Goal: Transaction & Acquisition: Purchase product/service

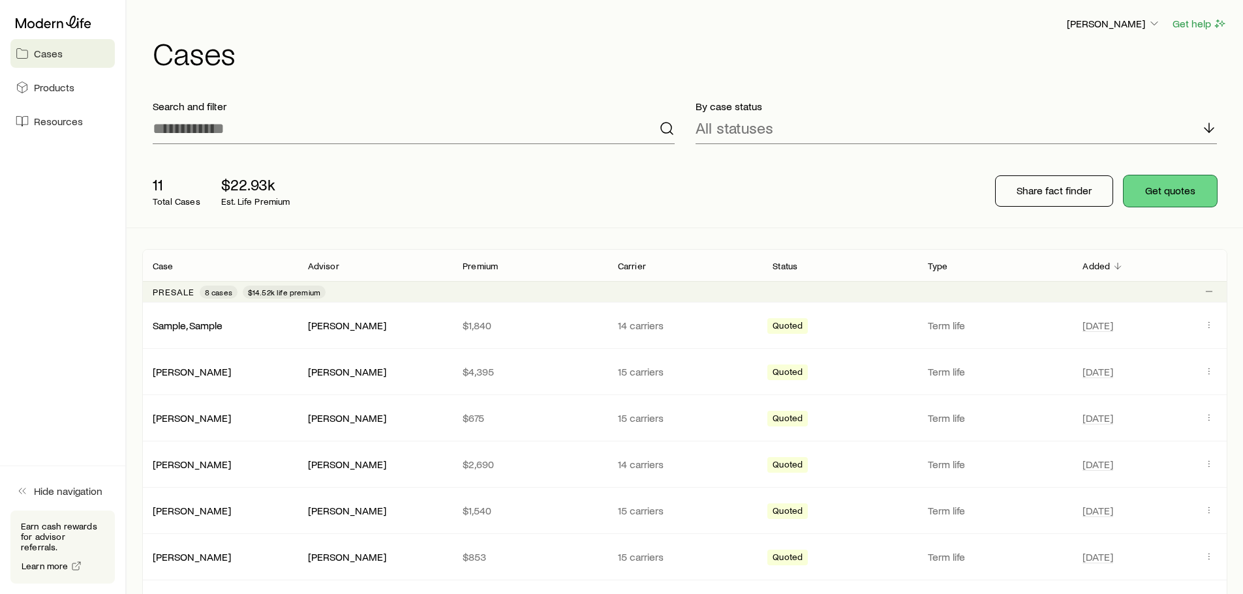
click at [1186, 190] on button "Get quotes" at bounding box center [1170, 191] width 93 height 31
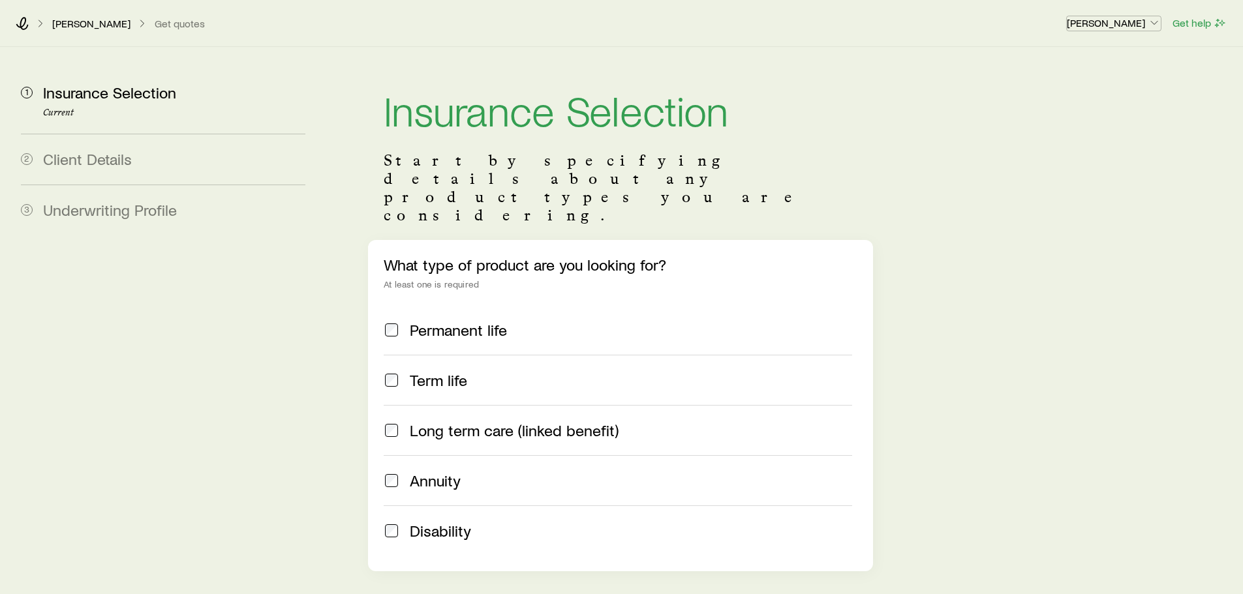
click at [1137, 22] on p "[PERSON_NAME]" at bounding box center [1114, 22] width 94 height 13
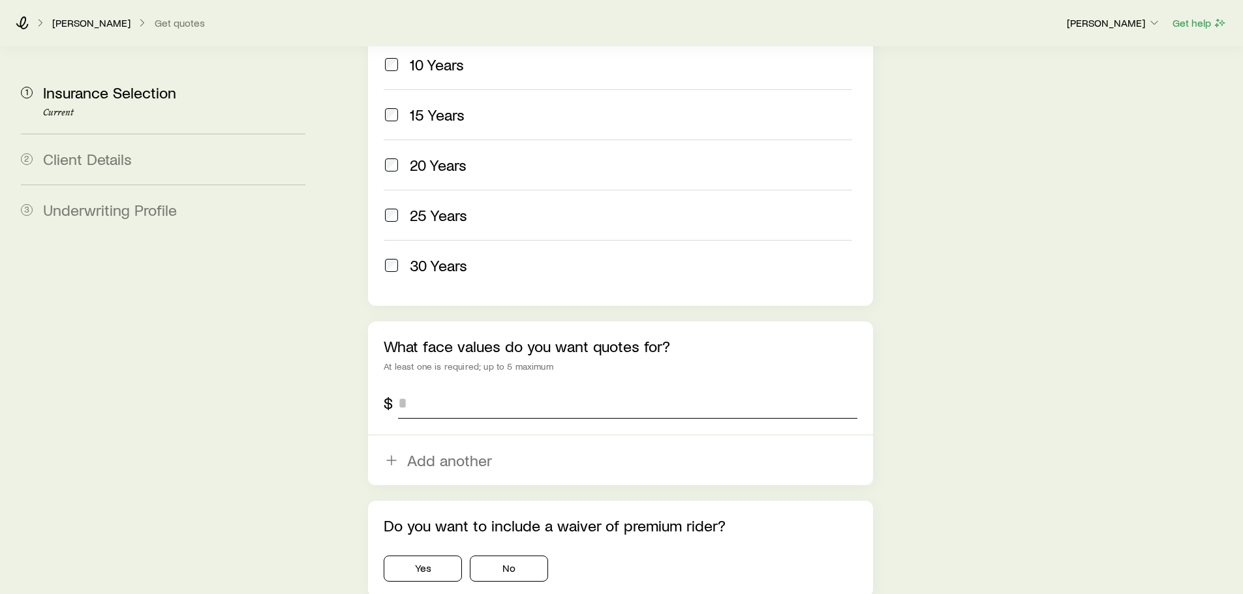
scroll to position [652, 0]
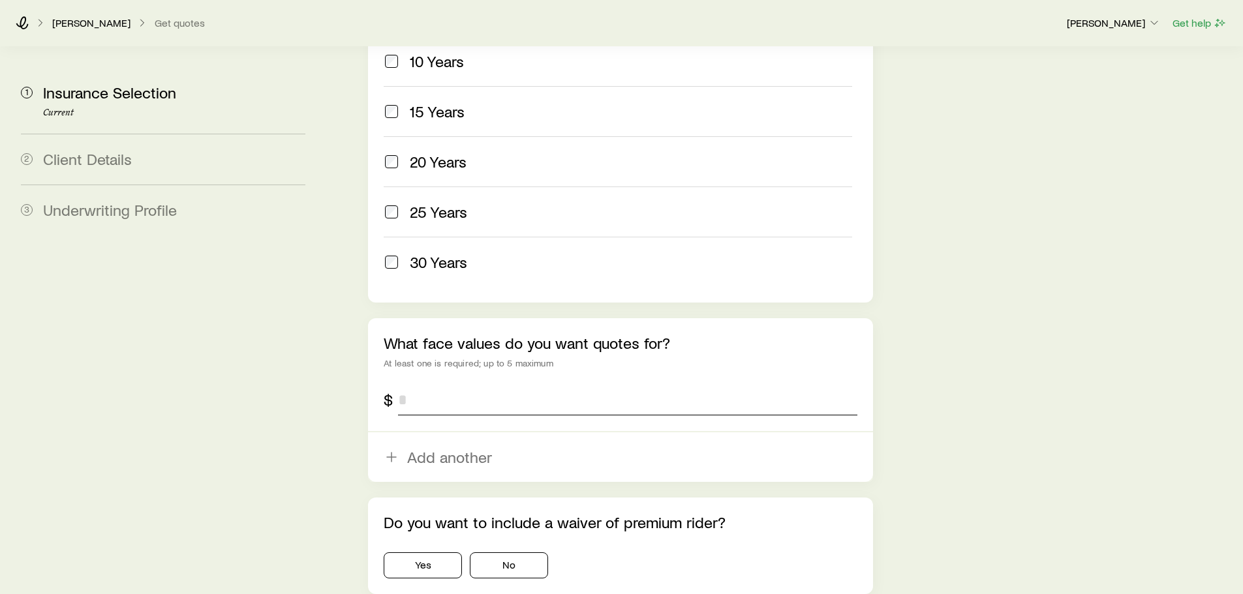
click at [429, 384] on input "tel" at bounding box center [627, 399] width 459 height 31
type input "*********"
click at [329, 412] on section "1 Insurance Selection Current 2 Client Details 3 Underwriting Profile Insurance…" at bounding box center [621, 18] width 1222 height 1247
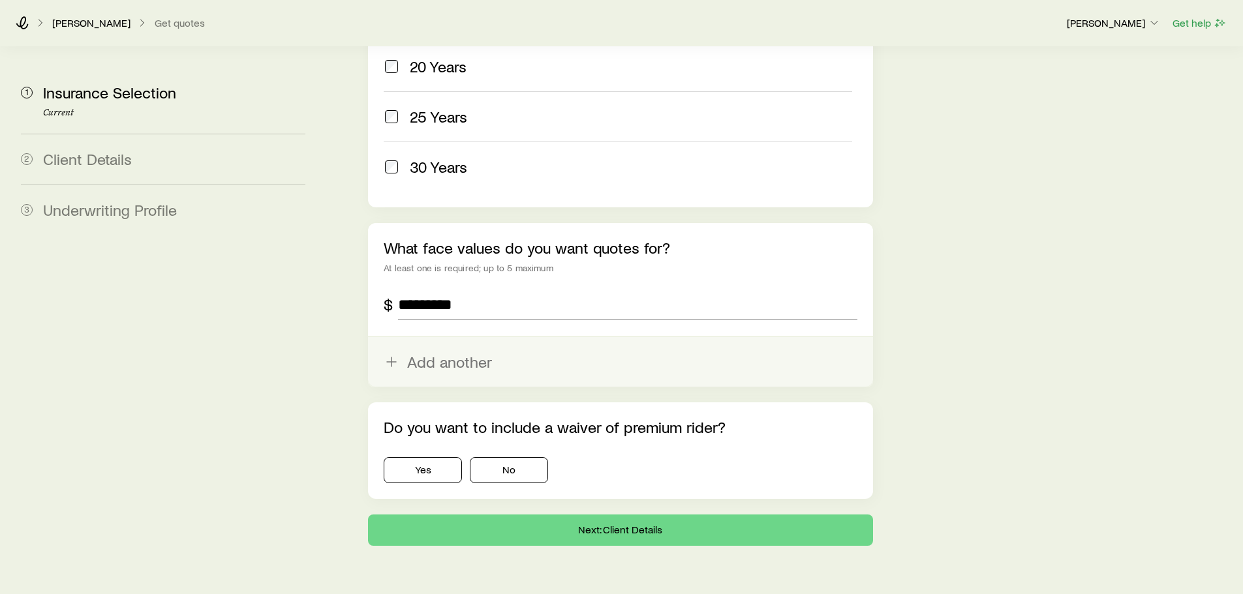
scroll to position [752, 0]
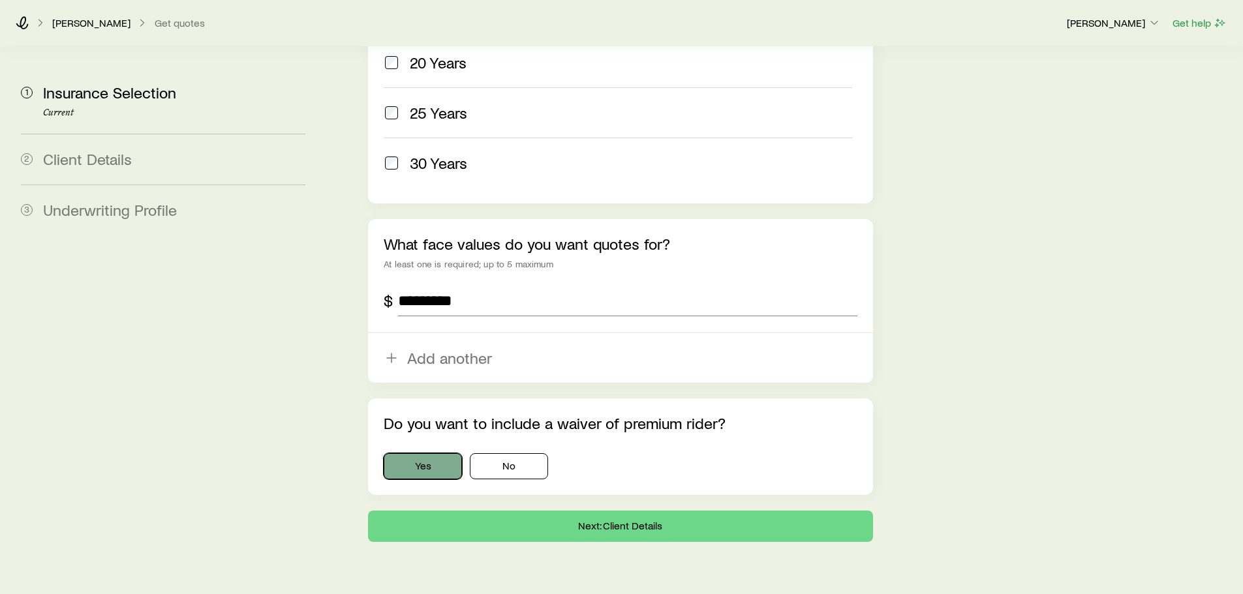
click at [414, 453] on button "Yes" at bounding box center [423, 466] width 78 height 26
click at [557, 511] on button "Next: Client Details" at bounding box center [620, 526] width 504 height 31
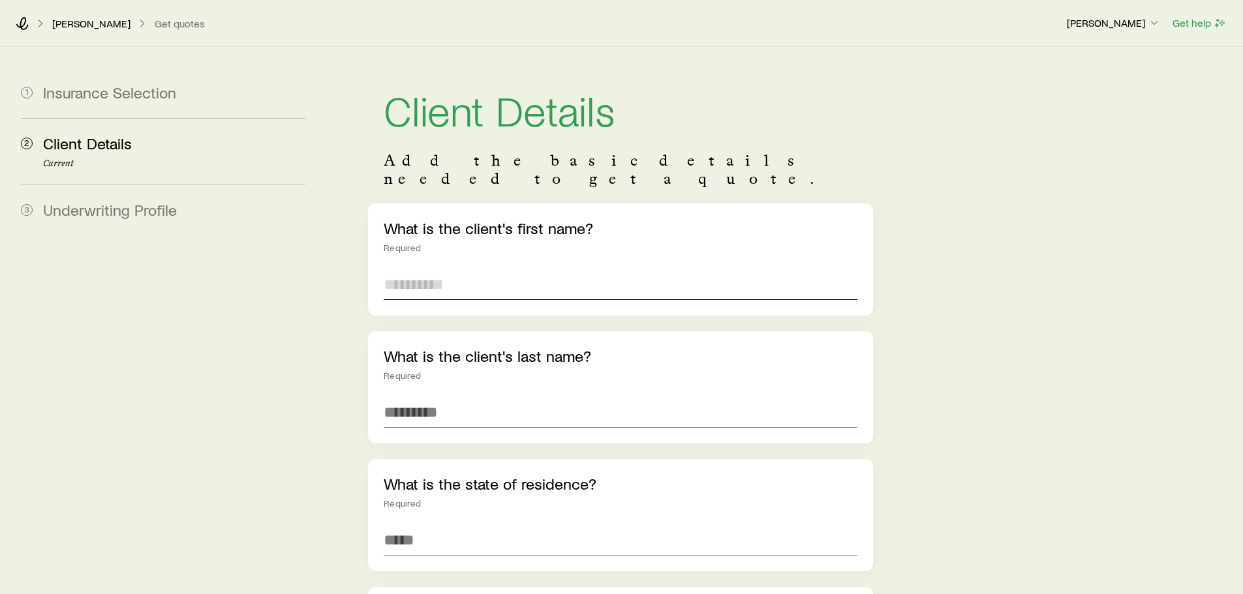
click at [536, 269] on input "text" at bounding box center [620, 284] width 473 height 31
type input "*"
type input "****"
click at [467, 397] on input "text" at bounding box center [620, 412] width 473 height 31
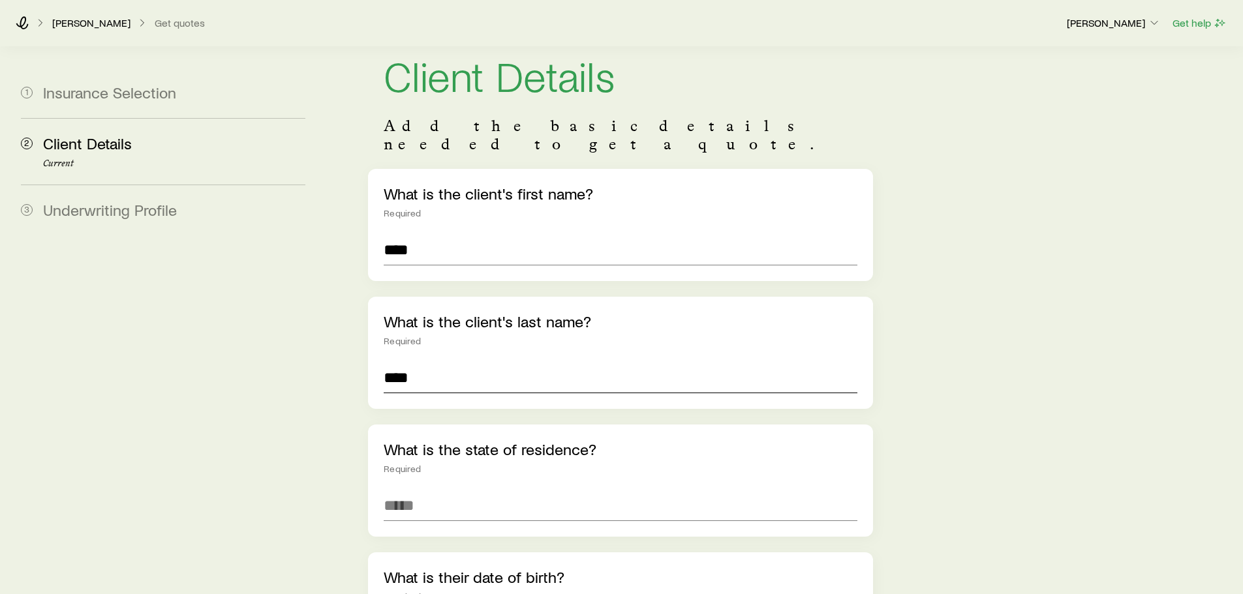
scroll to position [65, 0]
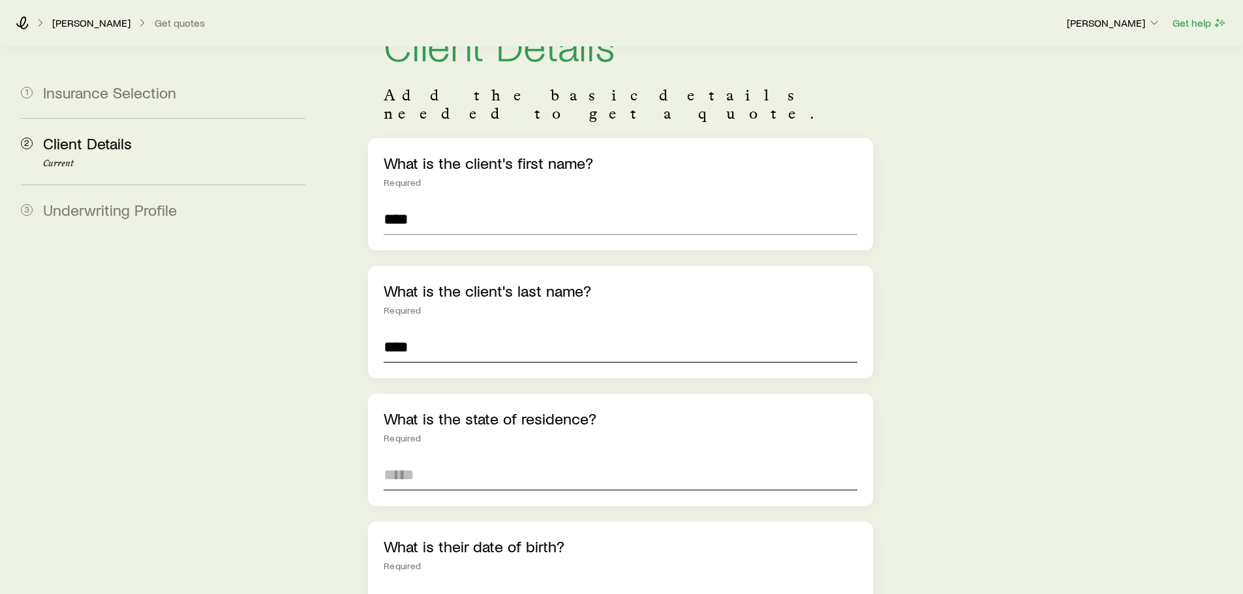
type input "****"
click at [454, 459] on input at bounding box center [620, 474] width 473 height 31
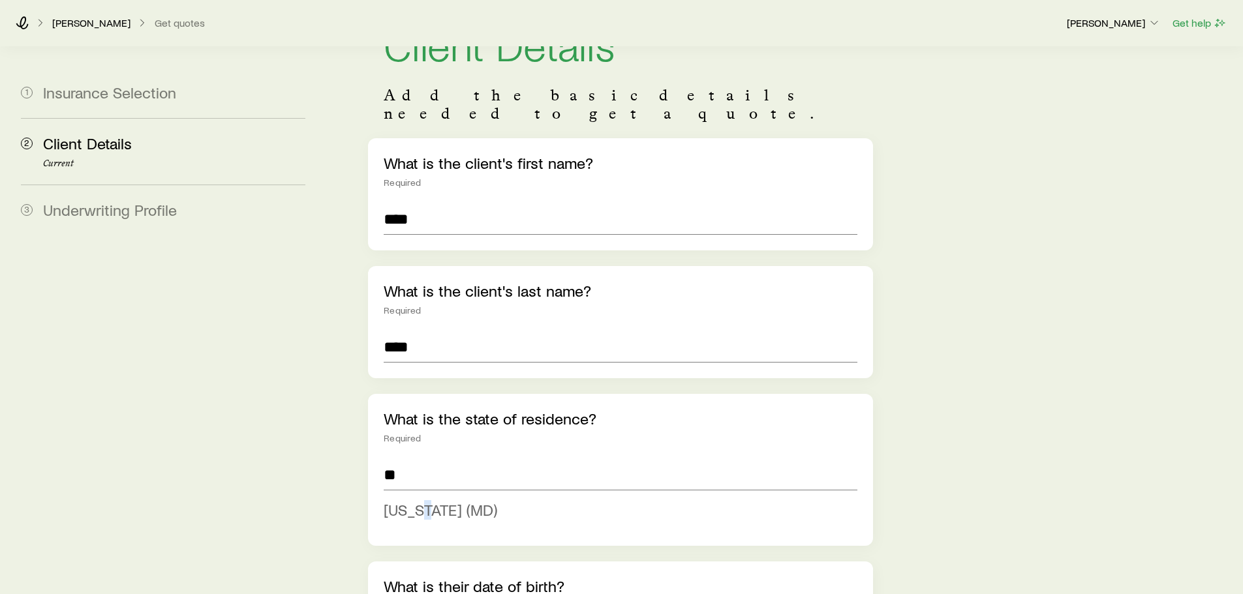
click at [425, 500] on span "[US_STATE] (MD)" at bounding box center [441, 509] width 114 height 19
type input "**********"
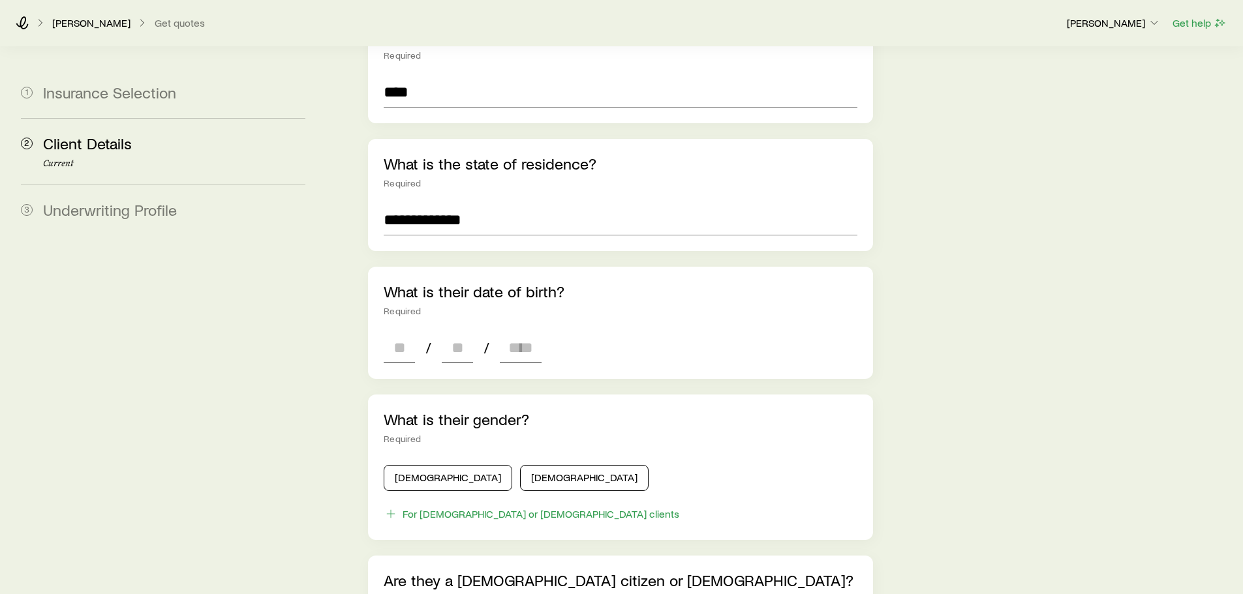
scroll to position [326, 0]
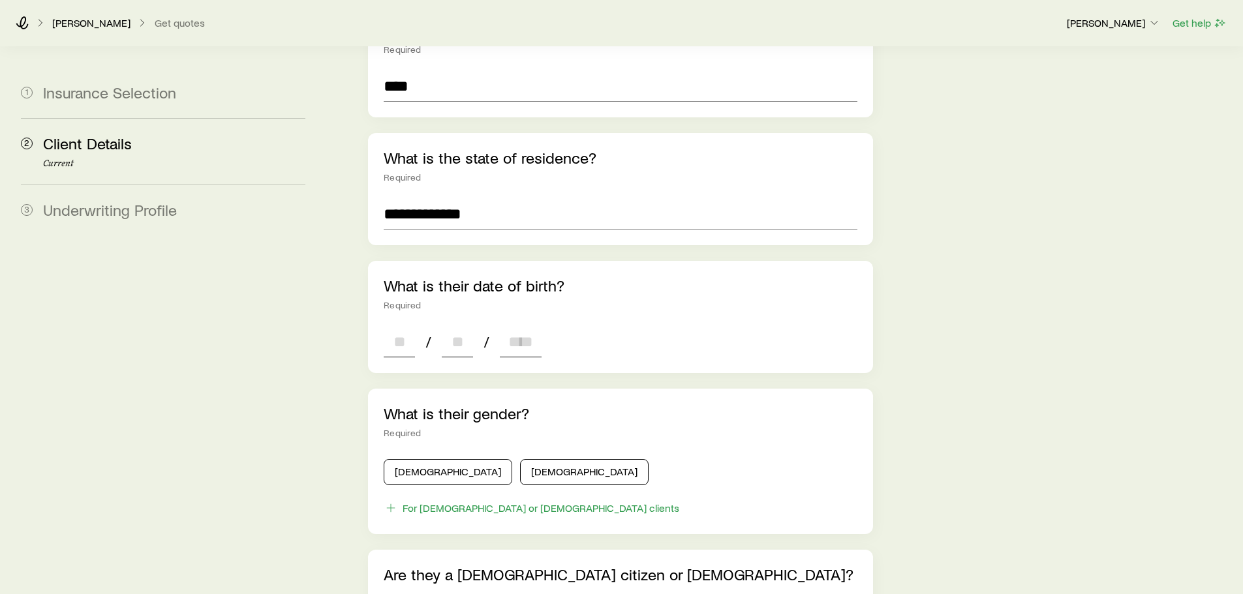
click at [399, 326] on input at bounding box center [399, 341] width 31 height 31
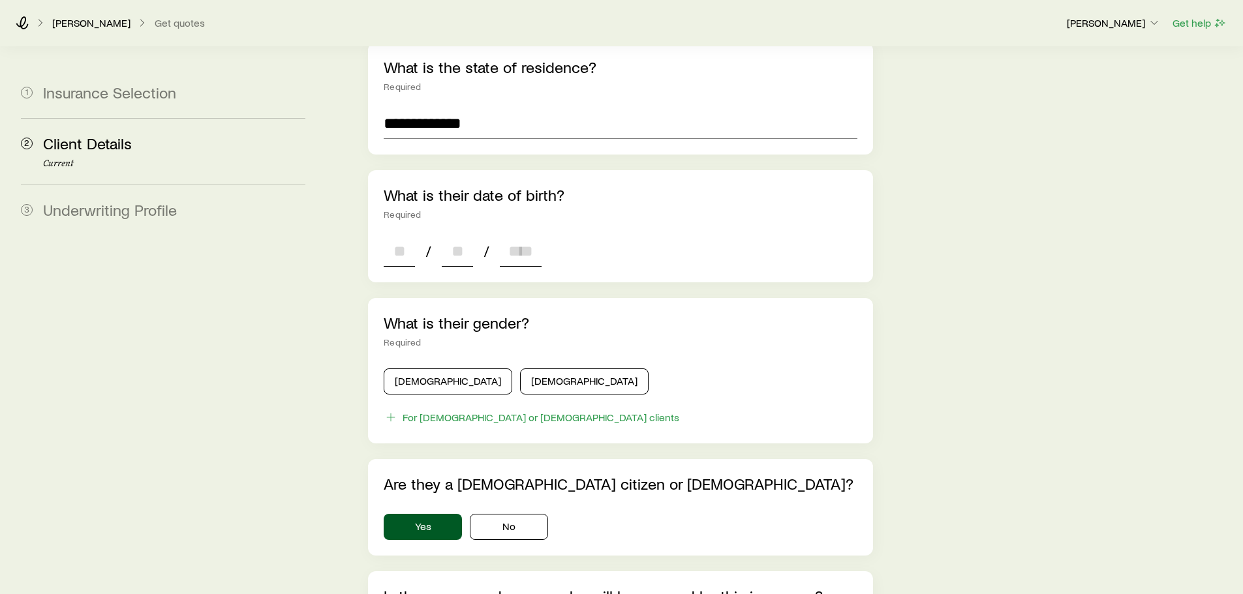
scroll to position [457, 0]
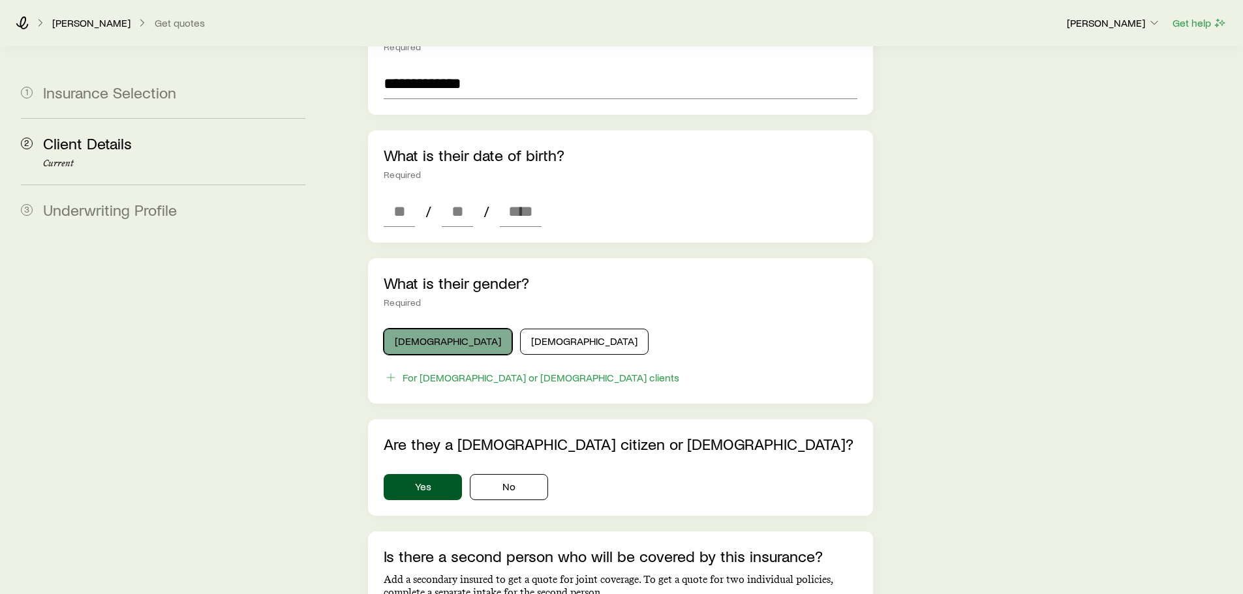
click at [433, 315] on div "What is their gender? Required [DEMOGRAPHIC_DATA] [DEMOGRAPHIC_DATA] For [DEMOG…" at bounding box center [620, 331] width 504 height 146
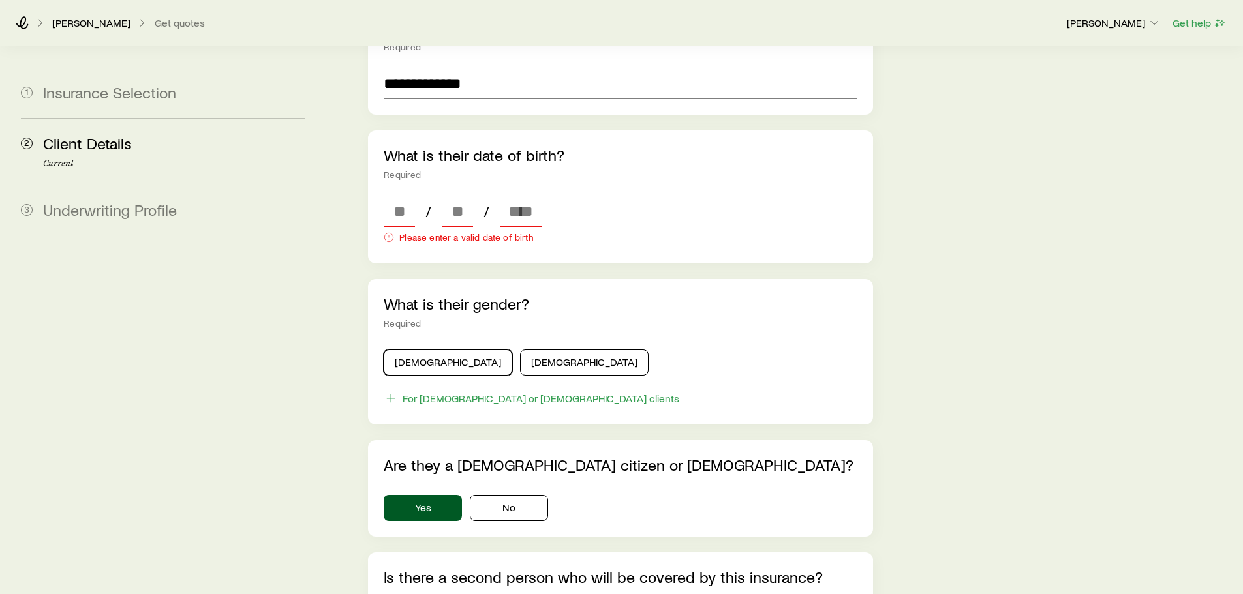
scroll to position [587, 0]
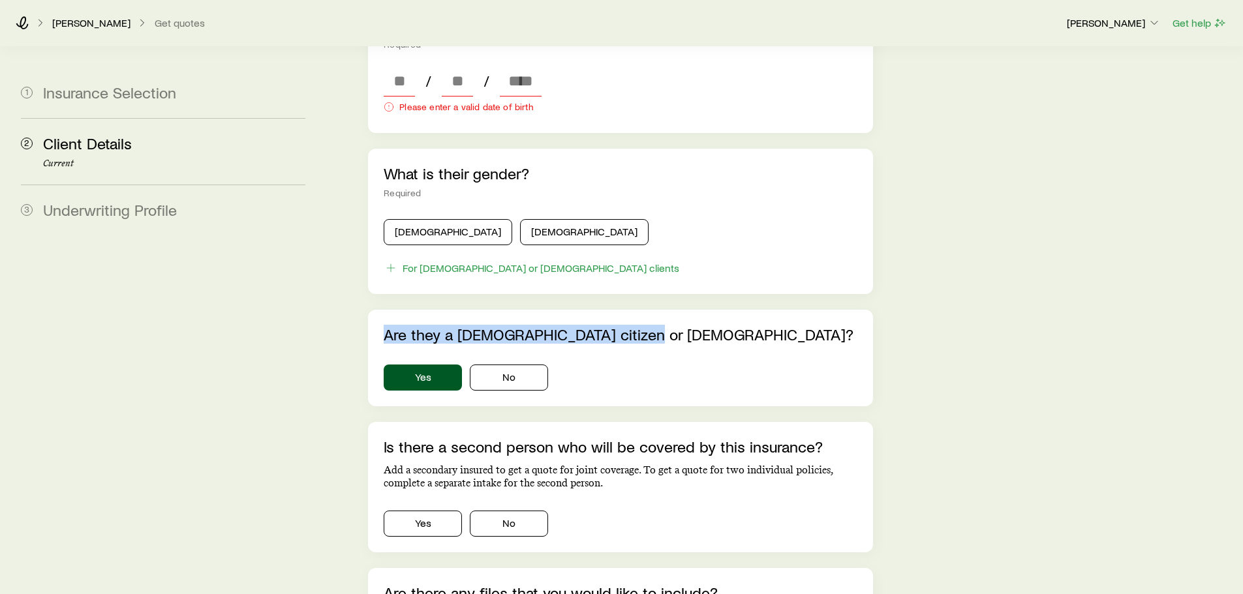
drag, startPoint x: 386, startPoint y: 316, endPoint x: 637, endPoint y: 316, distance: 251.2
click at [637, 326] on p "Are they a [DEMOGRAPHIC_DATA] citizen or [DEMOGRAPHIC_DATA]?" at bounding box center [620, 335] width 473 height 18
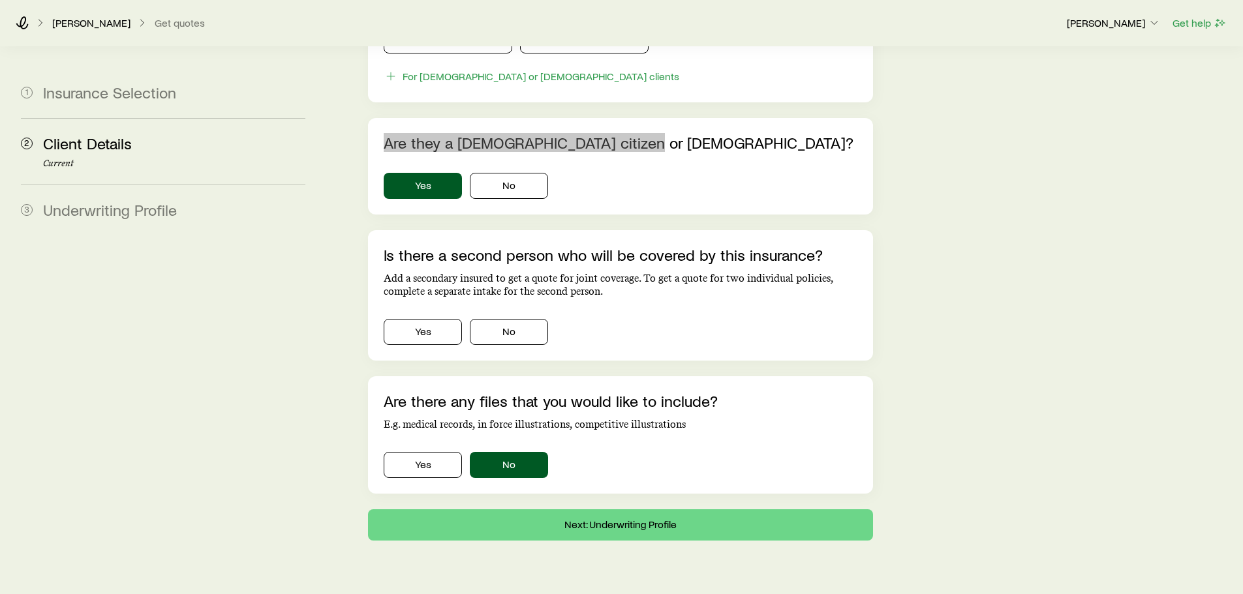
scroll to position [796, 0]
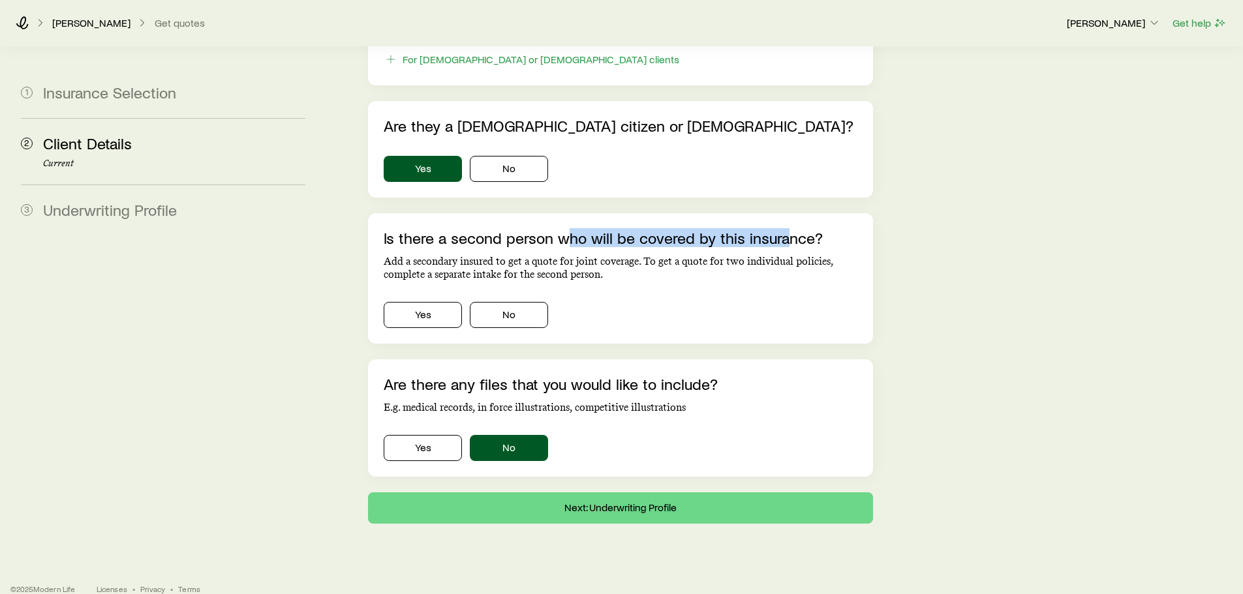
drag, startPoint x: 637, startPoint y: 215, endPoint x: 794, endPoint y: 219, distance: 156.6
click at [794, 229] on p "Is there a second person who will be covered by this insurance?" at bounding box center [620, 238] width 473 height 18
drag, startPoint x: 776, startPoint y: 283, endPoint x: 644, endPoint y: 287, distance: 132.5
click at [776, 297] on div "Yes No" at bounding box center [620, 312] width 473 height 31
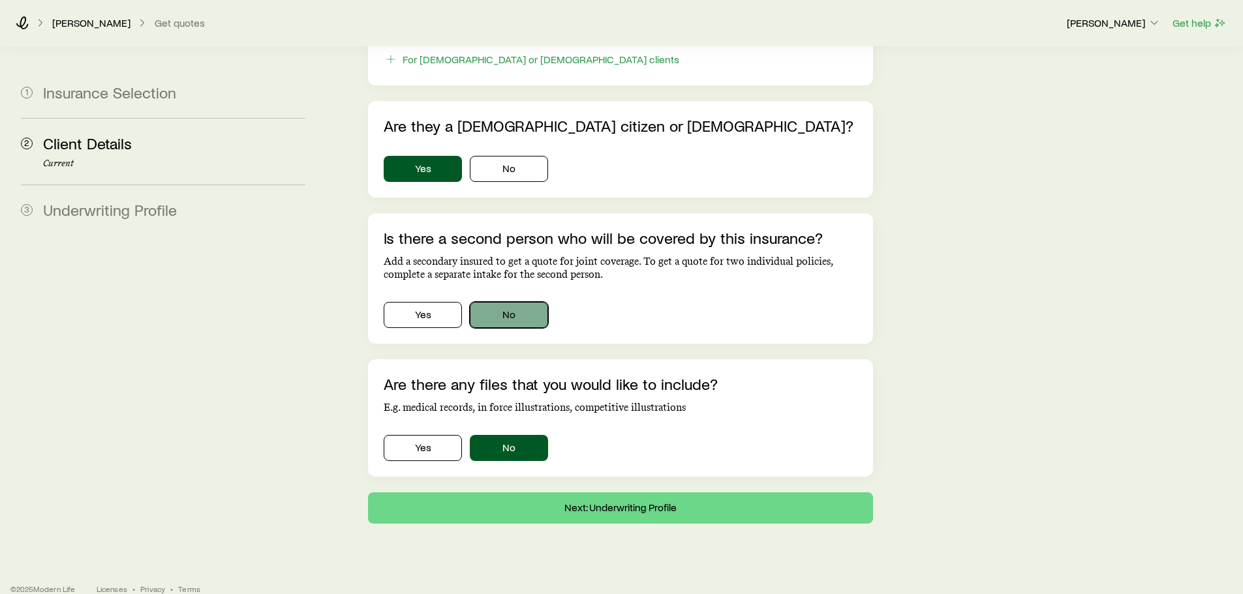
click at [525, 302] on button "No" at bounding box center [509, 315] width 78 height 26
drag, startPoint x: 559, startPoint y: 239, endPoint x: 711, endPoint y: 241, distance: 152.0
click at [711, 255] on p "Add a secondary insured to get a quote for joint coverage. To get a quote for t…" at bounding box center [620, 268] width 473 height 26
click at [698, 302] on div "Yes No" at bounding box center [620, 315] width 473 height 26
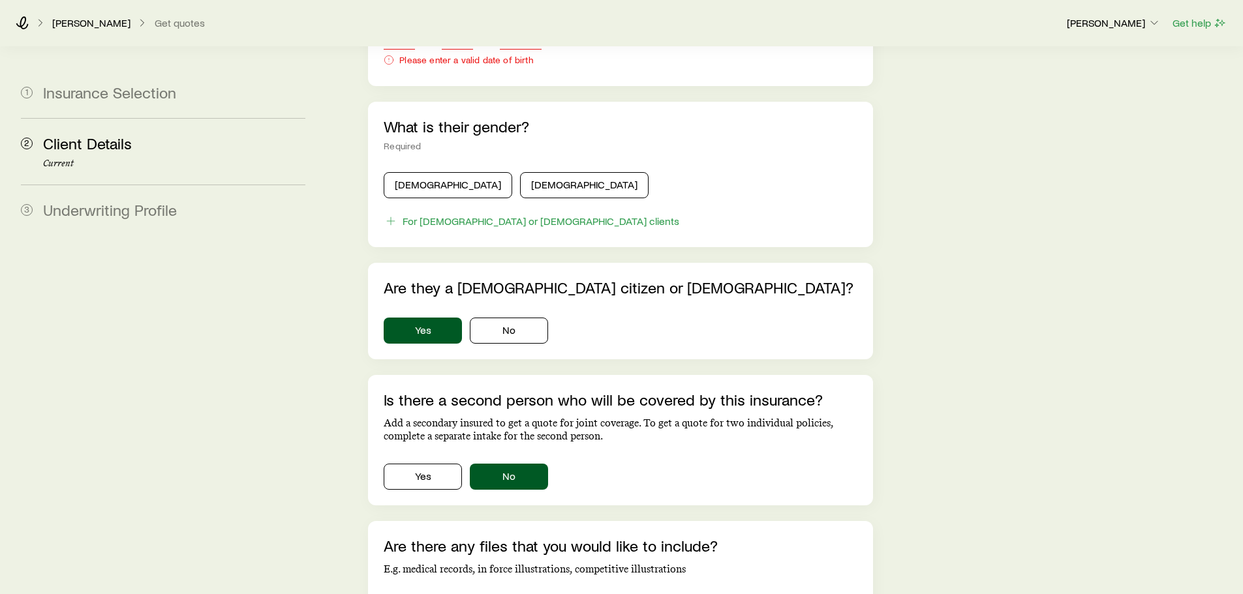
scroll to position [600, 0]
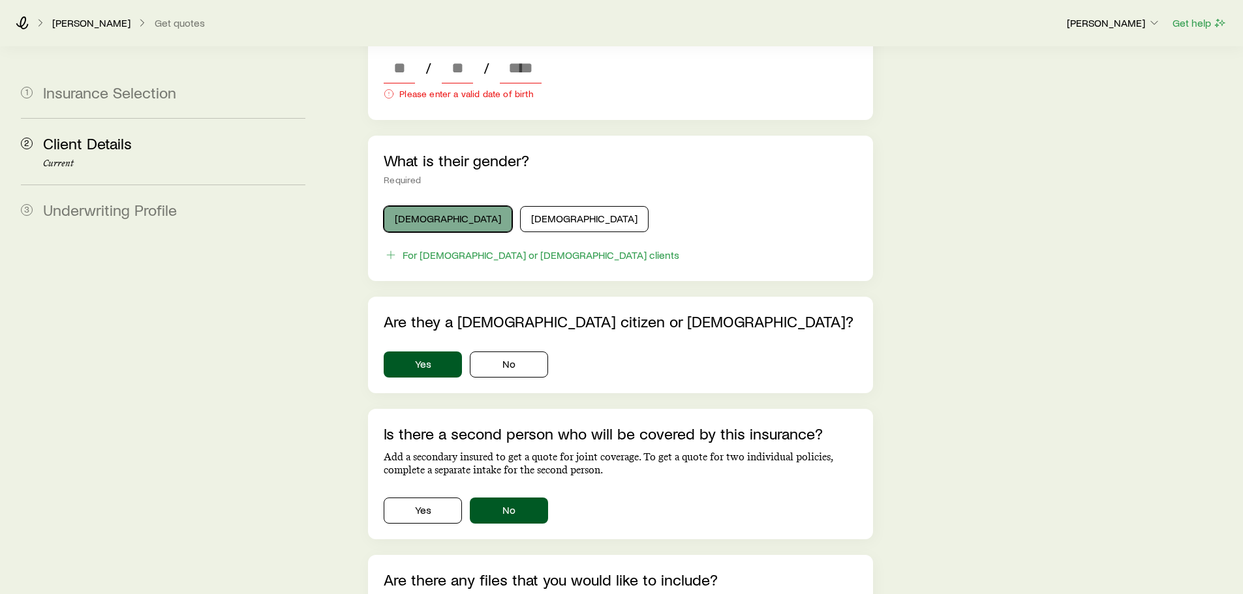
click at [408, 206] on button "[DEMOGRAPHIC_DATA]" at bounding box center [448, 219] width 129 height 26
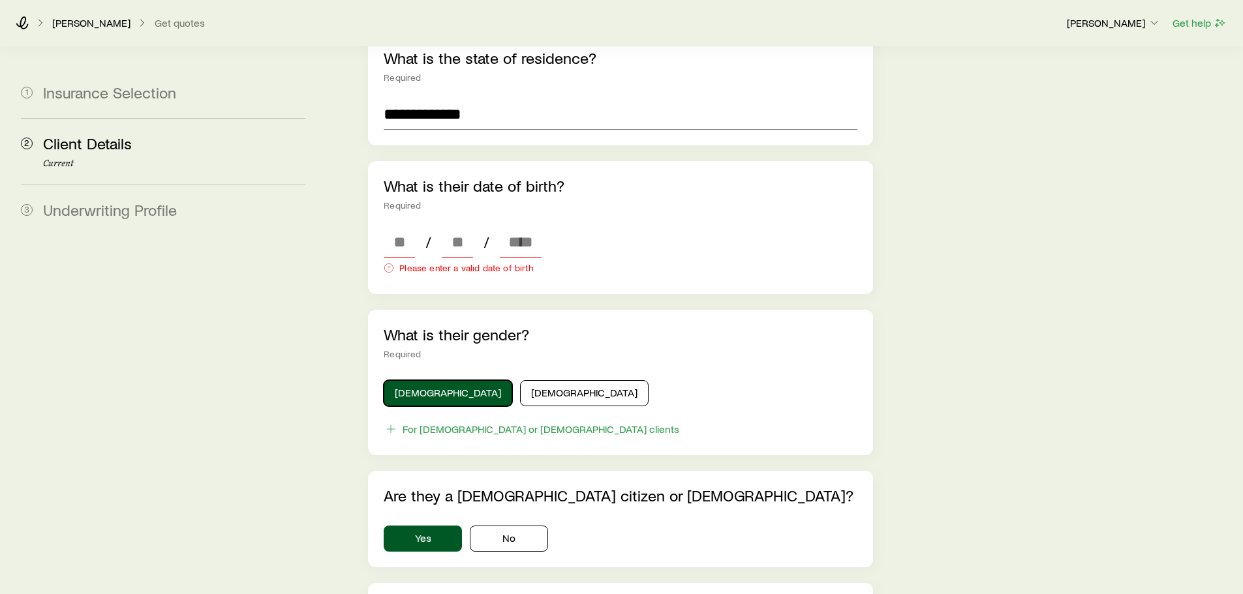
scroll to position [405, 0]
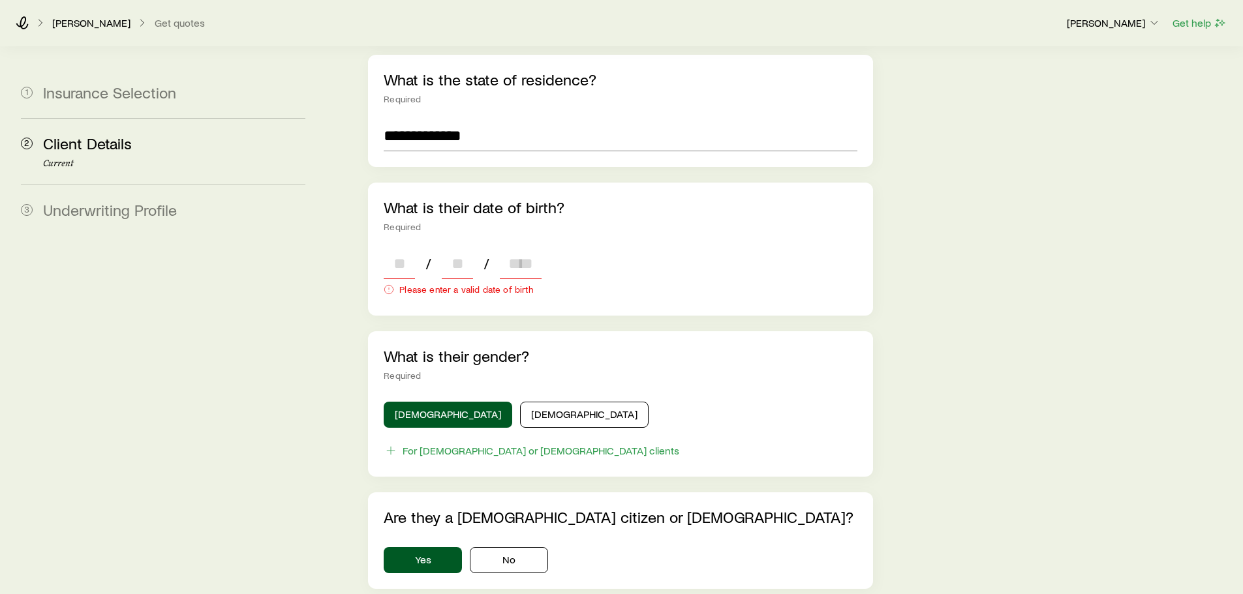
click at [407, 248] on input at bounding box center [399, 263] width 31 height 31
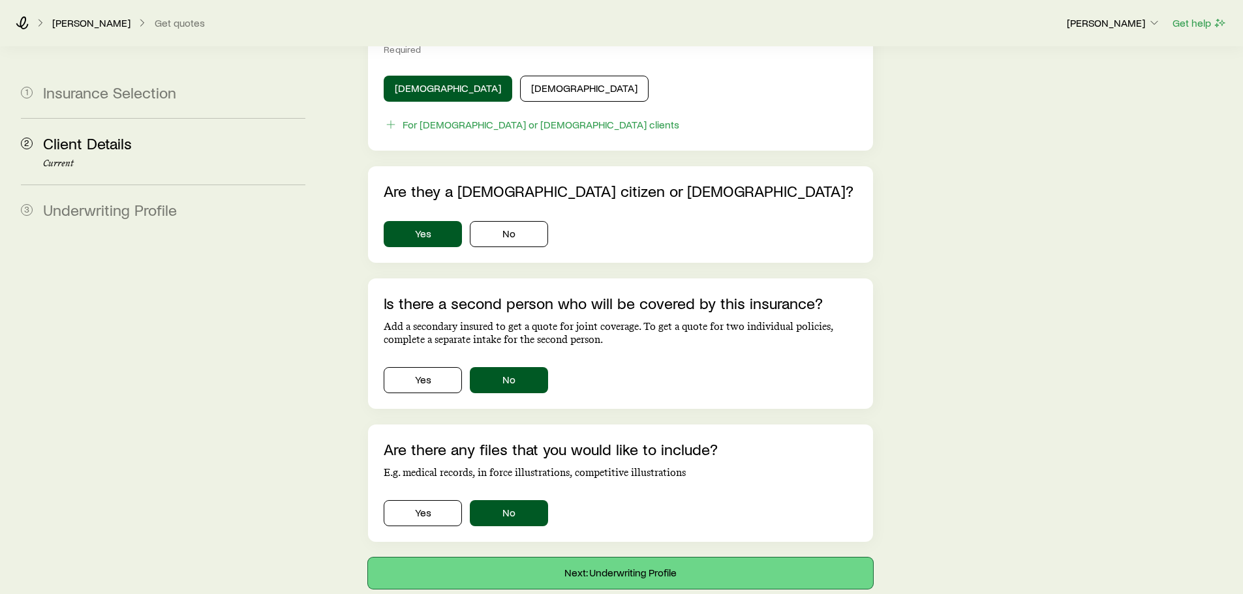
click at [672, 558] on button "Next: Underwriting Profile" at bounding box center [620, 573] width 504 height 31
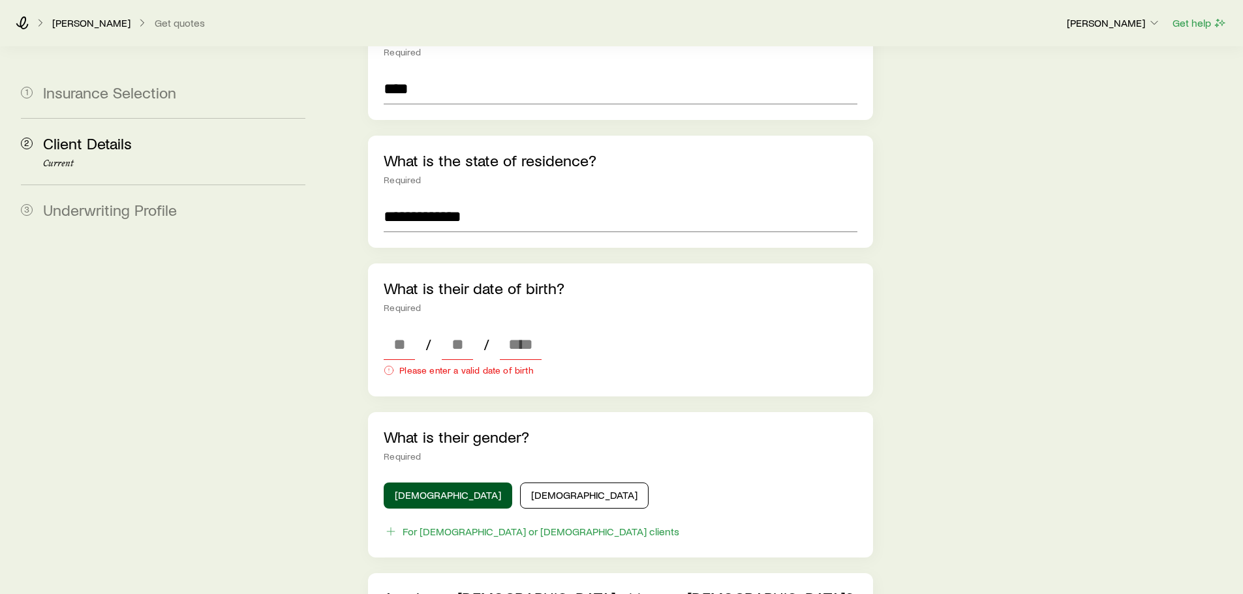
scroll to position [391, 0]
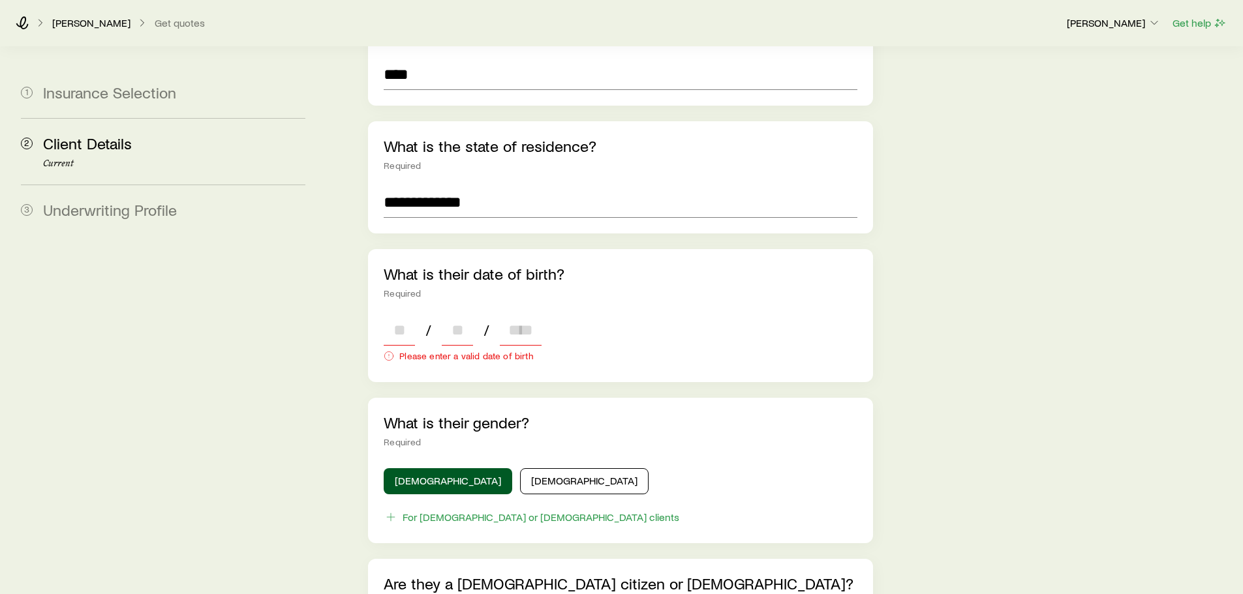
click at [408, 314] on input at bounding box center [399, 329] width 31 height 31
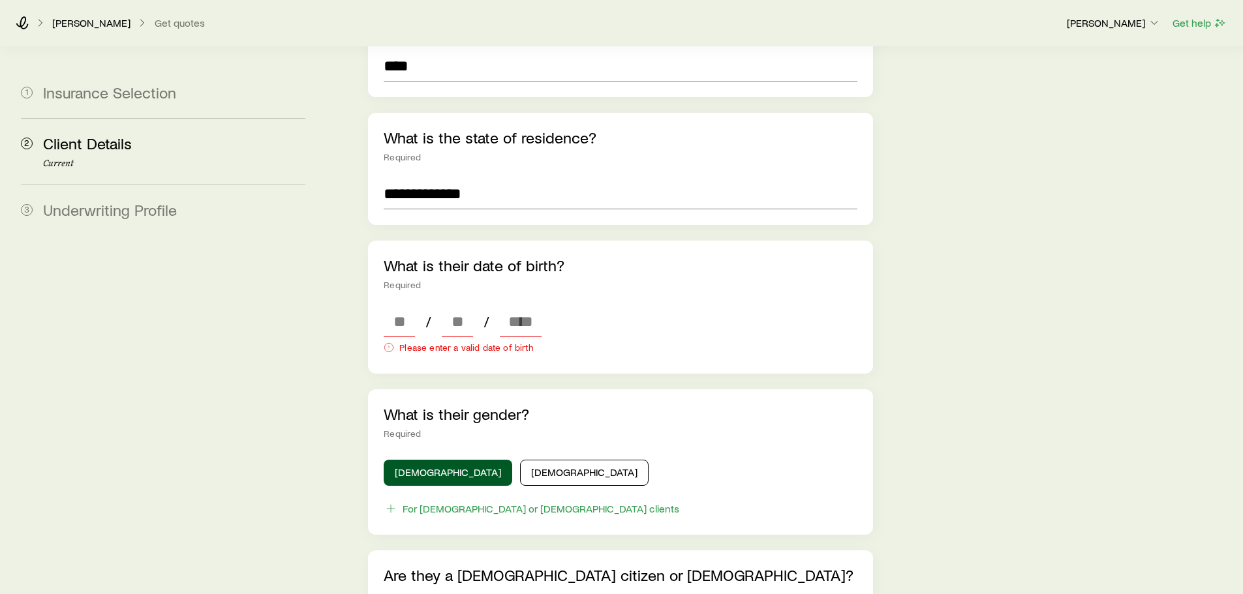
scroll to position [457, 0]
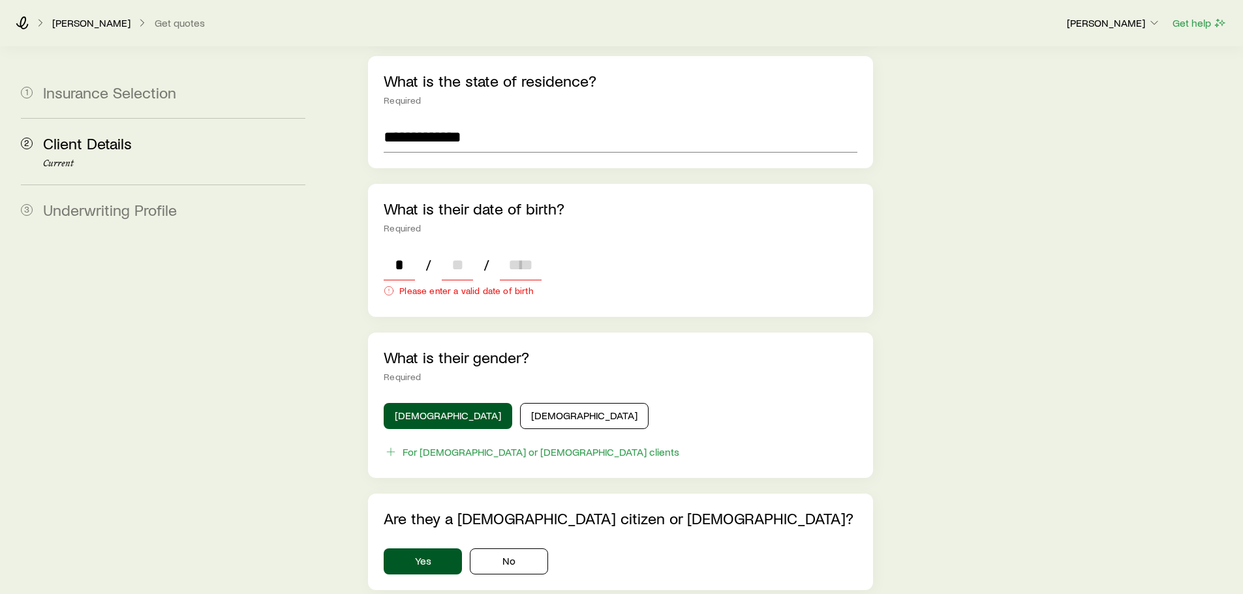
type input "**"
type input "****"
type input "*"
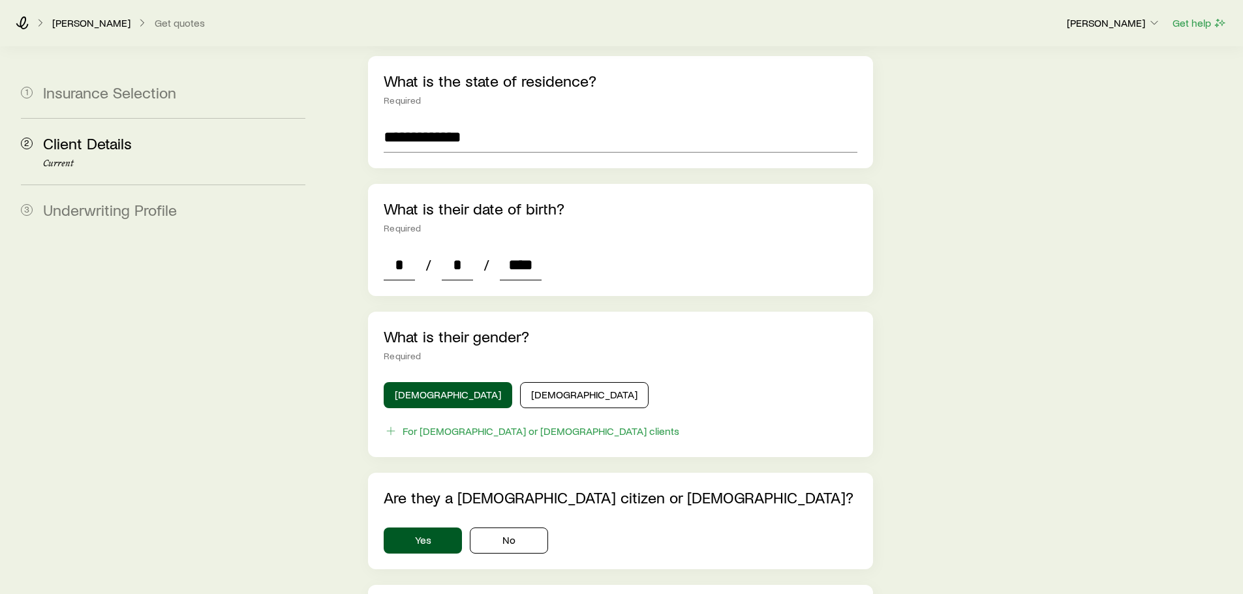
type input "****"
click at [682, 262] on div "* / * / ****" at bounding box center [620, 264] width 473 height 31
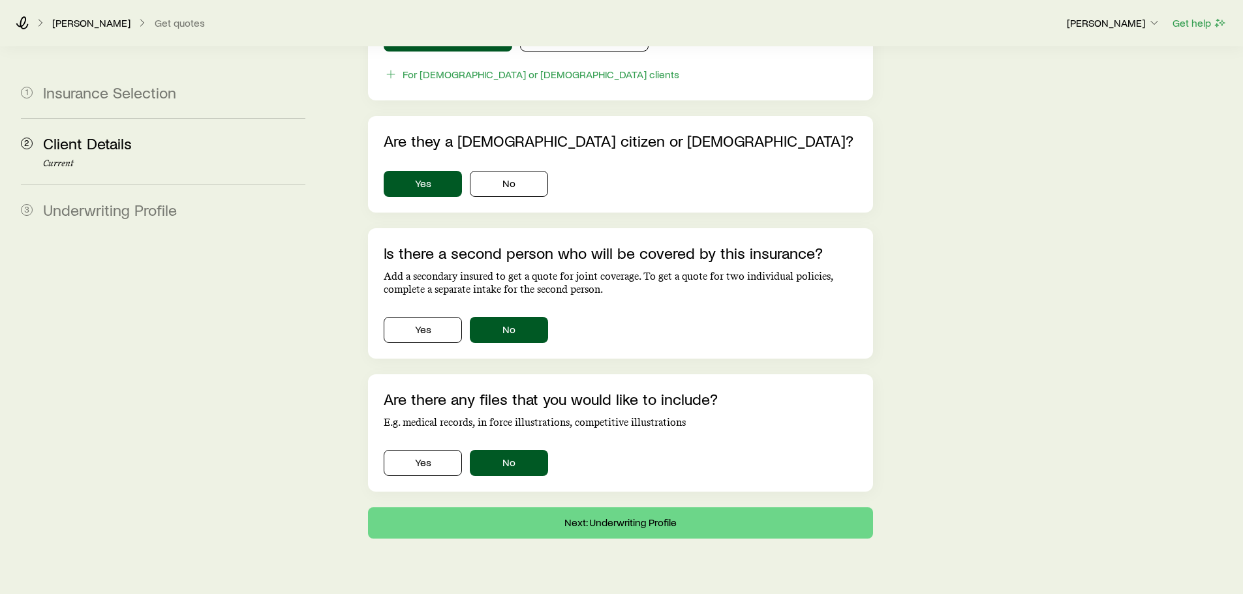
scroll to position [829, 0]
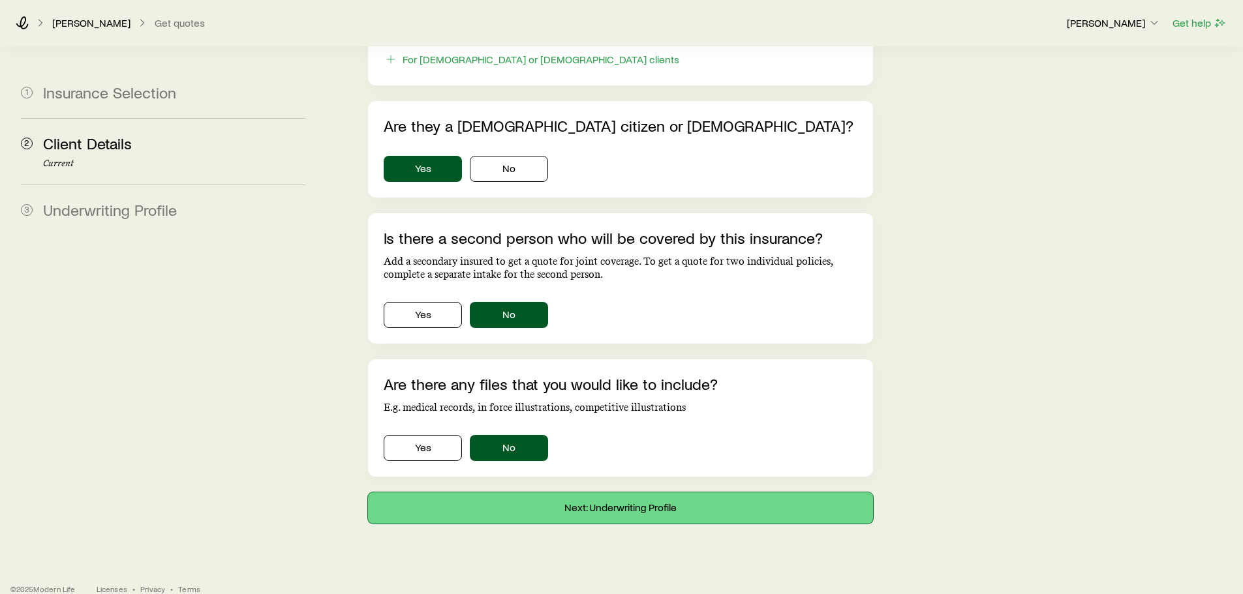
click at [595, 493] on button "Next: Underwriting Profile" at bounding box center [620, 508] width 504 height 31
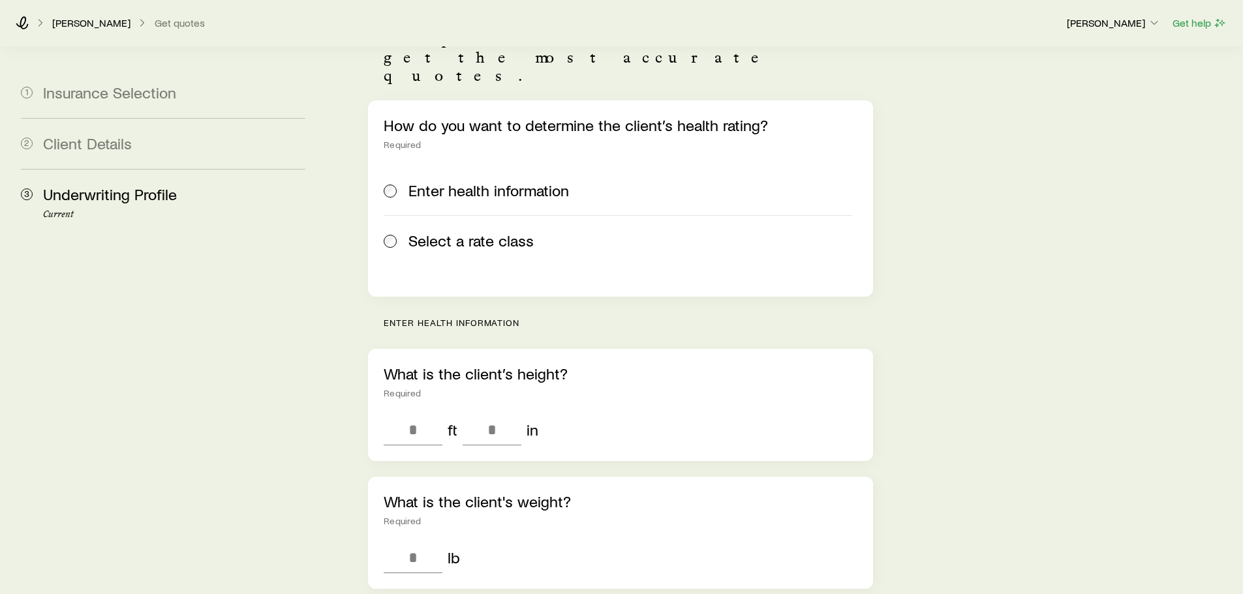
scroll to position [196, 0]
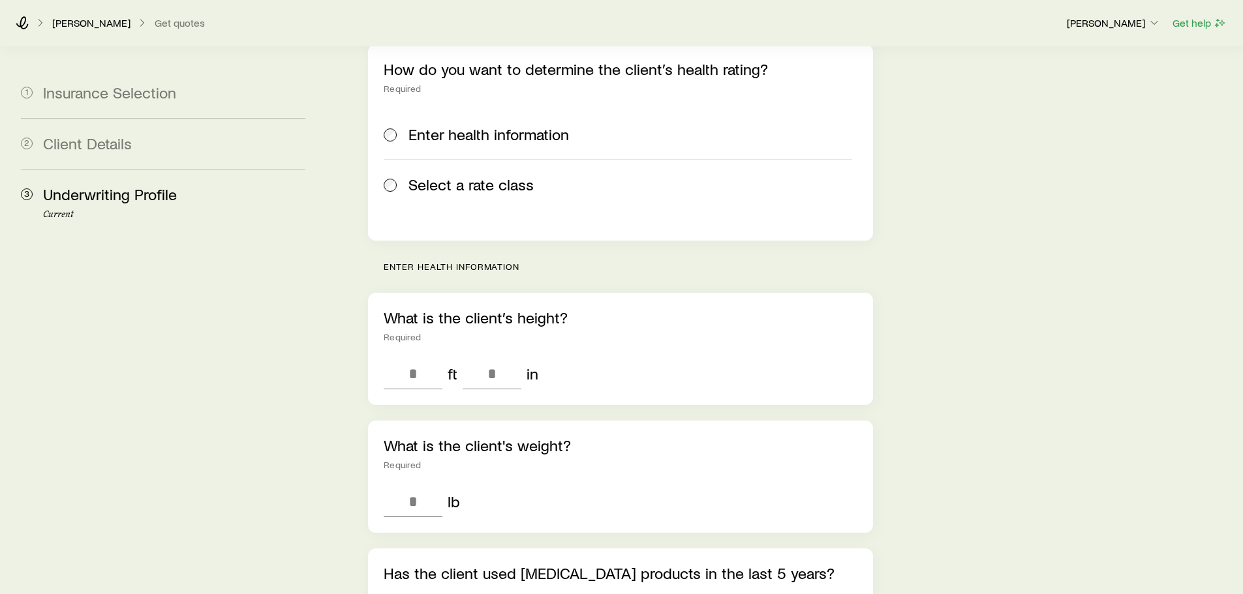
click at [399, 176] on div "Select a rate class" at bounding box center [618, 185] width 468 height 18
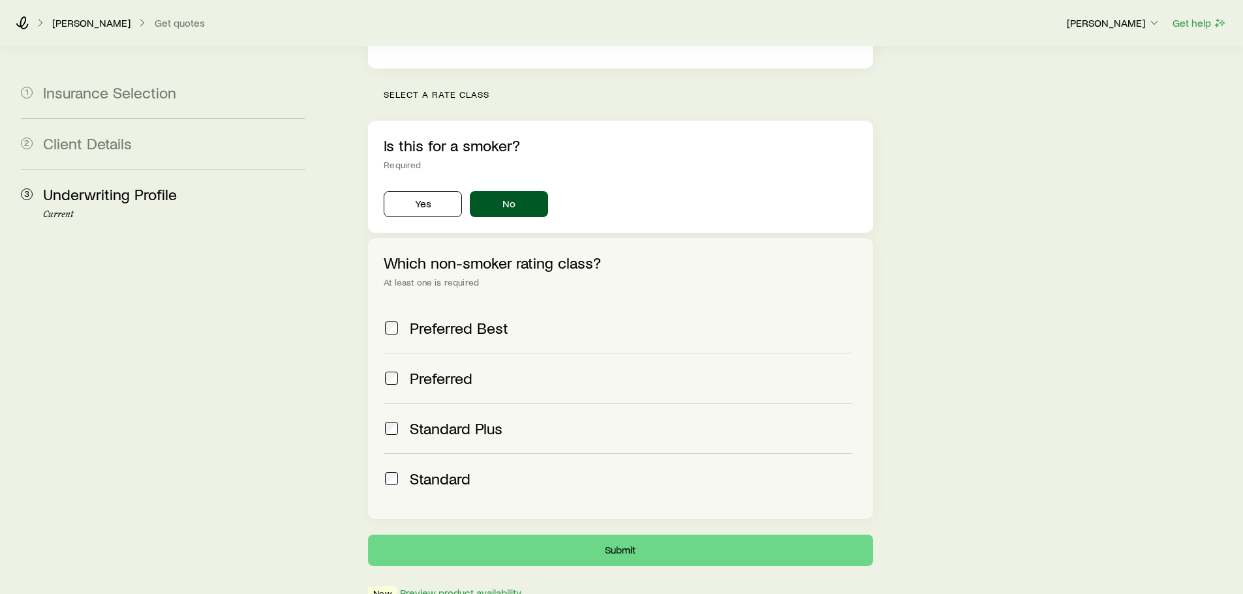
scroll to position [391, 0]
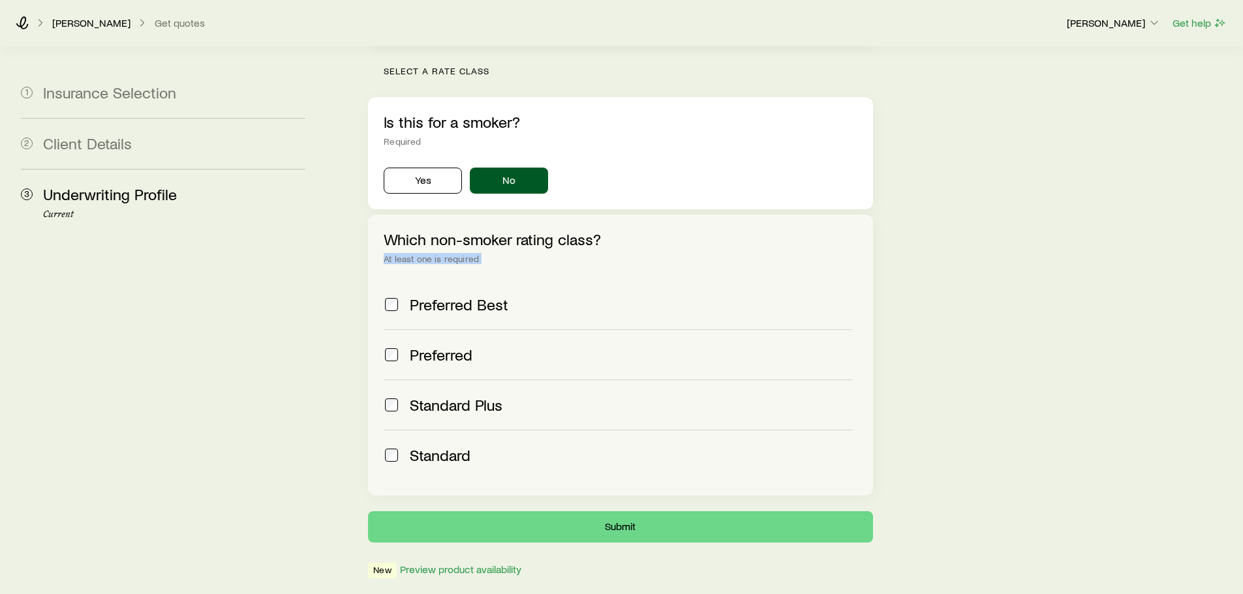
drag, startPoint x: 384, startPoint y: 223, endPoint x: 478, endPoint y: 228, distance: 94.1
click at [476, 228] on div "Which non-smoker rating class? At least one is required Preferred Best Preferre…" at bounding box center [620, 355] width 504 height 281
click at [485, 280] on label "Preferred Best" at bounding box center [618, 305] width 468 height 50
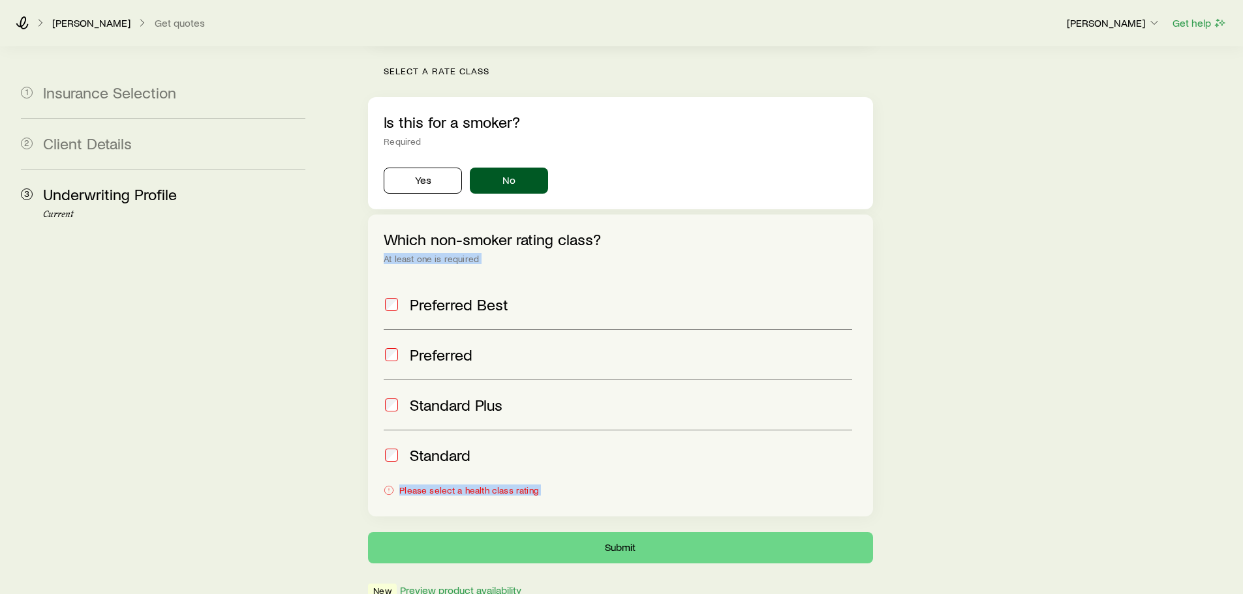
click at [399, 296] on div "Preferred Best" at bounding box center [618, 305] width 468 height 18
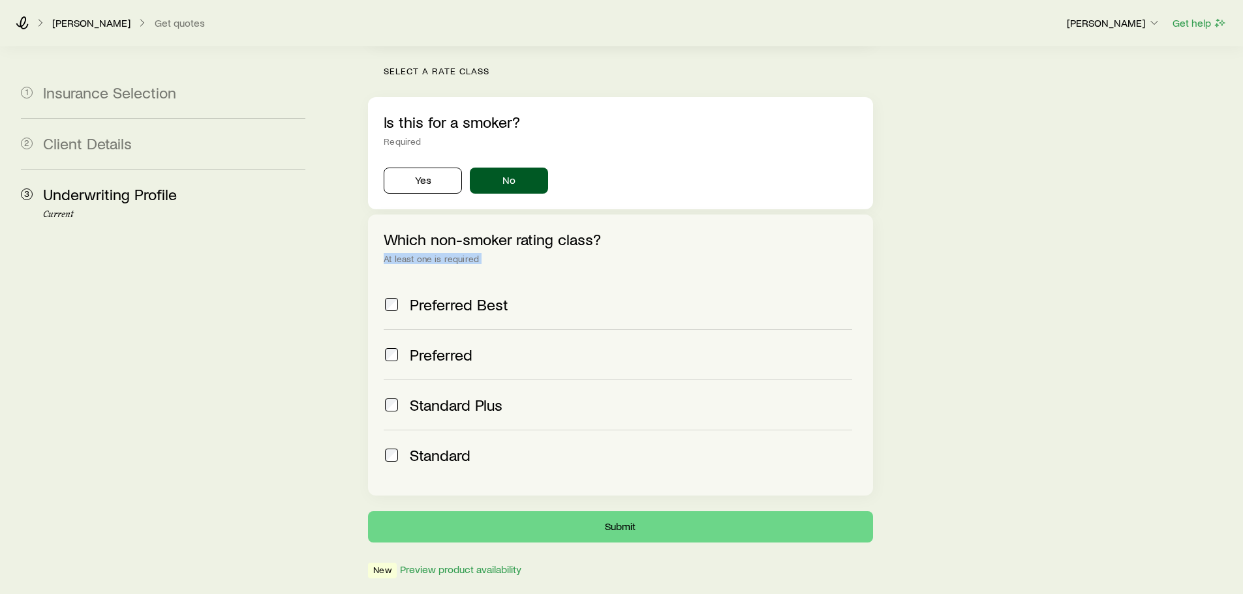
click at [420, 254] on div "At least one is required" at bounding box center [620, 259] width 473 height 10
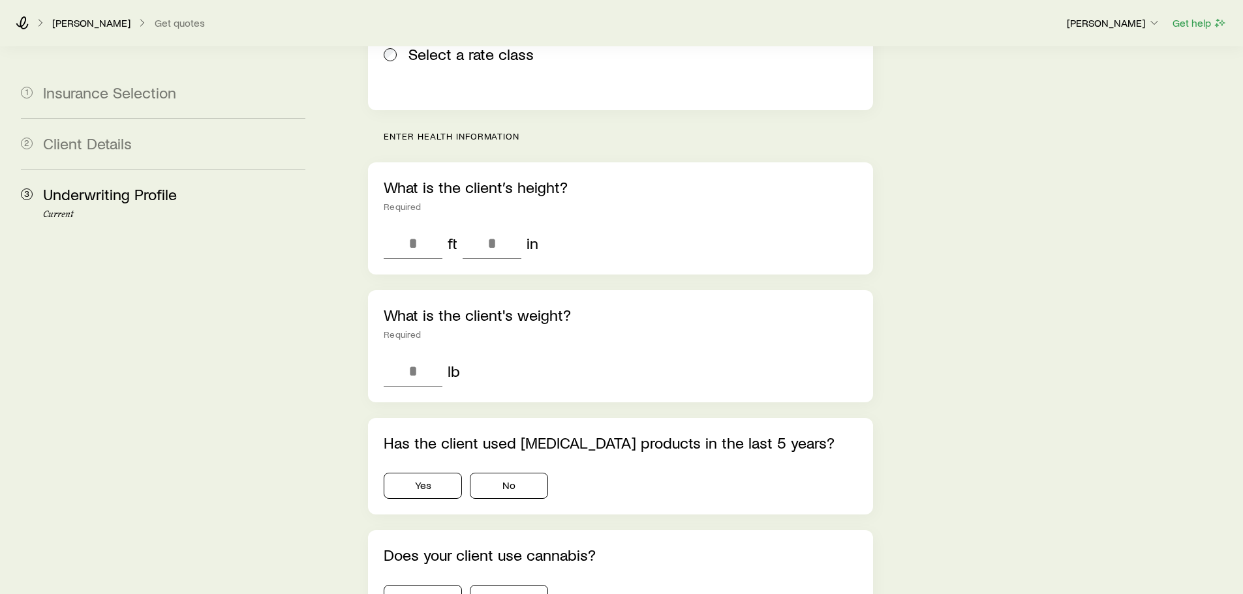
scroll to position [348, 0]
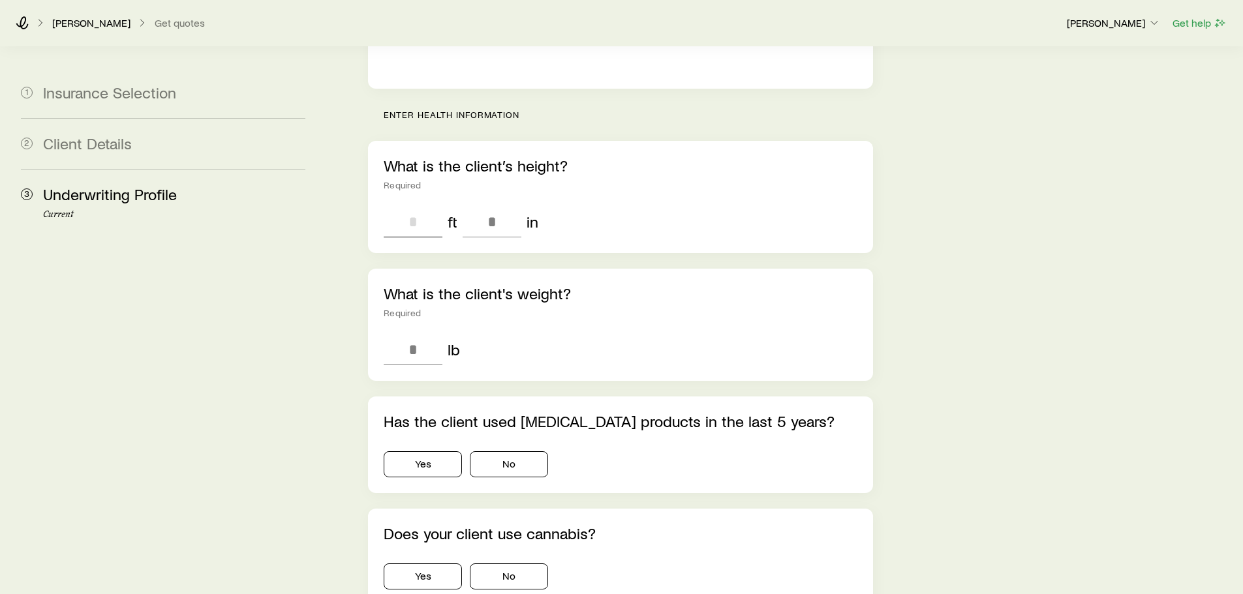
click at [409, 206] on input "tel" at bounding box center [413, 221] width 59 height 31
click at [411, 206] on input "tel" at bounding box center [413, 221] width 59 height 31
click at [482, 206] on div "ft in" at bounding box center [620, 221] width 473 height 31
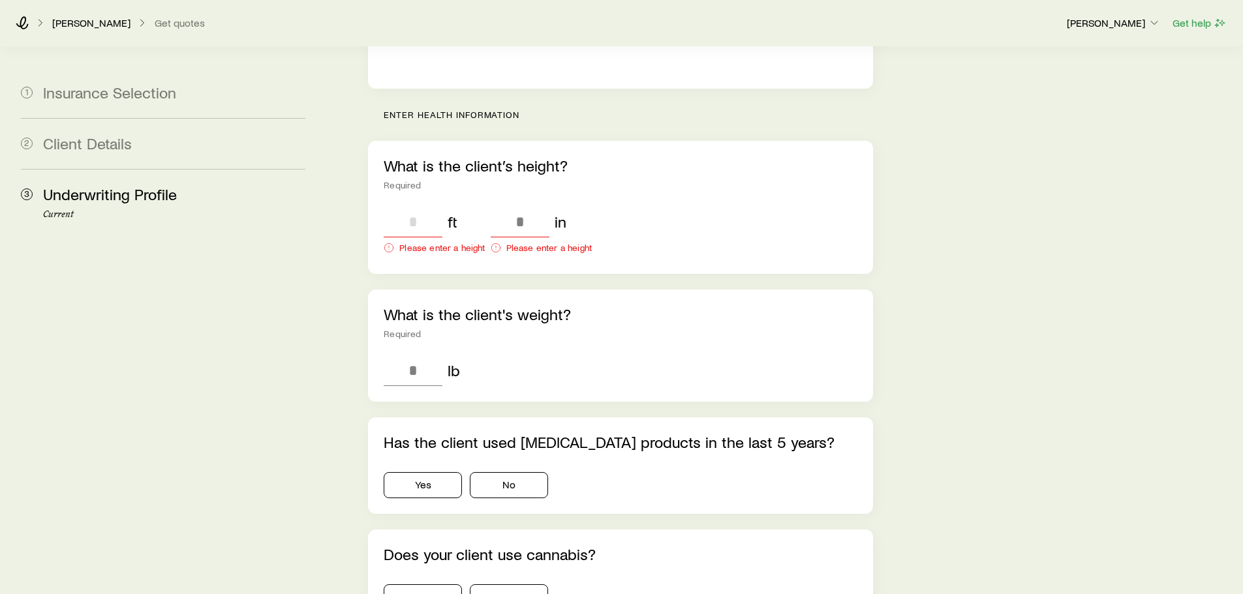
click at [397, 206] on input "tel" at bounding box center [413, 221] width 59 height 31
type input "*"
click at [494, 206] on input "tel" at bounding box center [492, 221] width 59 height 31
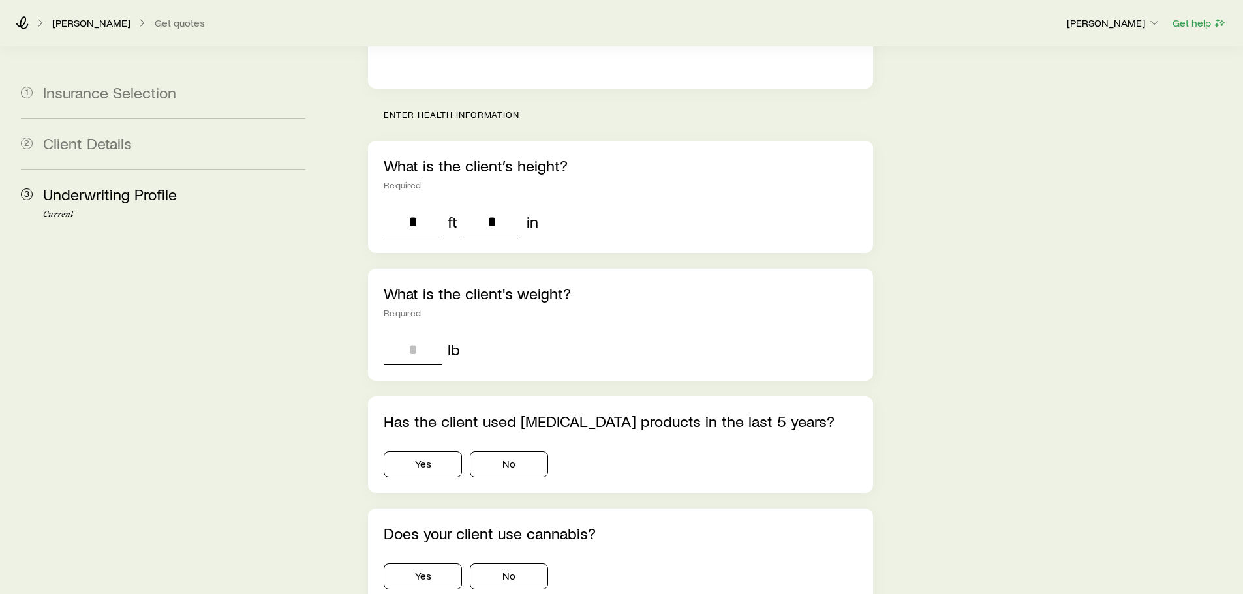
type input "*"
click at [405, 334] on input "tel" at bounding box center [413, 349] width 59 height 31
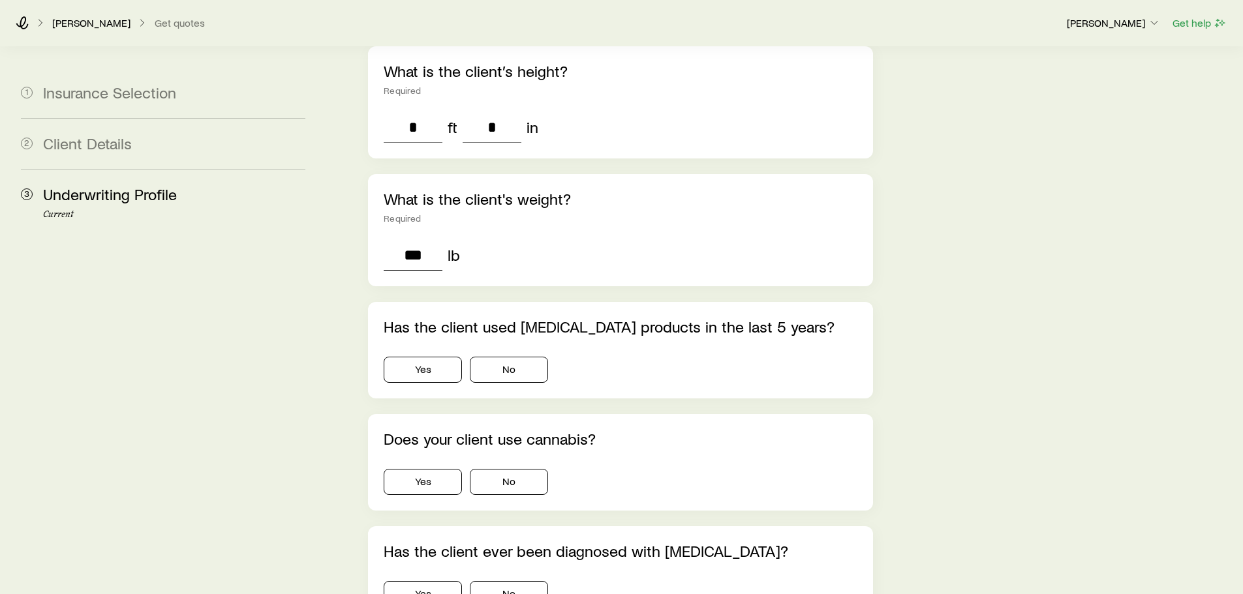
scroll to position [527, 0]
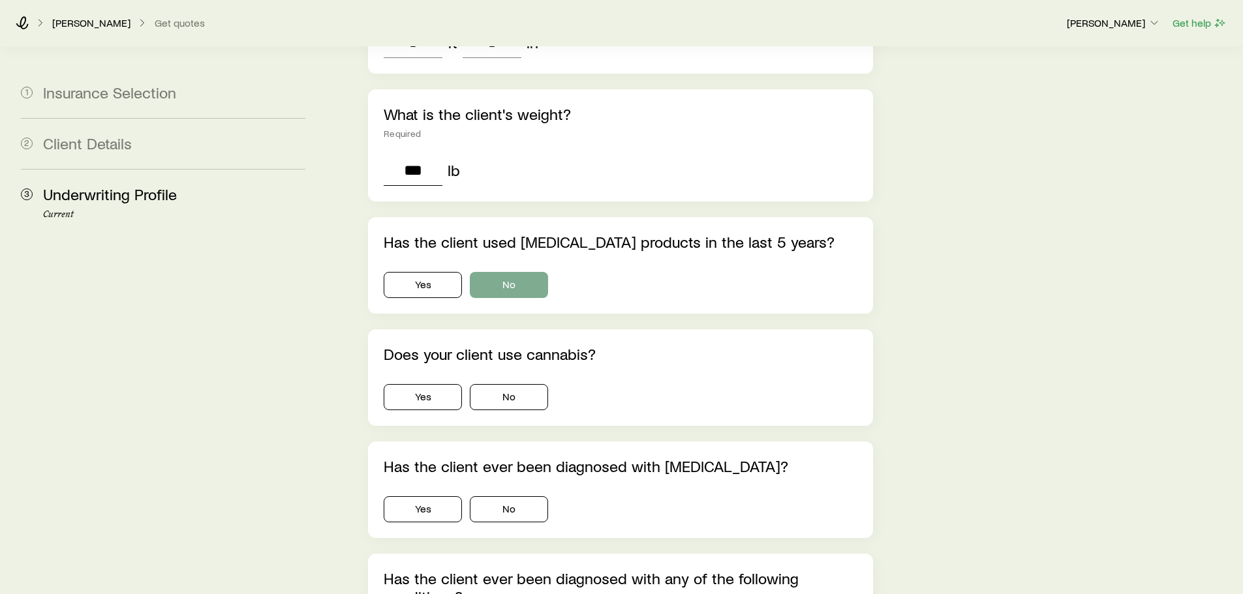
type input "***"
click at [517, 272] on button "No" at bounding box center [509, 285] width 78 height 26
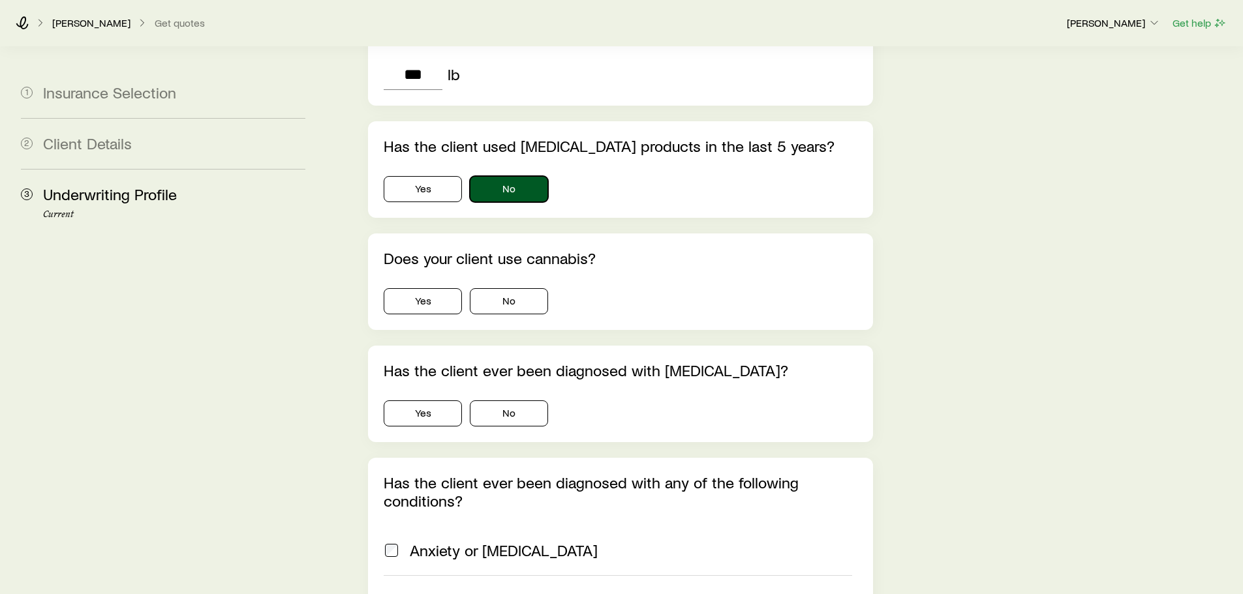
scroll to position [658, 0]
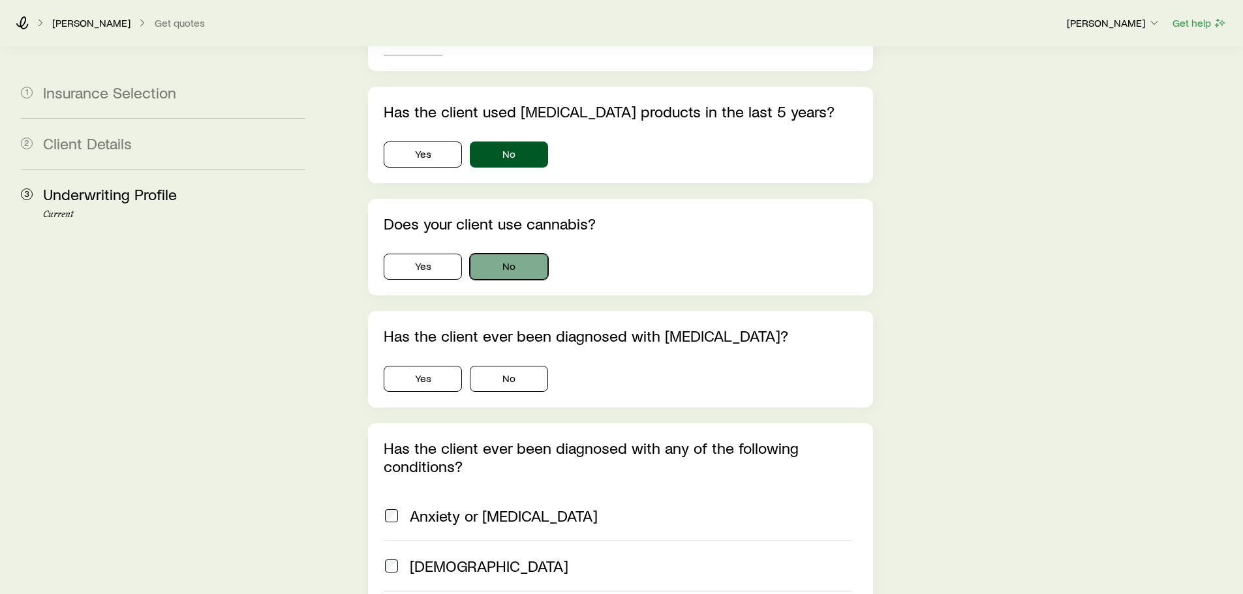
click at [524, 254] on button "No" at bounding box center [509, 267] width 78 height 26
drag, startPoint x: 515, startPoint y: 303, endPoint x: 689, endPoint y: 303, distance: 173.6
click at [675, 327] on p "Has the client ever been diagnosed with [MEDICAL_DATA]?" at bounding box center [620, 336] width 473 height 18
click at [747, 311] on div "Has the client ever been diagnosed with [MEDICAL_DATA]? Yes No" at bounding box center [620, 359] width 504 height 97
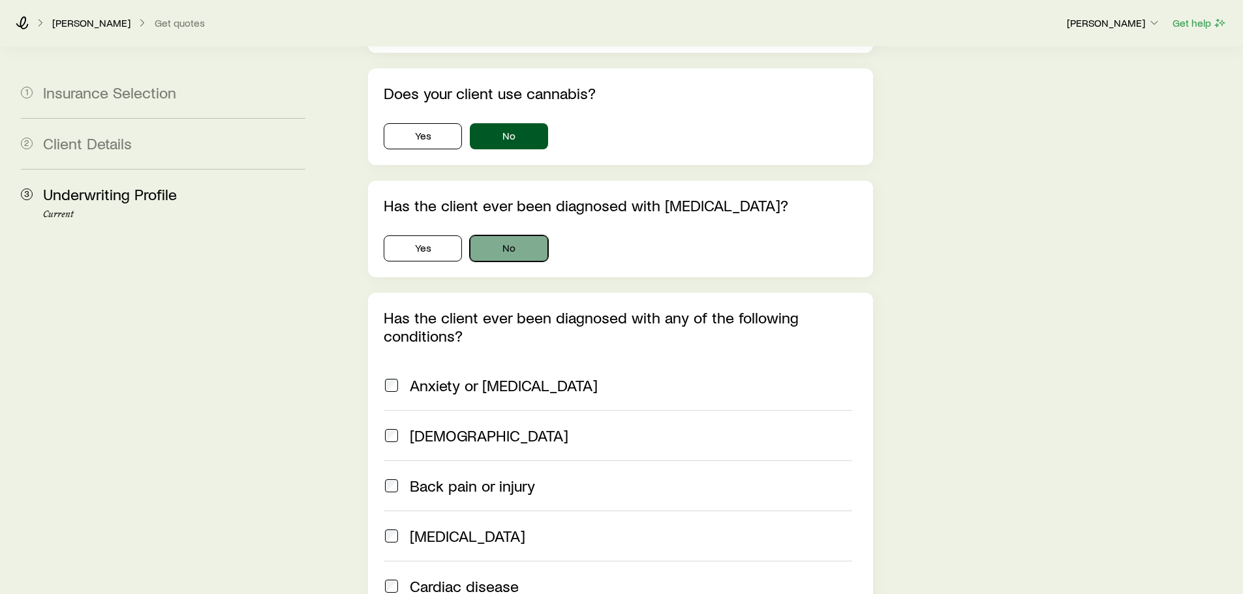
click at [530, 236] on button "No" at bounding box center [509, 249] width 78 height 26
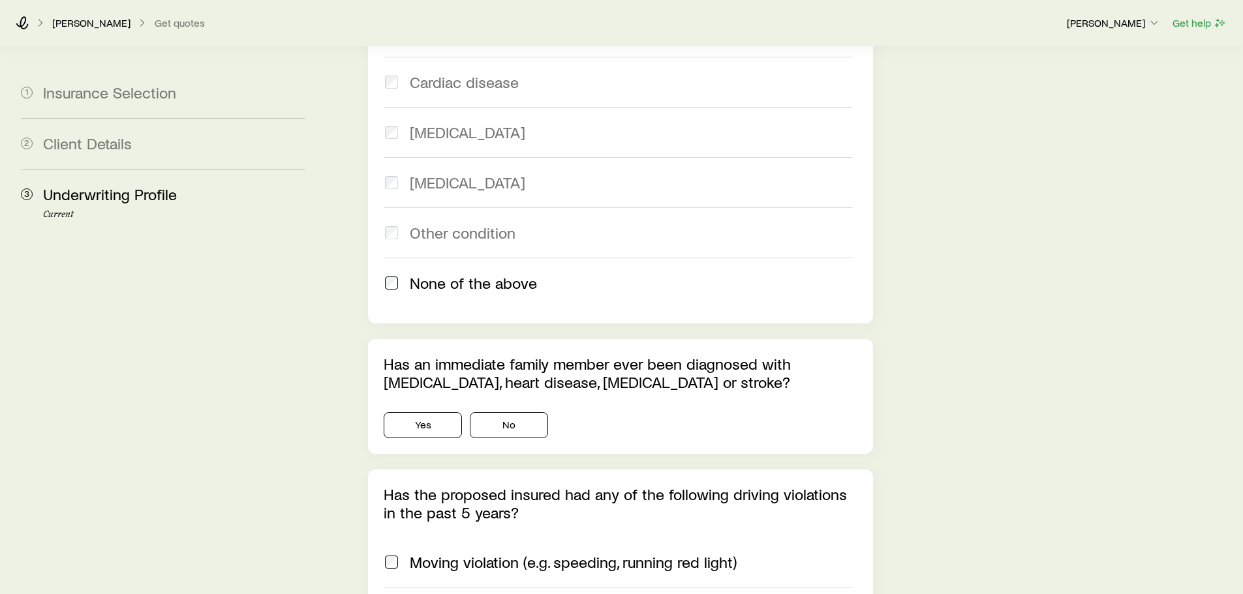
scroll to position [1310, 0]
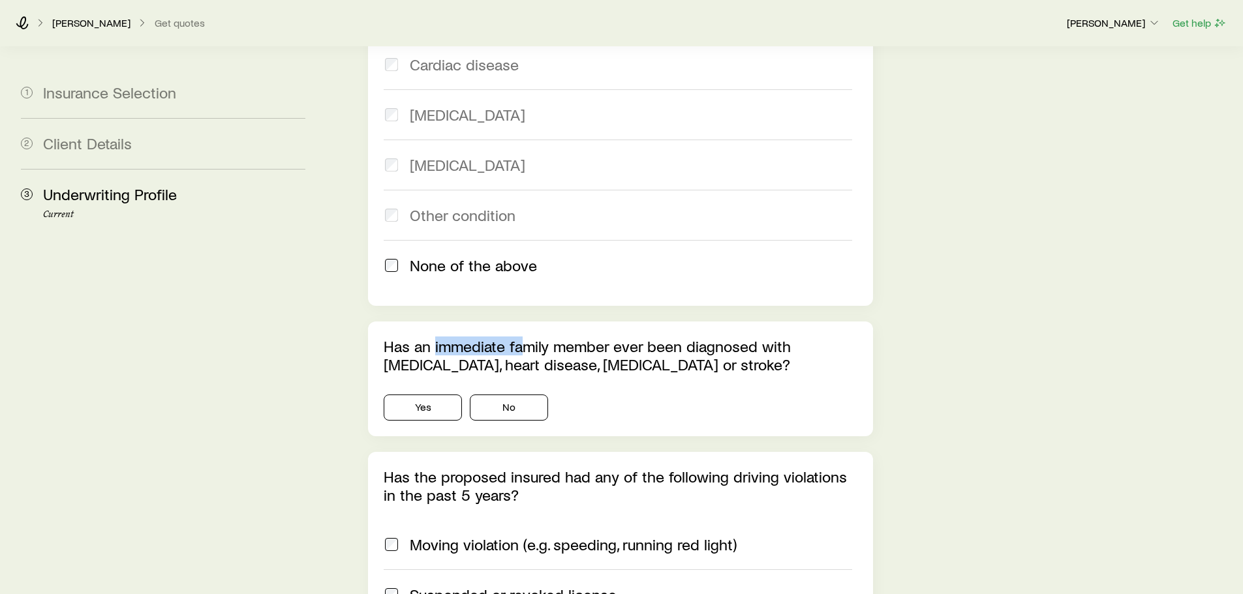
drag, startPoint x: 433, startPoint y: 308, endPoint x: 524, endPoint y: 313, distance: 91.5
click at [524, 337] on p "Has an immediate family member ever been diagnosed with [MEDICAL_DATA], heart d…" at bounding box center [620, 355] width 473 height 37
drag, startPoint x: 620, startPoint y: 322, endPoint x: 585, endPoint y: 352, distance: 45.4
click at [619, 337] on p "Has an immediate family member ever been diagnosed with [MEDICAL_DATA], heart d…" at bounding box center [620, 355] width 473 height 37
click at [534, 395] on button "No" at bounding box center [509, 408] width 78 height 26
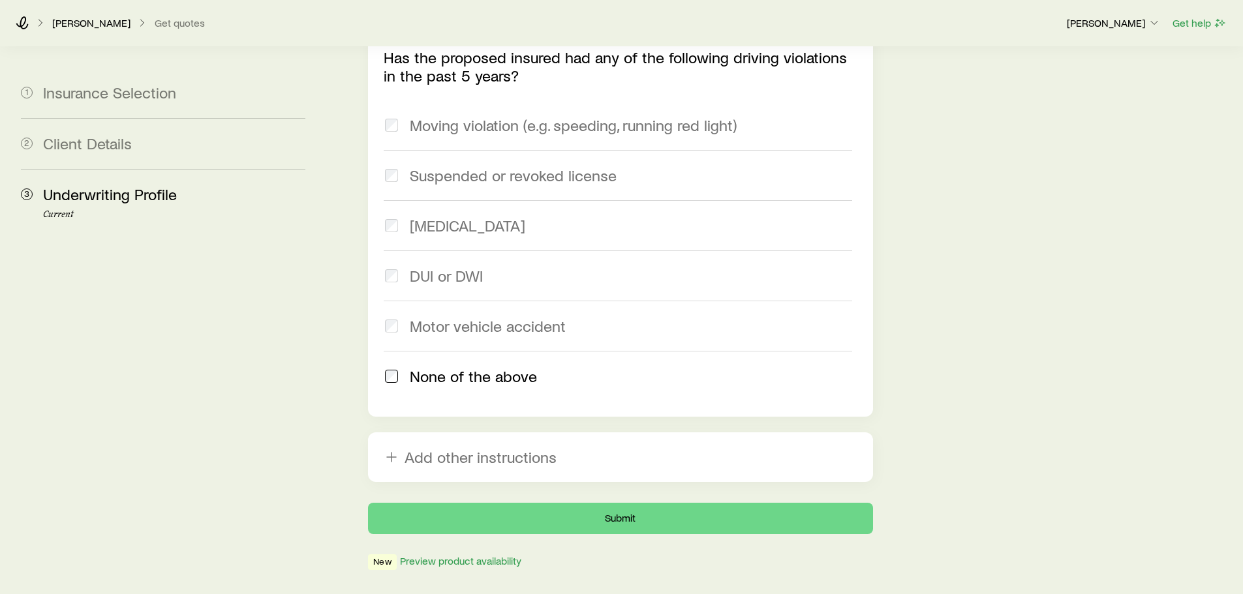
scroll to position [1758, 0]
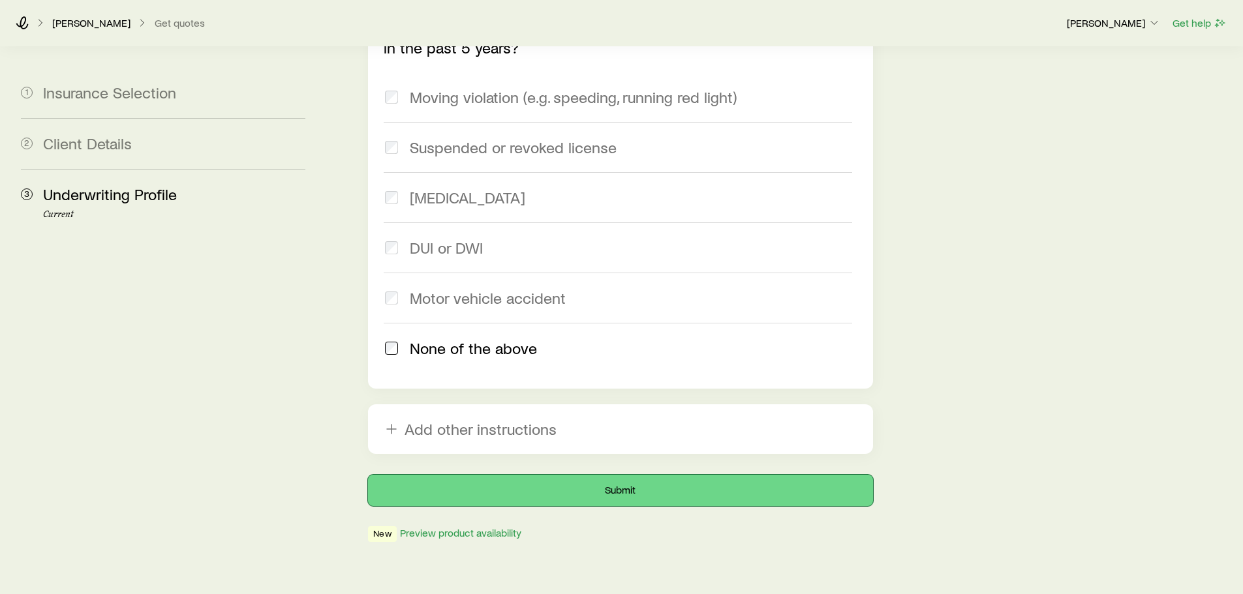
click at [611, 475] on button "Submit" at bounding box center [620, 490] width 504 height 31
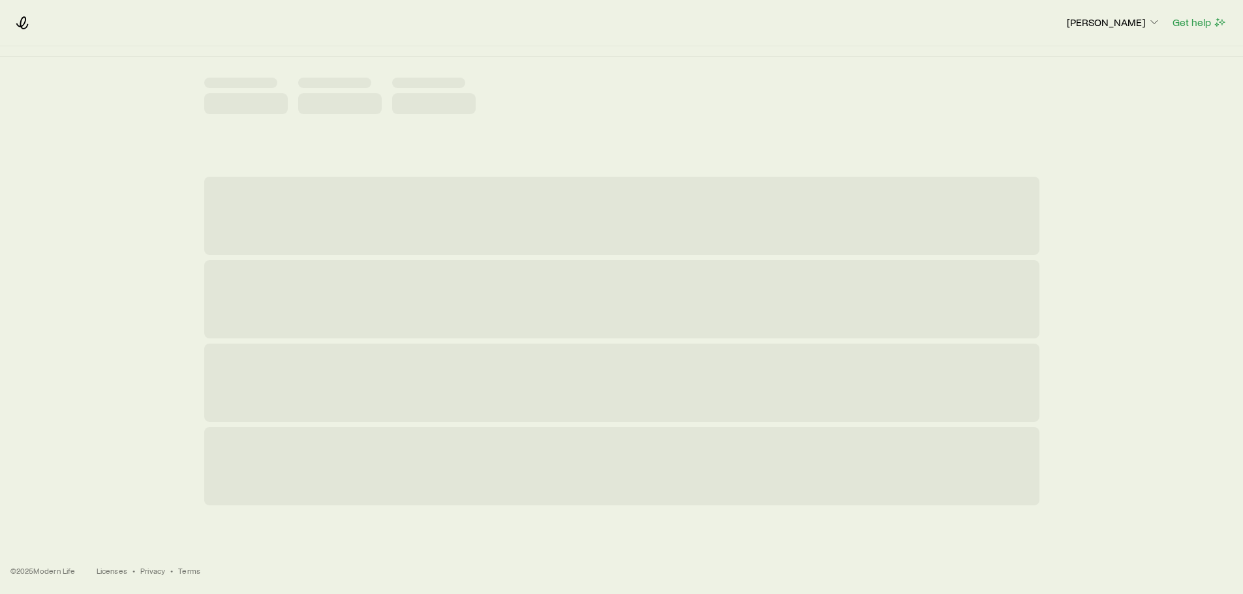
scroll to position [0, 0]
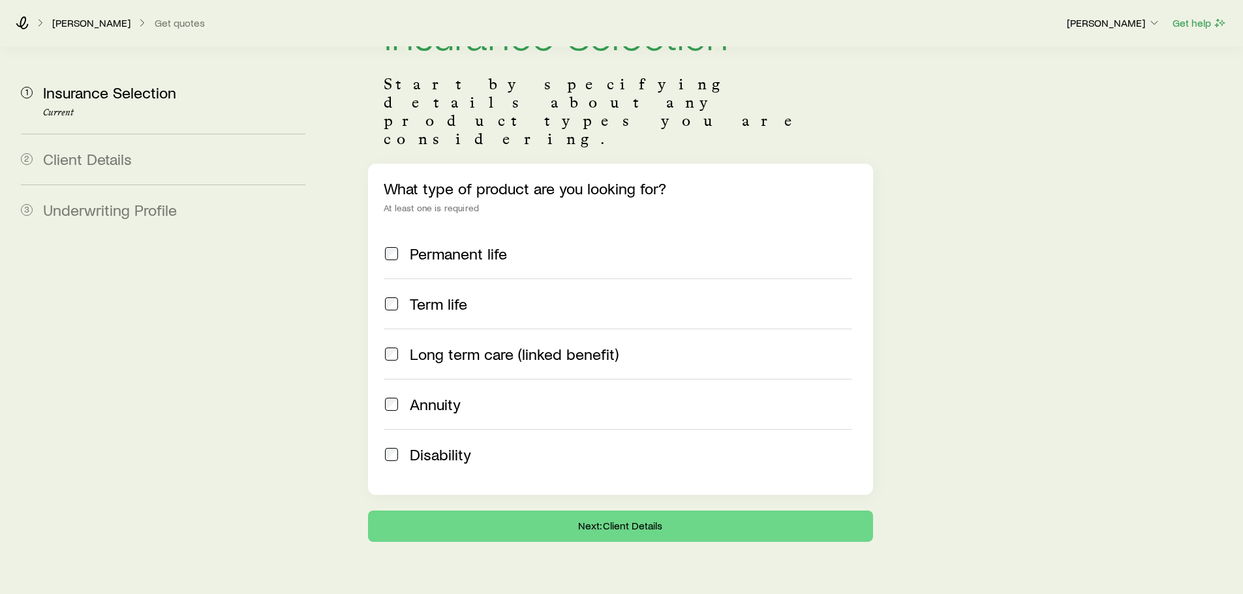
click at [390, 295] on span at bounding box center [392, 304] width 16 height 18
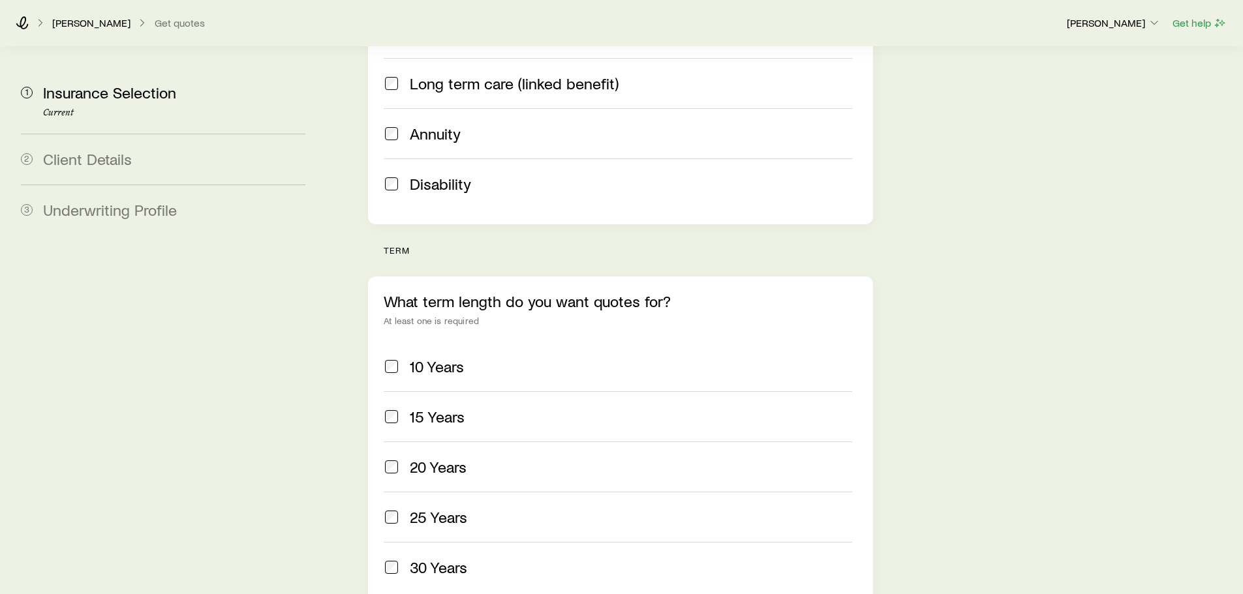
scroll to position [403, 0]
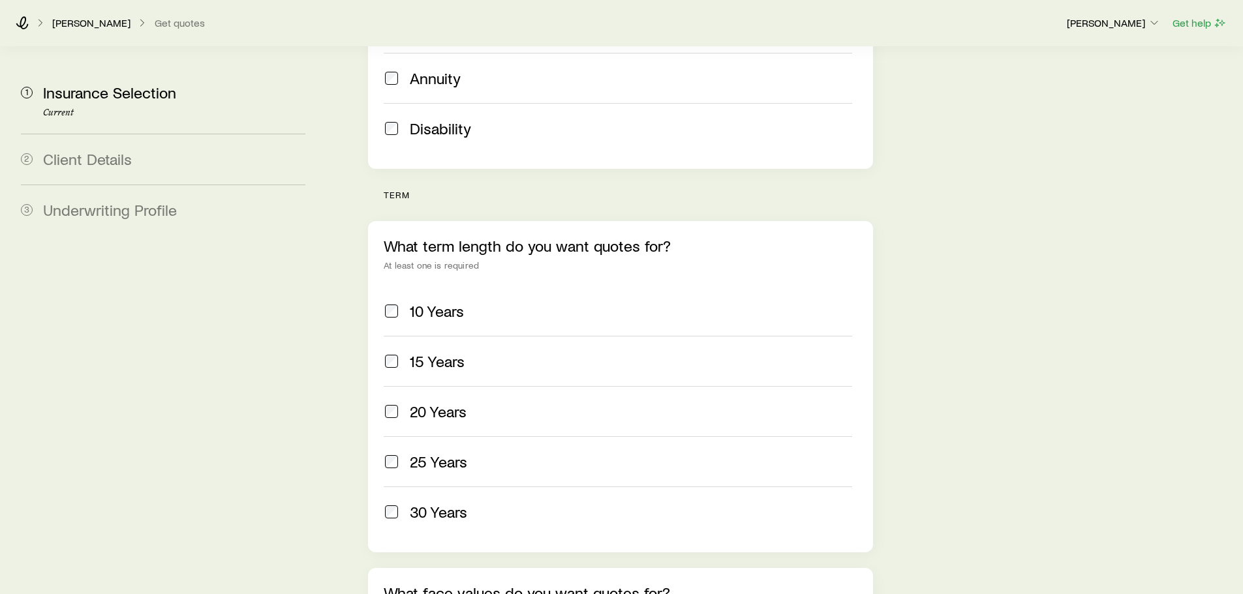
click at [384, 403] on span at bounding box center [392, 412] width 16 height 18
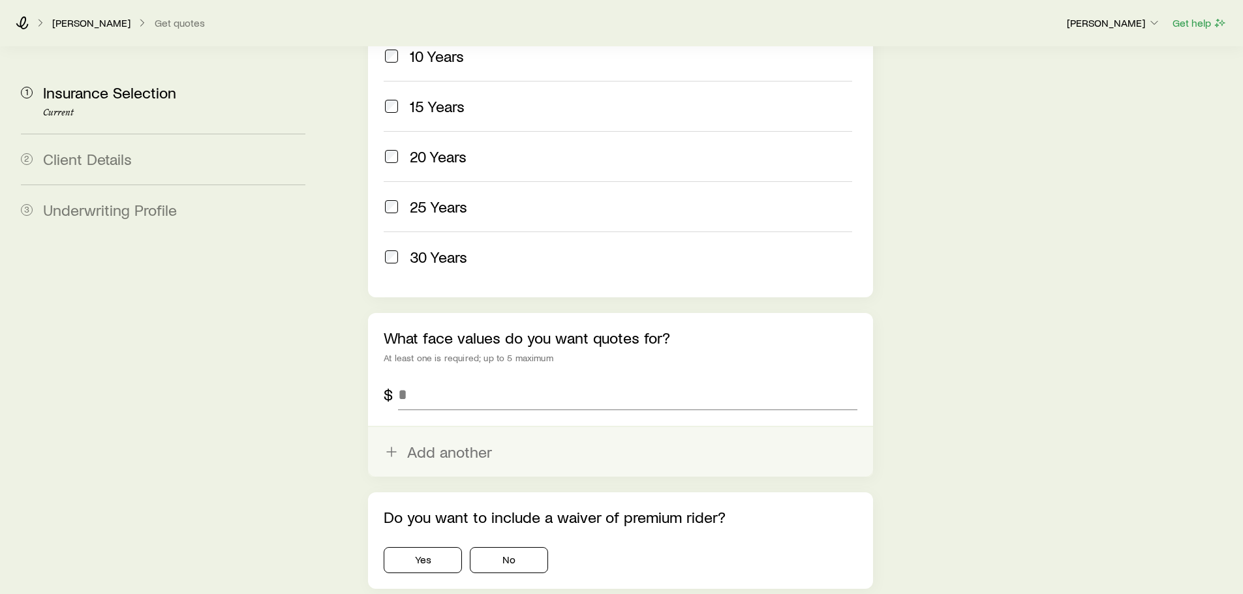
scroll to position [664, 0]
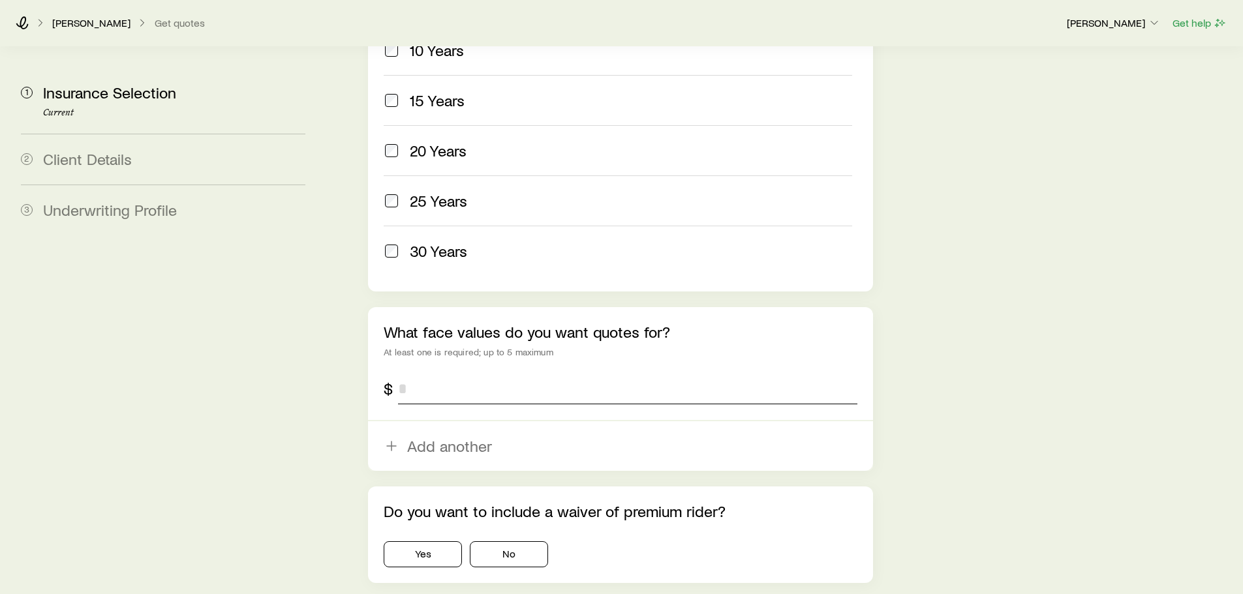
click at [458, 373] on input "tel" at bounding box center [627, 388] width 459 height 31
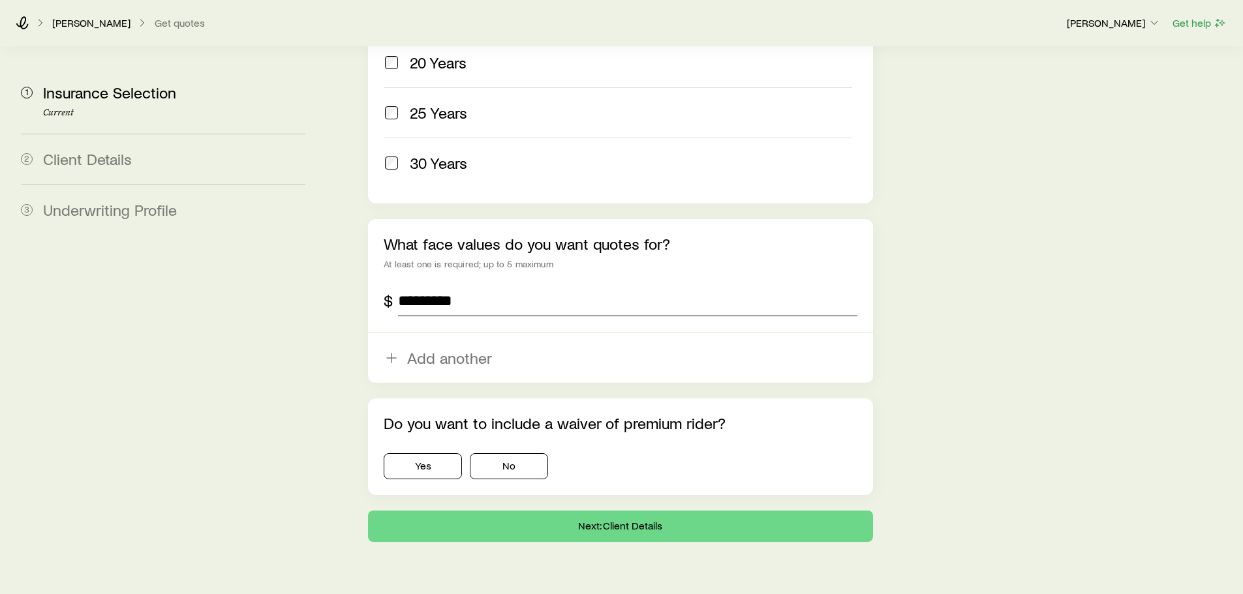
type input "*********"
click at [417, 448] on div "Yes No" at bounding box center [620, 463] width 473 height 31
click at [420, 453] on button "Yes" at bounding box center [423, 466] width 78 height 26
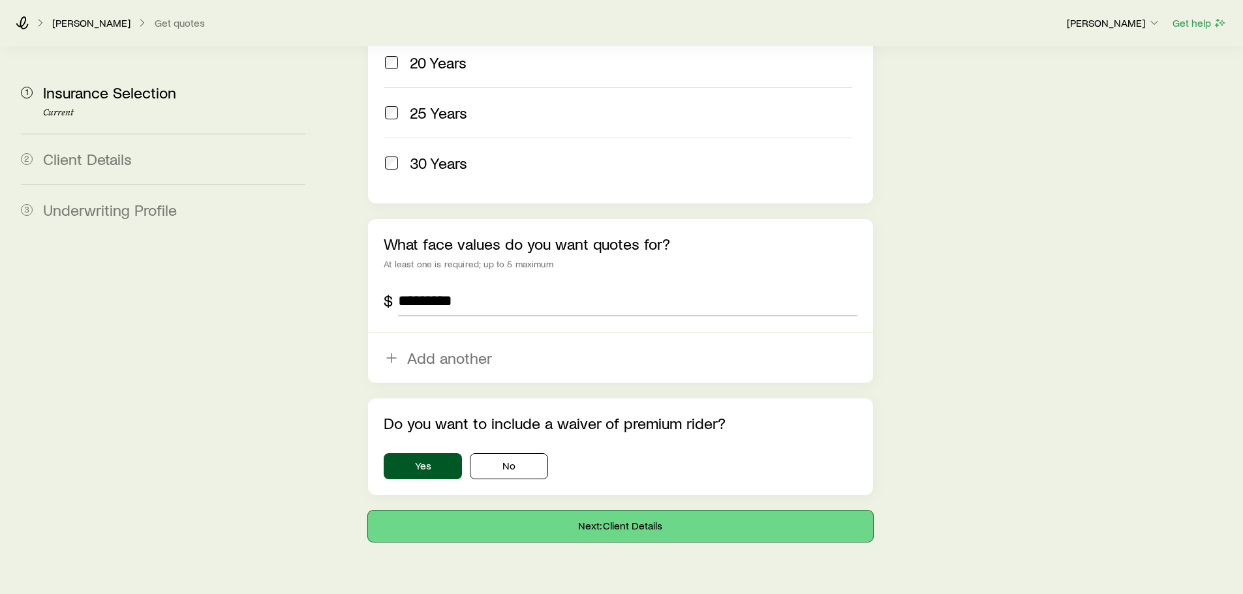
click at [500, 511] on button "Next: Client Details" at bounding box center [620, 526] width 504 height 31
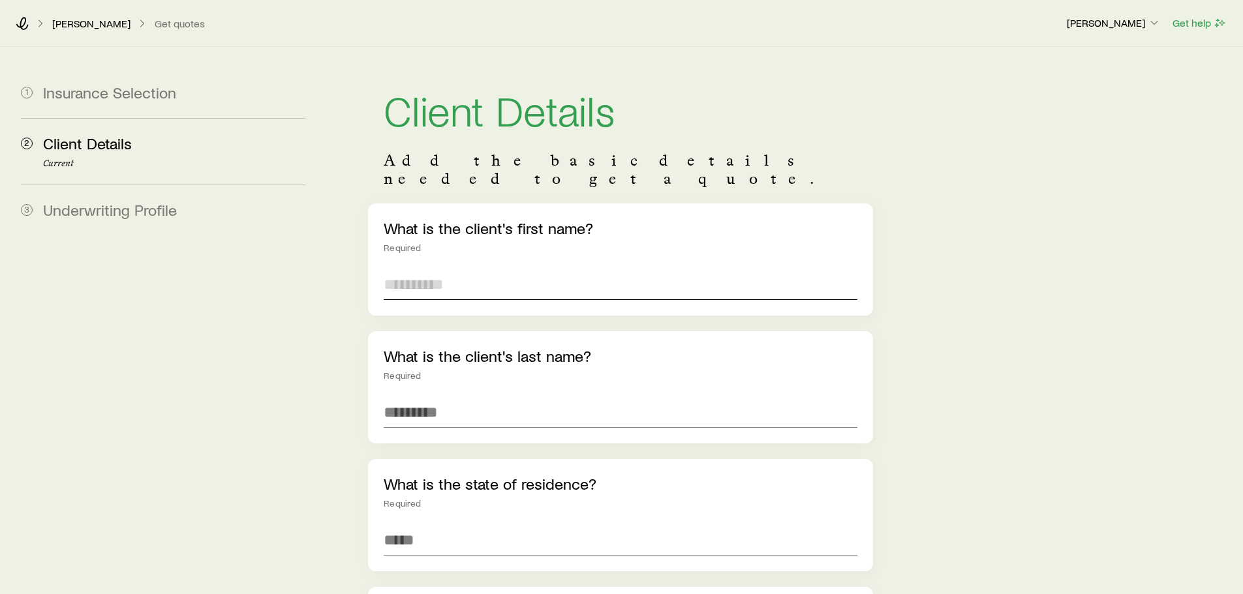
click at [436, 269] on input "text" at bounding box center [620, 284] width 473 height 31
type input "****"
click at [418, 397] on input "text" at bounding box center [620, 412] width 473 height 31
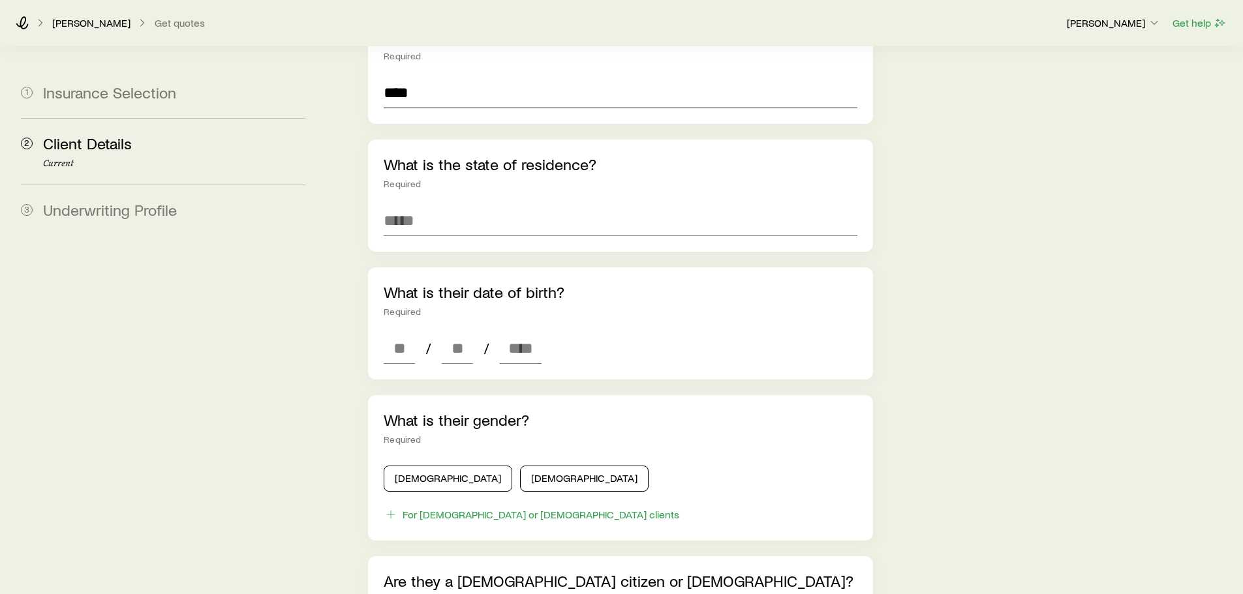
scroll to position [318, 0]
type input "****"
click at [456, 206] on input at bounding box center [620, 221] width 473 height 31
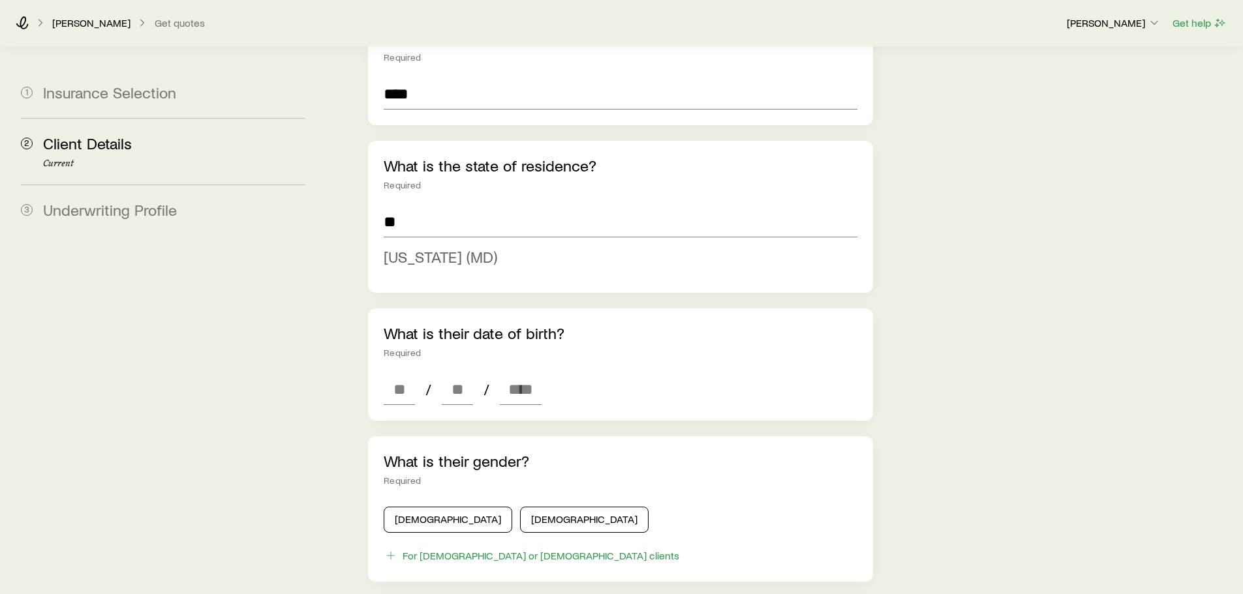
click at [446, 247] on span "[US_STATE] (MD)" at bounding box center [441, 256] width 114 height 19
type input "**********"
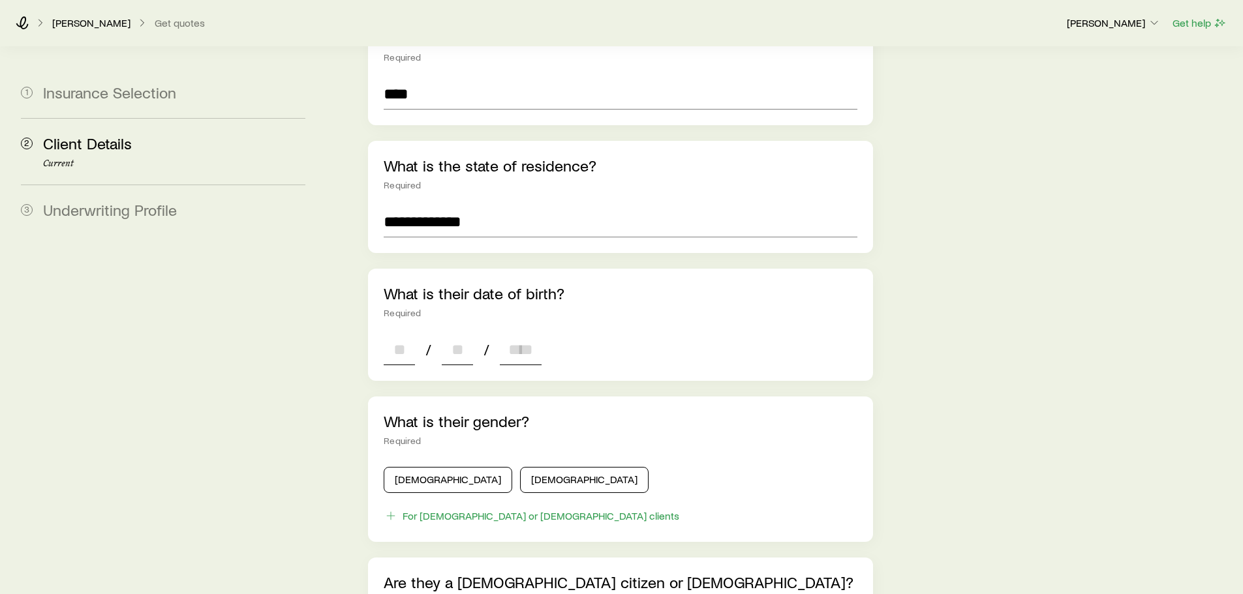
click at [403, 339] on input at bounding box center [399, 349] width 31 height 31
type input "**"
type input "****"
type input "*"
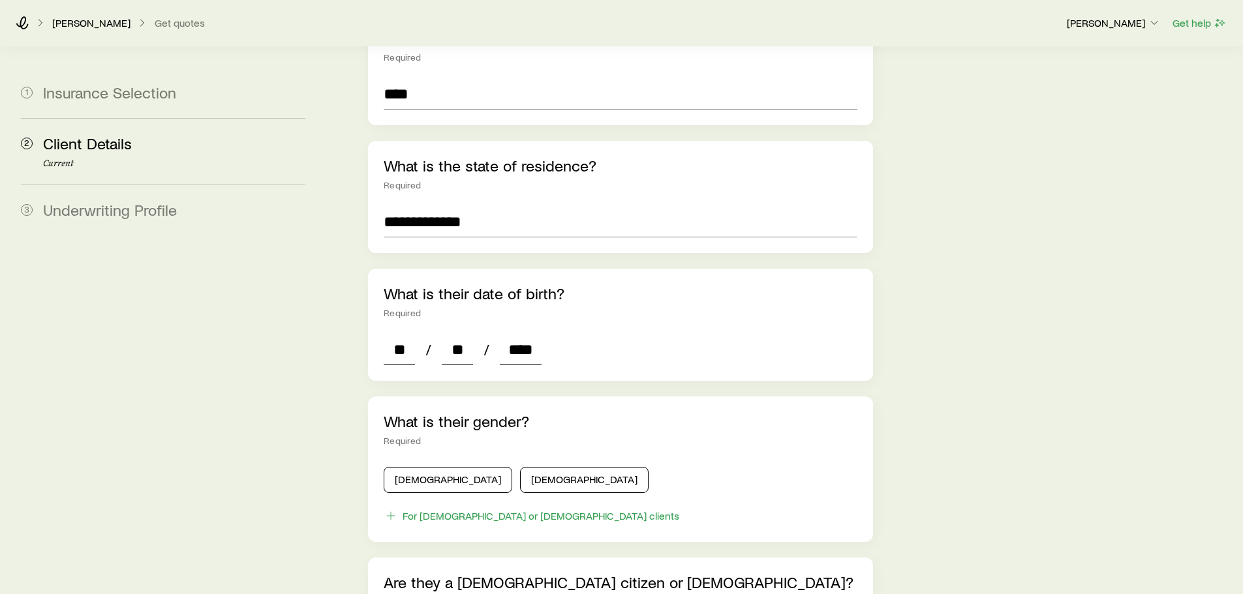
type input "*"
type input "****"
click at [433, 462] on div "[DEMOGRAPHIC_DATA] [DEMOGRAPHIC_DATA]" at bounding box center [620, 477] width 473 height 31
click at [428, 467] on button "[DEMOGRAPHIC_DATA]" at bounding box center [448, 480] width 129 height 26
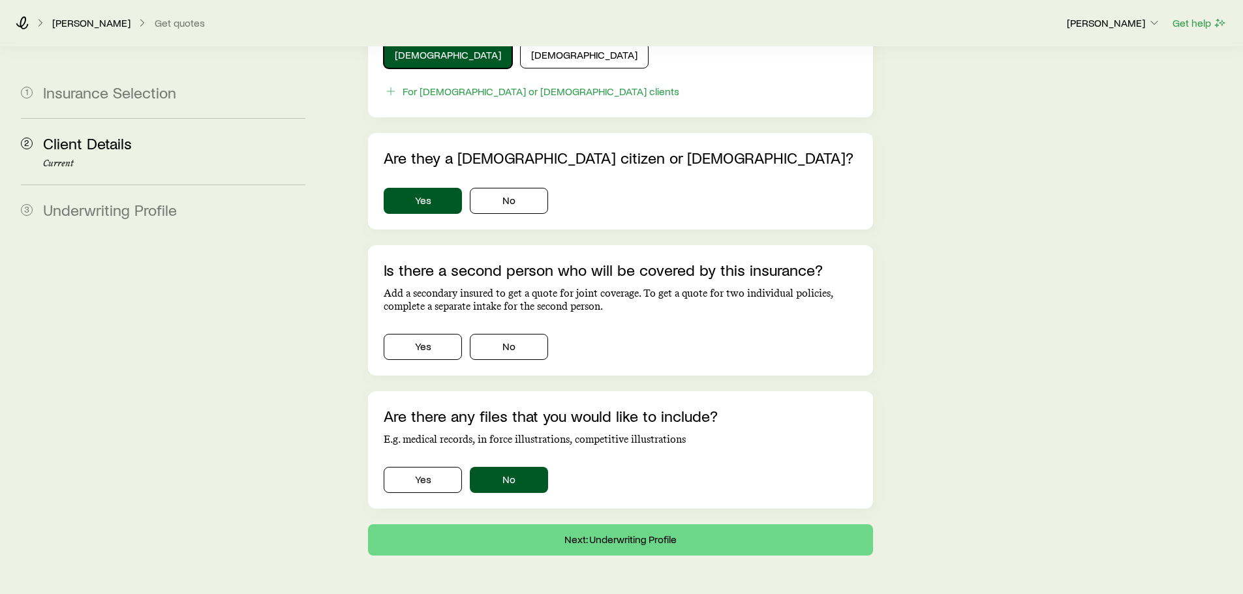
scroll to position [764, 0]
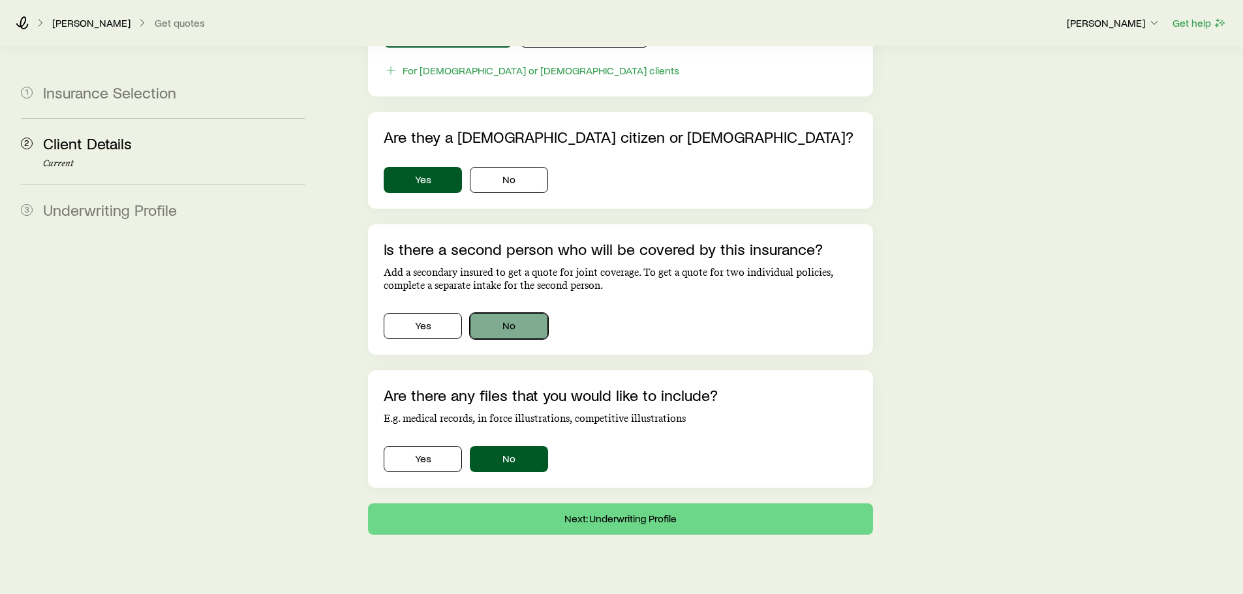
click at [535, 313] on button "No" at bounding box center [509, 326] width 78 height 26
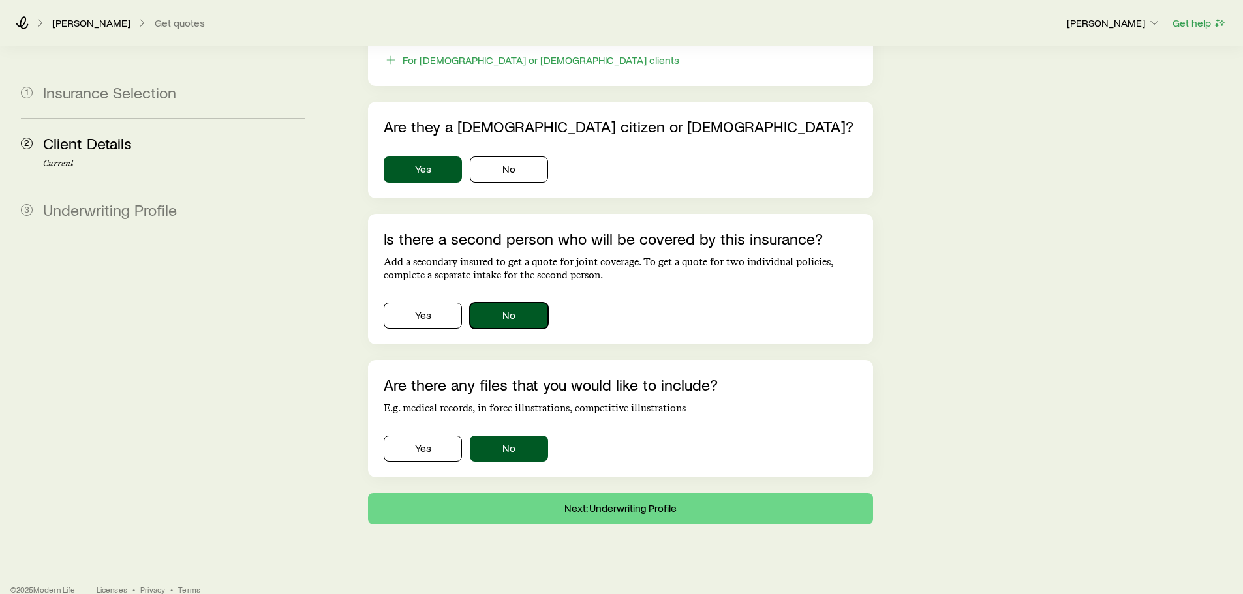
scroll to position [775, 0]
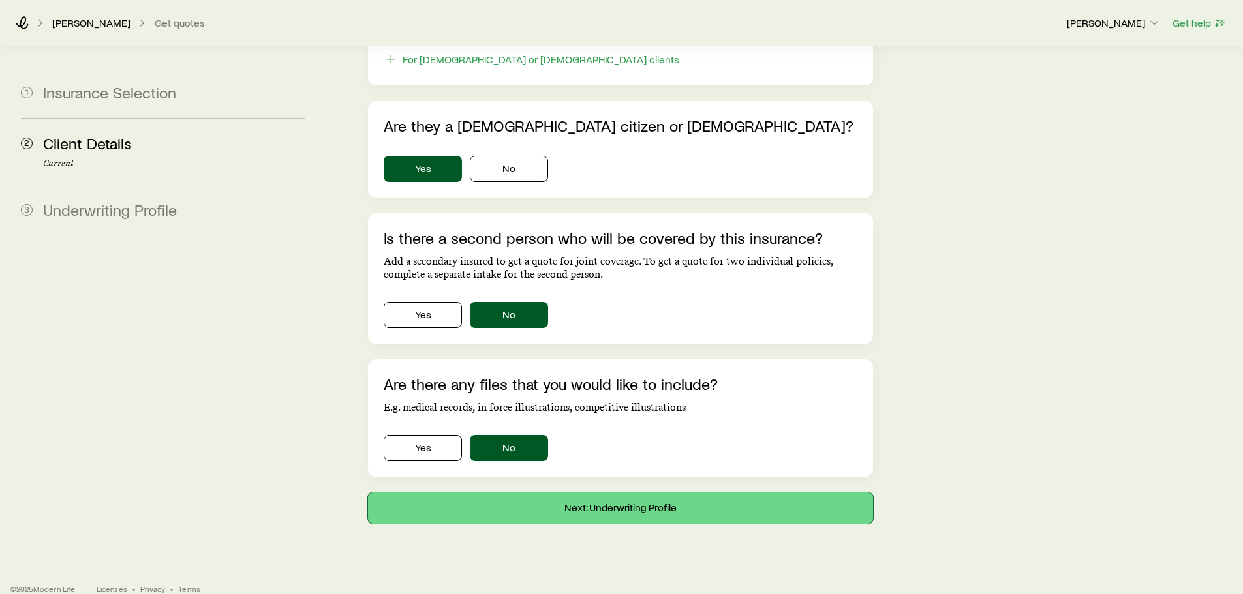
click at [616, 493] on button "Next: Underwriting Profile" at bounding box center [620, 508] width 504 height 31
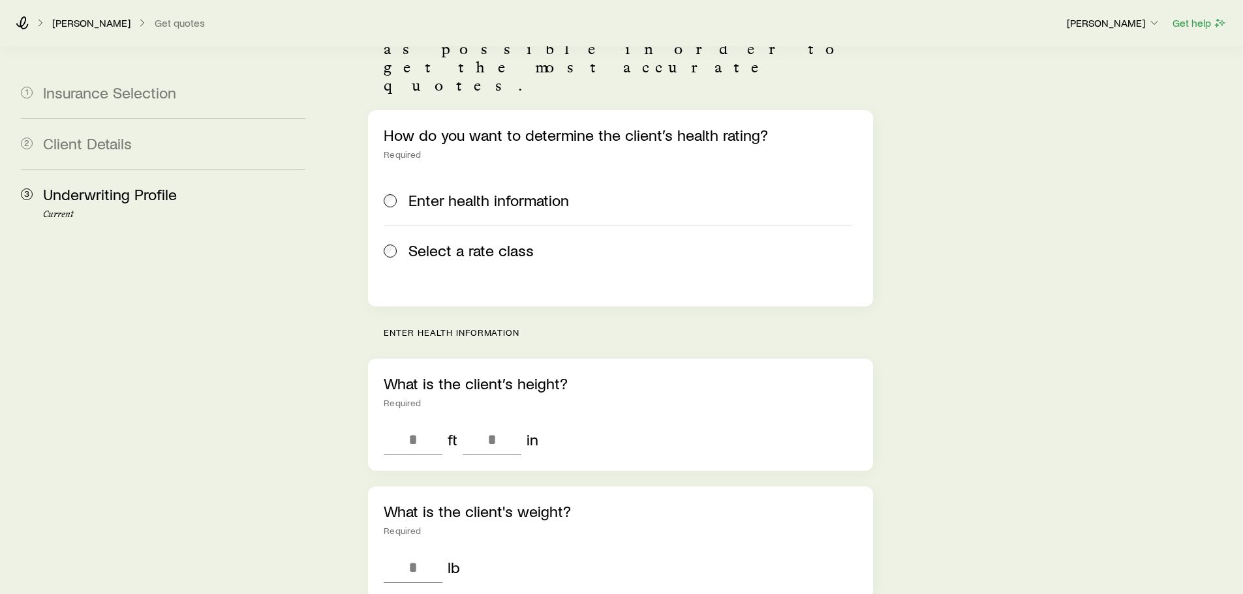
scroll to position [130, 0]
click at [425, 423] on input "tel" at bounding box center [413, 438] width 59 height 31
type input "*"
click at [478, 423] on input "tel" at bounding box center [492, 438] width 59 height 31
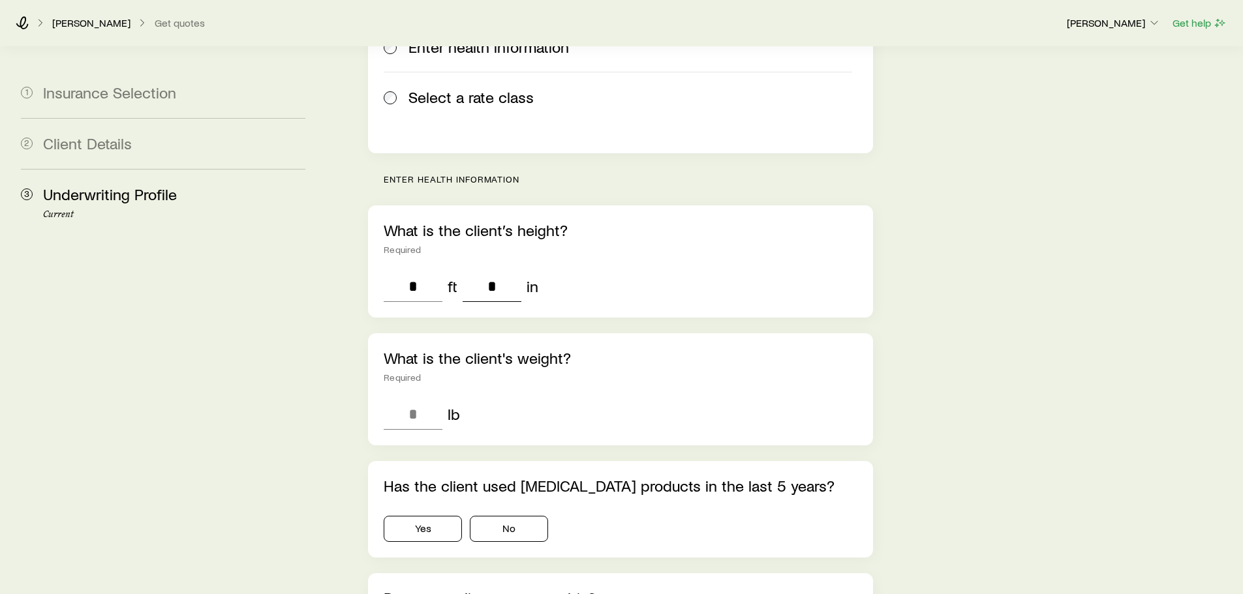
scroll to position [326, 0]
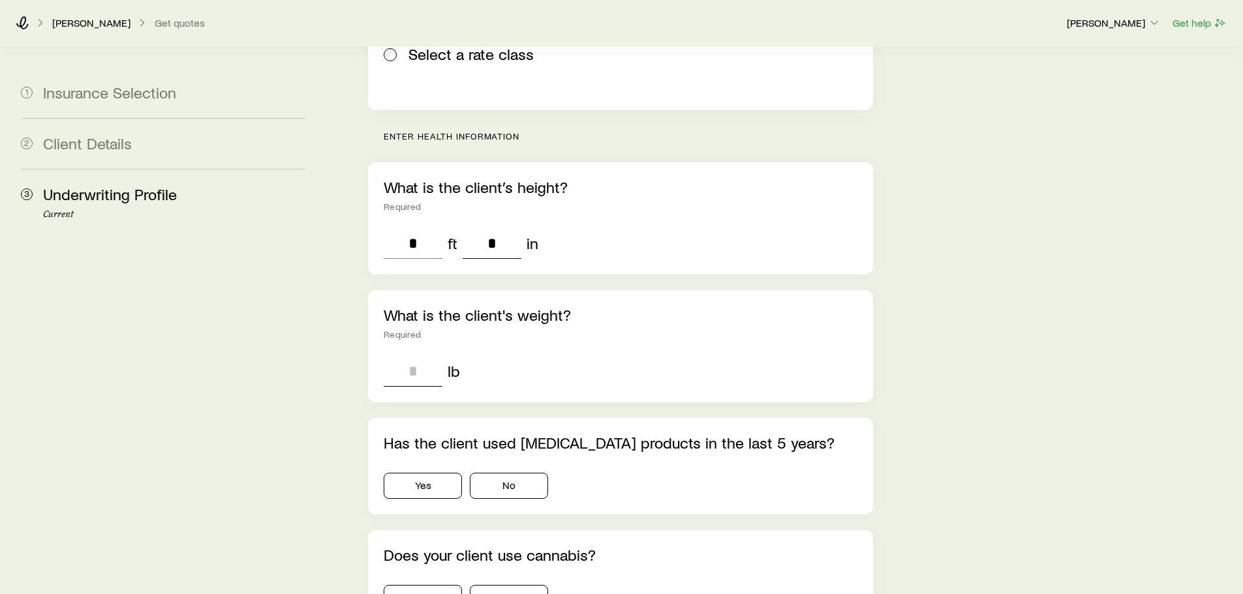
type input "*"
click at [427, 356] on input "tel" at bounding box center [413, 371] width 59 height 31
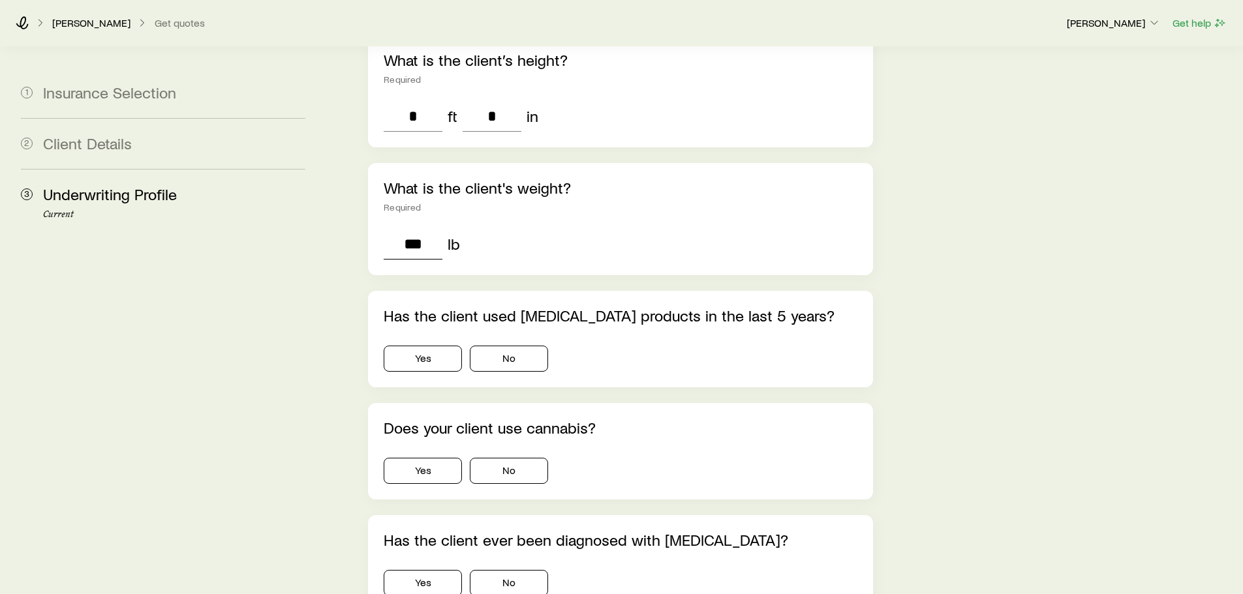
scroll to position [457, 0]
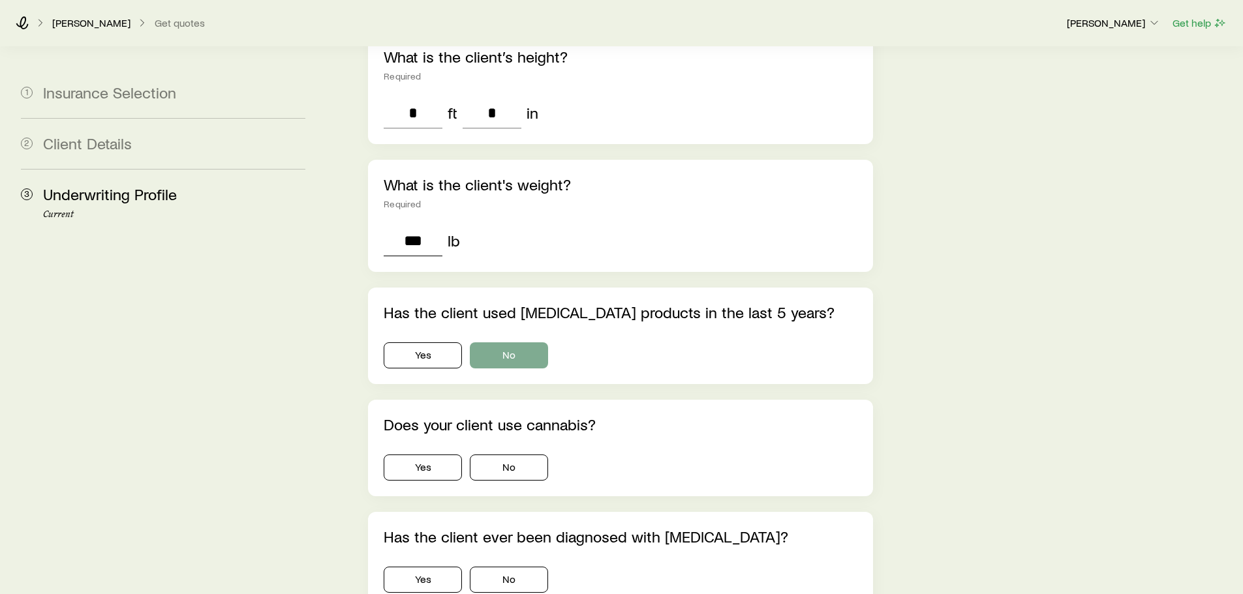
type input "***"
click at [529, 343] on button "No" at bounding box center [509, 356] width 78 height 26
click at [532, 421] on div "Does your client use cannabis? Yes No" at bounding box center [620, 448] width 504 height 97
click at [532, 455] on button "No" at bounding box center [509, 468] width 78 height 26
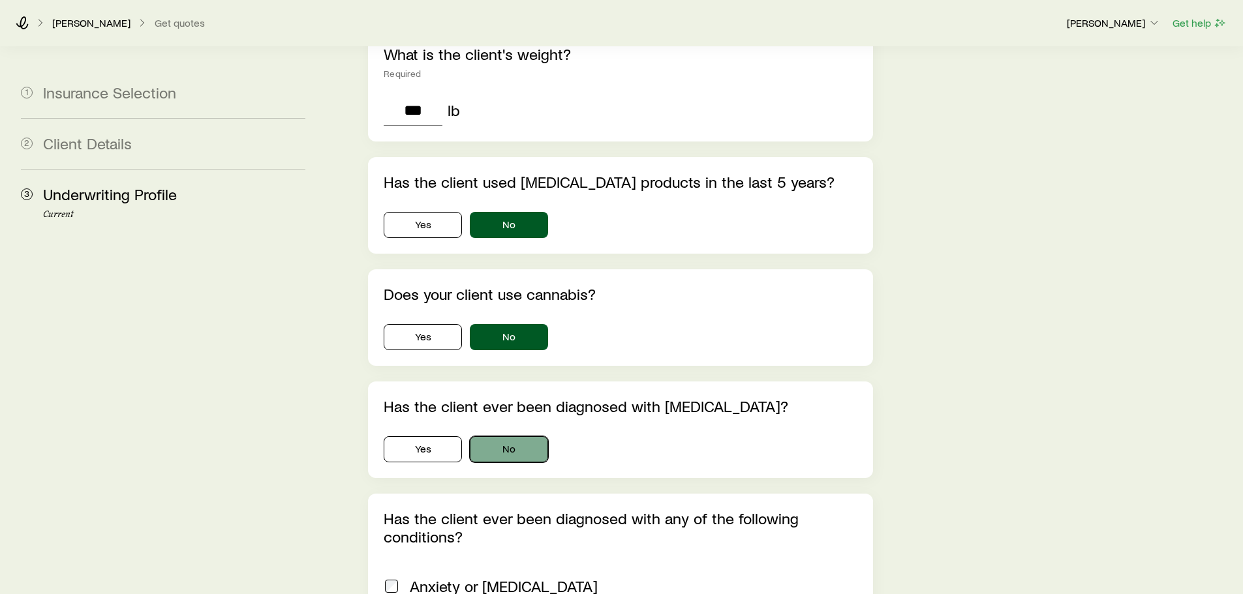
click at [519, 437] on button "No" at bounding box center [509, 450] width 78 height 26
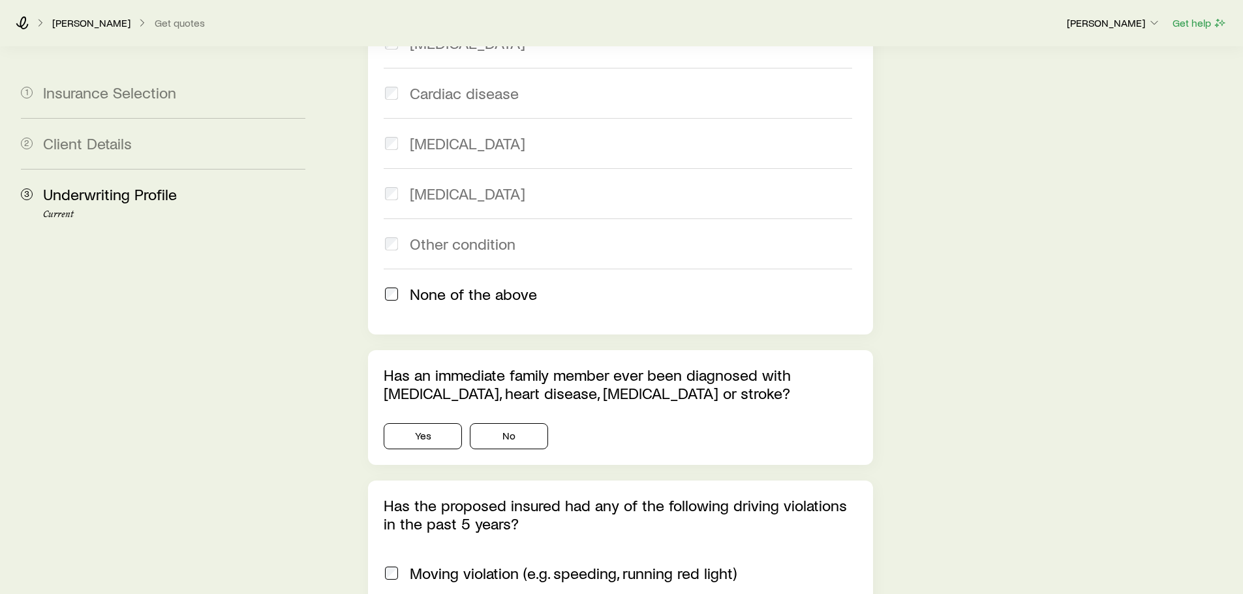
scroll to position [1305, 0]
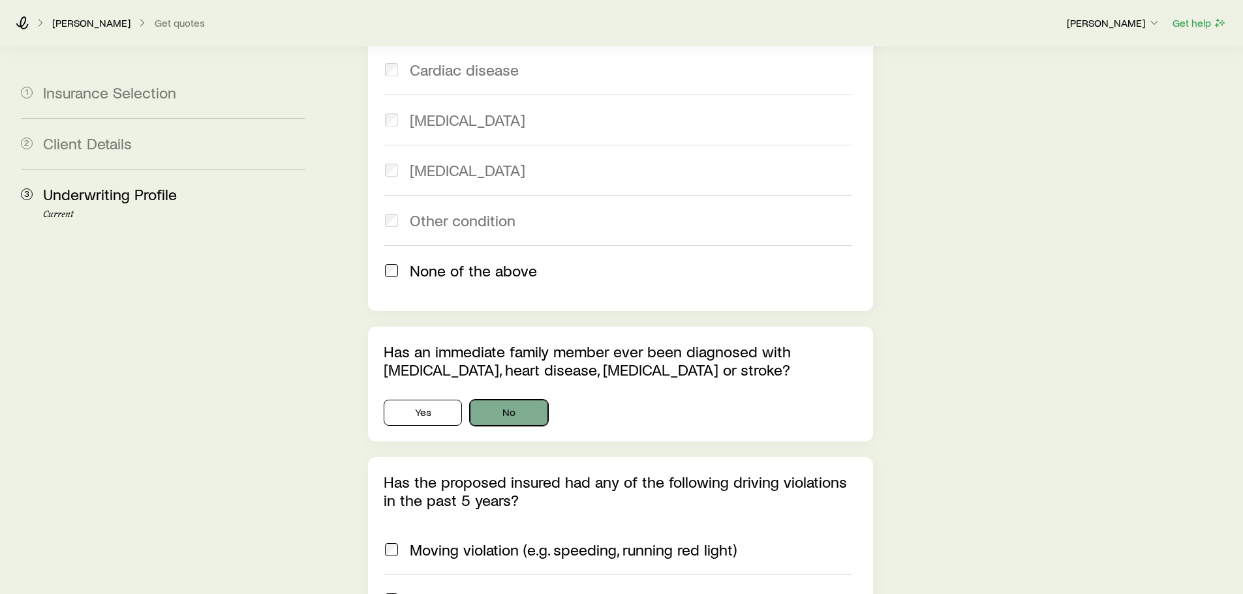
click at [507, 400] on button "No" at bounding box center [509, 413] width 78 height 26
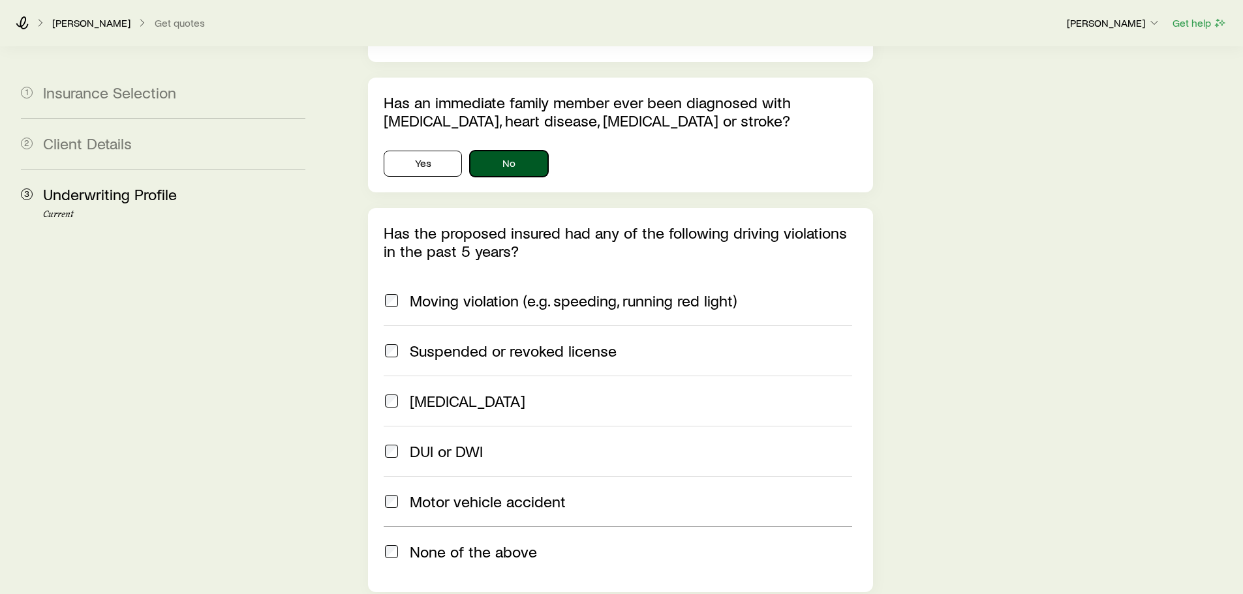
scroll to position [1696, 0]
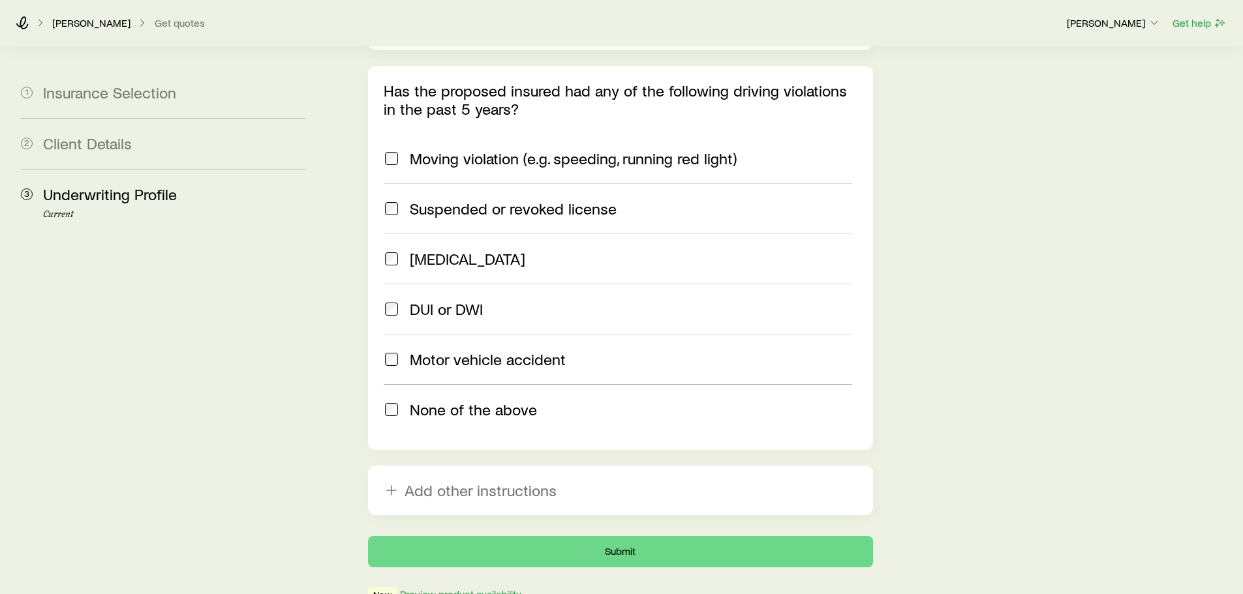
click at [383, 368] on div "Has the proposed insured had any of the following driving violations in the pas…" at bounding box center [620, 258] width 504 height 384
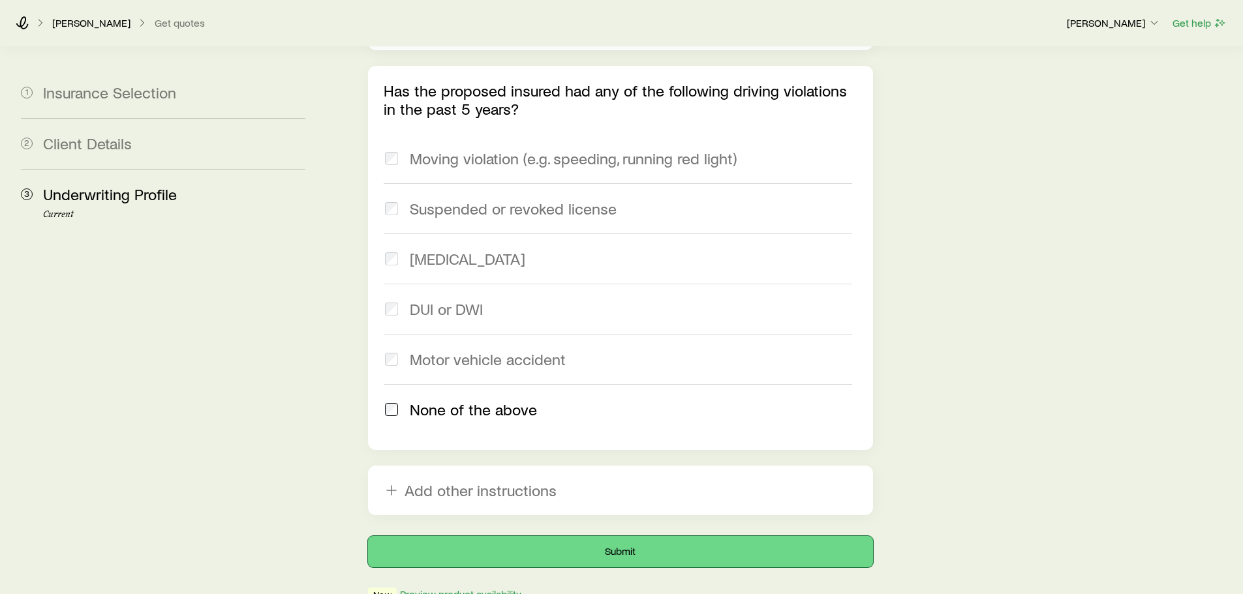
click at [576, 536] on button "Submit" at bounding box center [620, 551] width 504 height 31
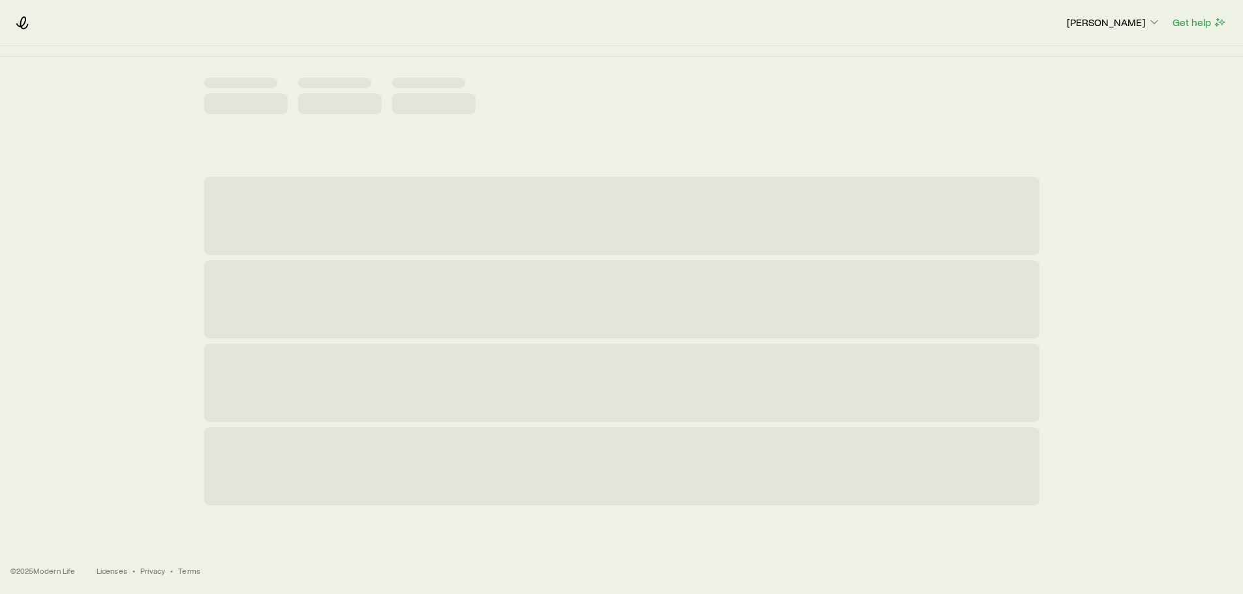
scroll to position [0, 0]
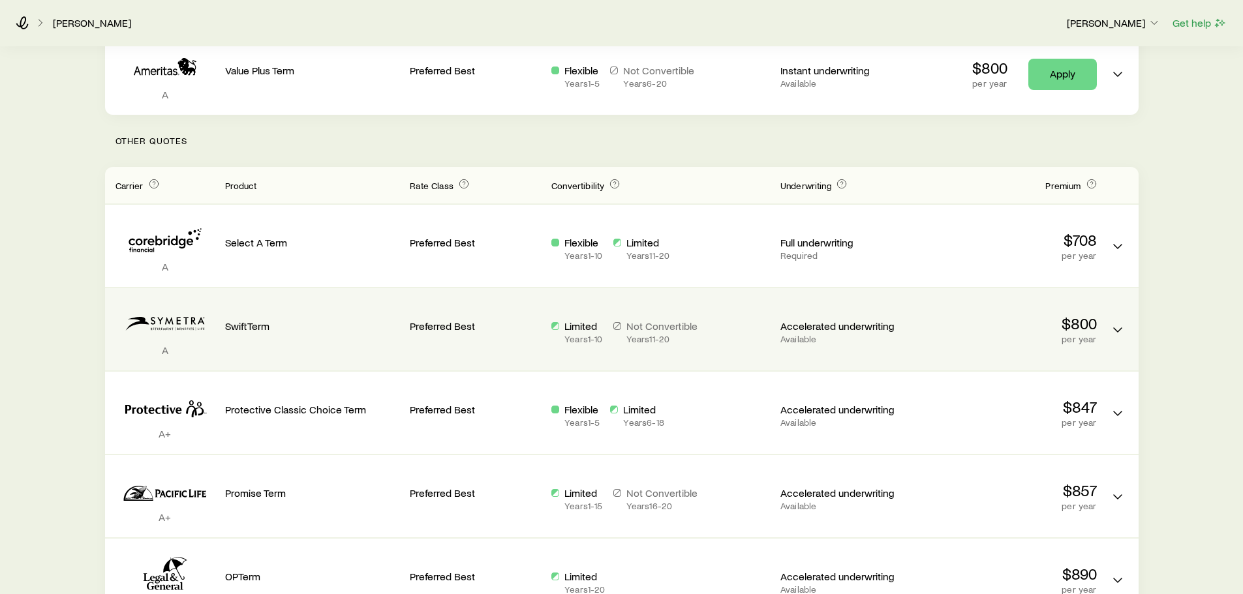
scroll to position [326, 0]
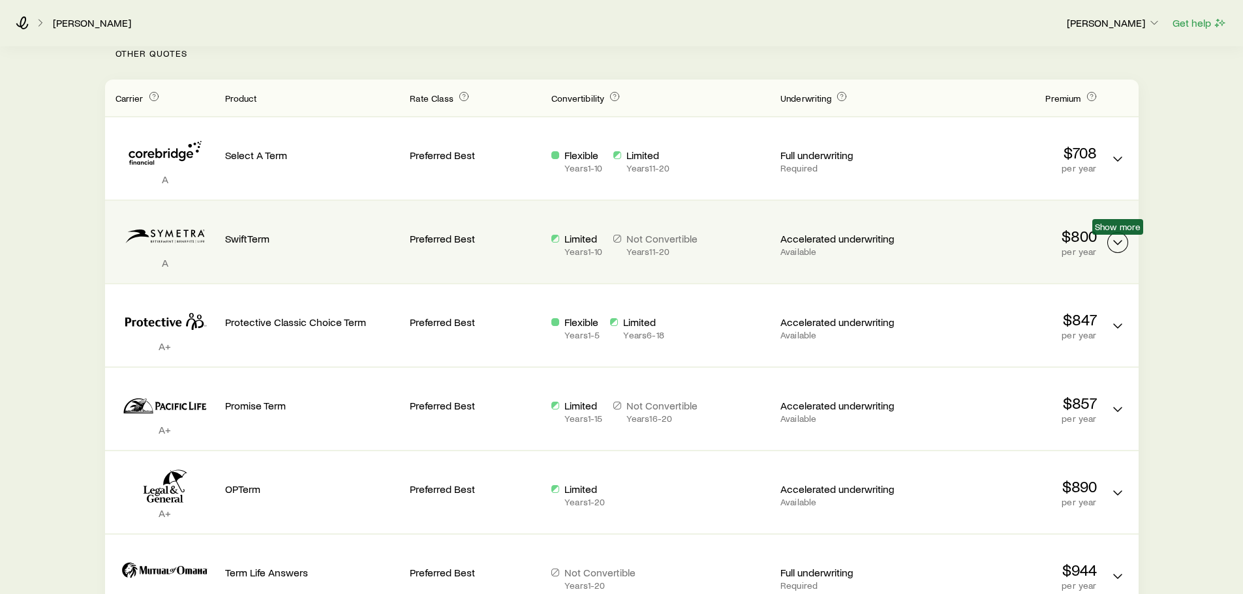
click at [1113, 239] on icon "Term quotes" at bounding box center [1118, 243] width 16 height 16
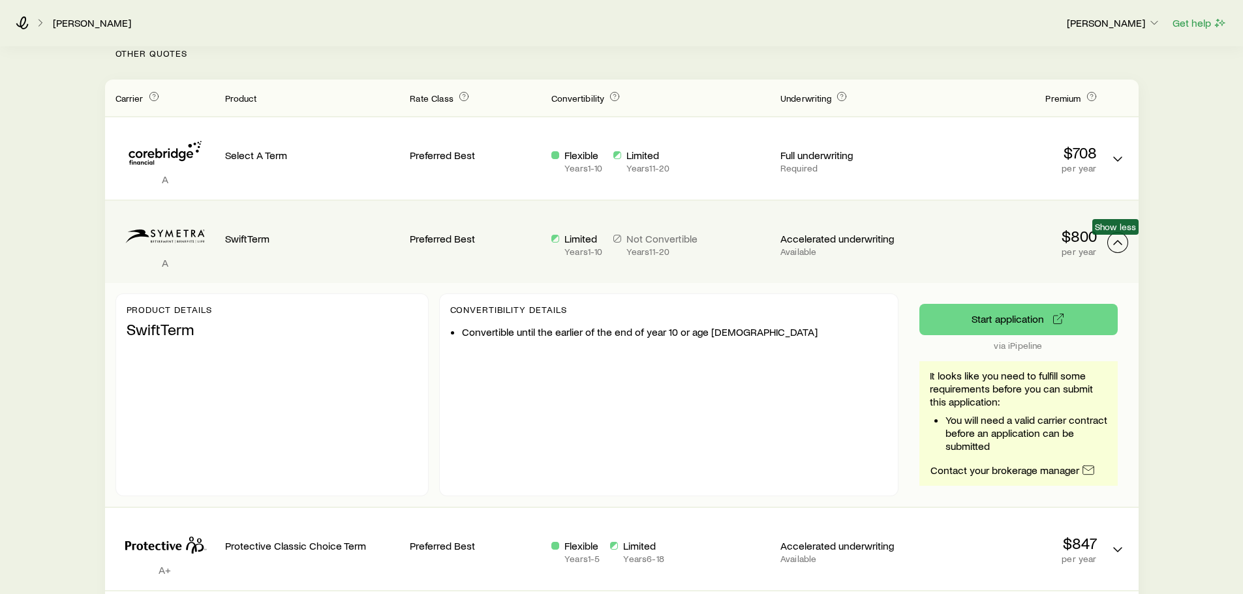
click at [1116, 239] on icon "Term quotes" at bounding box center [1118, 243] width 16 height 16
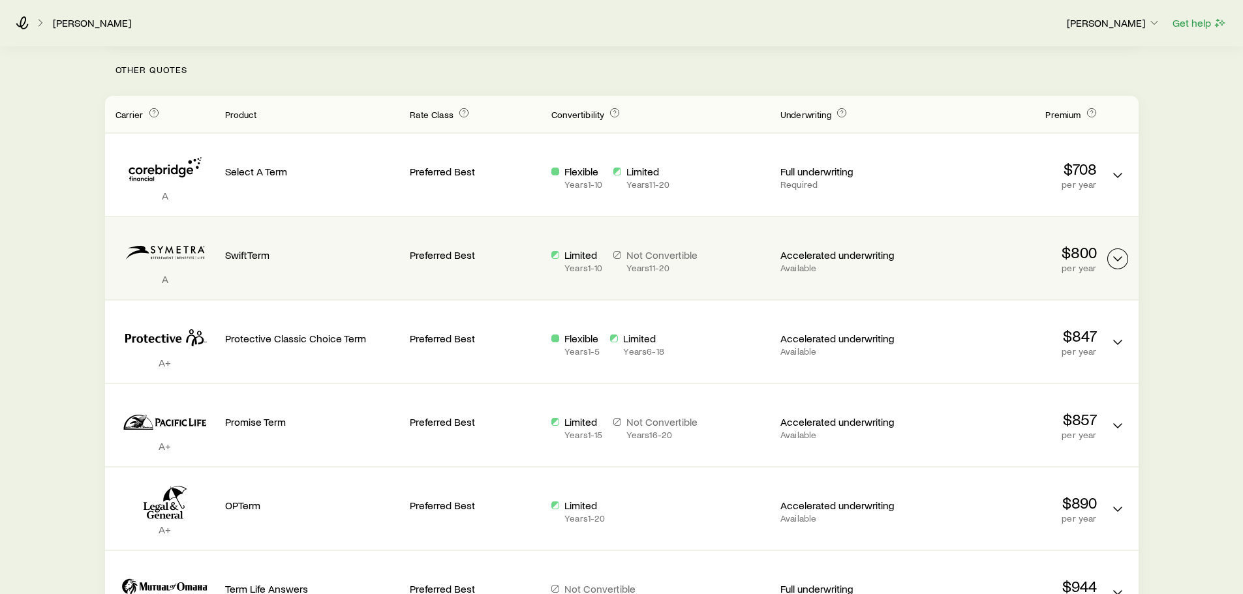
scroll to position [286, 0]
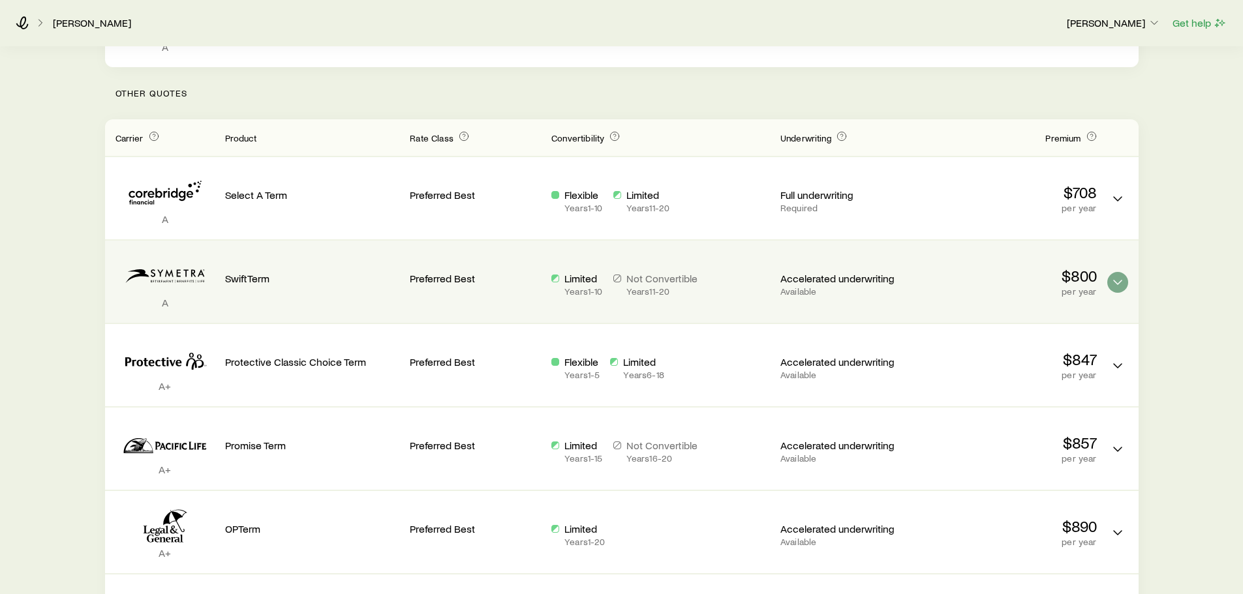
click at [412, 283] on p "Preferred Best" at bounding box center [475, 278] width 131 height 13
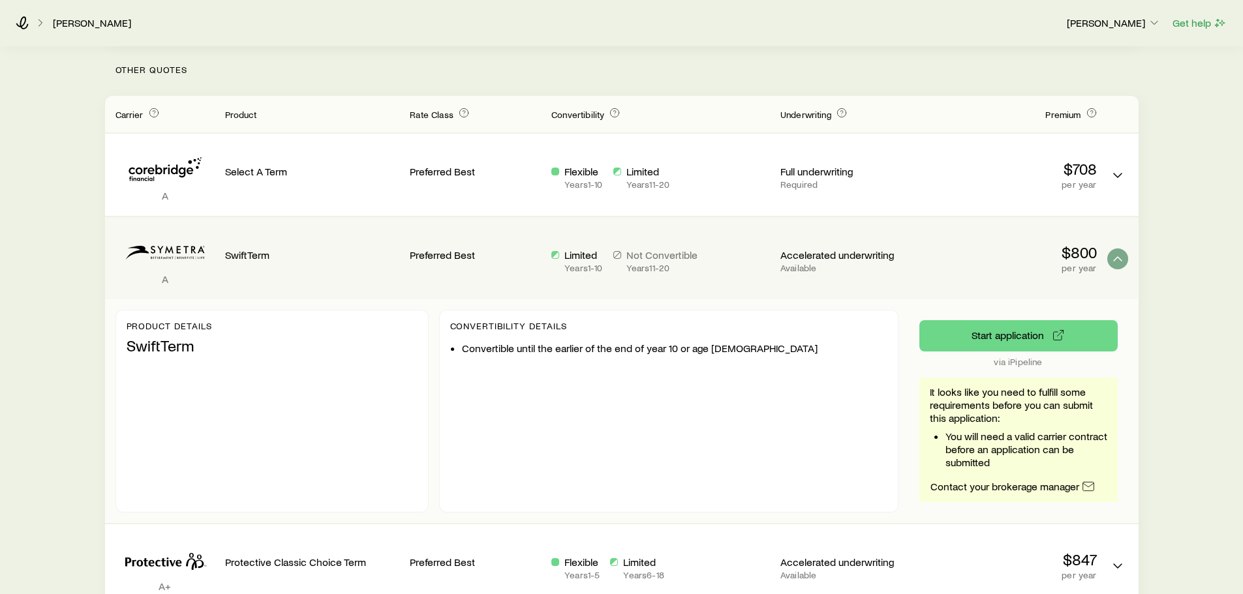
scroll to position [352, 0]
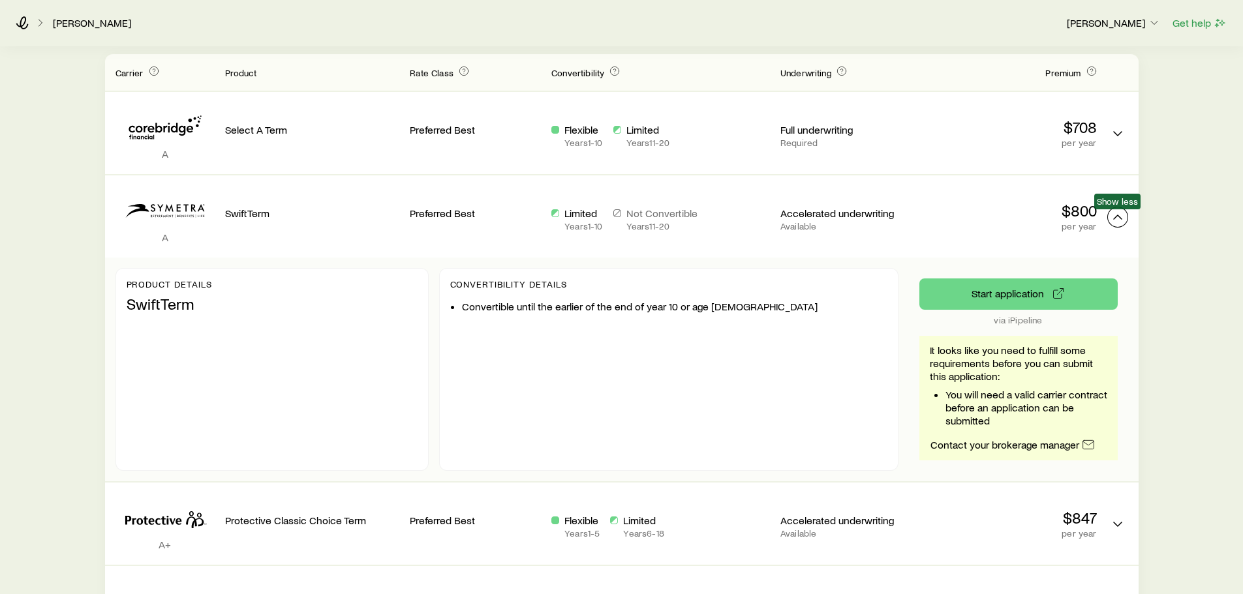
click at [1110, 218] on icon "Term quotes" at bounding box center [1118, 217] width 16 height 16
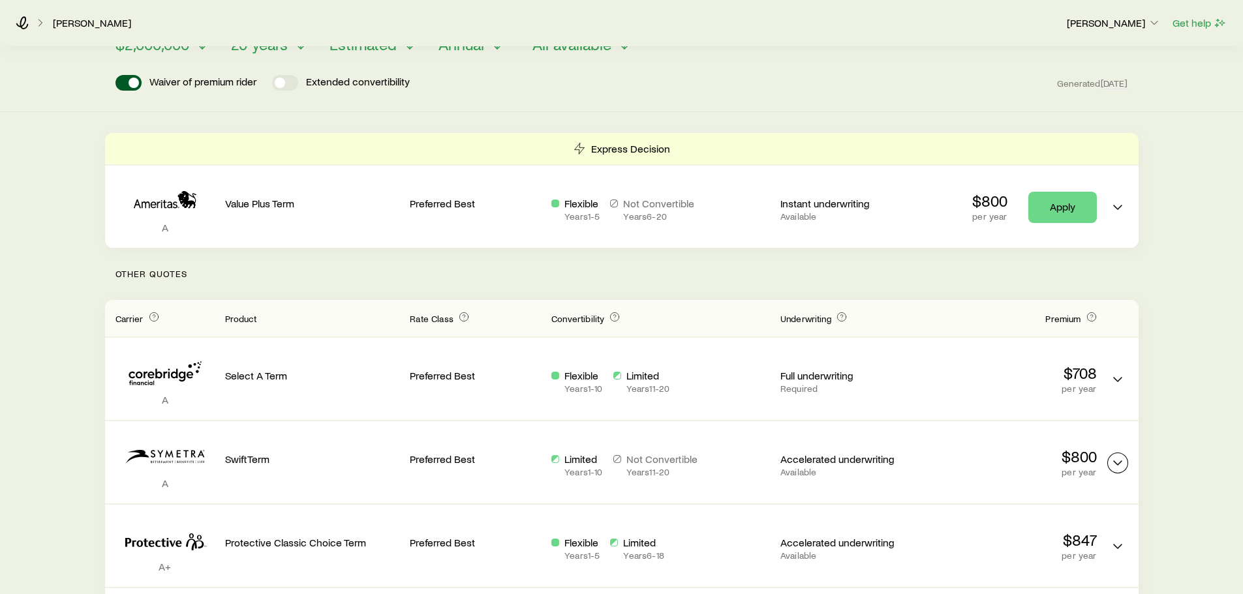
scroll to position [65, 0]
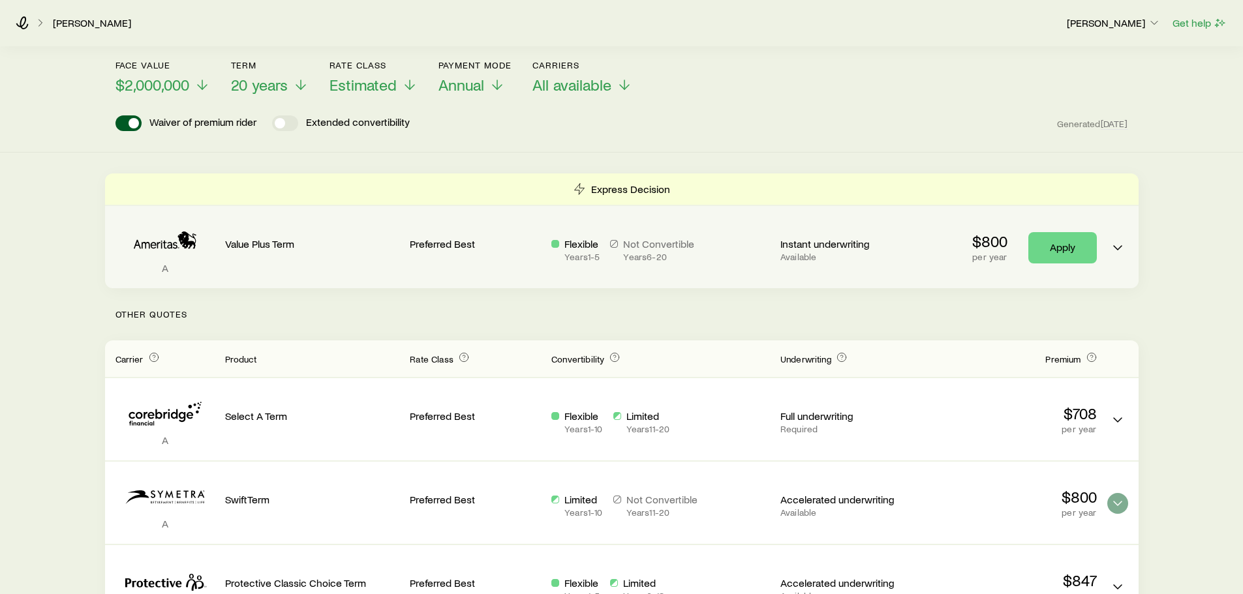
click at [444, 253] on div "Preferred Best" at bounding box center [475, 242] width 131 height 51
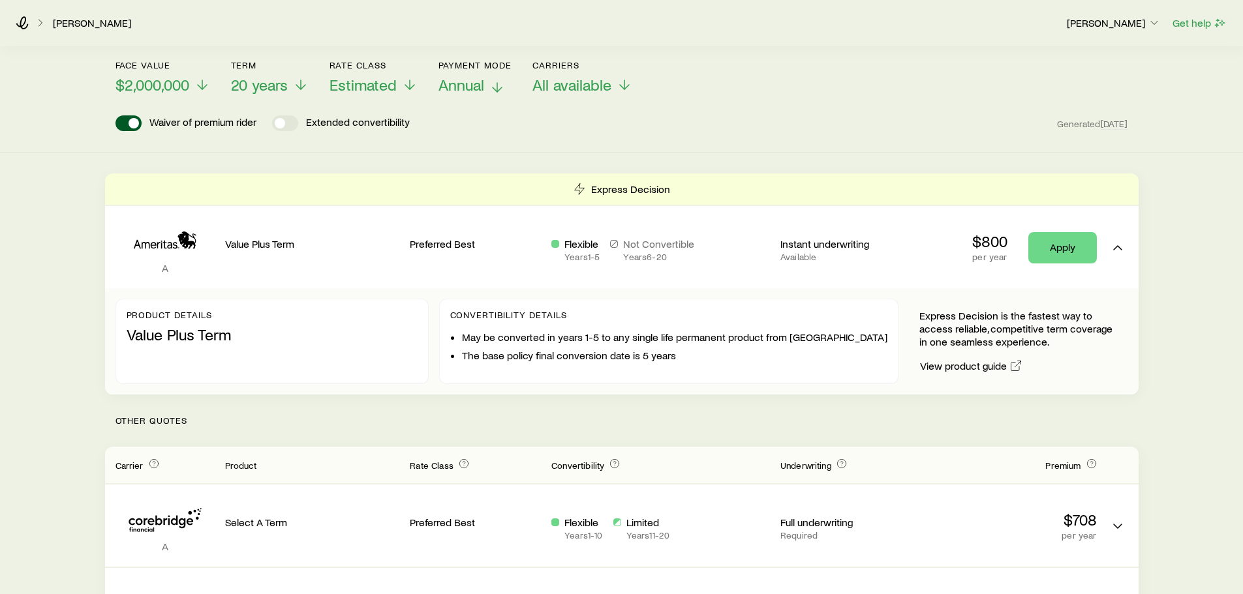
click at [486, 85] on p "Annual" at bounding box center [475, 85] width 74 height 18
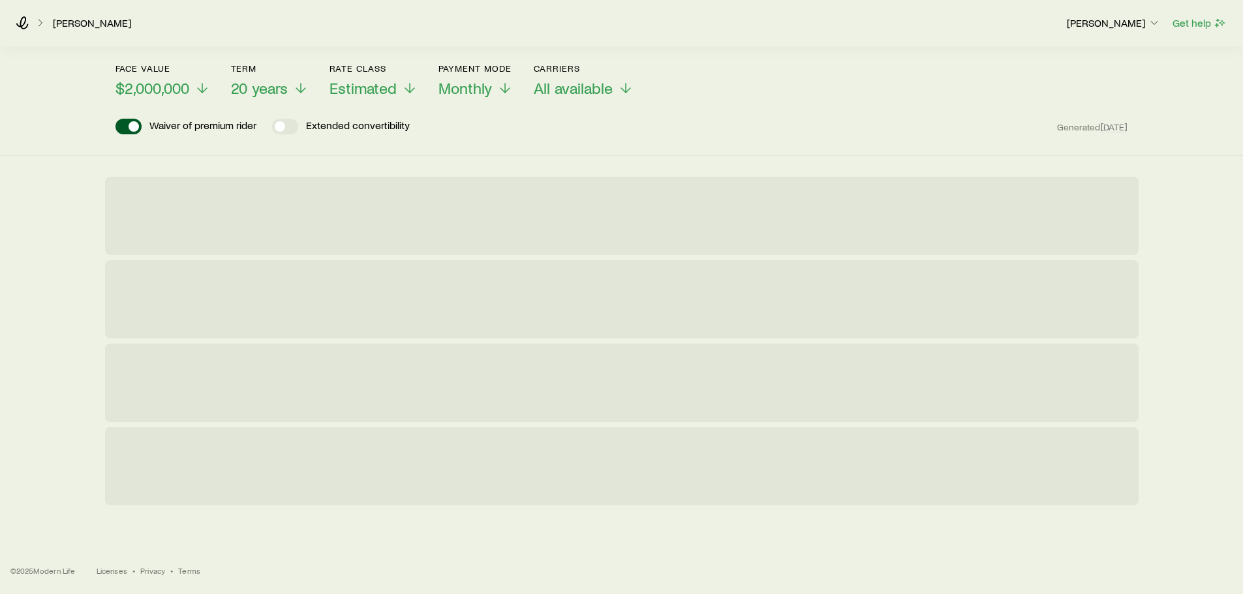
scroll to position [62, 0]
click at [694, 127] on div "Waiver of premium rider Extended convertibility Generated [DATE]" at bounding box center [621, 127] width 1013 height 16
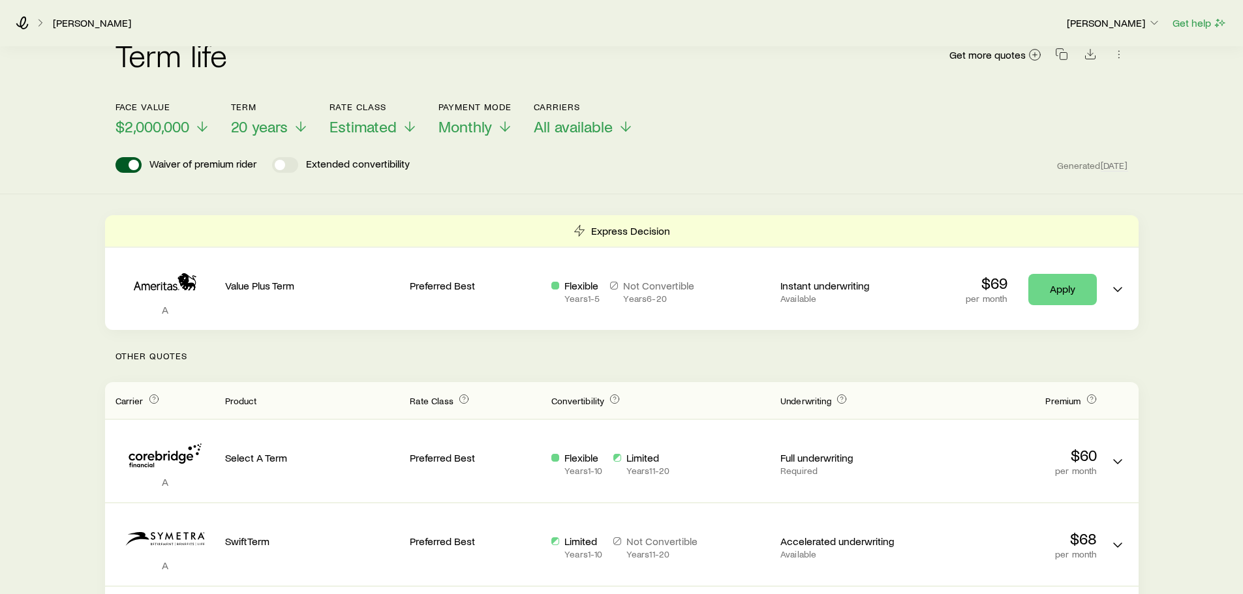
scroll to position [0, 0]
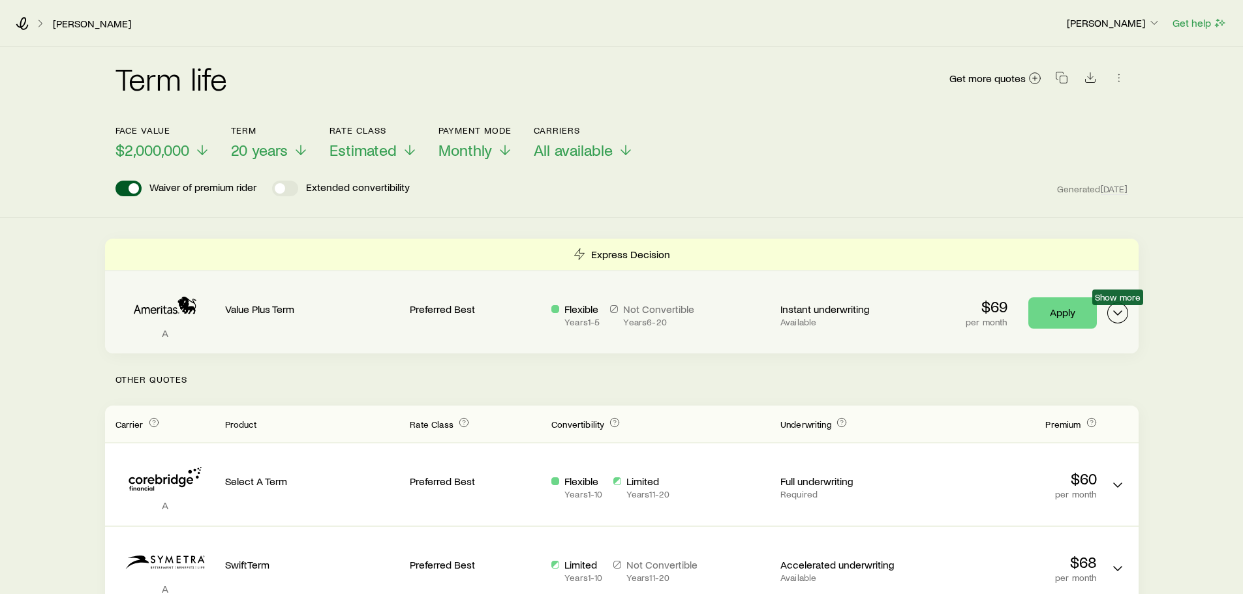
click at [1124, 310] on icon "Term quotes" at bounding box center [1118, 313] width 16 height 16
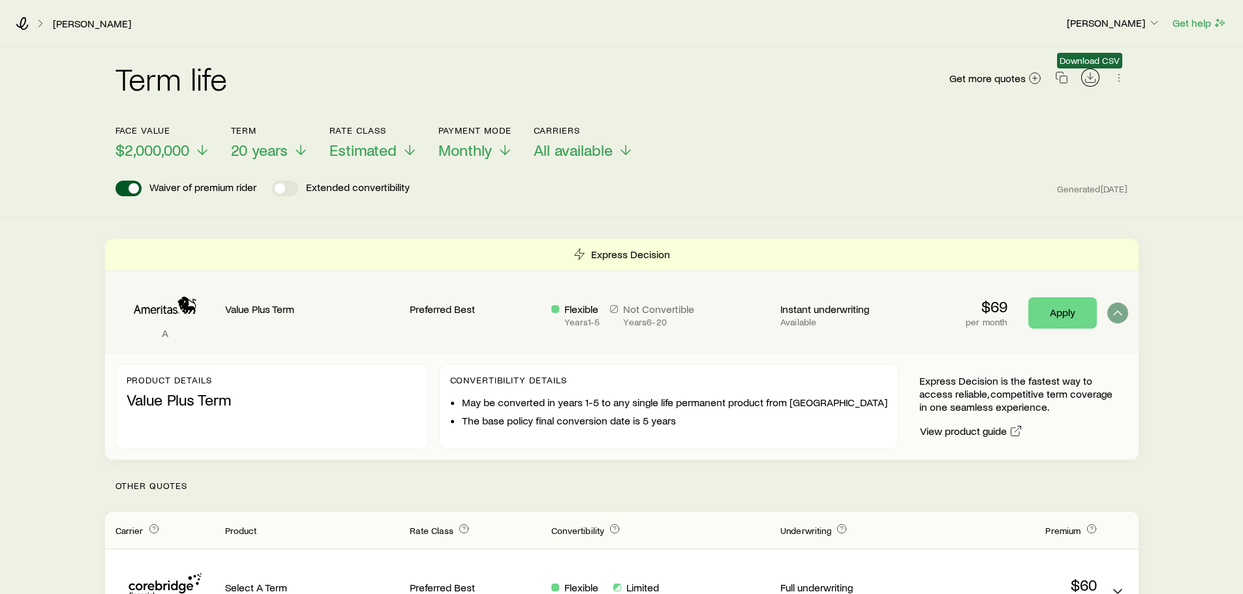
click at [1092, 75] on icon "Download CSV" at bounding box center [1090, 77] width 13 height 13
click at [1055, 310] on link "Apply" at bounding box center [1062, 313] width 69 height 31
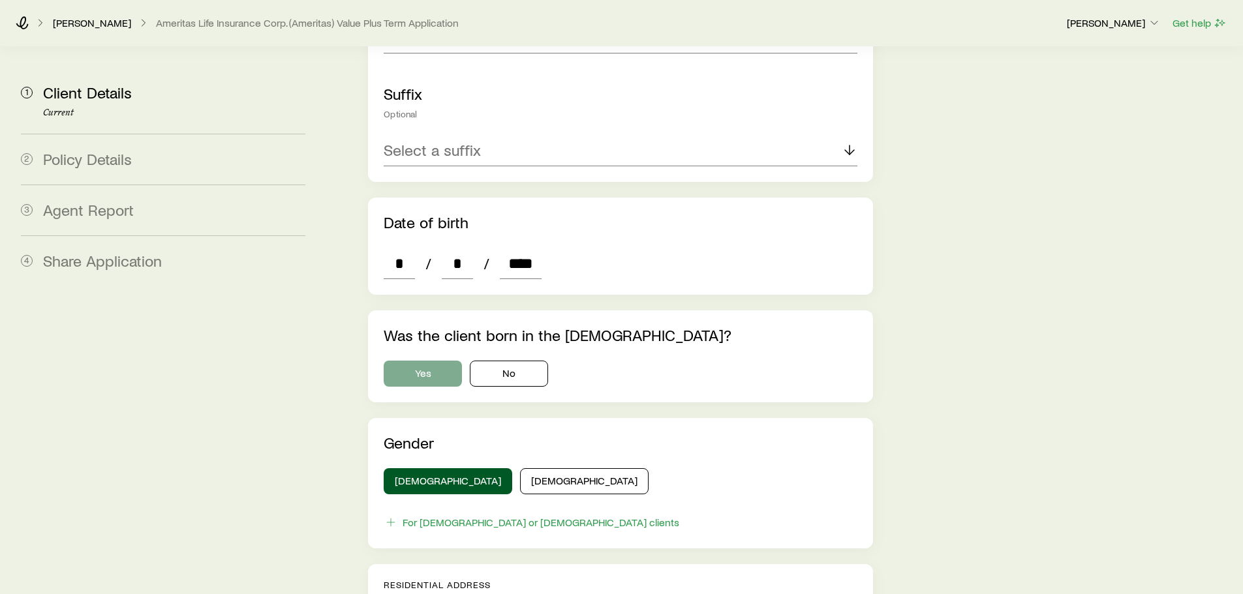
scroll to position [587, 0]
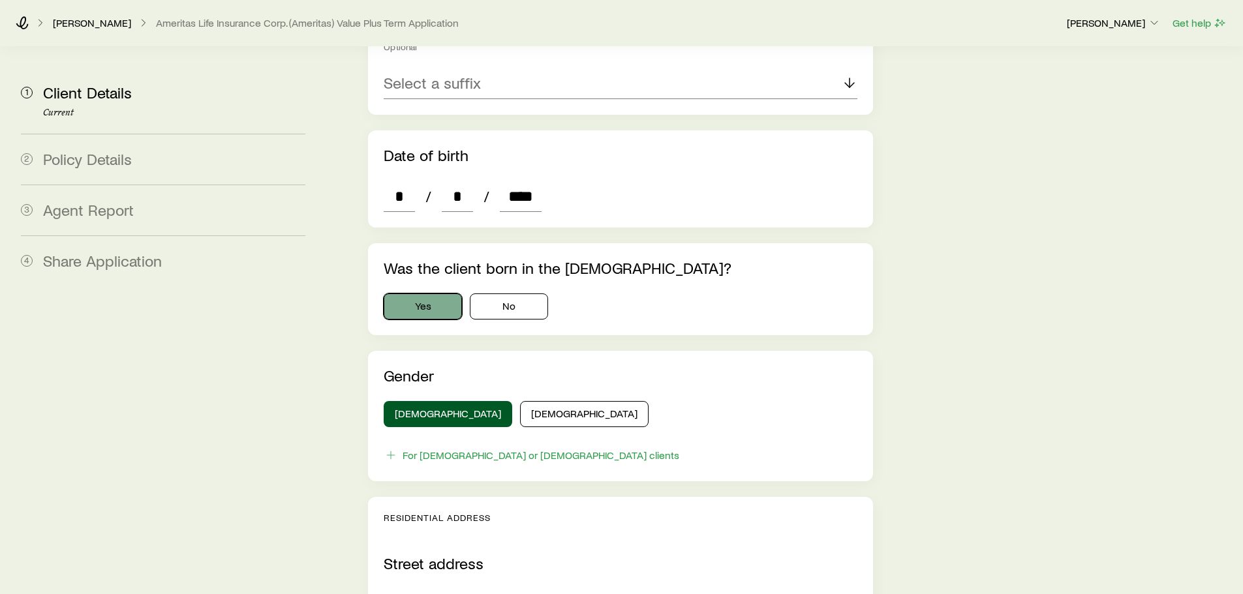
click at [422, 294] on button "Yes" at bounding box center [423, 307] width 78 height 26
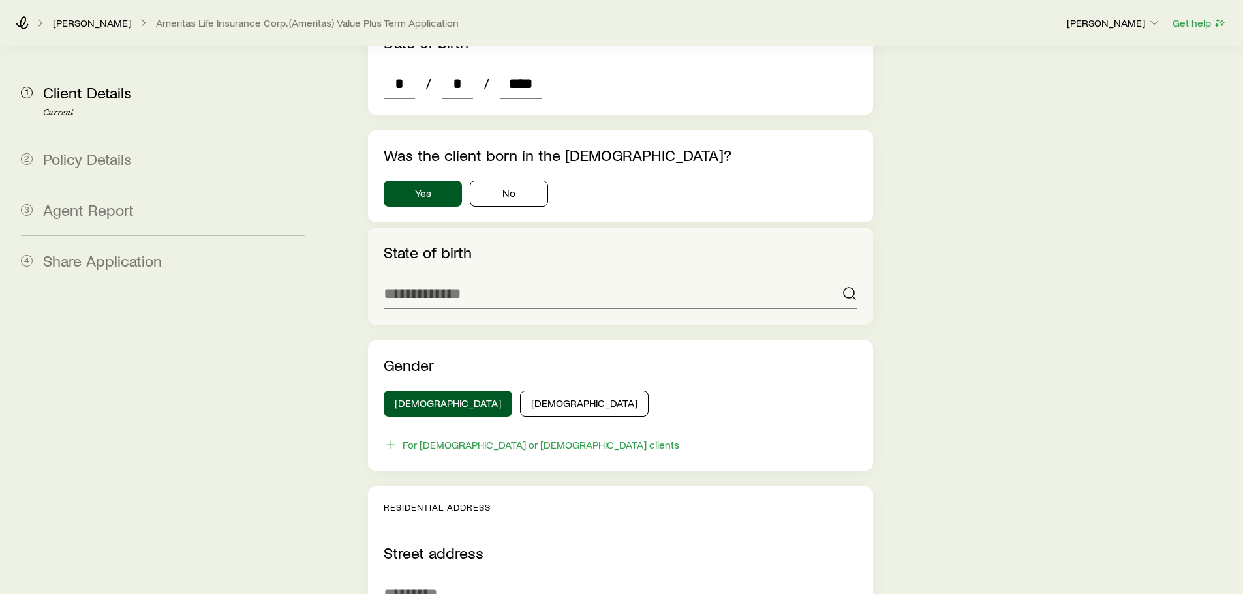
scroll to position [718, 0]
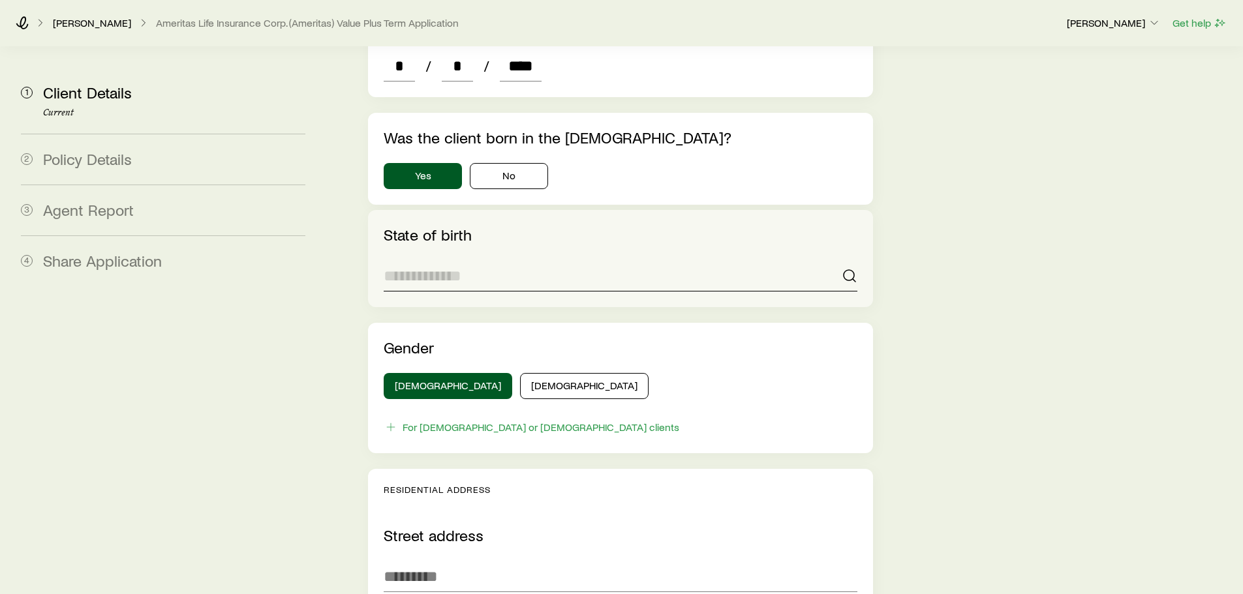
click at [471, 260] on input at bounding box center [620, 275] width 473 height 31
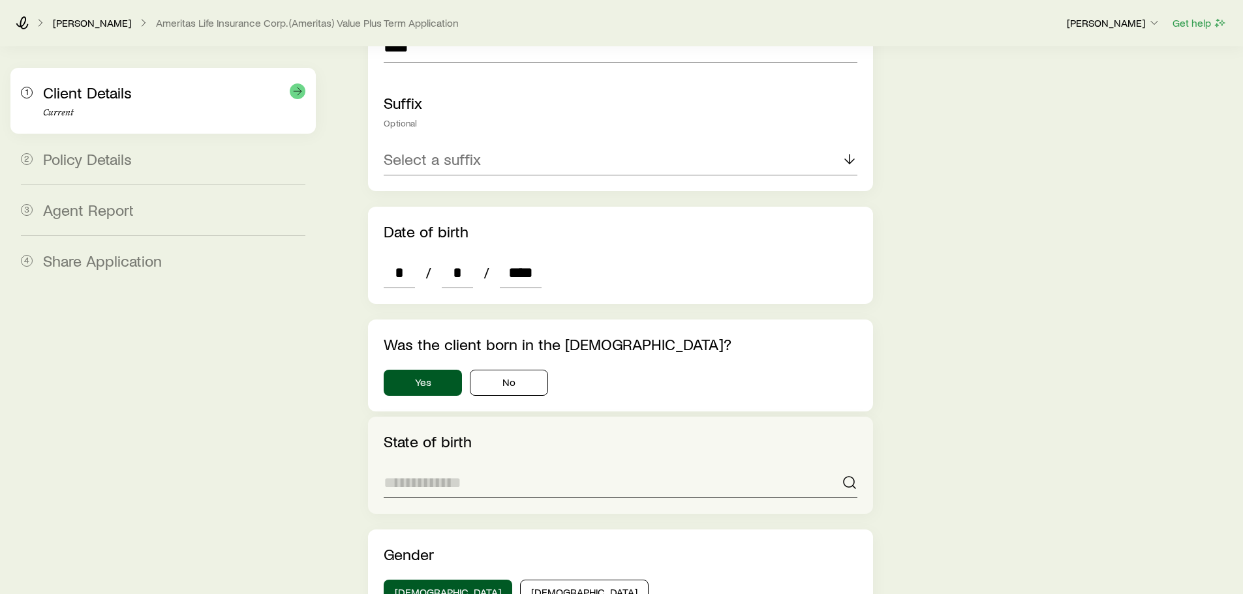
scroll to position [261, 0]
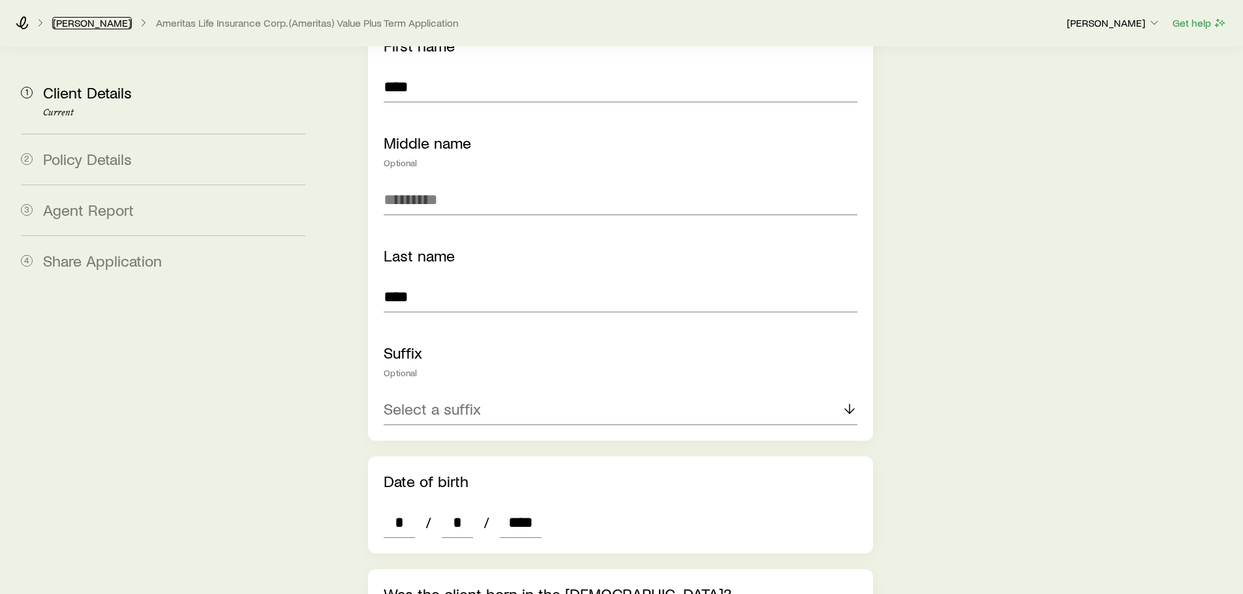
click at [69, 25] on link "[PERSON_NAME]" at bounding box center [92, 23] width 80 height 12
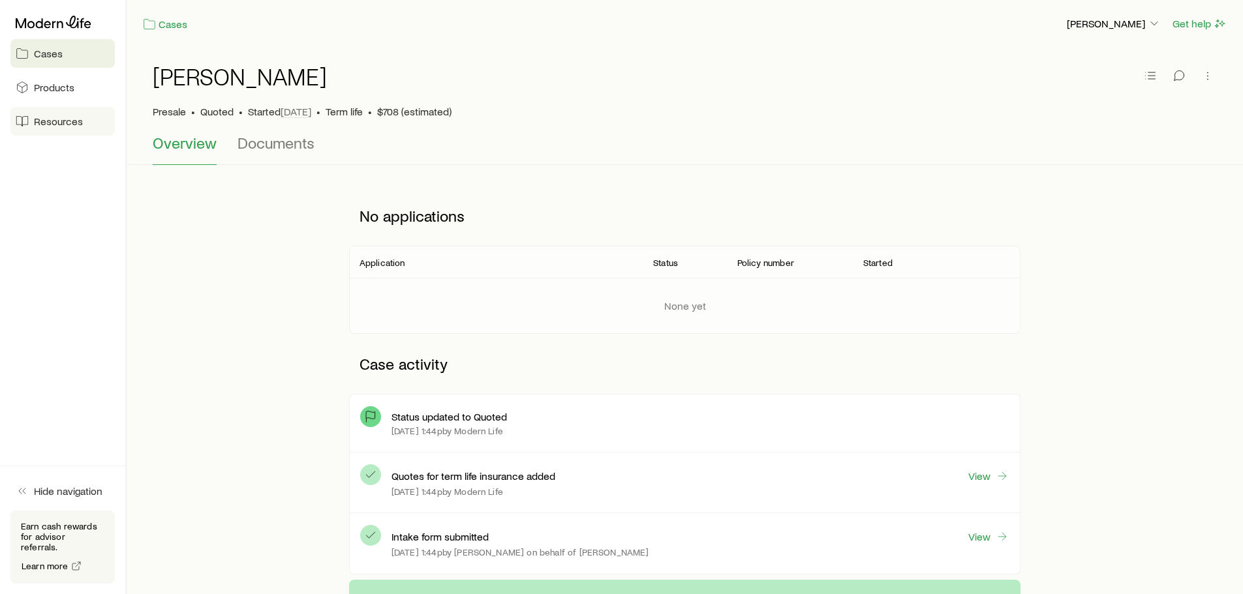
click at [69, 115] on span "Resources" at bounding box center [58, 121] width 49 height 13
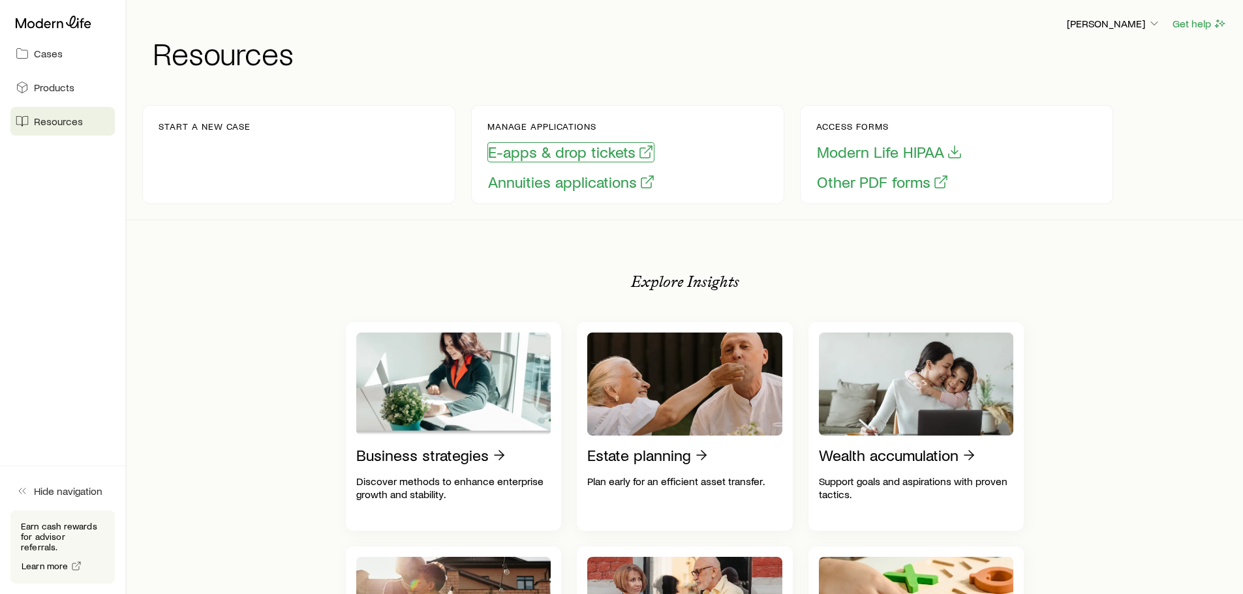
click at [578, 150] on button "E-apps & drop tickets" at bounding box center [570, 152] width 167 height 20
click at [85, 51] on link "Cases" at bounding box center [62, 53] width 104 height 29
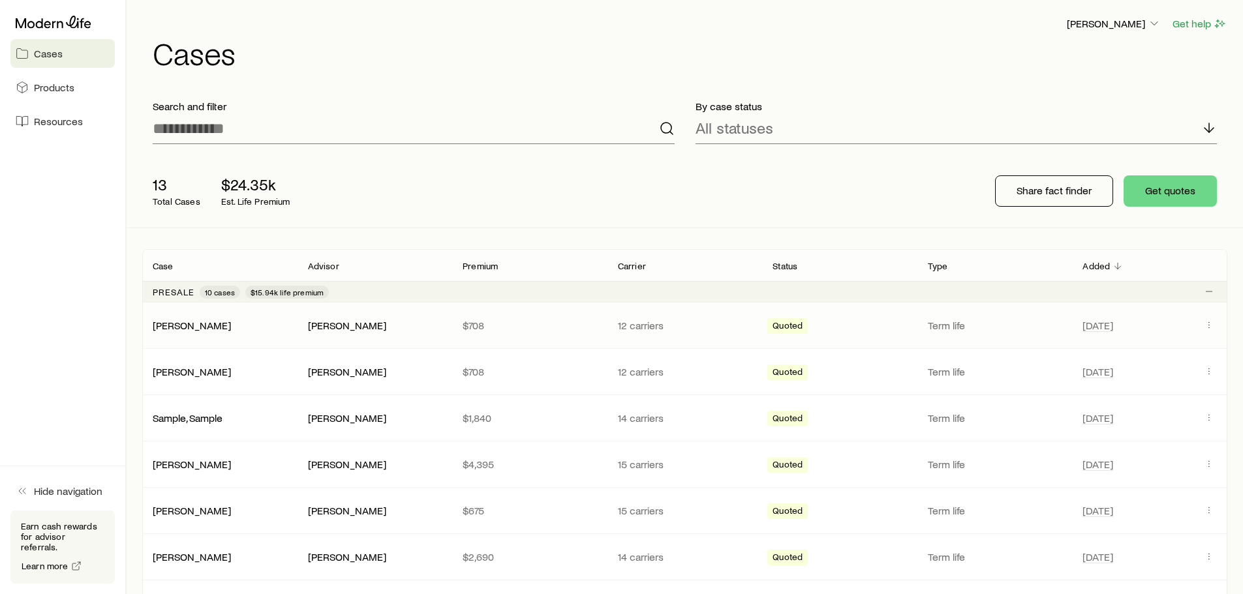
click at [510, 329] on p "$708" at bounding box center [530, 325] width 134 height 13
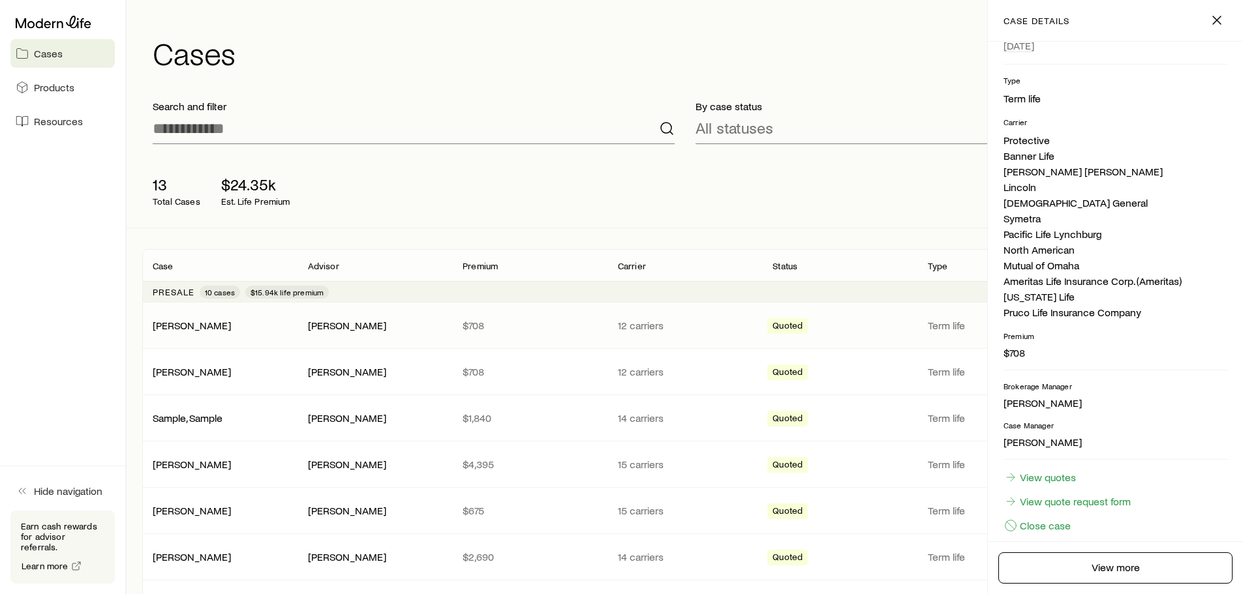
scroll to position [204, 0]
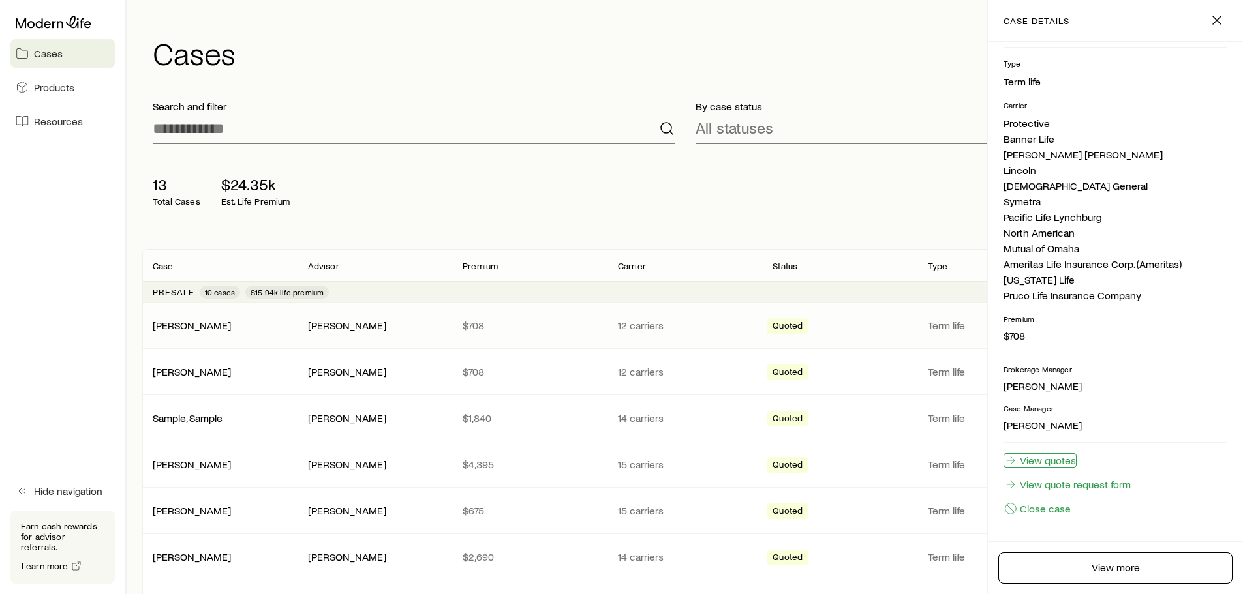
click at [1052, 460] on link "View quotes" at bounding box center [1039, 460] width 73 height 14
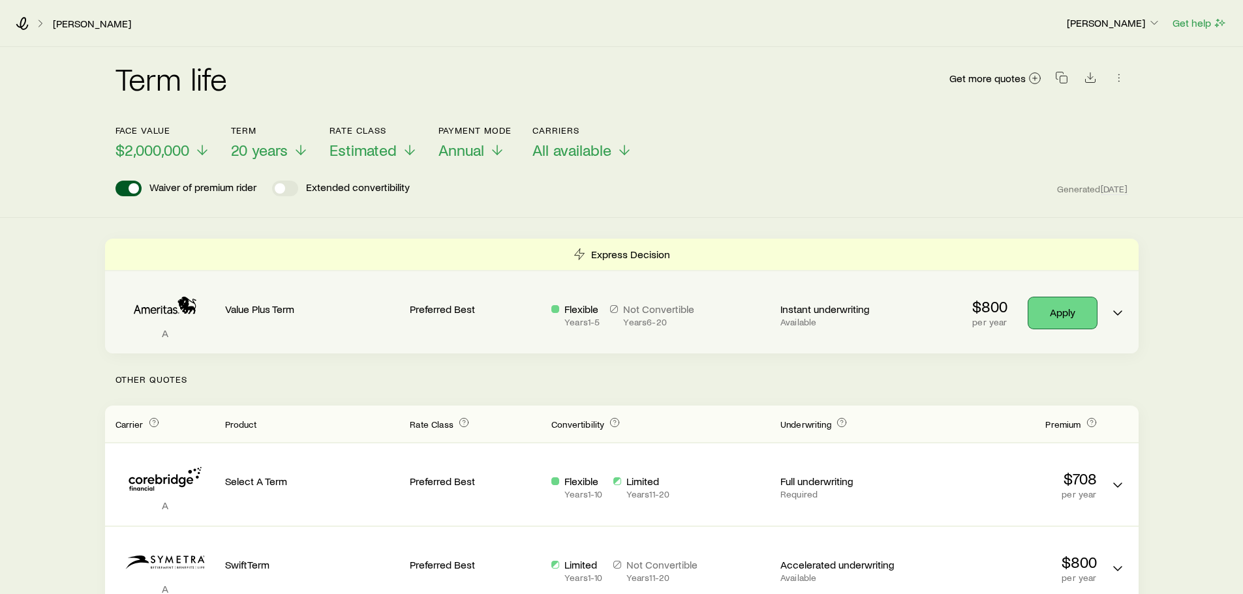
click at [1058, 309] on link "Apply" at bounding box center [1062, 313] width 69 height 31
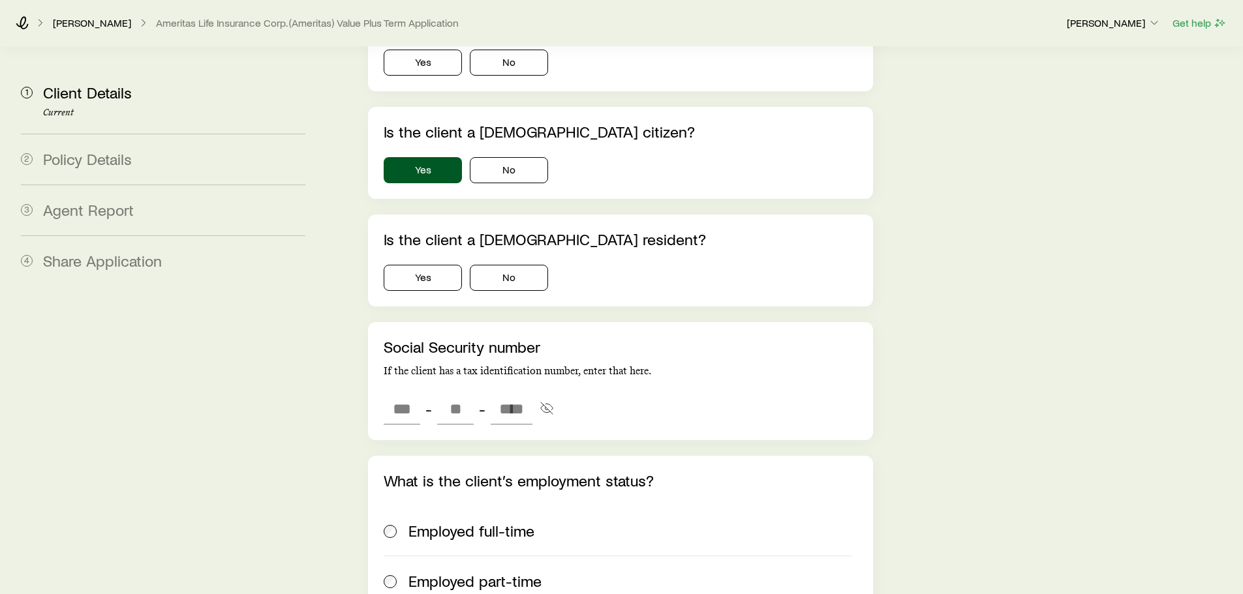
scroll to position [1892, 0]
click at [550, 401] on icon "button" at bounding box center [546, 407] width 13 height 13
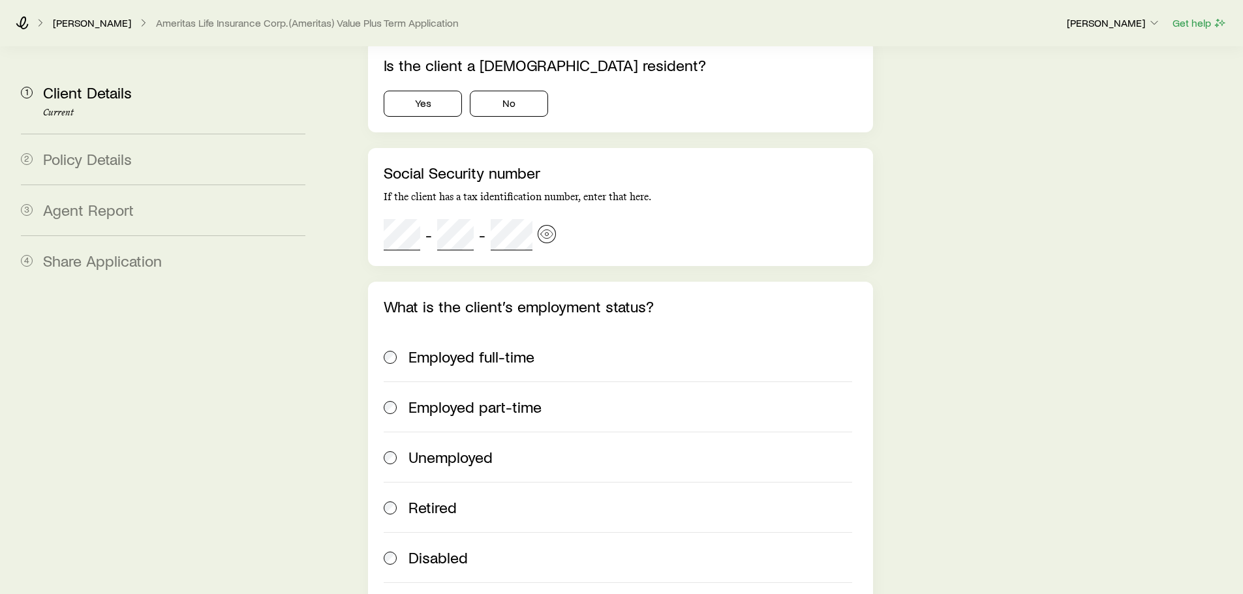
scroll to position [2088, 0]
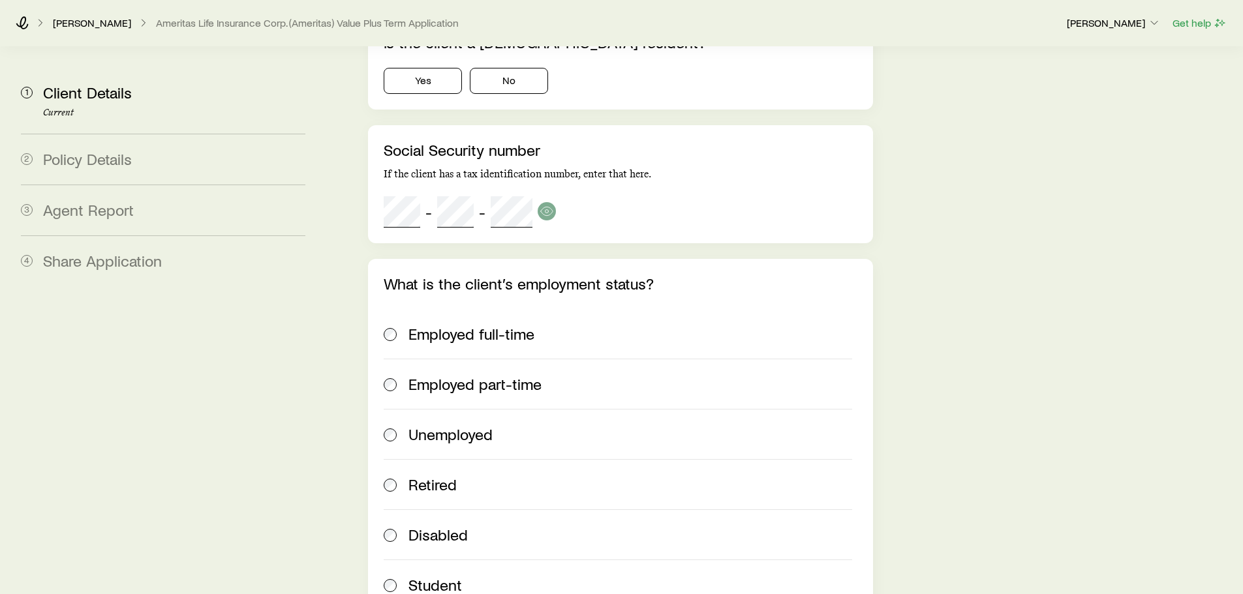
click at [390, 309] on label "Employed full-time" at bounding box center [618, 334] width 468 height 50
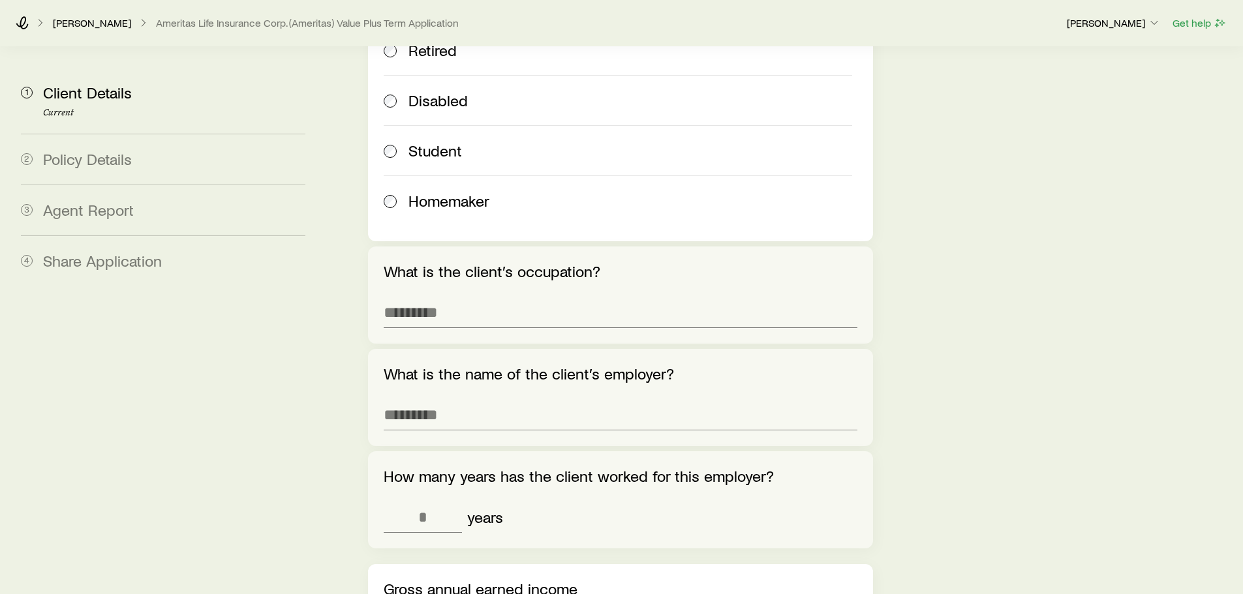
scroll to position [2545, 0]
click at [449, 296] on input "What is the client’s occupation?" at bounding box center [620, 311] width 473 height 31
type input "**********"
click at [454, 398] on input "What is the name of the client’s employer?" at bounding box center [620, 413] width 473 height 31
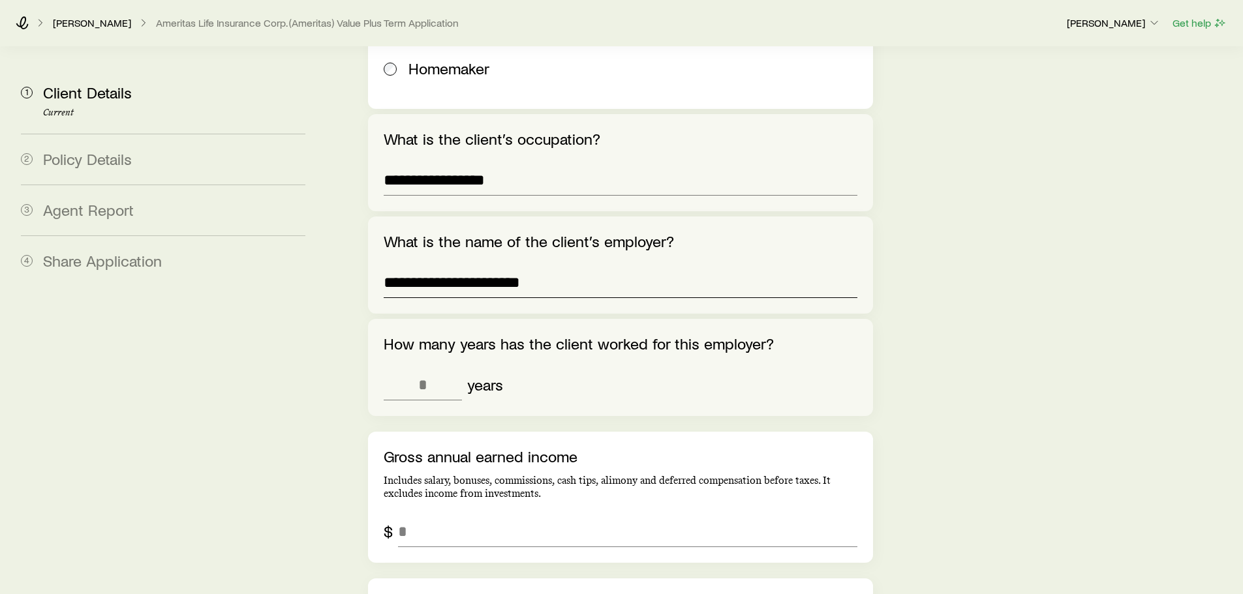
scroll to position [2676, 0]
type input "**********"
click at [428, 369] on input "tel" at bounding box center [423, 384] width 78 height 31
type input "*"
click at [570, 370] on div "How many years has the client worked for this employer? * years" at bounding box center [620, 366] width 504 height 97
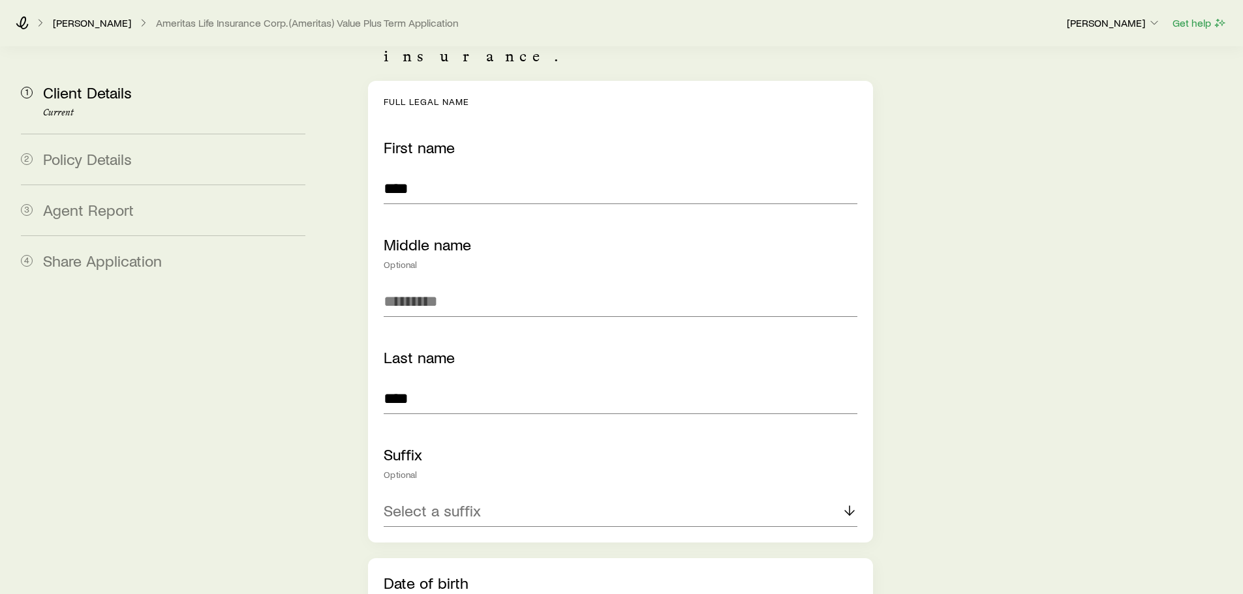
scroll to position [130, 0]
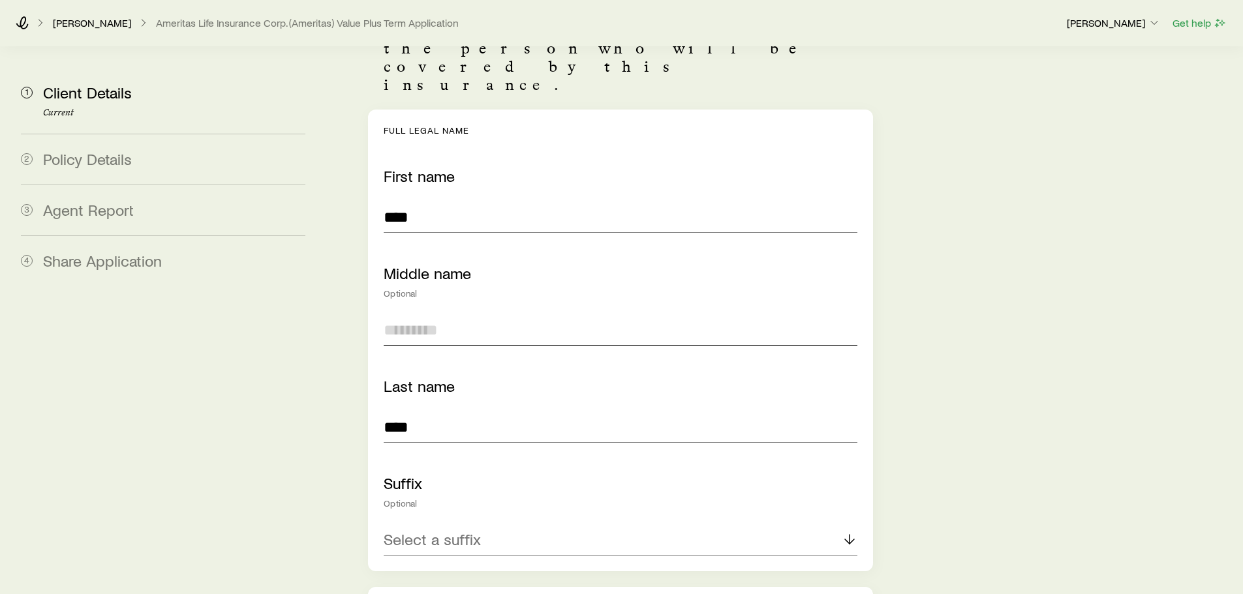
click at [433, 314] on input "Middle name" at bounding box center [620, 329] width 473 height 31
click at [585, 202] on input "****" at bounding box center [620, 217] width 473 height 31
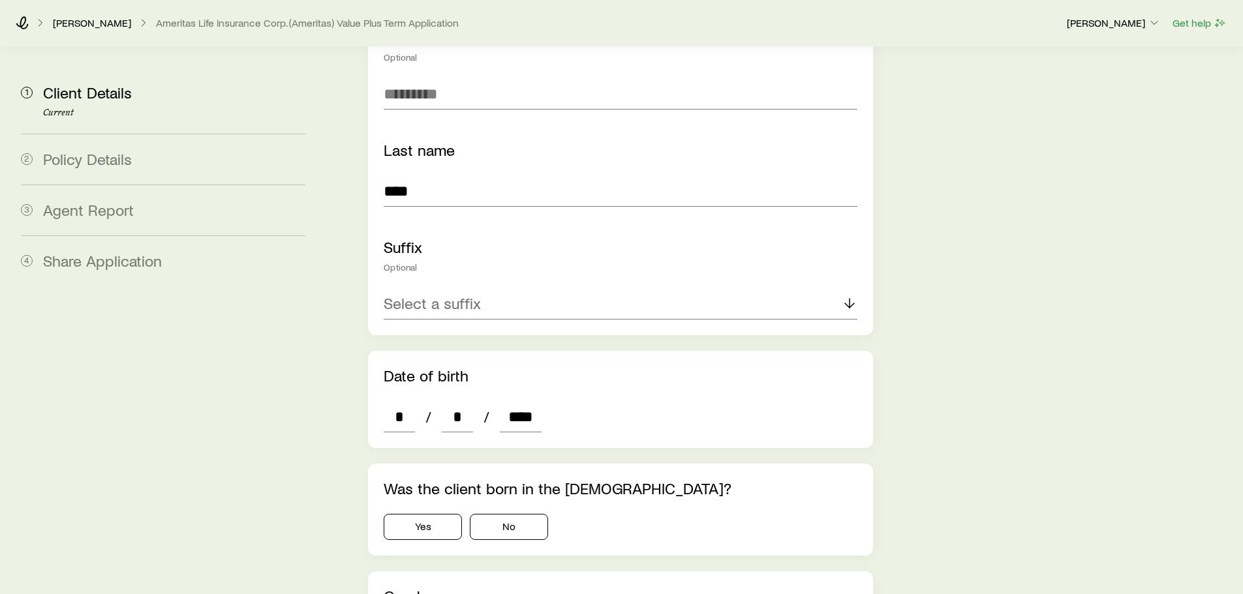
scroll to position [367, 0]
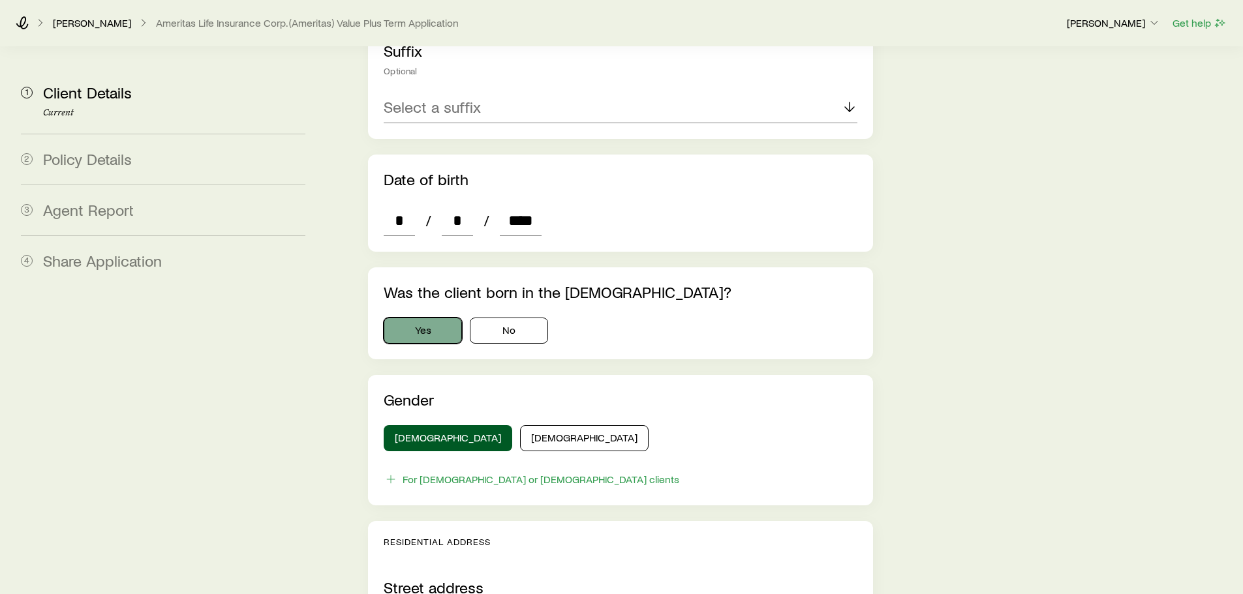
click at [432, 318] on button "Yes" at bounding box center [423, 331] width 78 height 26
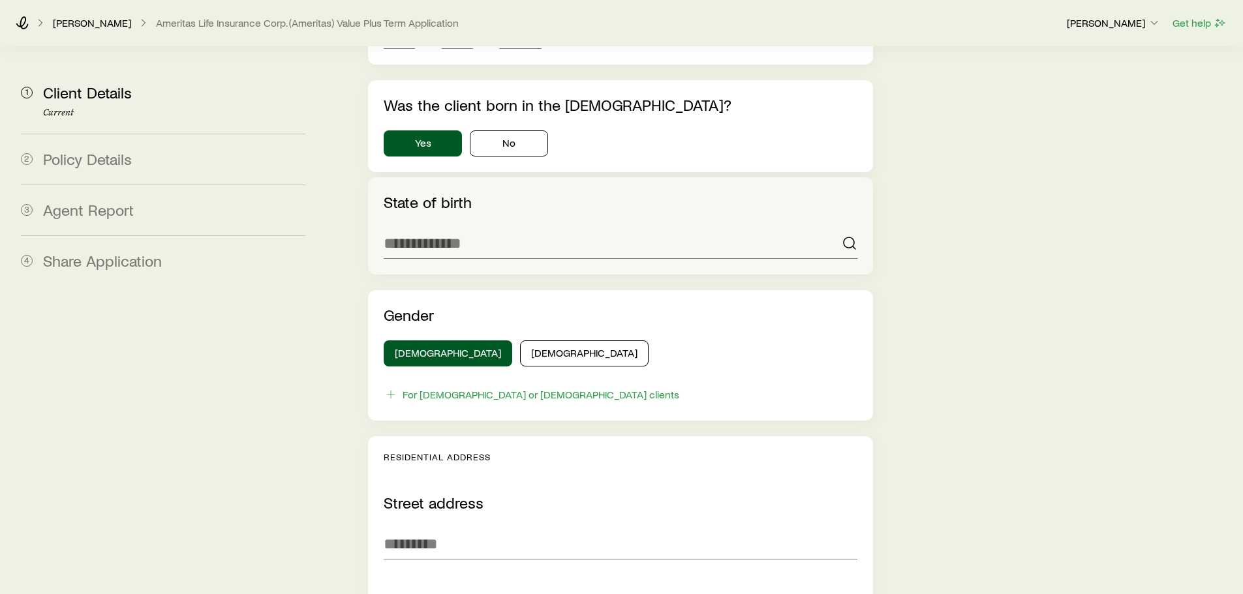
scroll to position [759, 0]
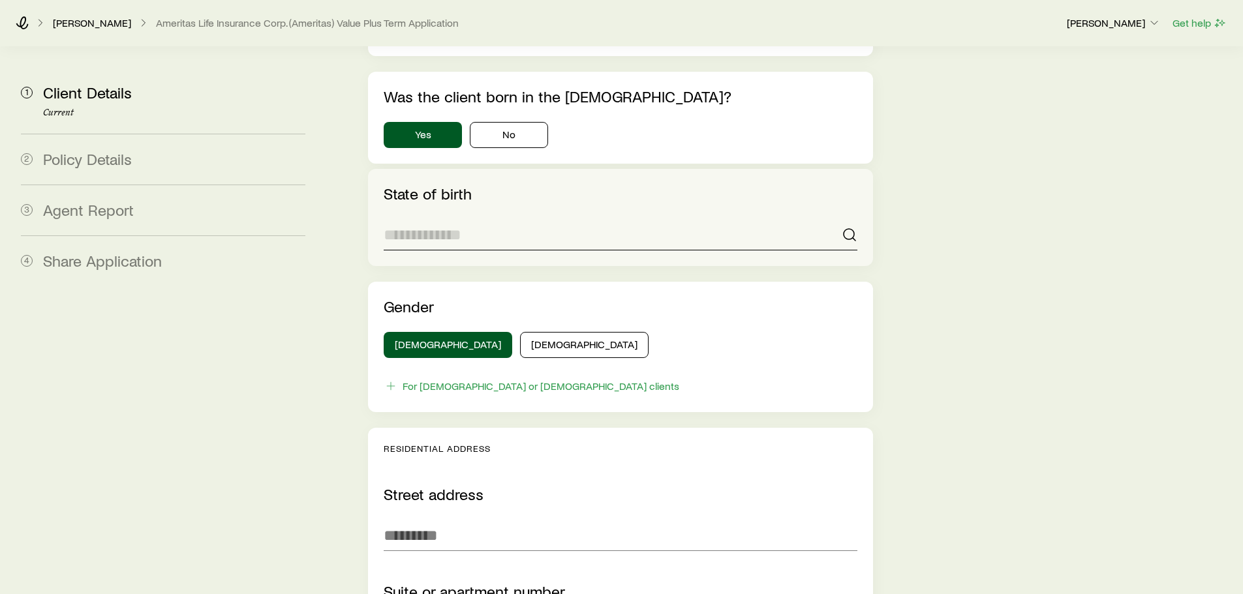
click at [485, 219] on input at bounding box center [620, 234] width 473 height 31
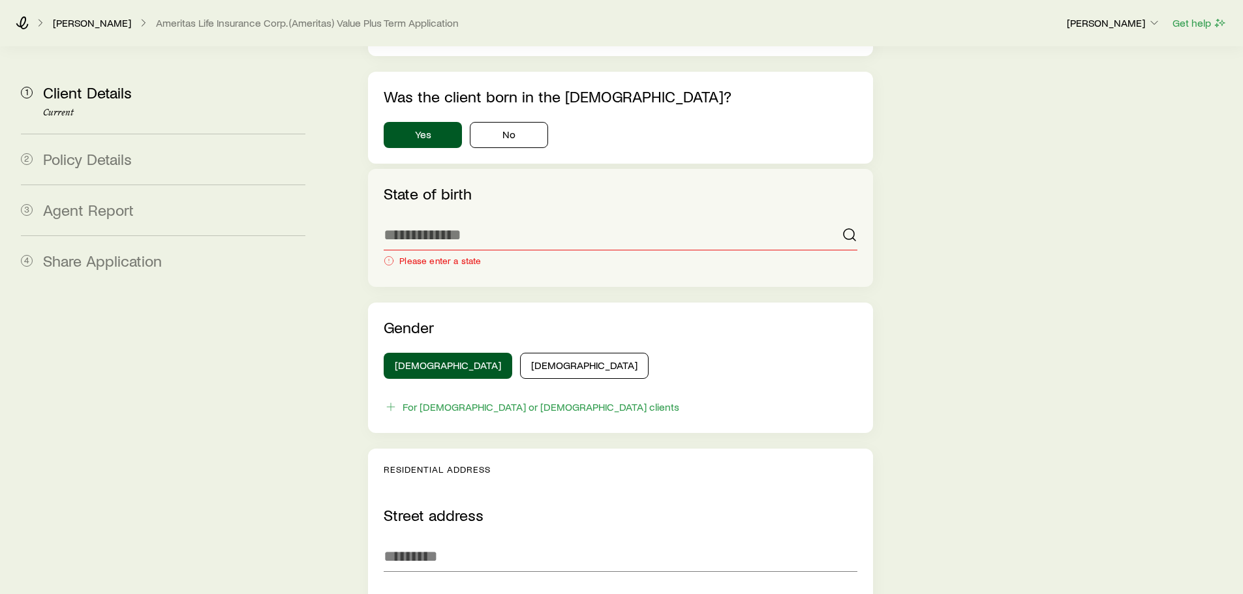
click at [484, 221] on div "State of birth Please enter a state" at bounding box center [620, 228] width 504 height 118
click at [451, 219] on input at bounding box center [620, 234] width 473 height 31
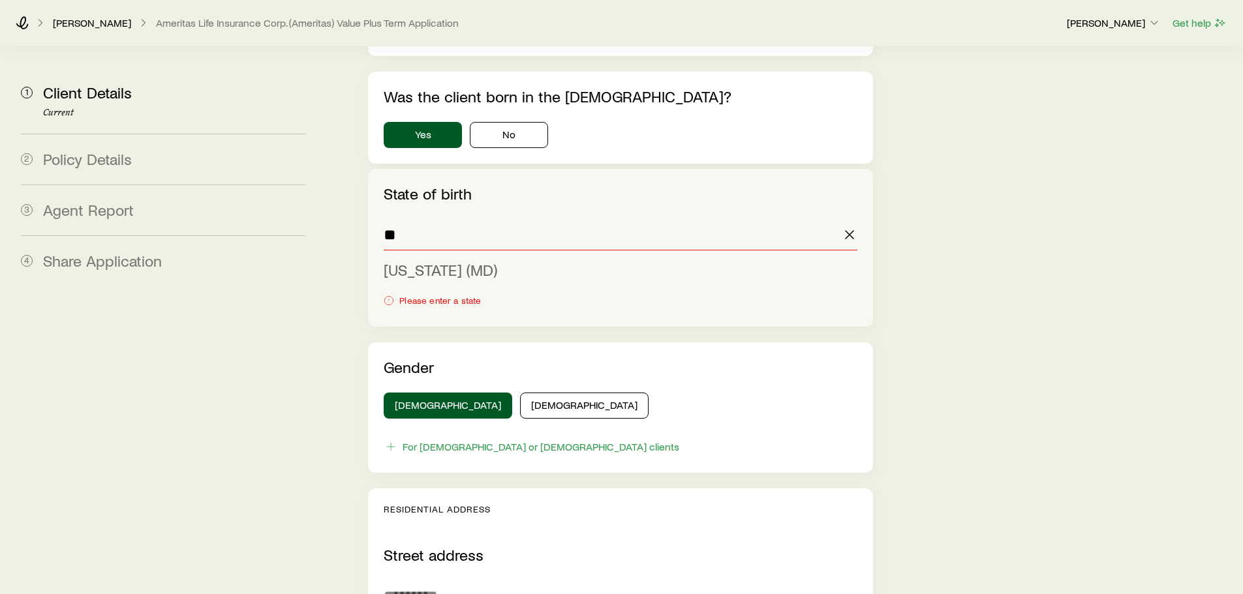
click at [460, 260] on span "[US_STATE] (MD)" at bounding box center [441, 269] width 114 height 19
type input "**********"
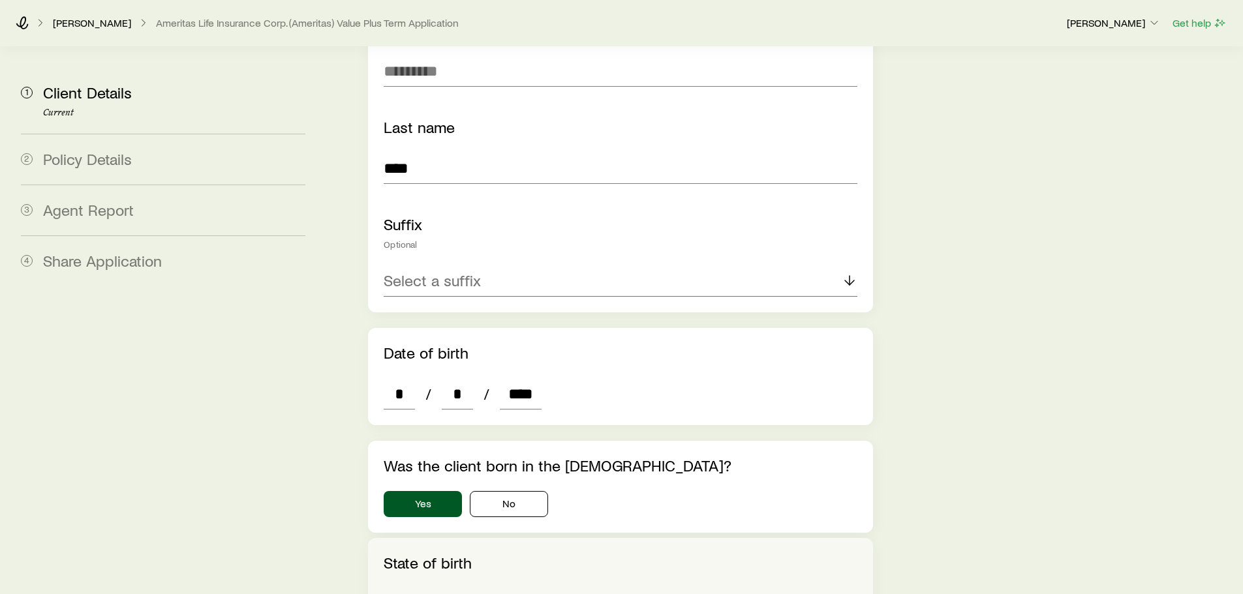
scroll to position [367, 0]
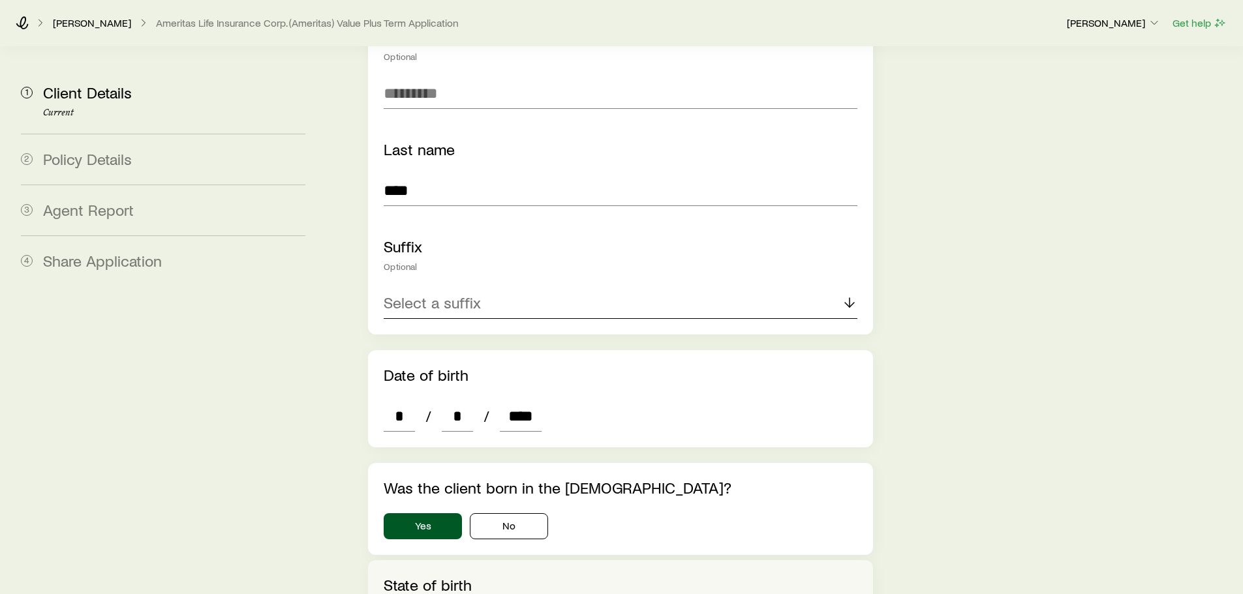
click at [748, 288] on div "Select a suffix" at bounding box center [620, 303] width 473 height 31
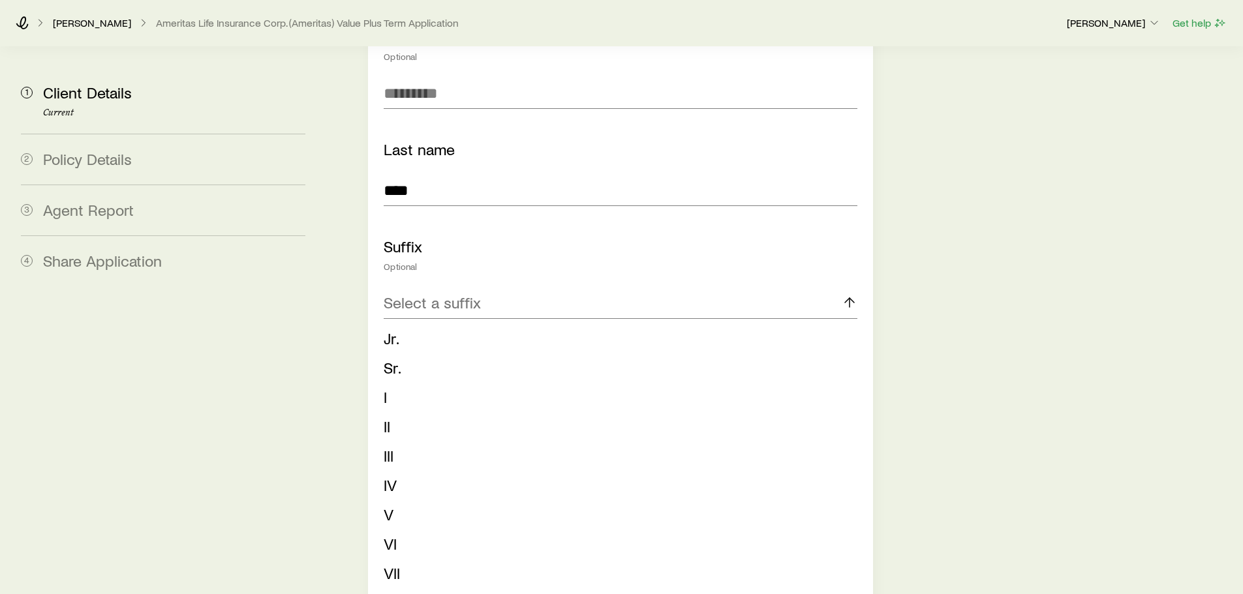
click at [852, 295] on icon at bounding box center [850, 303] width 16 height 16
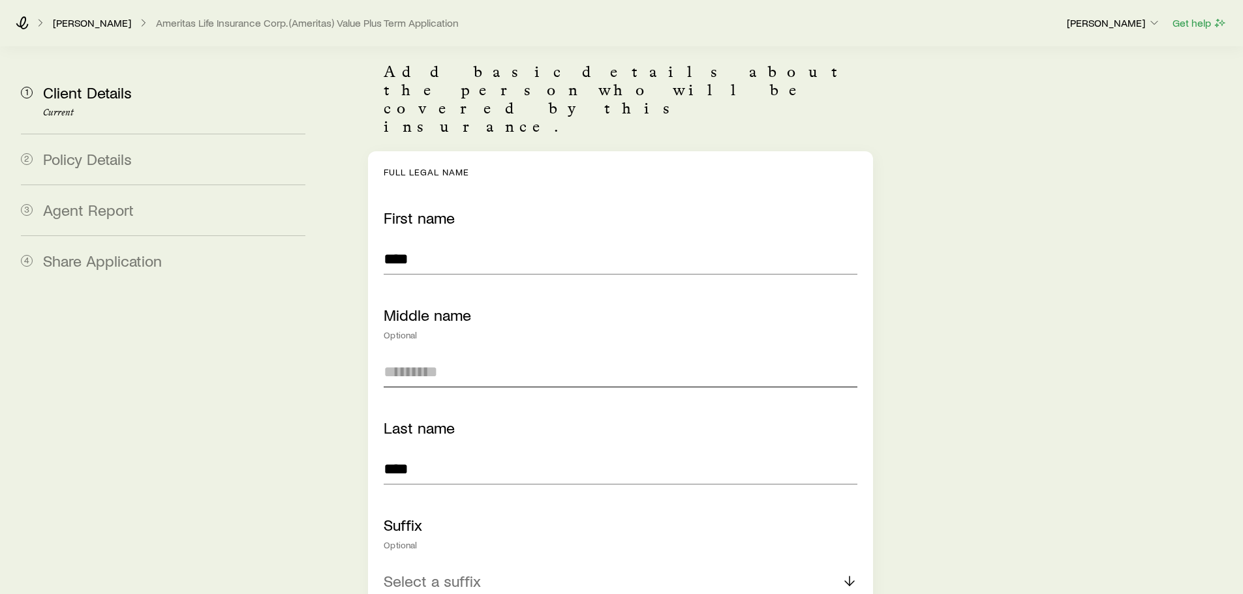
scroll to position [237, 0]
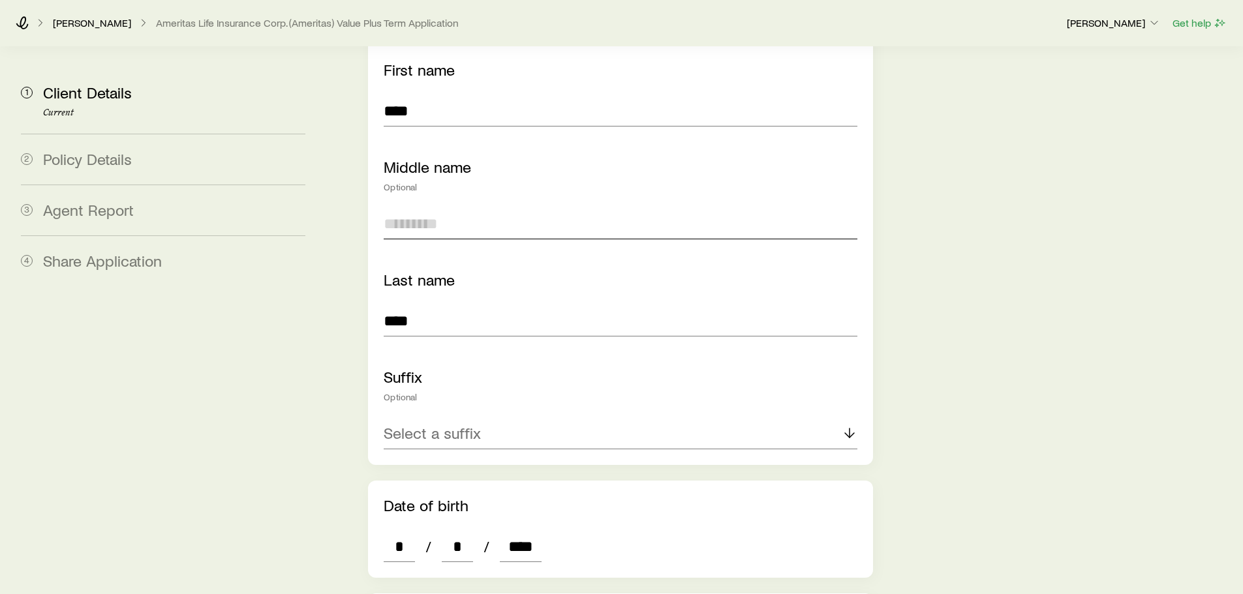
click at [464, 208] on input "Middle name" at bounding box center [620, 223] width 473 height 31
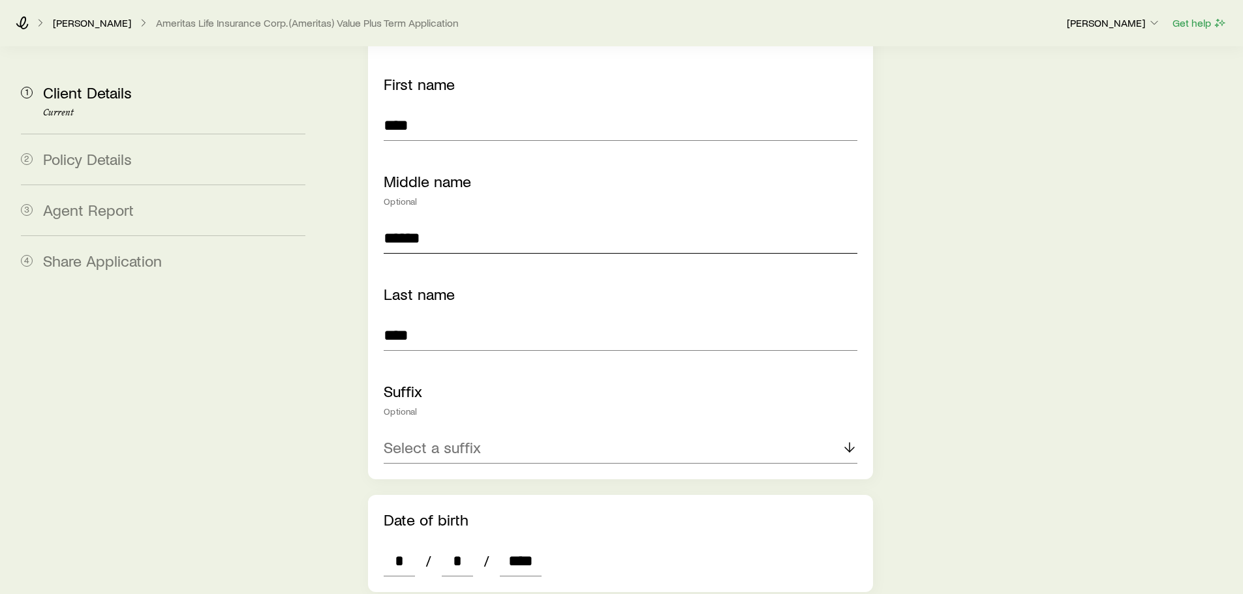
scroll to position [227, 0]
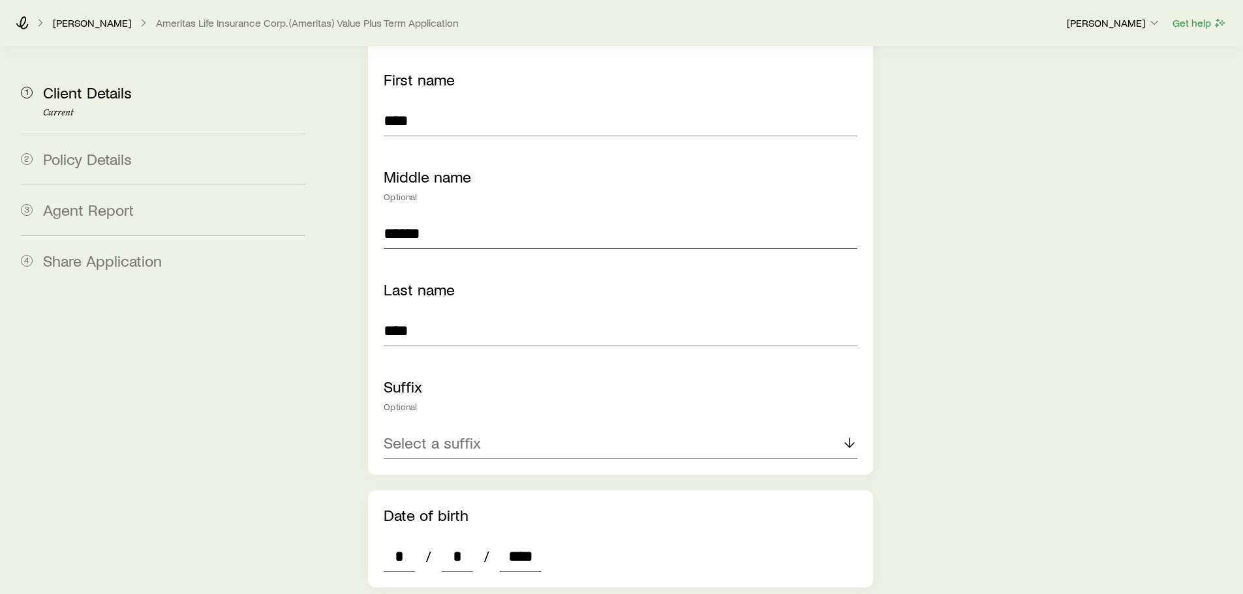
type input "******"
click at [424, 434] on p "Select a suffix" at bounding box center [432, 443] width 97 height 18
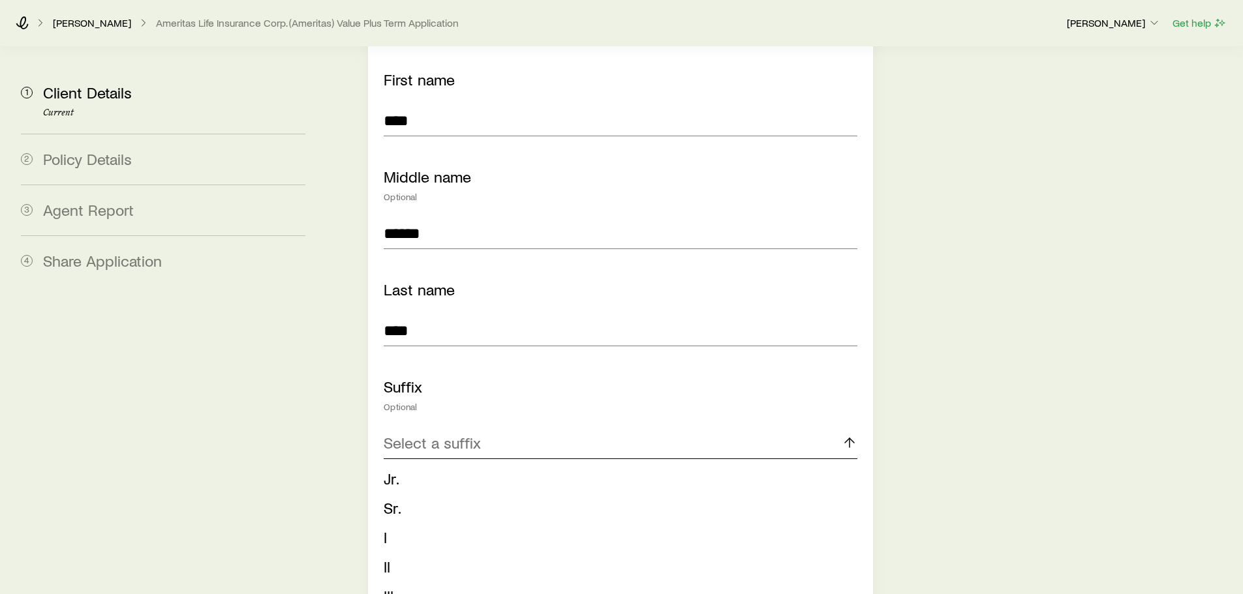
click at [769, 428] on div "Select a suffix" at bounding box center [620, 443] width 473 height 31
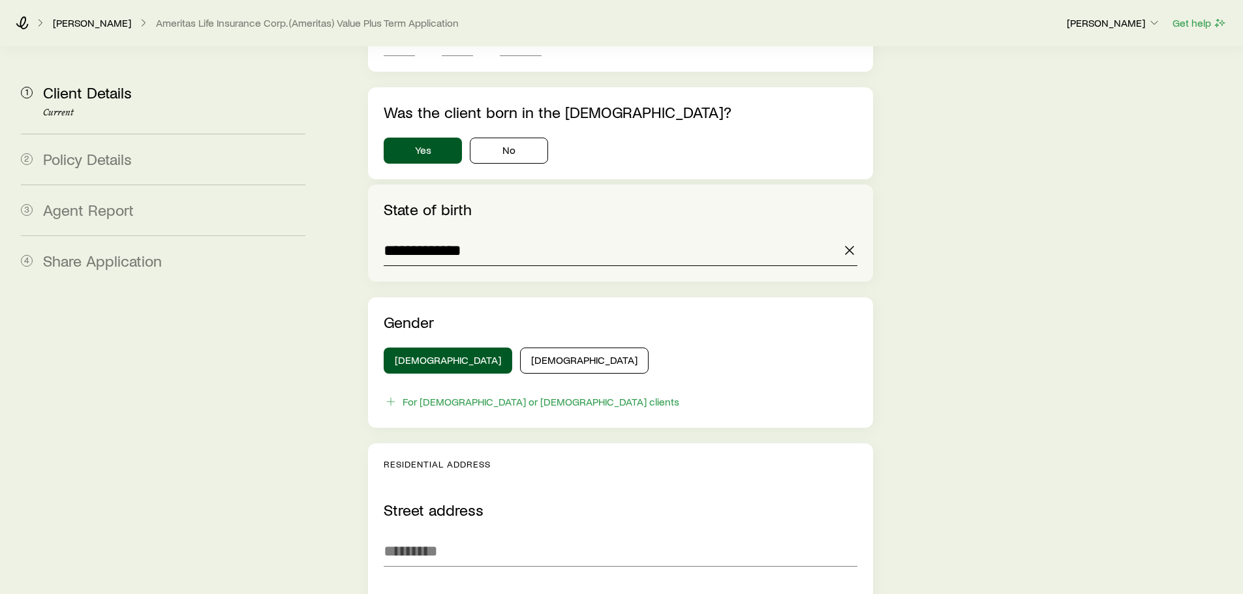
scroll to position [744, 0]
click at [437, 535] on input "Street address" at bounding box center [620, 550] width 473 height 31
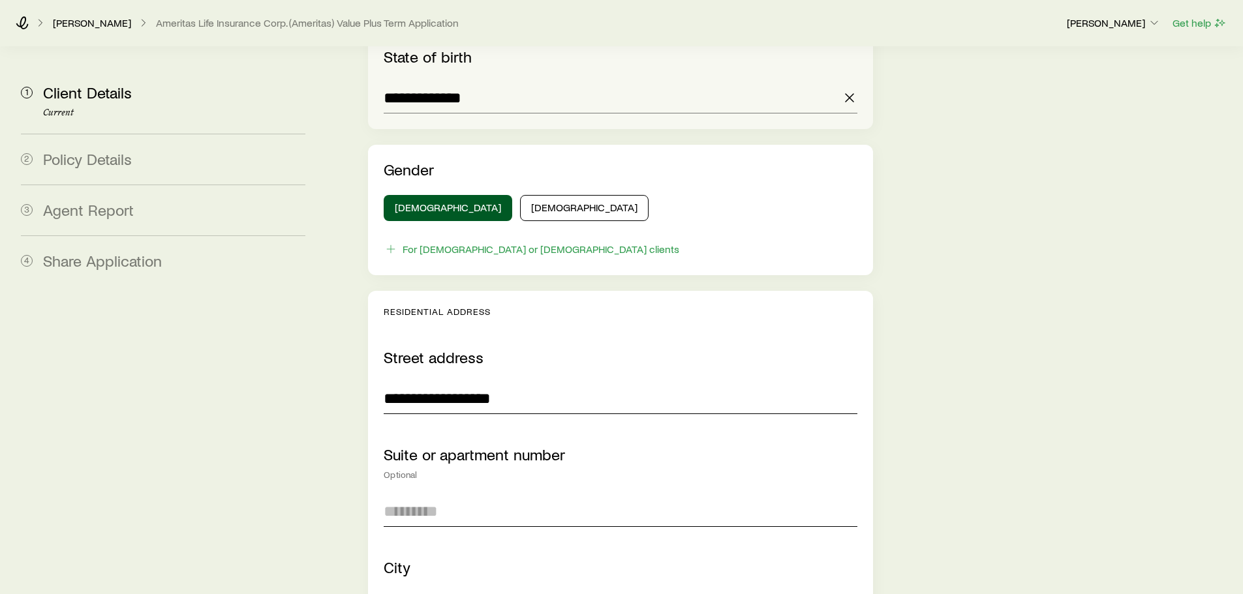
scroll to position [996, 0]
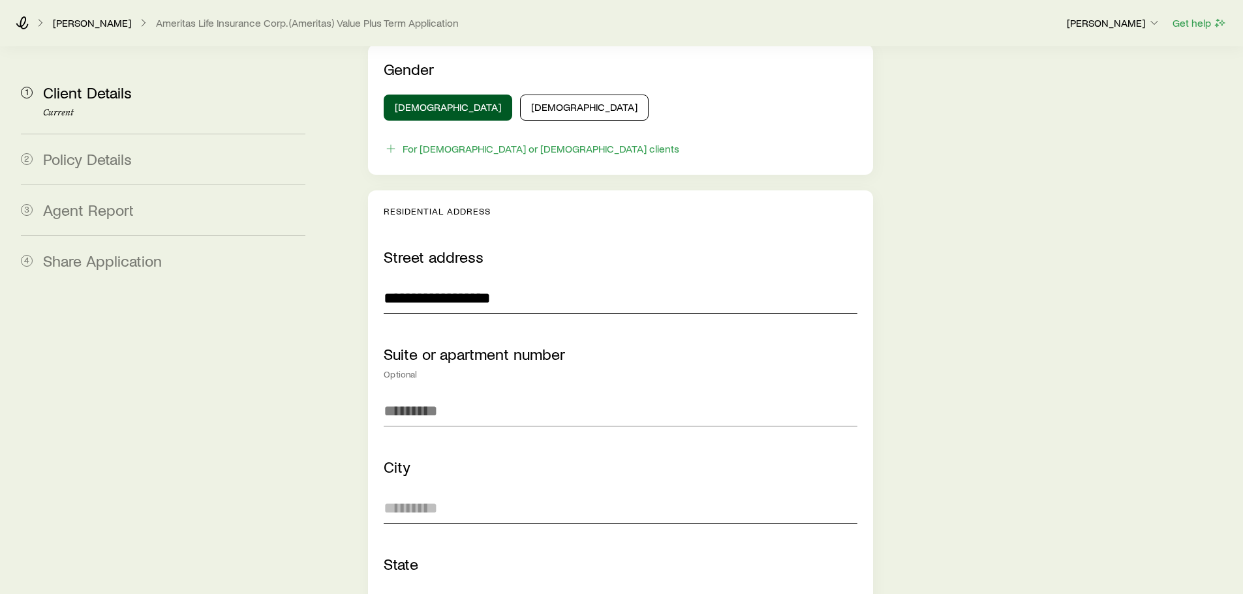
type input "**********"
click at [429, 493] on input "City" at bounding box center [620, 508] width 473 height 31
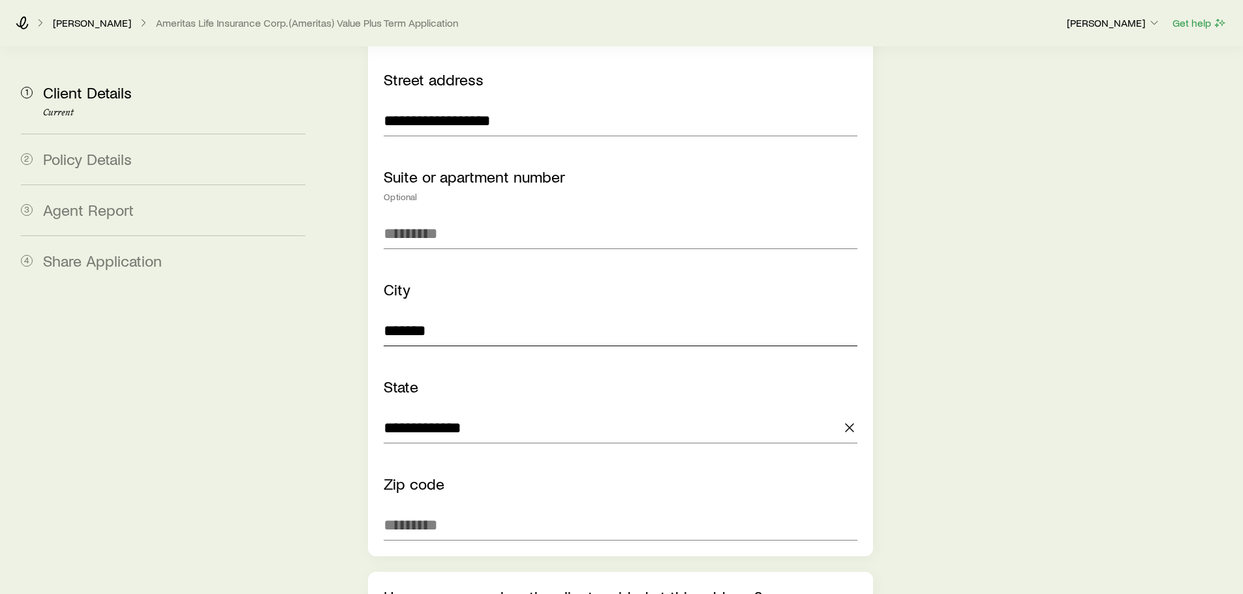
scroll to position [1178, 0]
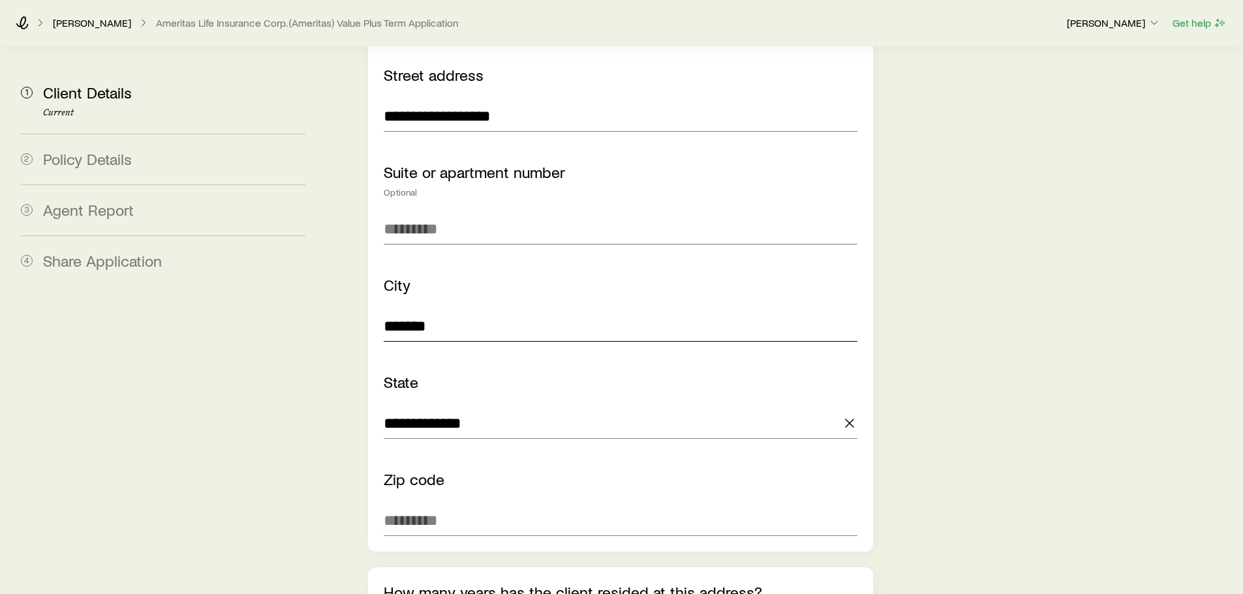
type input "*******"
click at [429, 505] on input "Zip code" at bounding box center [620, 520] width 473 height 31
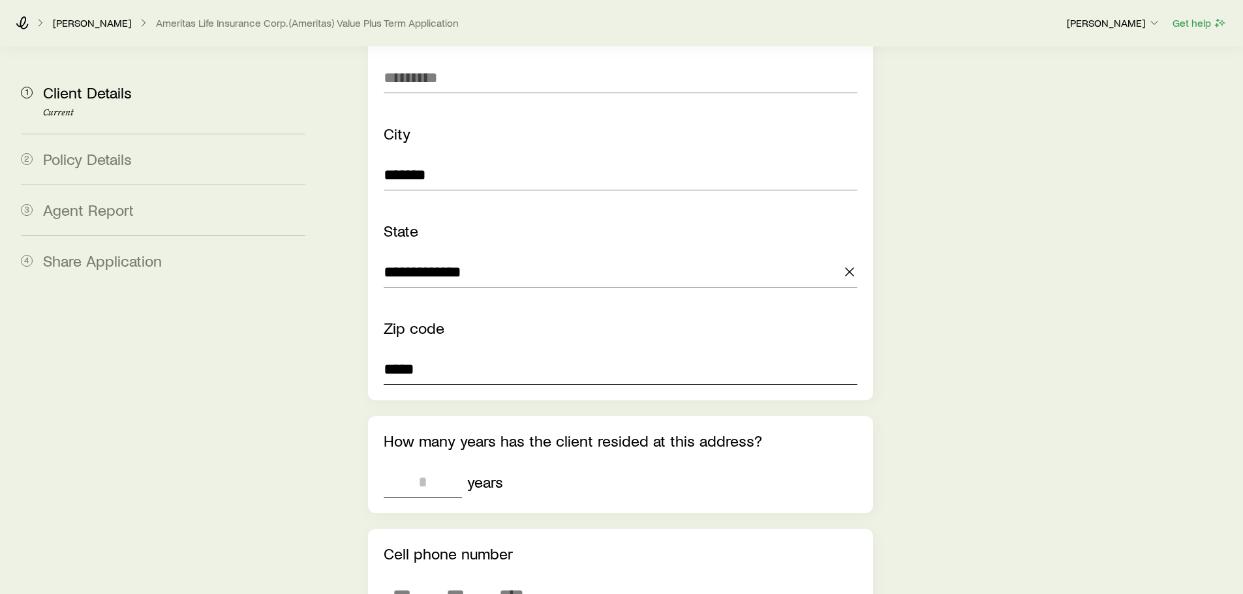
type input "*****"
click at [432, 467] on input "tel" at bounding box center [423, 482] width 78 height 31
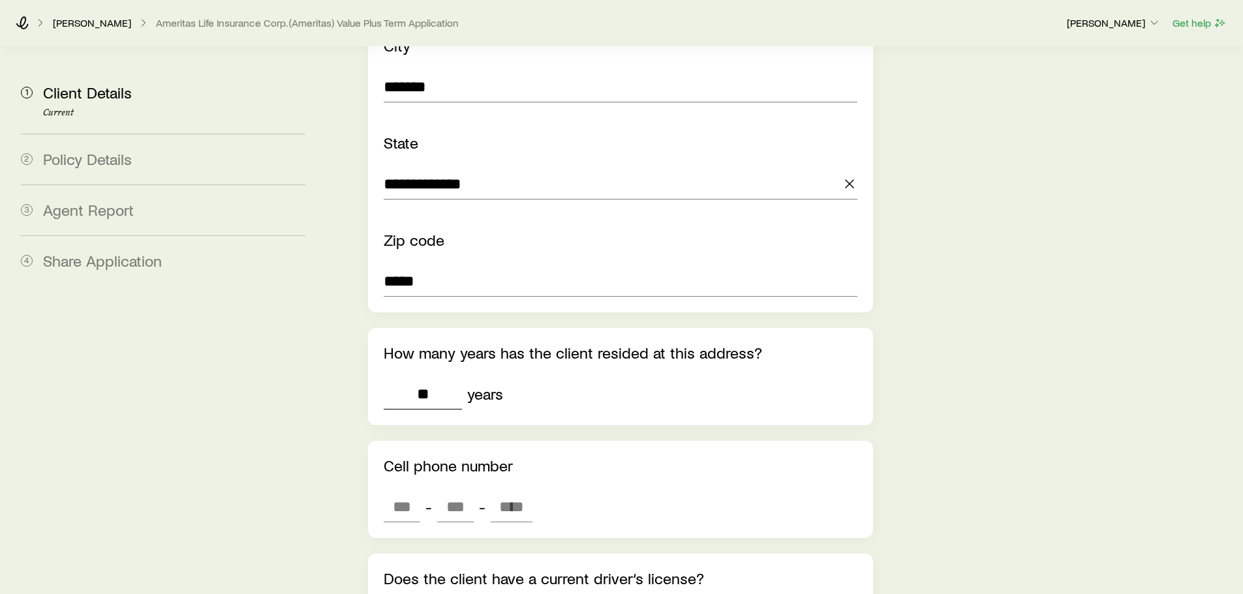
scroll to position [1467, 0]
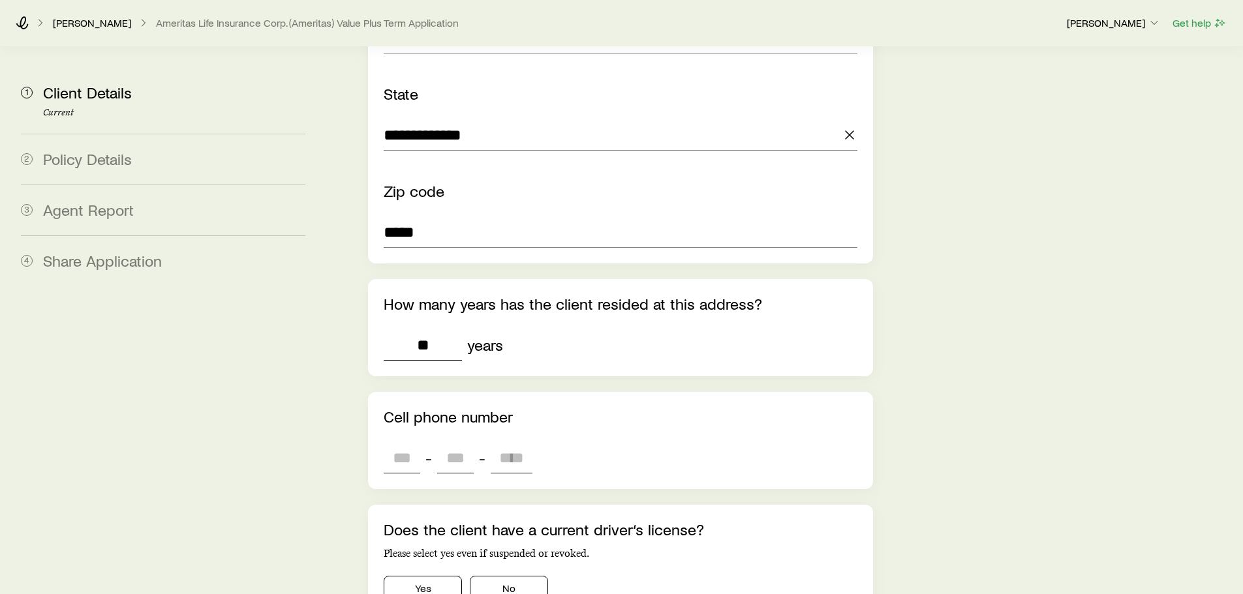
type input "**"
click at [396, 442] on input "tel" at bounding box center [402, 457] width 37 height 31
type input "***"
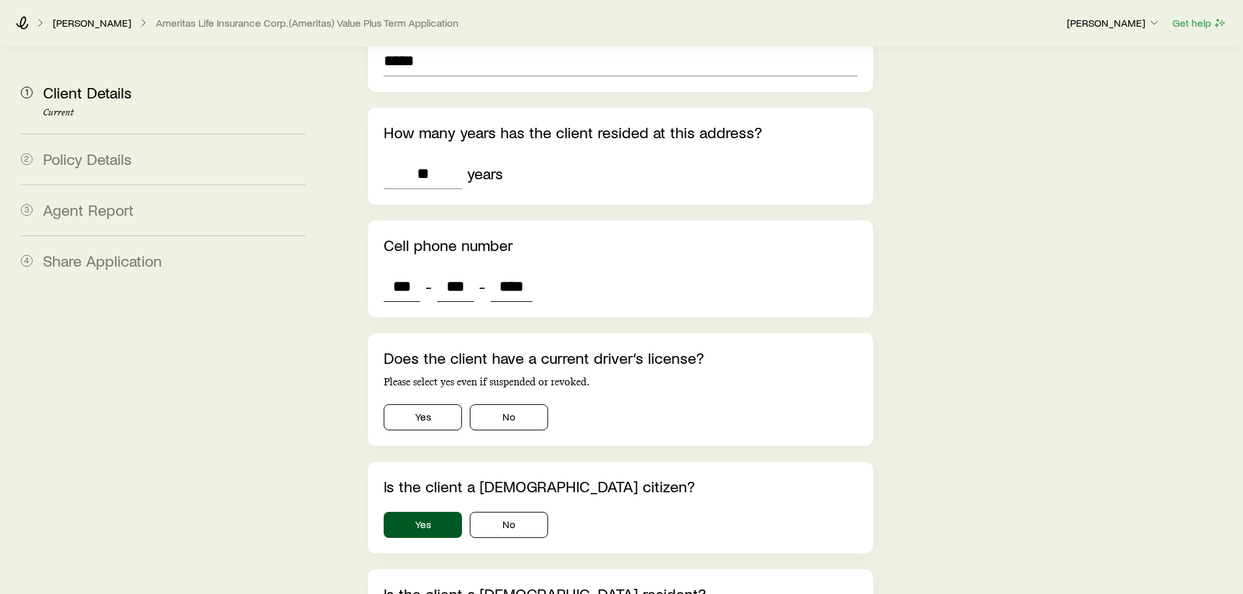
scroll to position [1641, 0]
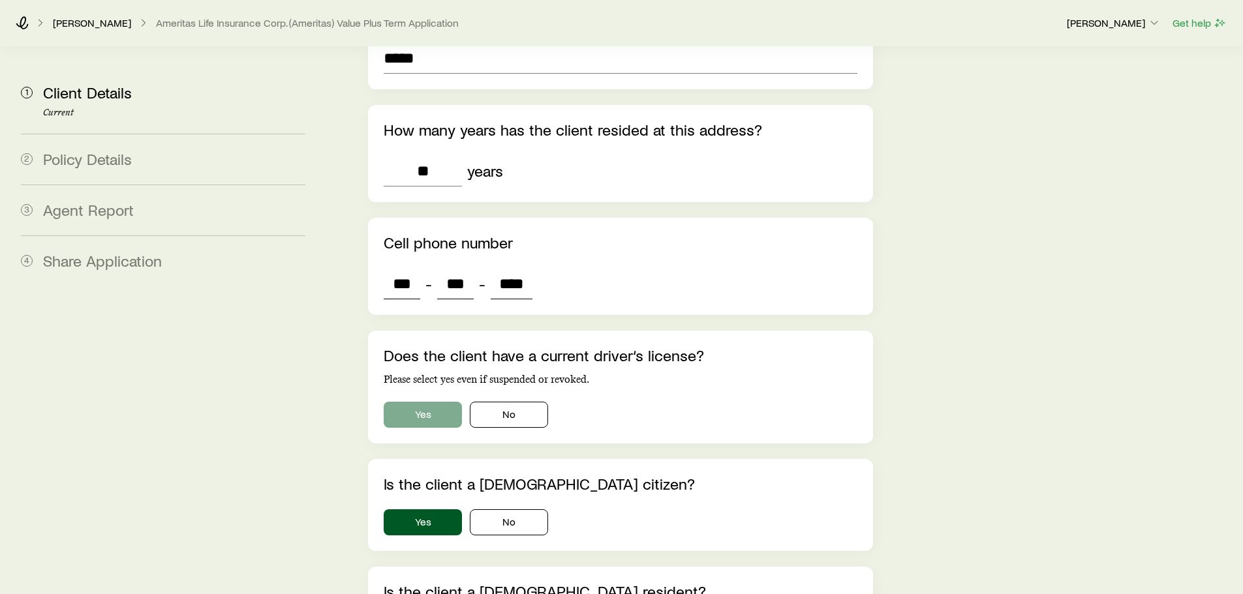
type input "****"
click at [440, 402] on button "Yes" at bounding box center [423, 415] width 78 height 26
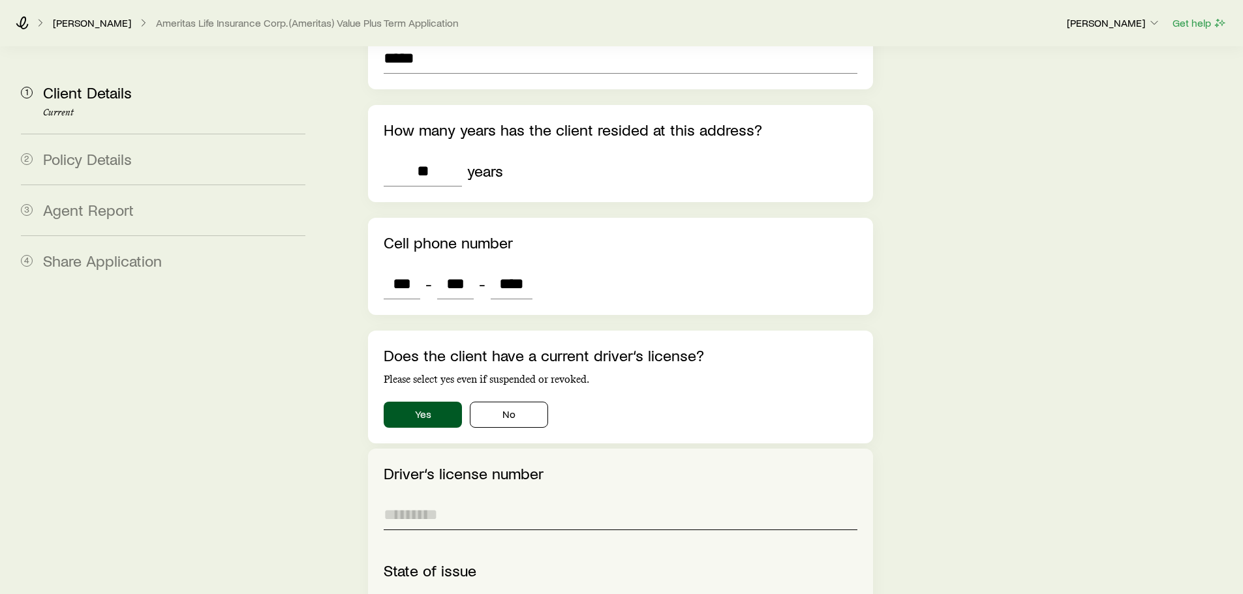
click at [429, 499] on input "Driver‘s license number" at bounding box center [620, 514] width 473 height 31
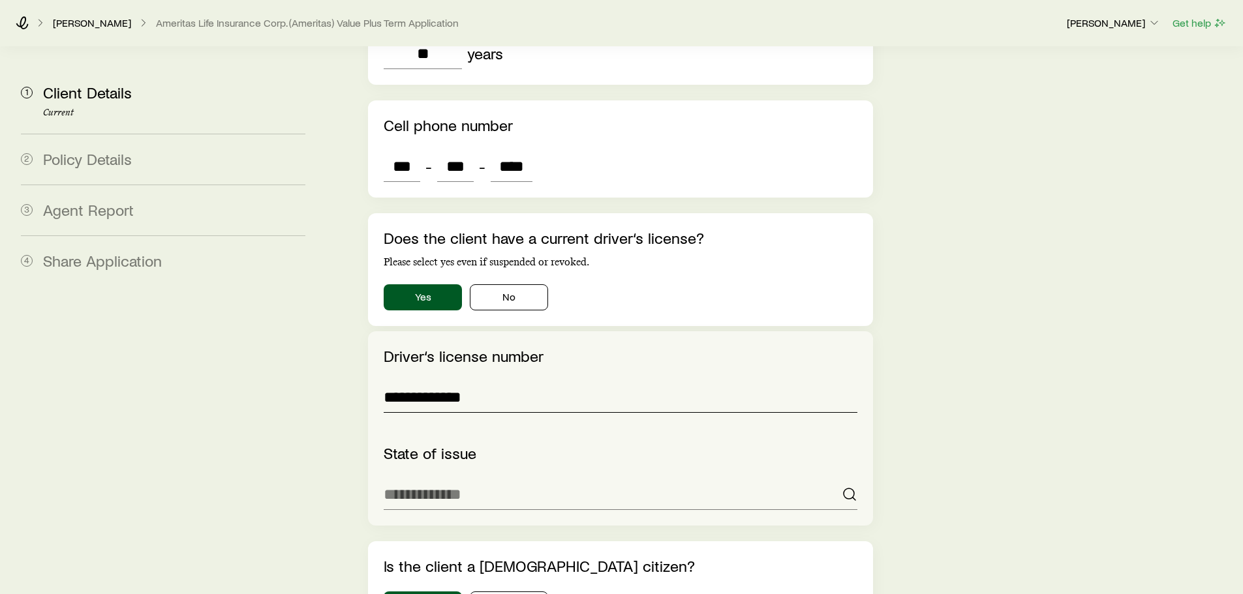
scroll to position [1760, 0]
type input "**********"
click at [468, 478] on input at bounding box center [620, 493] width 473 height 31
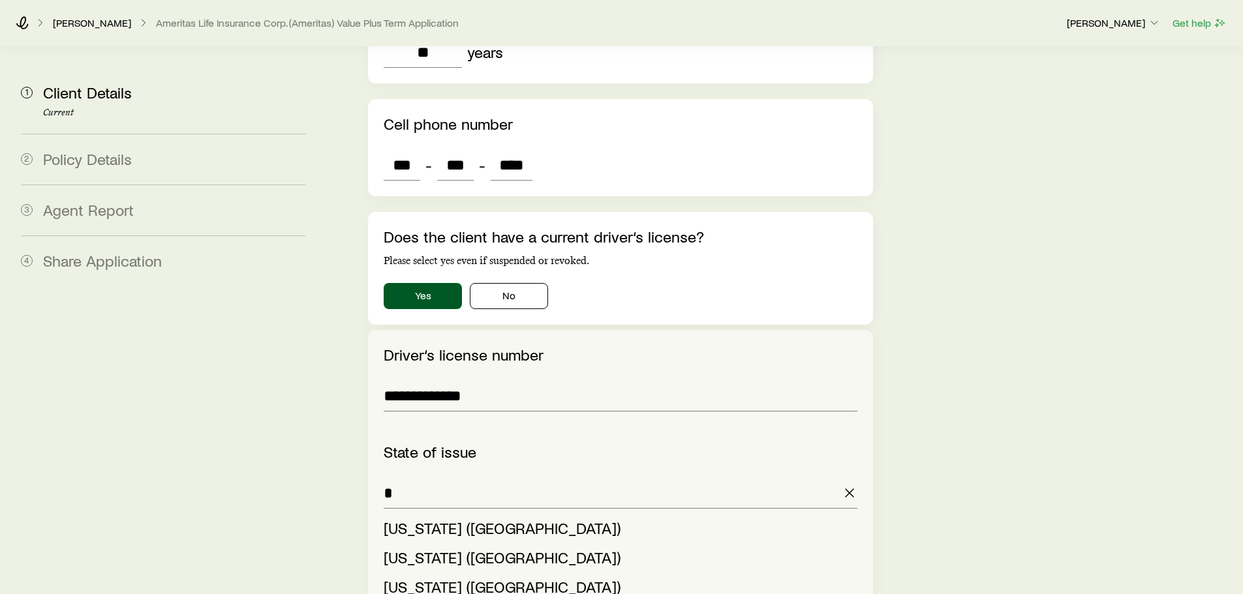
type input "**********"
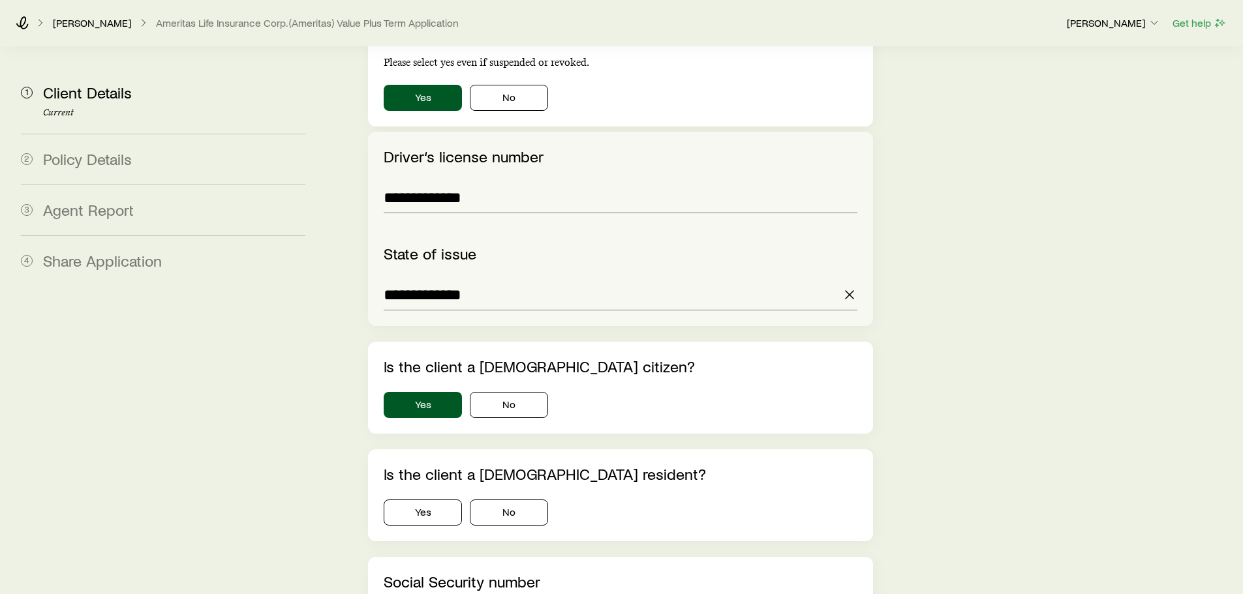
scroll to position [2033, 0]
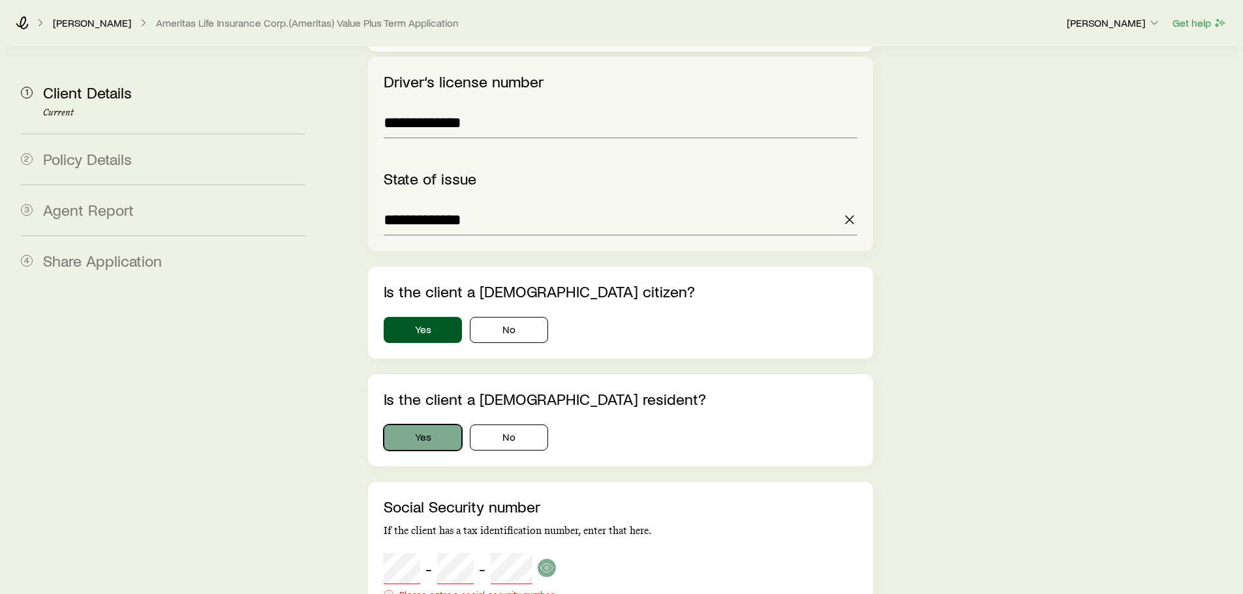
click at [427, 425] on button "Yes" at bounding box center [423, 438] width 78 height 26
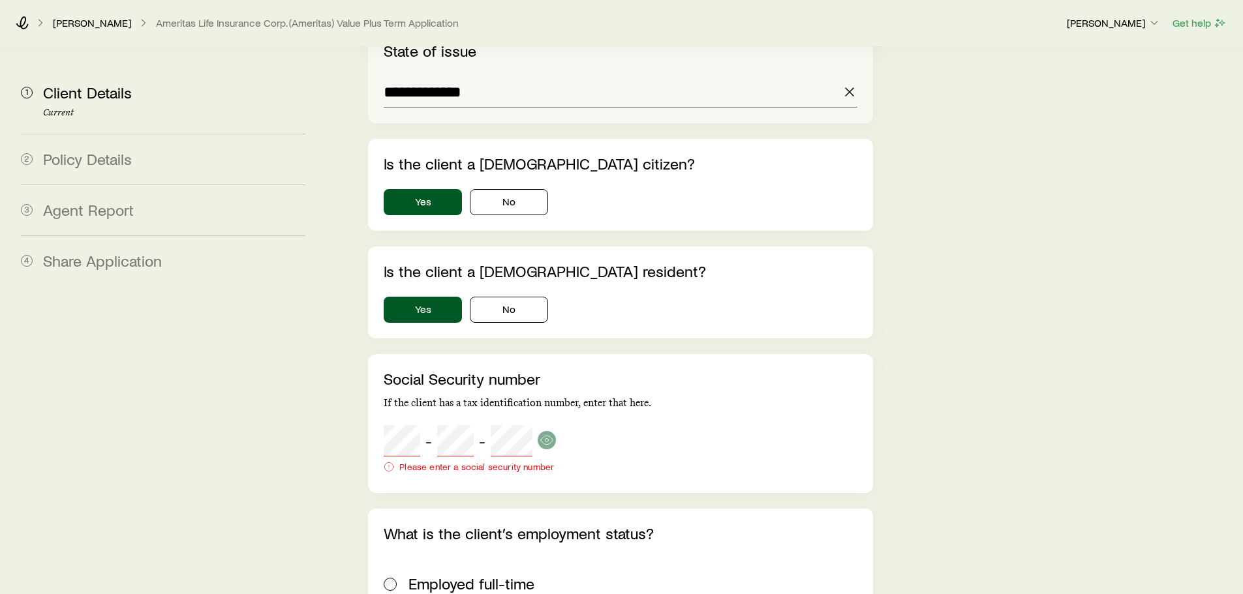
scroll to position [2165, 0]
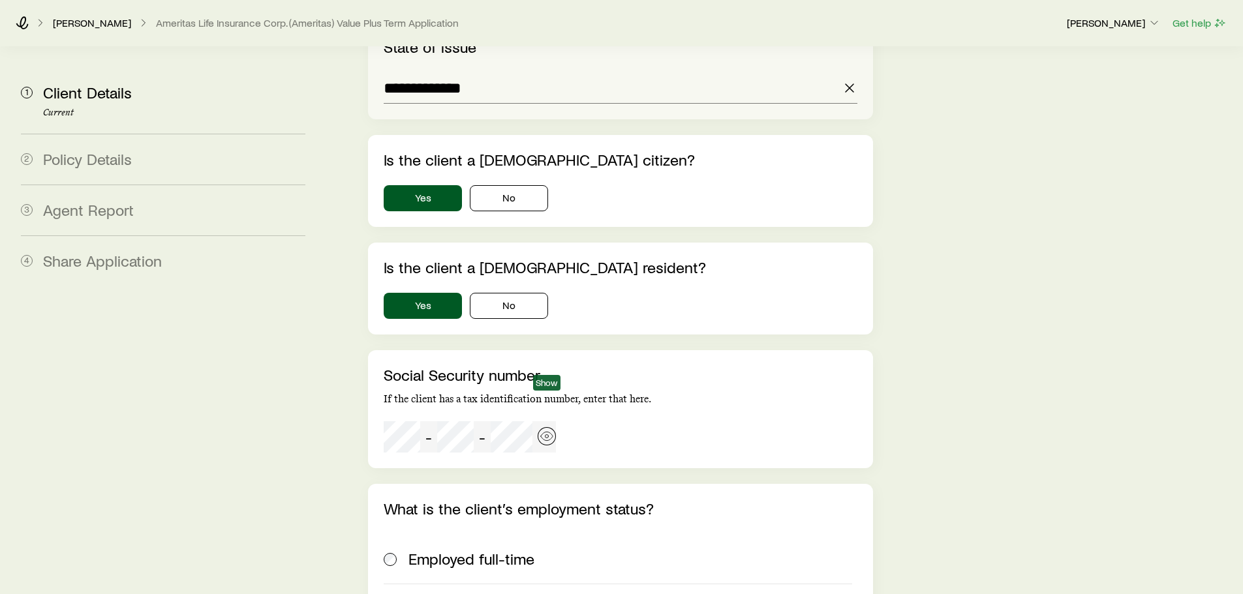
click at [546, 430] on icon "button" at bounding box center [546, 436] width 13 height 13
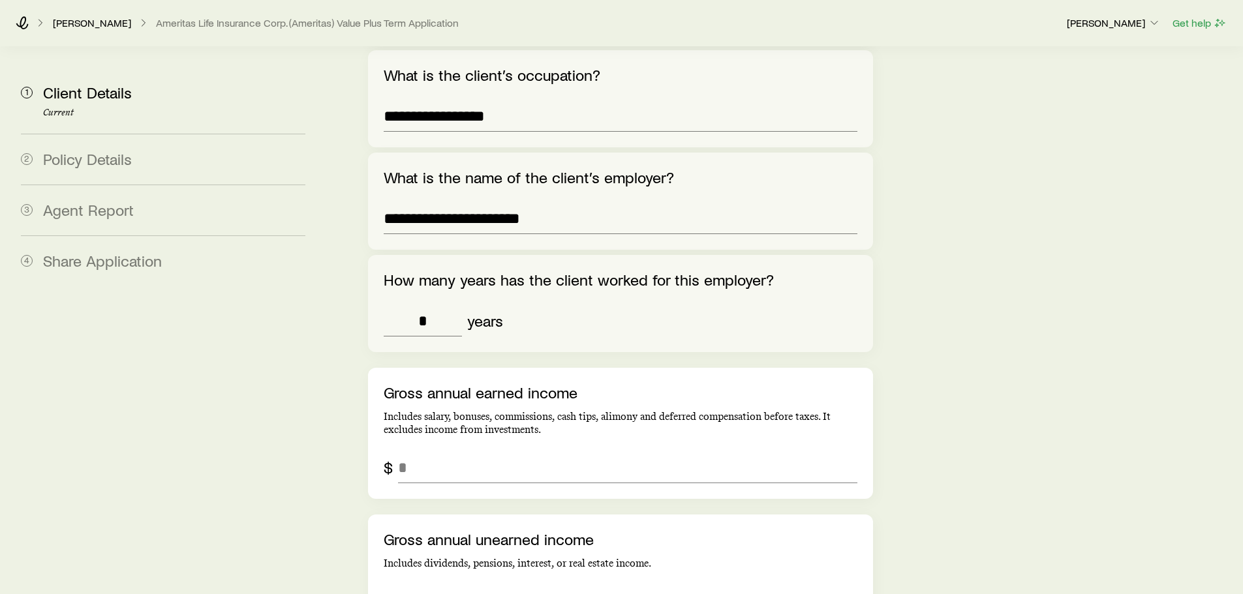
scroll to position [3022, 0]
click at [470, 452] on input "grossAnnualEarnedIncome" at bounding box center [627, 467] width 459 height 31
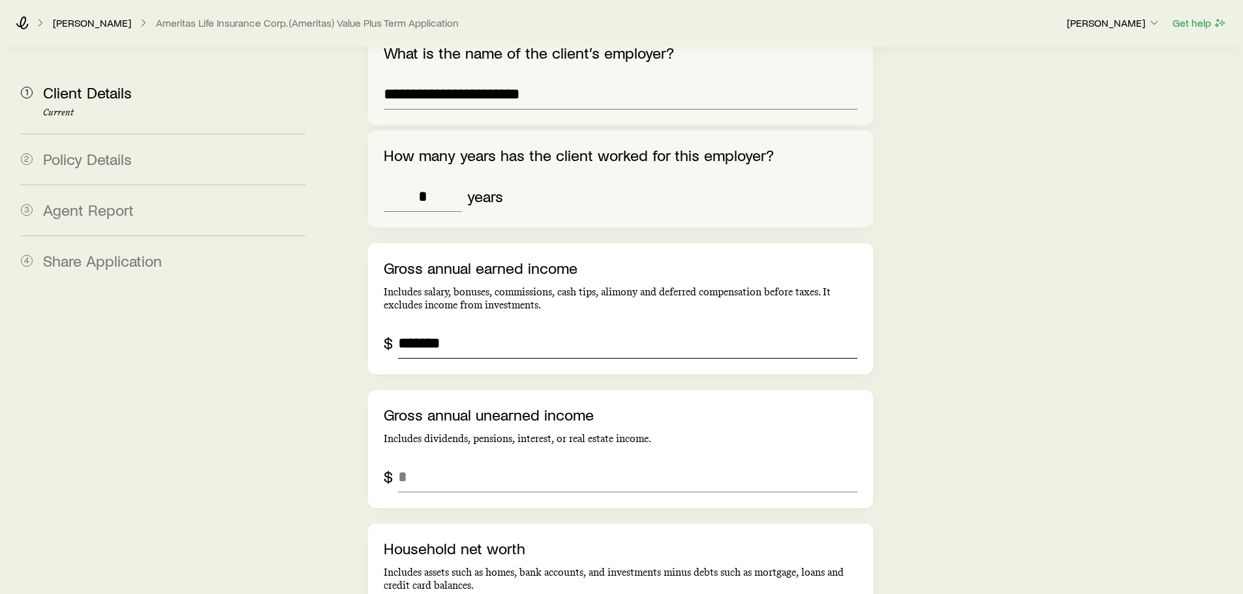
scroll to position [3146, 0]
type input "*******"
click at [438, 461] on input "grossAnnualUnearnedIncome" at bounding box center [627, 476] width 459 height 31
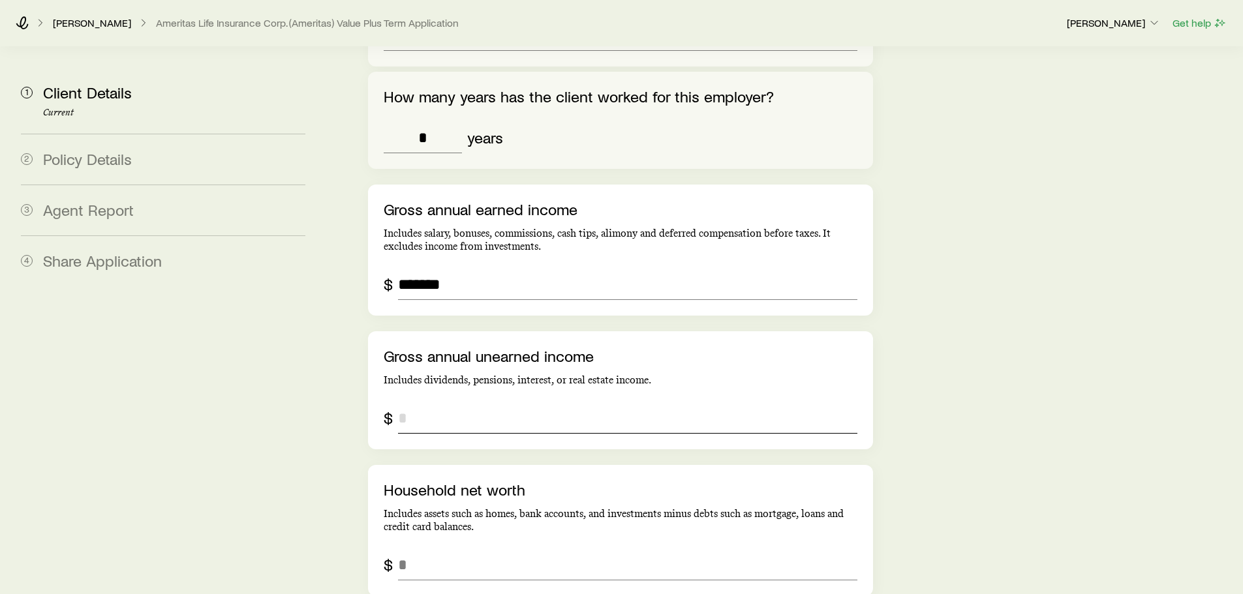
scroll to position [3205, 0]
type input "*"
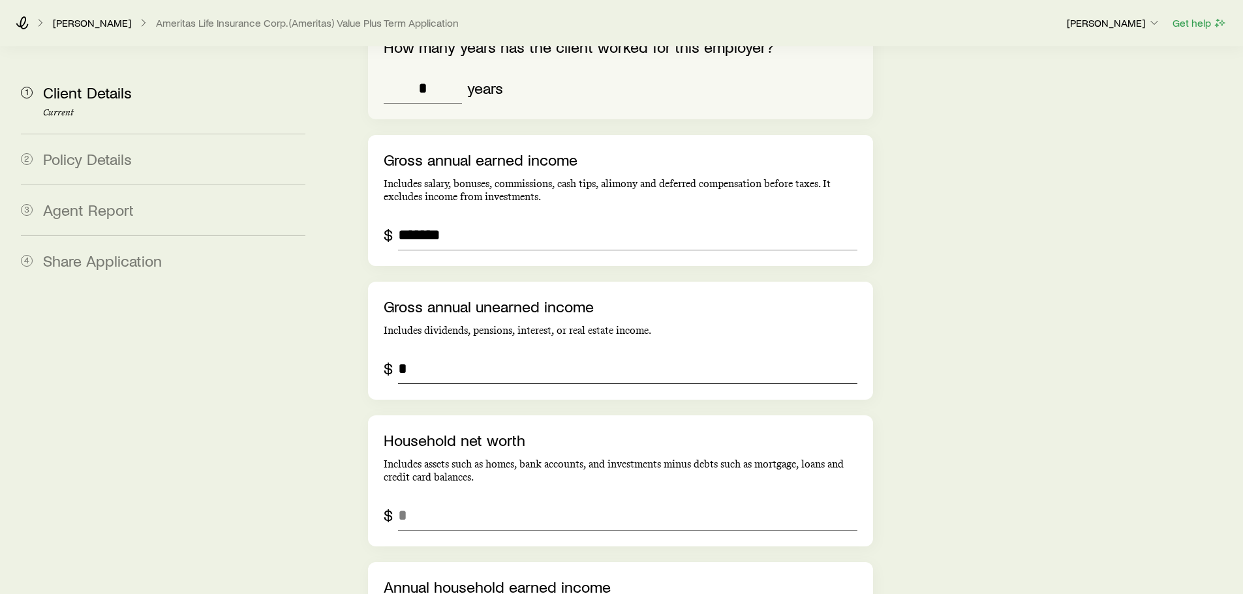
scroll to position [3255, 0]
type input "*"
click at [437, 499] on input "netWorth" at bounding box center [627, 514] width 459 height 31
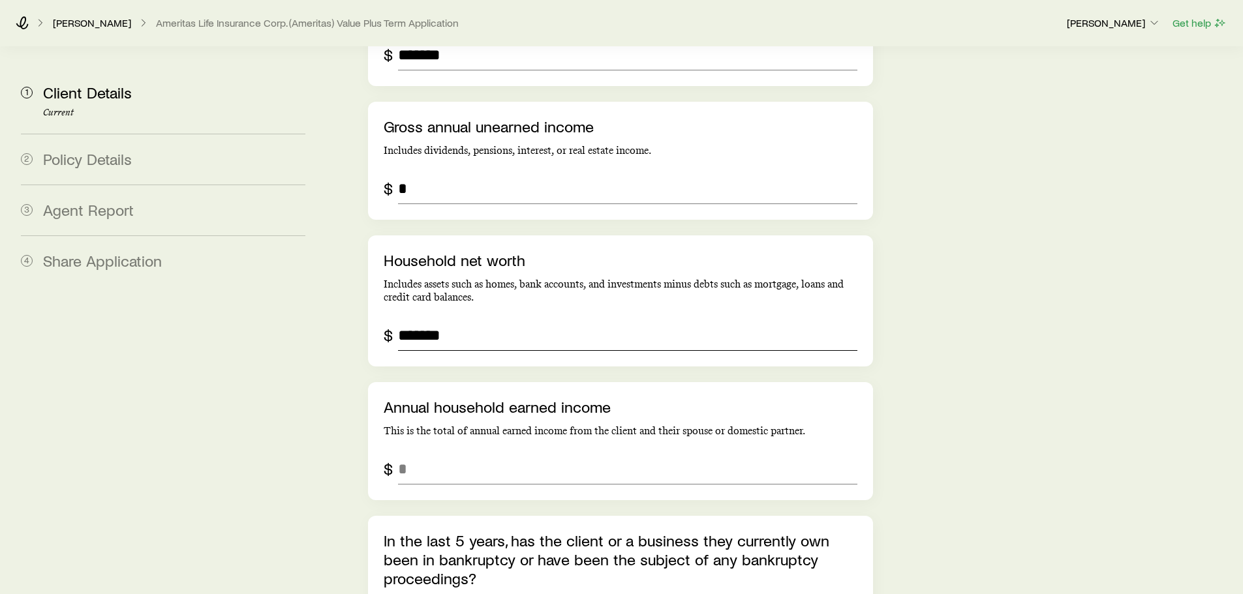
scroll to position [3436, 0]
type input "*******"
click at [472, 452] on input "annualHouseholdEarnedIncome" at bounding box center [627, 467] width 459 height 31
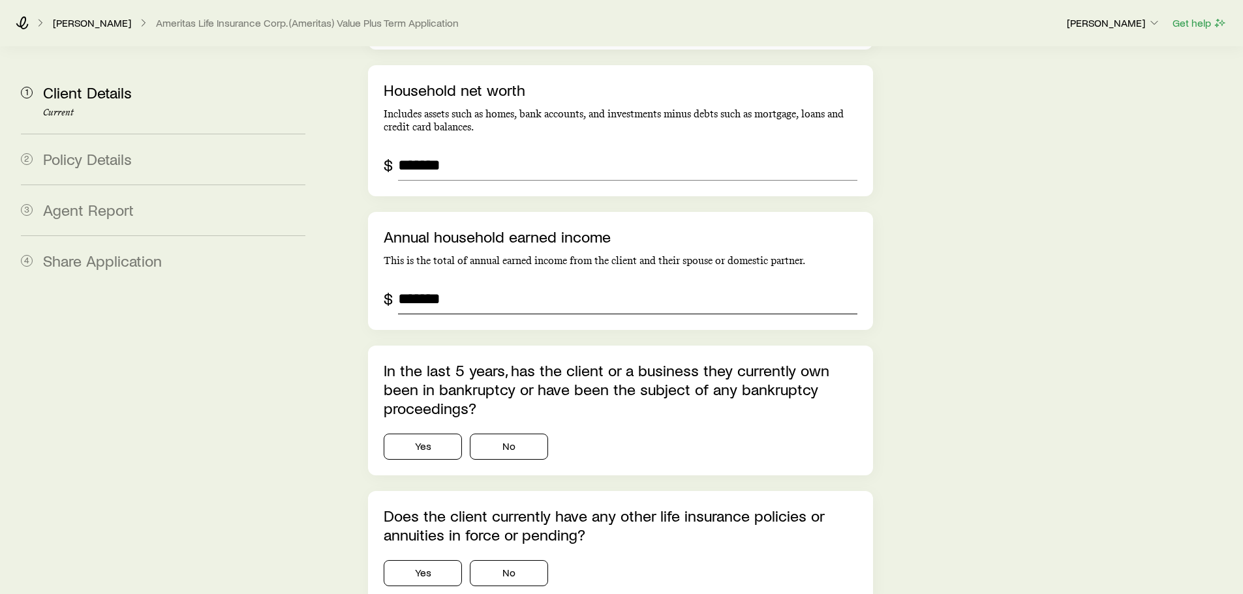
scroll to position [3605, 0]
type input "*******"
click at [492, 433] on button "No" at bounding box center [509, 446] width 78 height 26
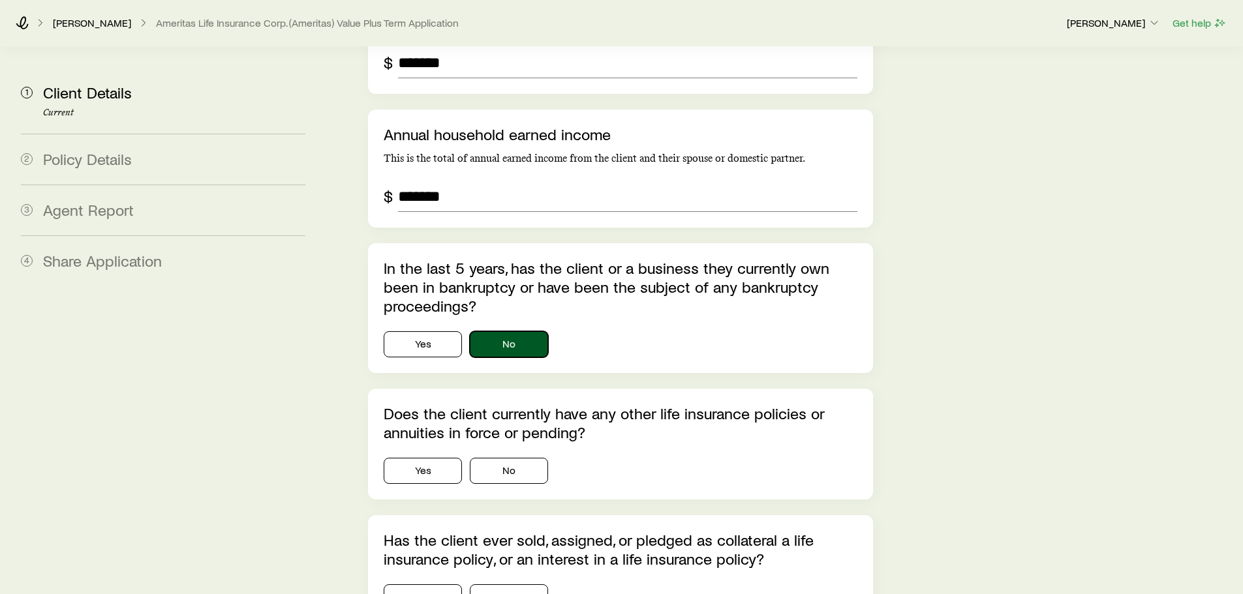
scroll to position [3707, 0]
click at [503, 457] on button "No" at bounding box center [509, 470] width 78 height 26
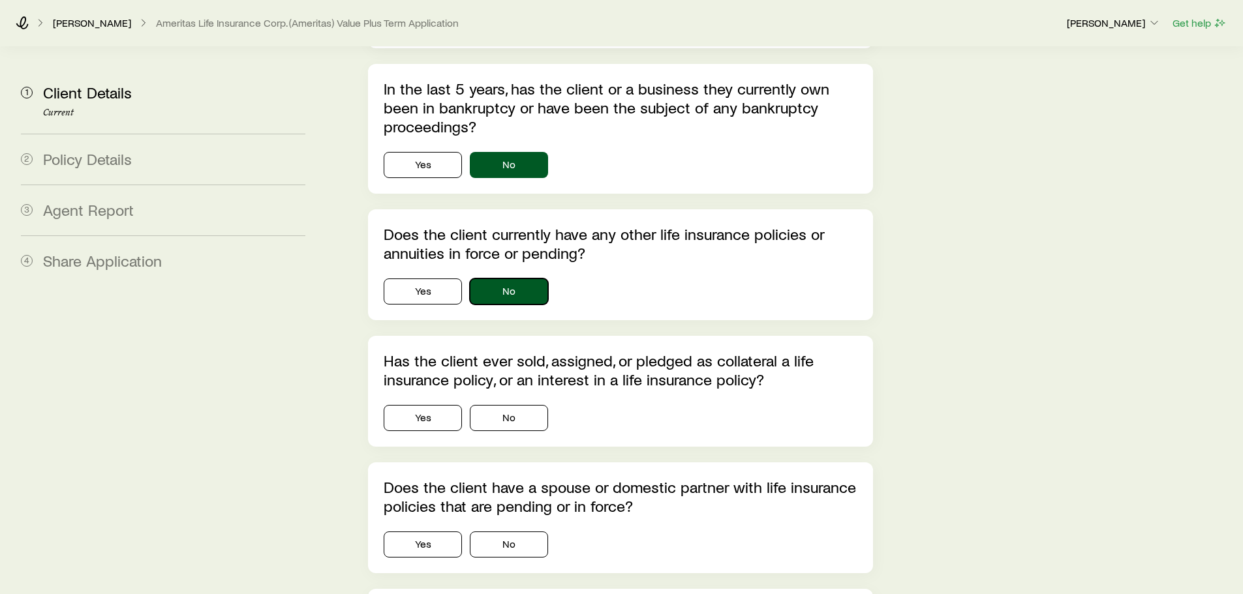
scroll to position [3887, 0]
click at [522, 405] on button "No" at bounding box center [509, 418] width 78 height 26
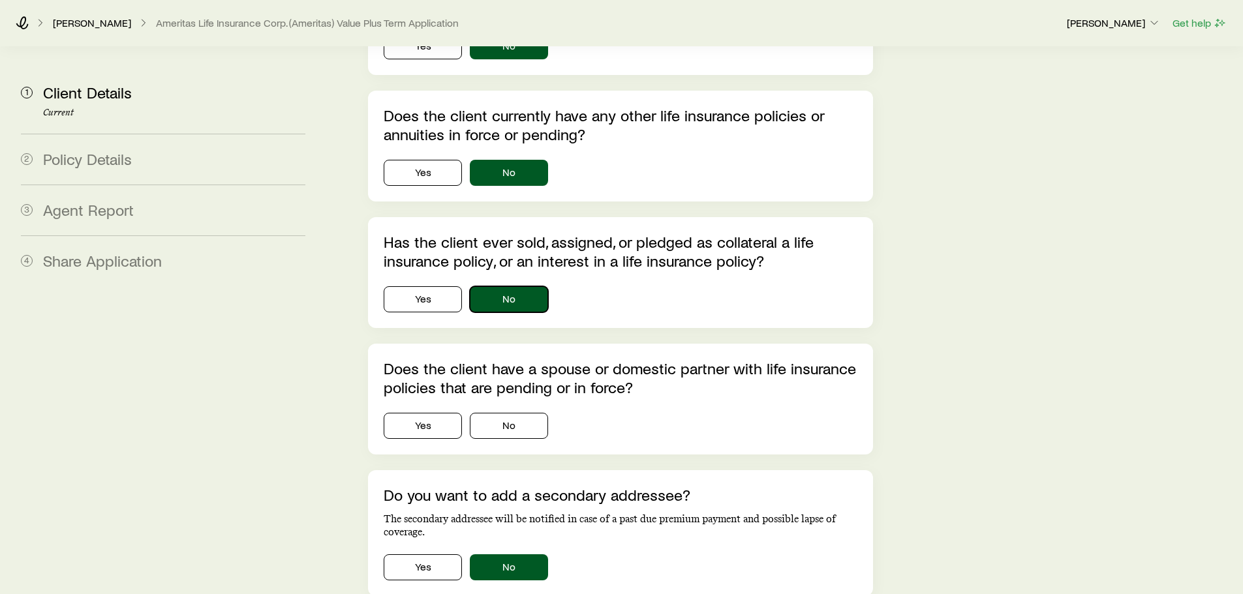
scroll to position [4005, 0]
click at [523, 412] on button "No" at bounding box center [509, 425] width 78 height 26
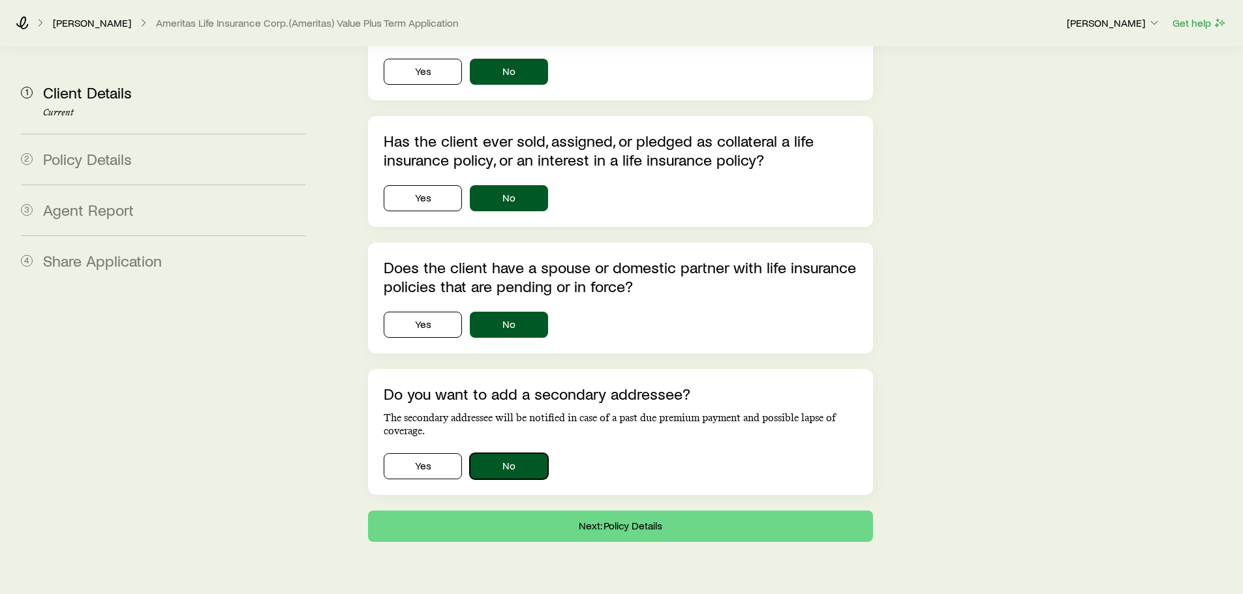
click at [500, 453] on button "No" at bounding box center [509, 466] width 78 height 26
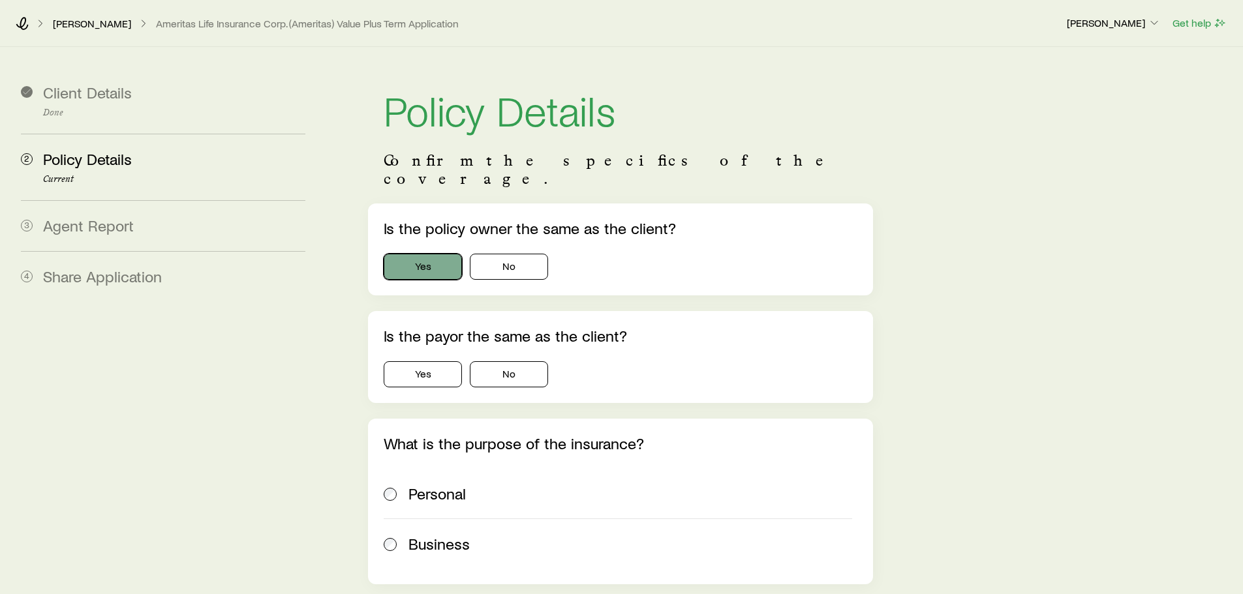
click at [438, 254] on button "Yes" at bounding box center [423, 267] width 78 height 26
click at [417, 361] on button "Yes" at bounding box center [423, 374] width 78 height 26
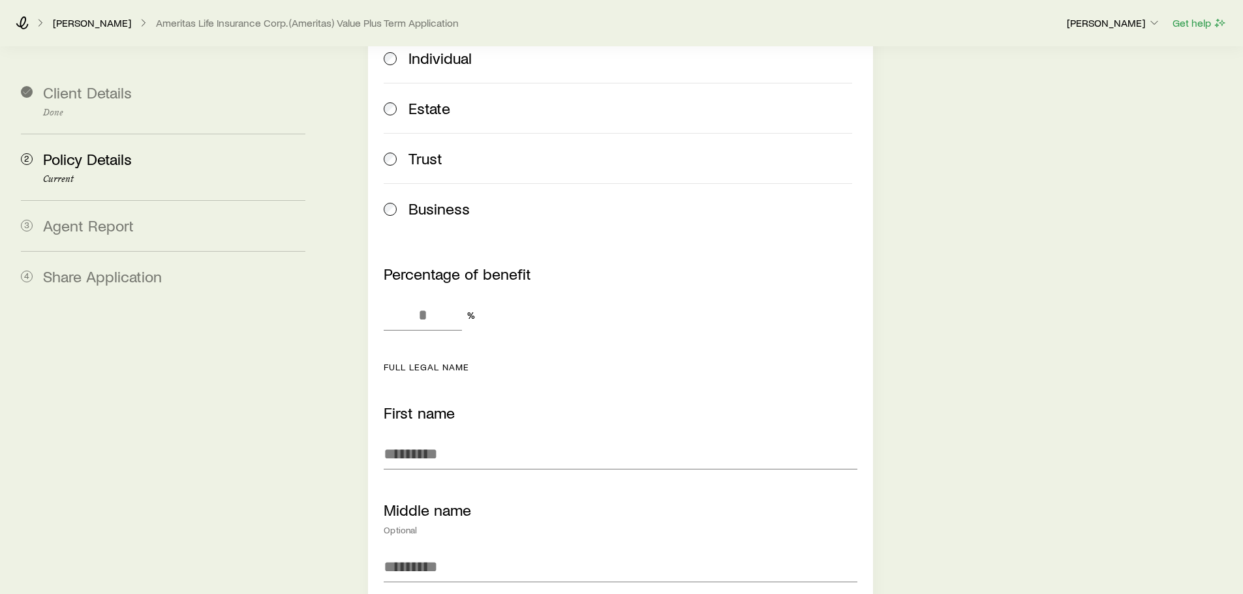
scroll to position [930, 0]
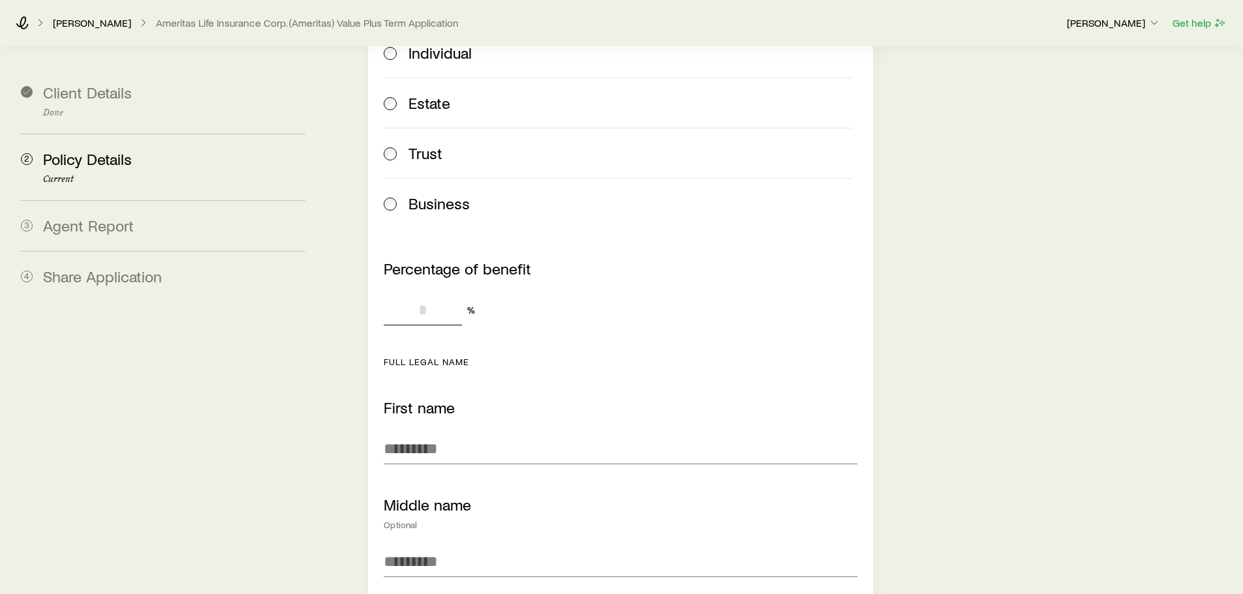
click at [439, 294] on input "Percentage of benefit" at bounding box center [423, 309] width 78 height 31
type input "**"
click at [407, 433] on input "First name" at bounding box center [620, 448] width 473 height 31
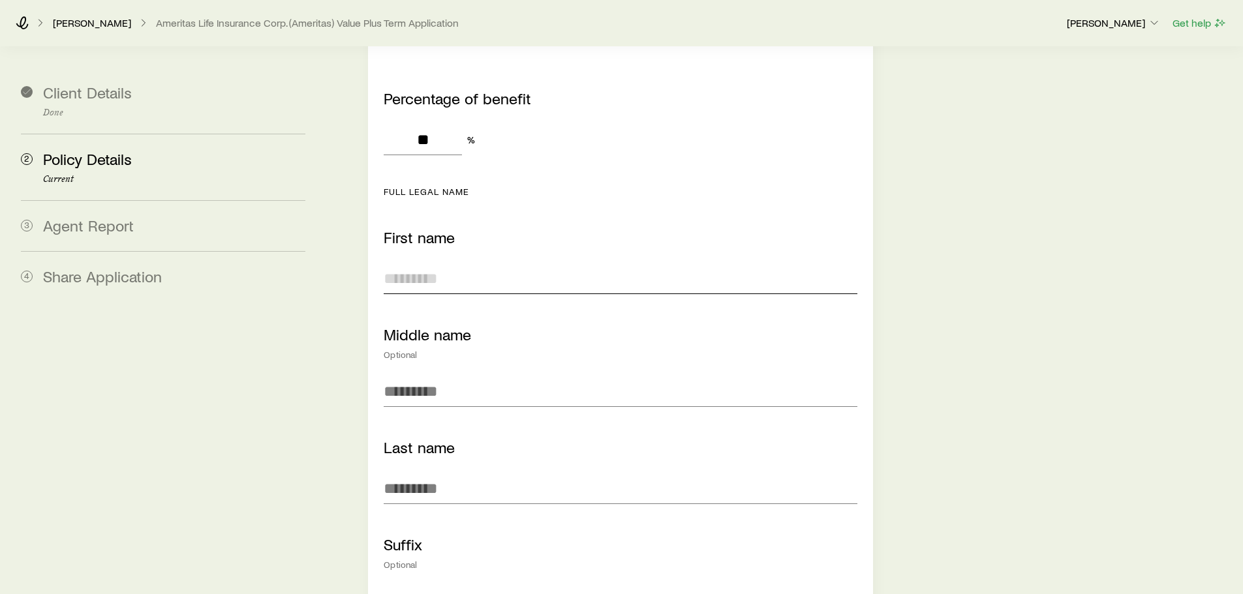
scroll to position [1138, 0]
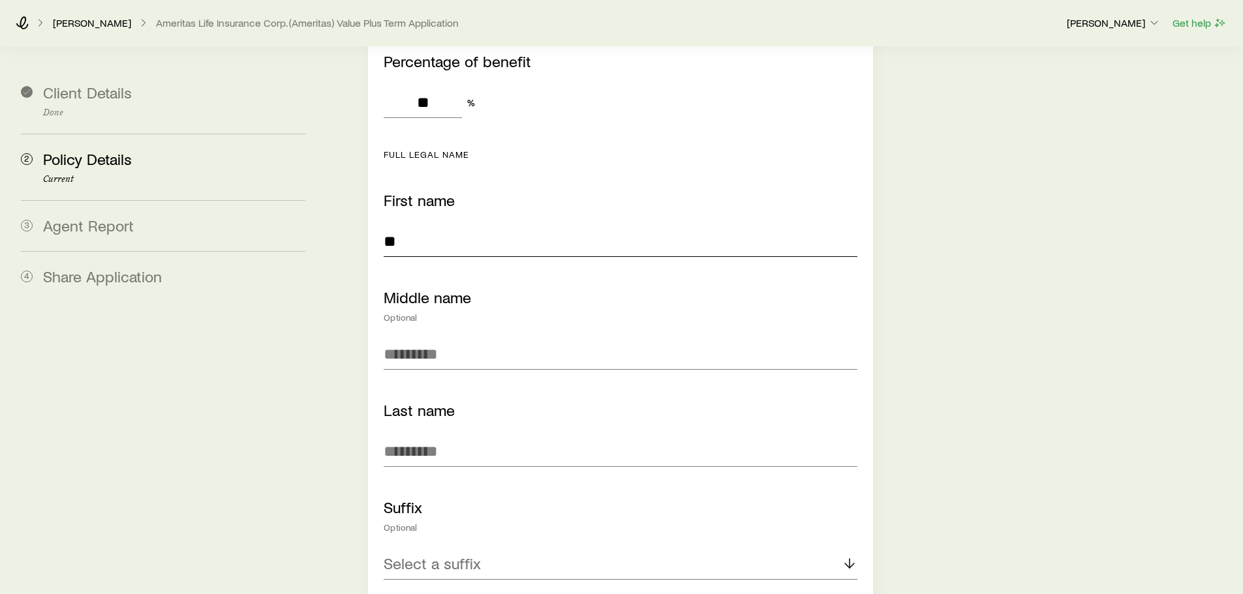
type input "*"
type input "*****"
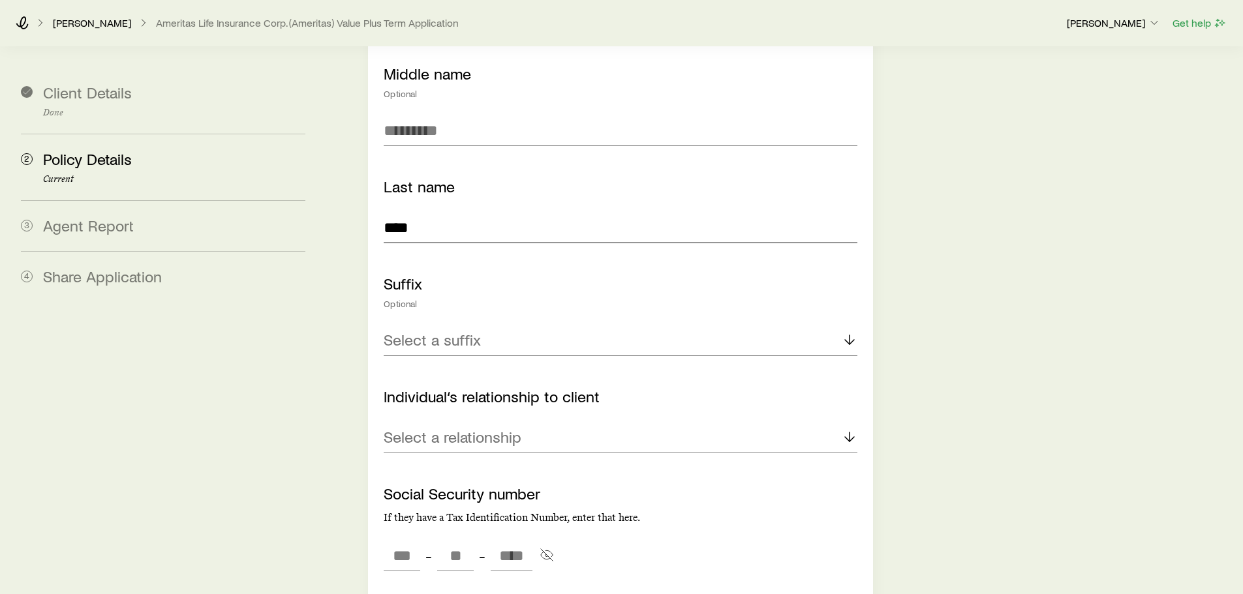
scroll to position [1362, 0]
type input "****"
click at [463, 427] on p "Select a relationship" at bounding box center [453, 436] width 138 height 18
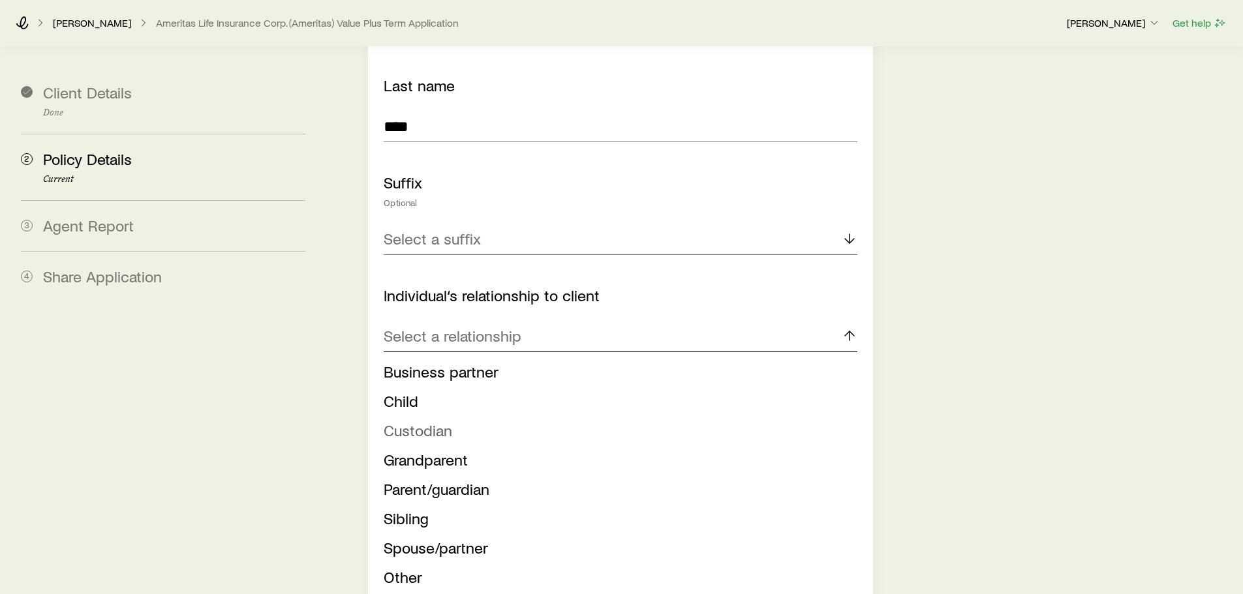
scroll to position [1493, 0]
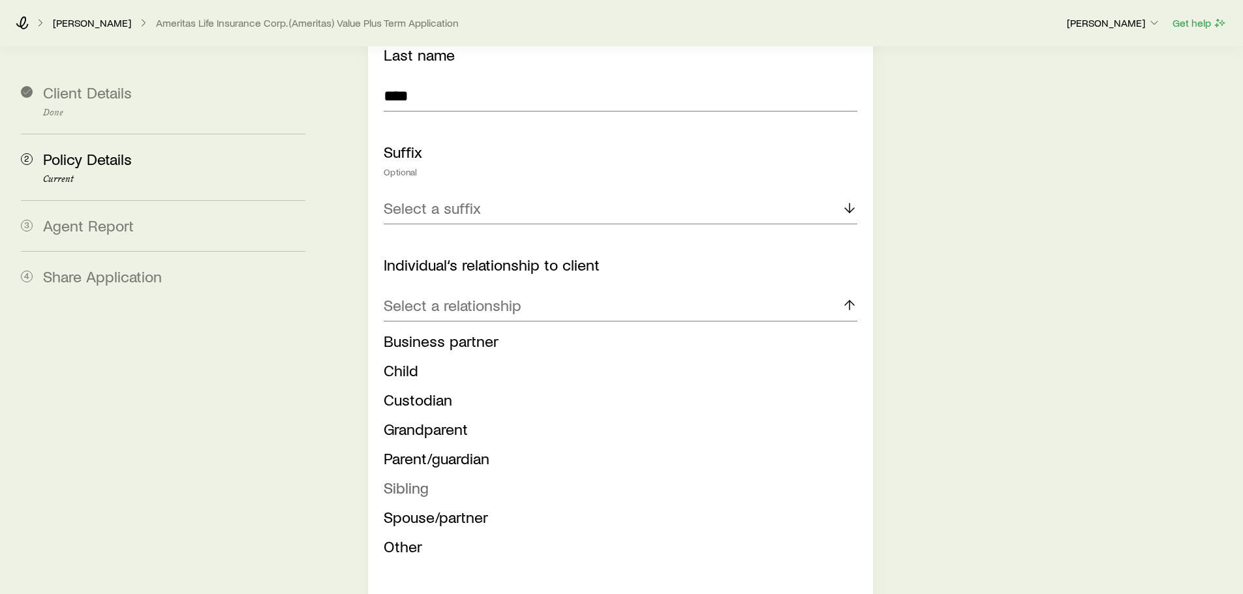
click at [407, 478] on span "Sibling" at bounding box center [406, 487] width 45 height 19
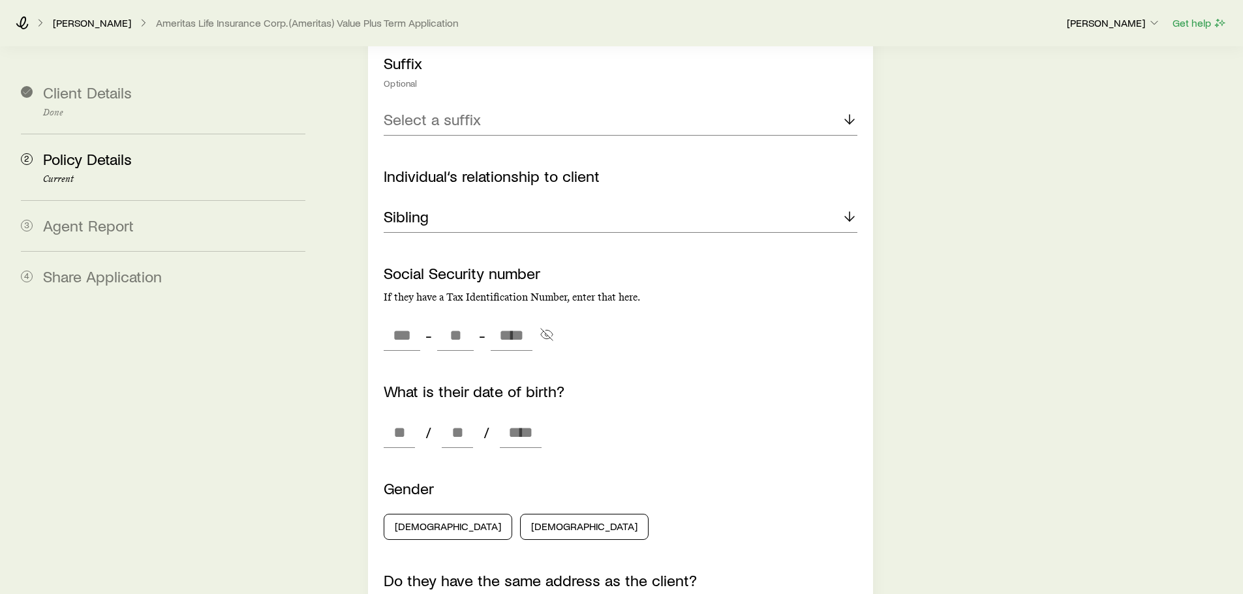
scroll to position [1584, 0]
click at [399, 416] on input at bounding box center [399, 431] width 31 height 31
type input "**"
type input "****"
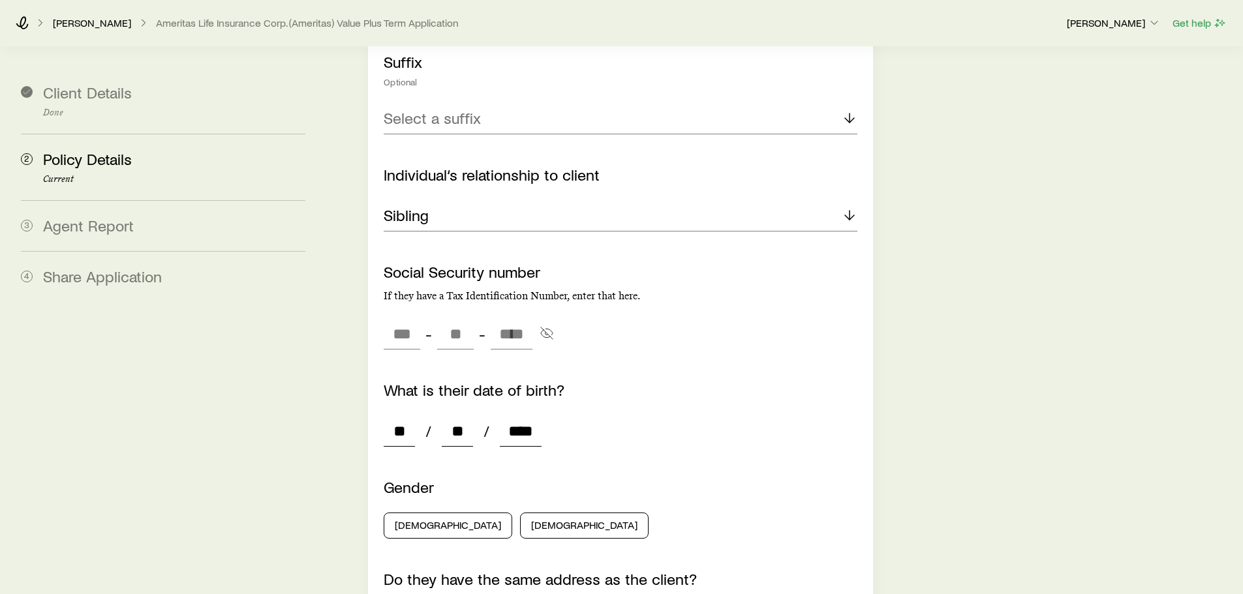
type input "*"
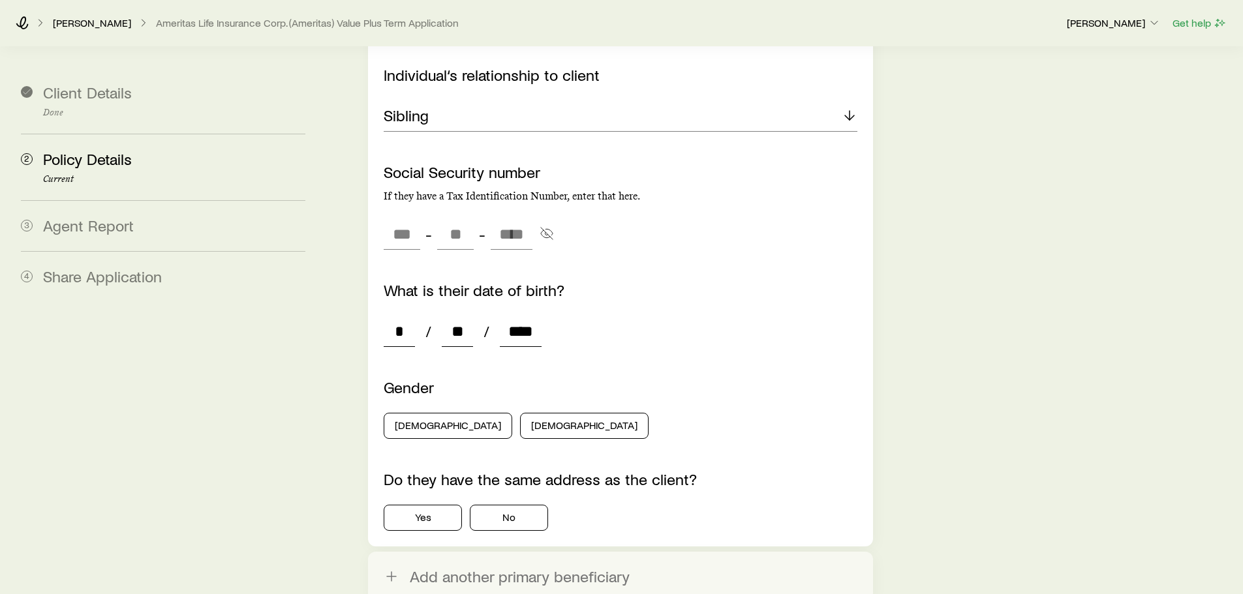
scroll to position [1684, 0]
type input "****"
click at [520, 412] on button "[DEMOGRAPHIC_DATA]" at bounding box center [584, 425] width 129 height 26
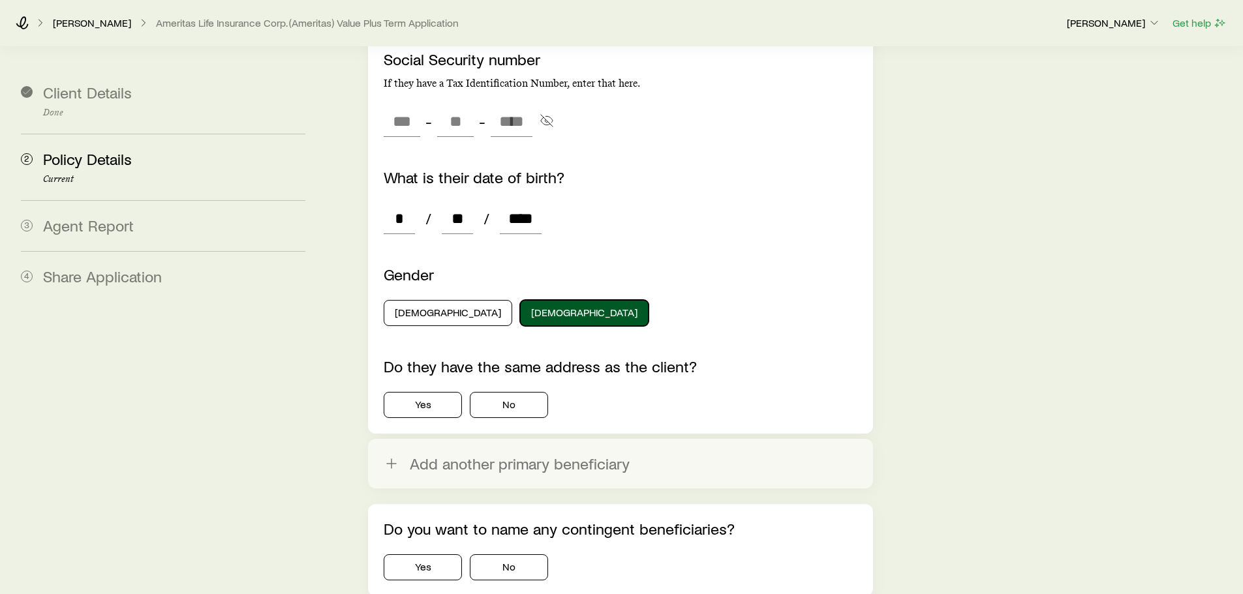
scroll to position [1798, 0]
click at [510, 393] on button "No" at bounding box center [509, 404] width 78 height 26
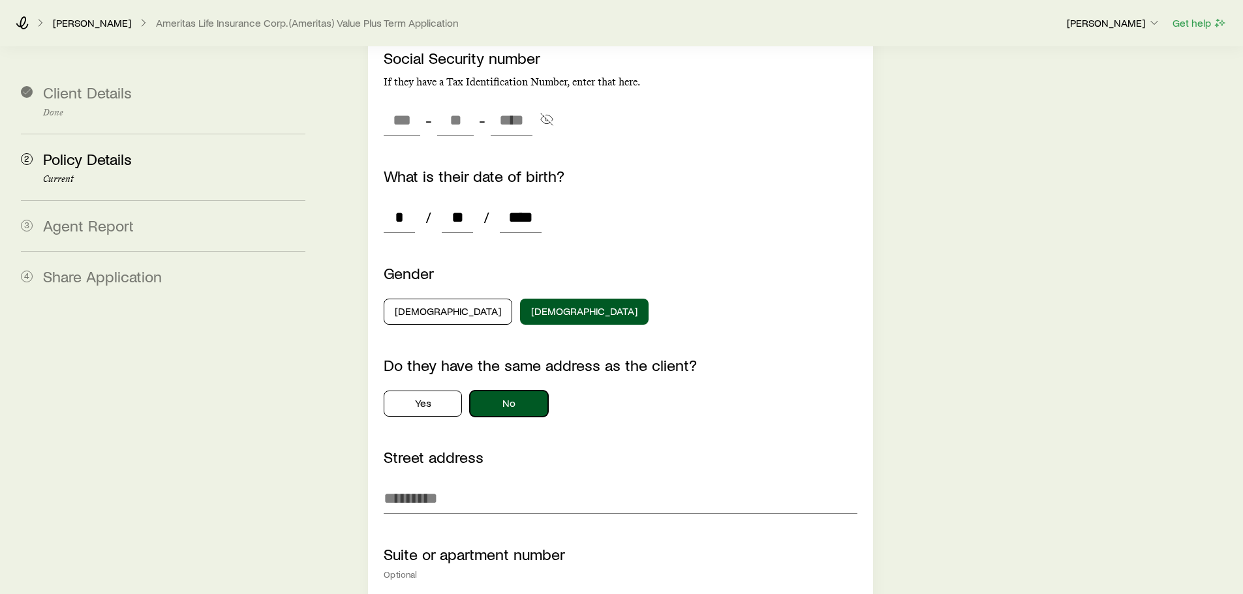
click at [510, 393] on button "No" at bounding box center [509, 404] width 78 height 26
click at [475, 391] on button "No" at bounding box center [509, 404] width 78 height 26
click at [442, 299] on button "[DEMOGRAPHIC_DATA]" at bounding box center [448, 312] width 129 height 26
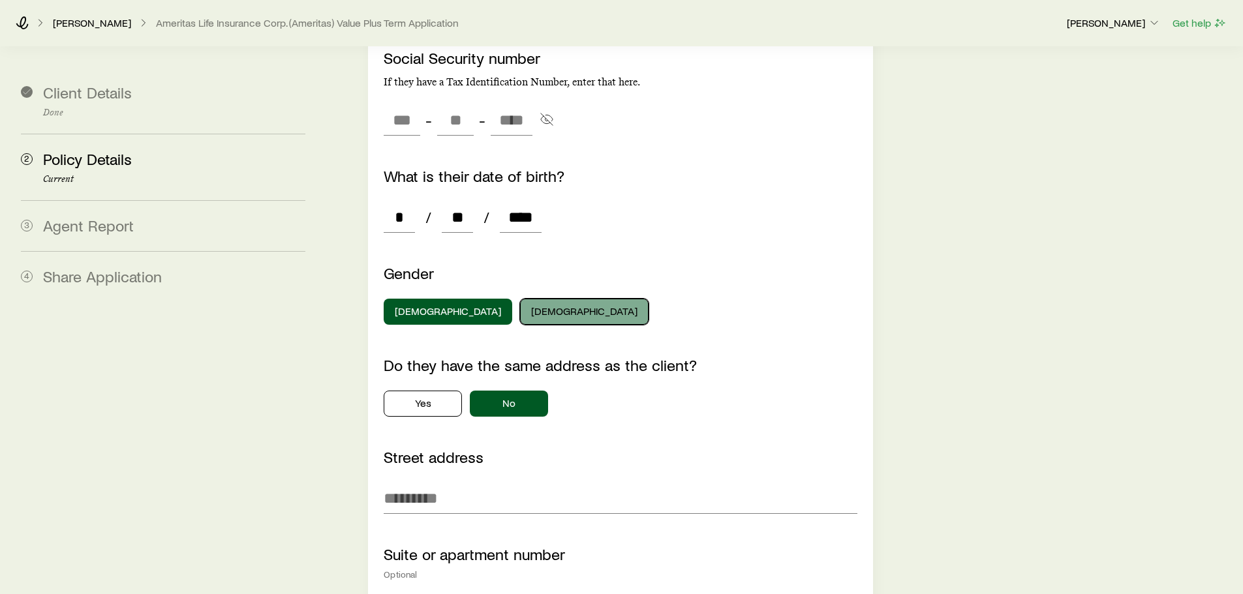
click at [520, 299] on button "[DEMOGRAPHIC_DATA]" at bounding box center [584, 312] width 129 height 26
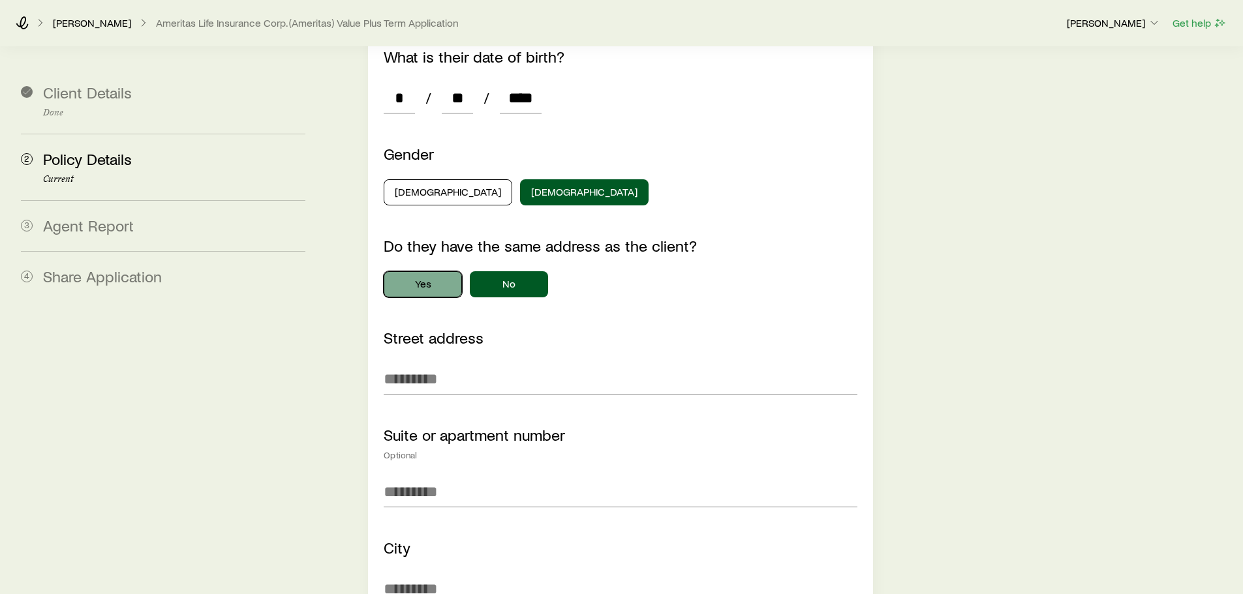
click at [431, 275] on button "Yes" at bounding box center [423, 284] width 78 height 26
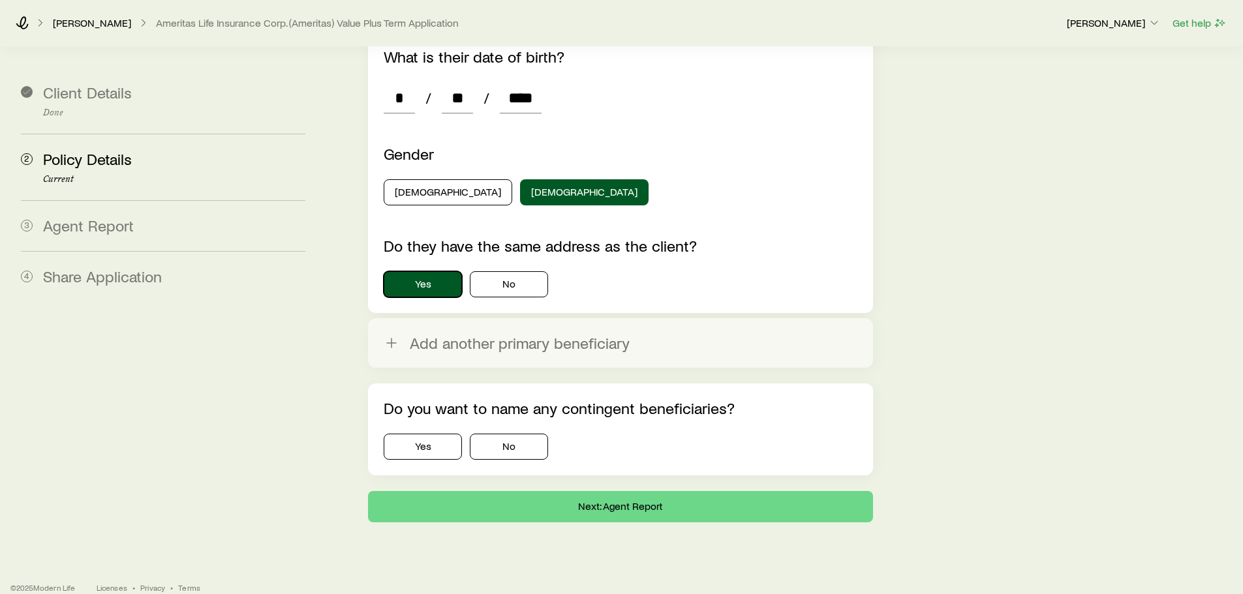
scroll to position [1916, 0]
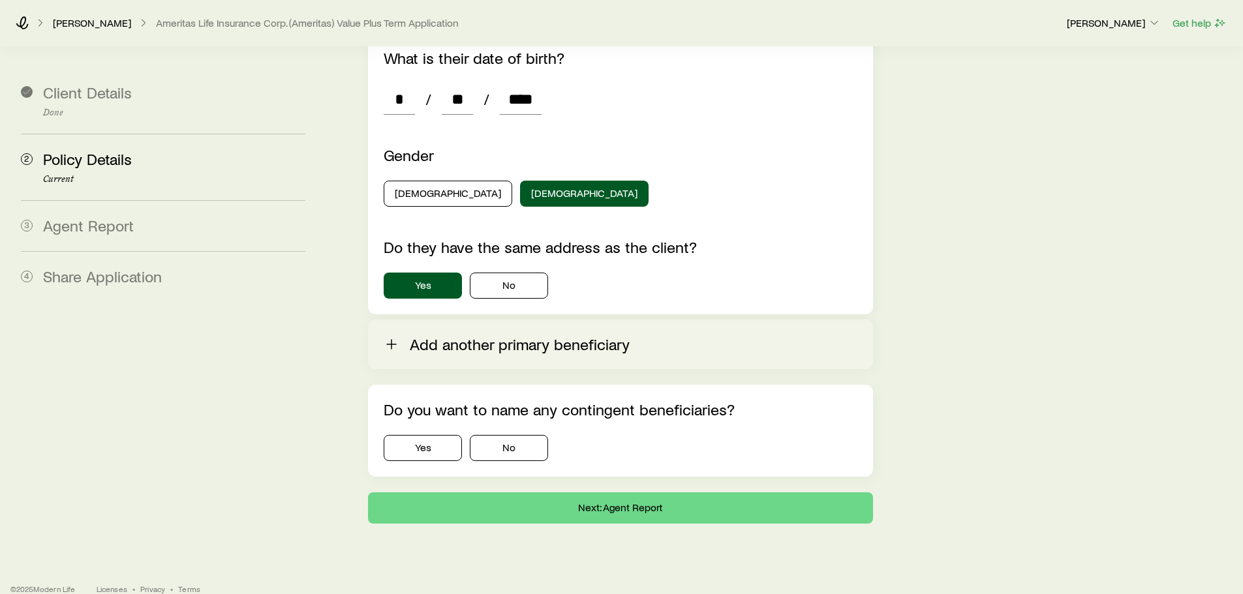
click at [476, 329] on button "Add another primary beneficiary" at bounding box center [620, 345] width 504 height 50
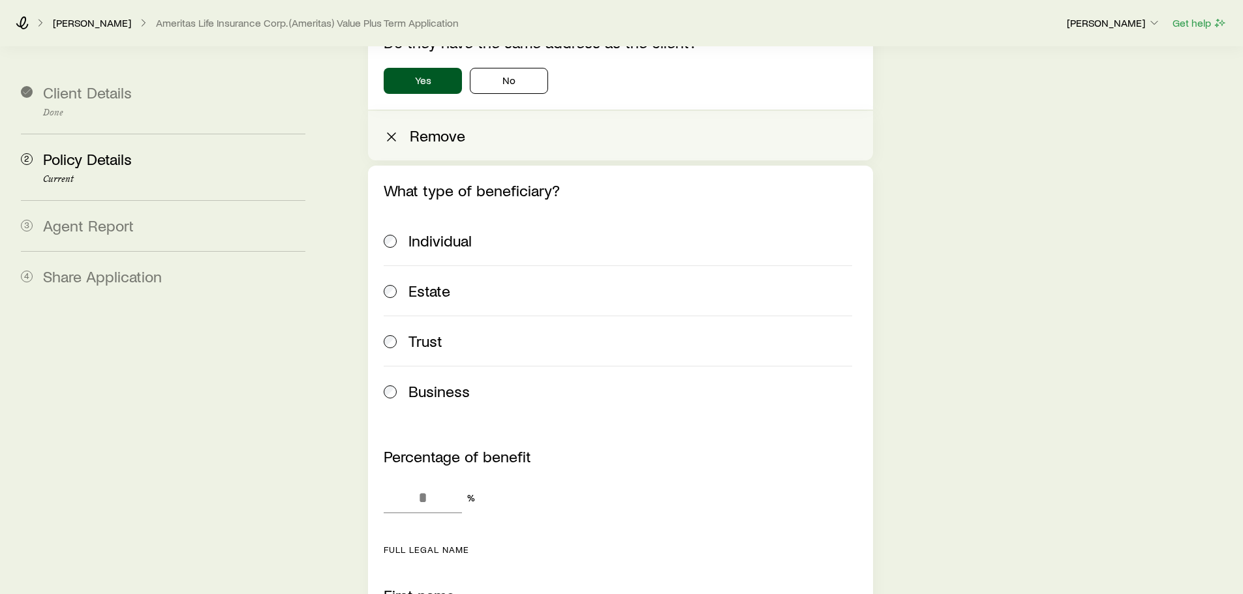
scroll to position [2223, 0]
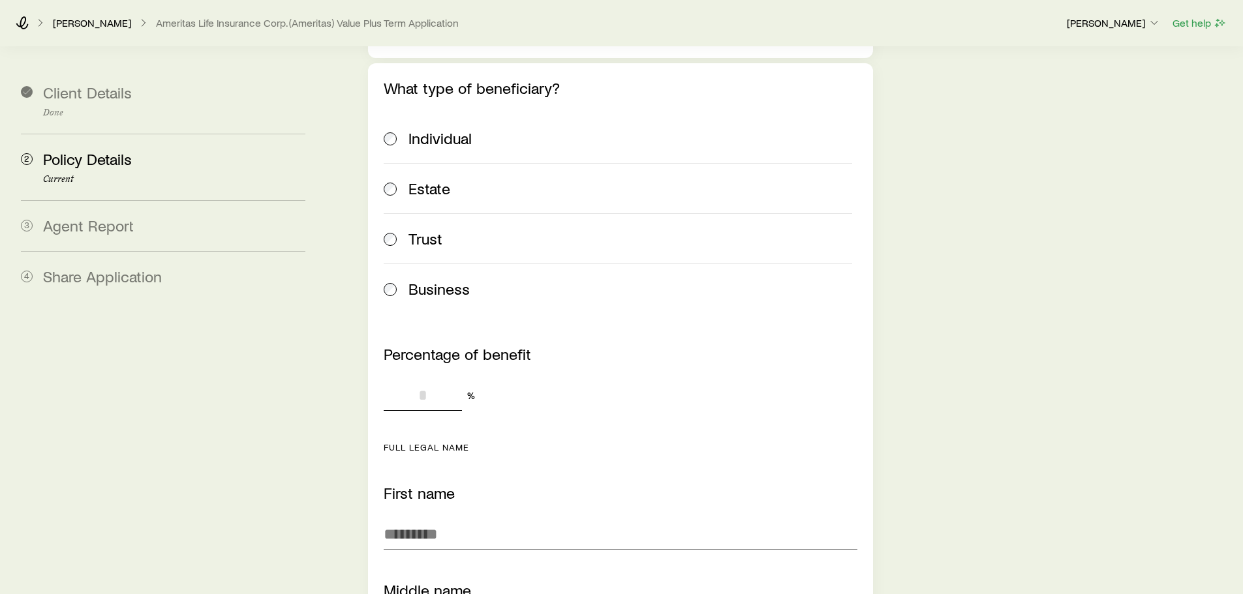
click at [433, 380] on input "Percentage of benefit" at bounding box center [423, 395] width 78 height 31
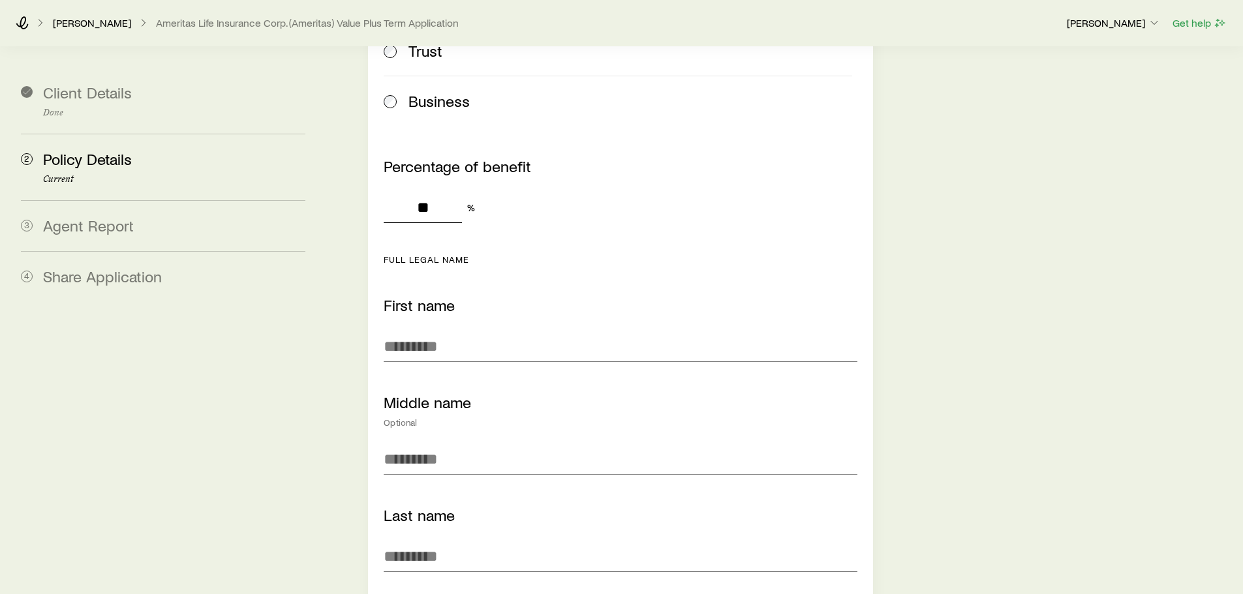
scroll to position [2412, 0]
type input "**"
click at [430, 330] on input "First name" at bounding box center [620, 345] width 473 height 31
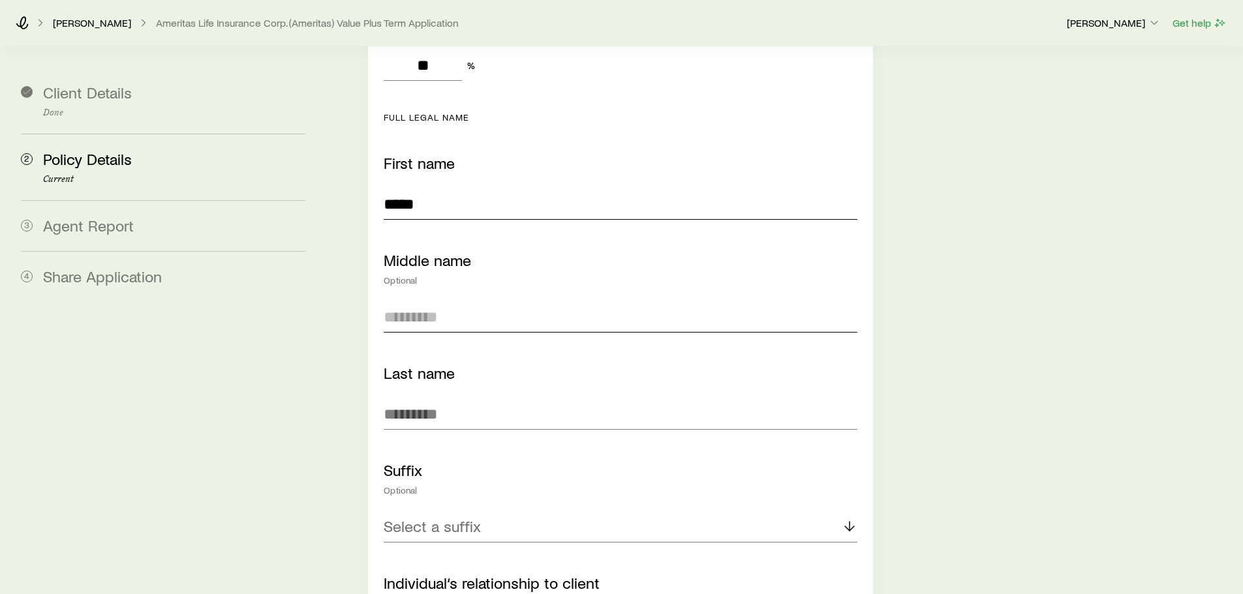
scroll to position [2554, 0]
type input "*****"
click at [423, 398] on input "Last name" at bounding box center [620, 413] width 473 height 31
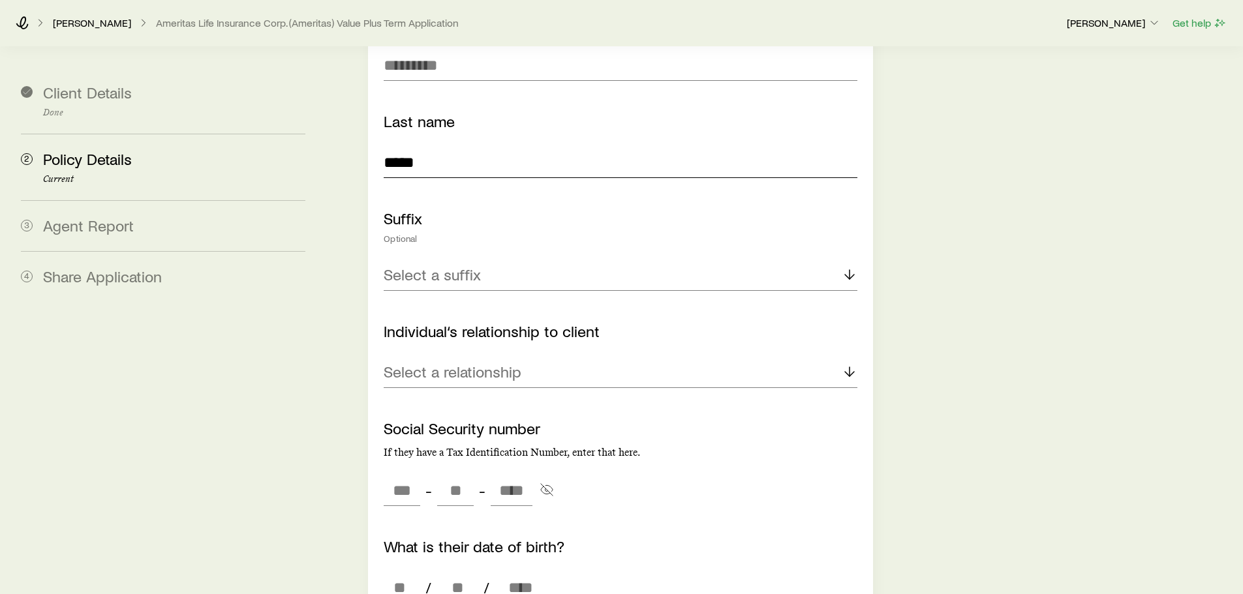
scroll to position [2806, 0]
type input "*****"
click at [437, 362] on p "Select a relationship" at bounding box center [453, 371] width 138 height 18
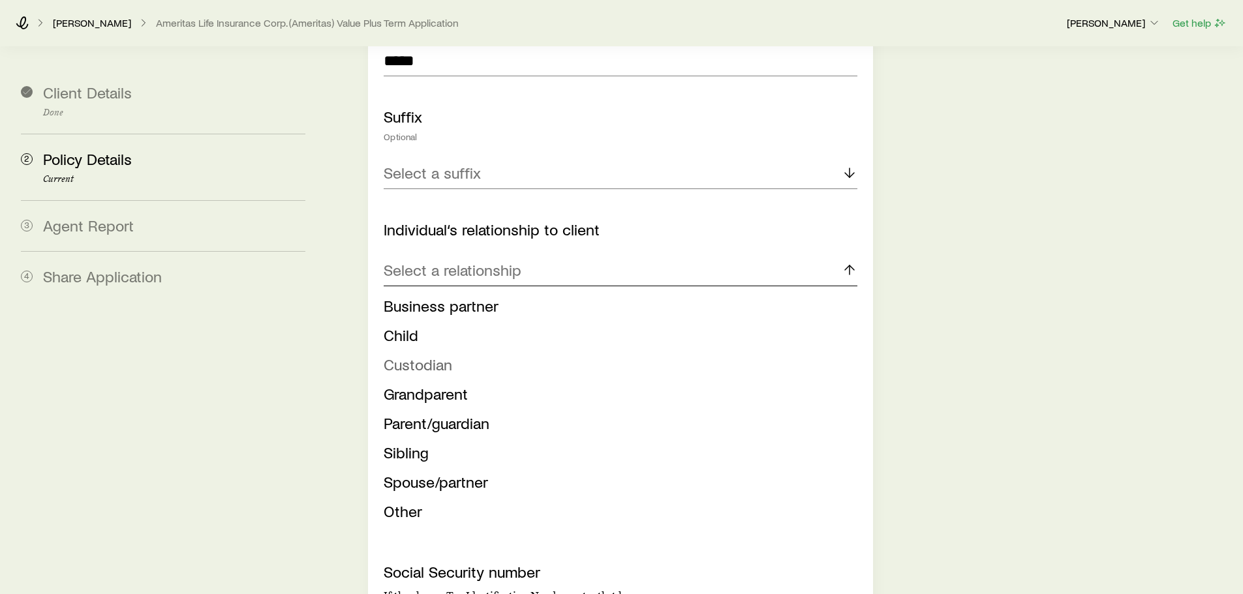
scroll to position [2950, 0]
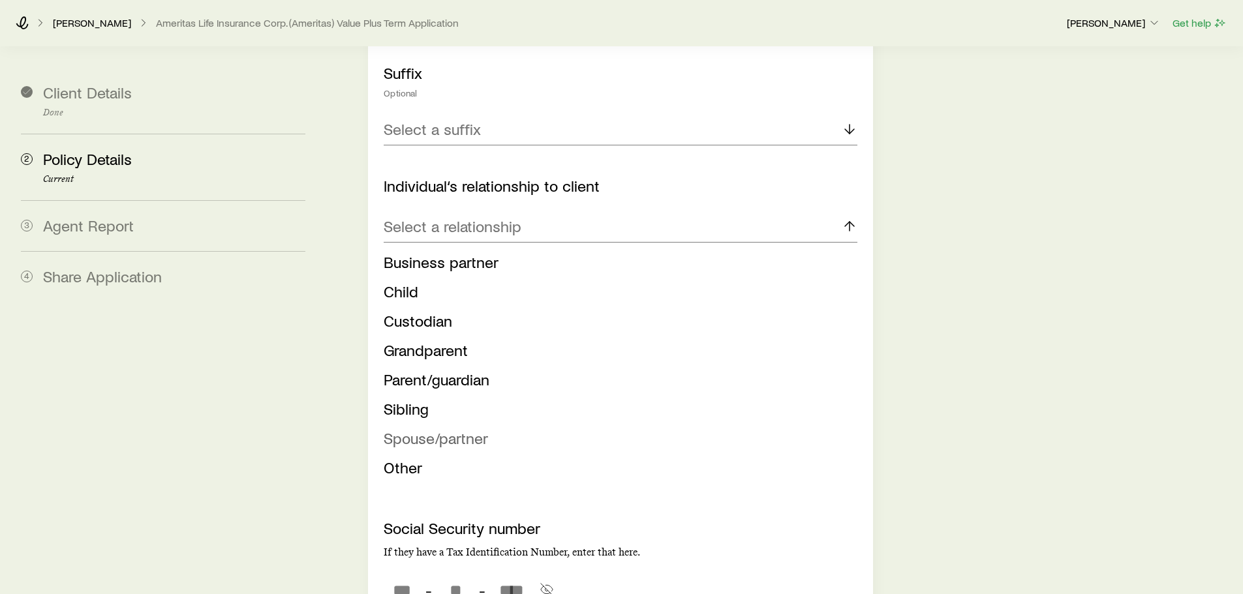
click at [412, 429] on span "Spouse/partner" at bounding box center [436, 438] width 104 height 19
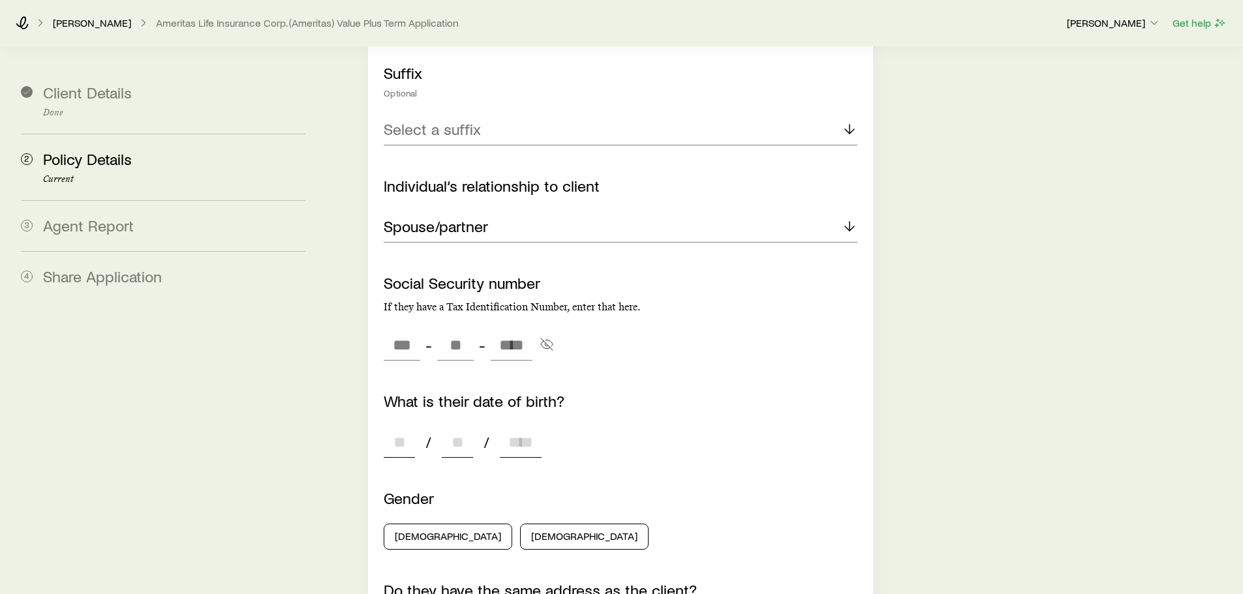
click at [404, 427] on input at bounding box center [399, 442] width 31 height 31
type input "**"
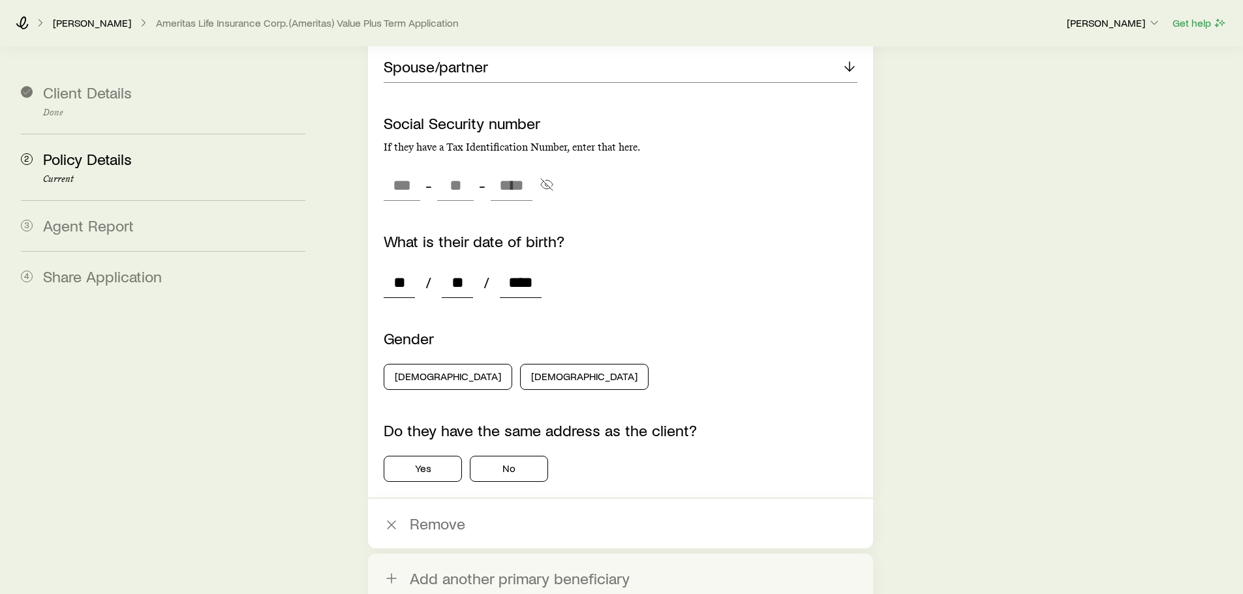
scroll to position [3111, 0]
type input "****"
click at [520, 363] on button "[DEMOGRAPHIC_DATA]" at bounding box center [584, 376] width 129 height 26
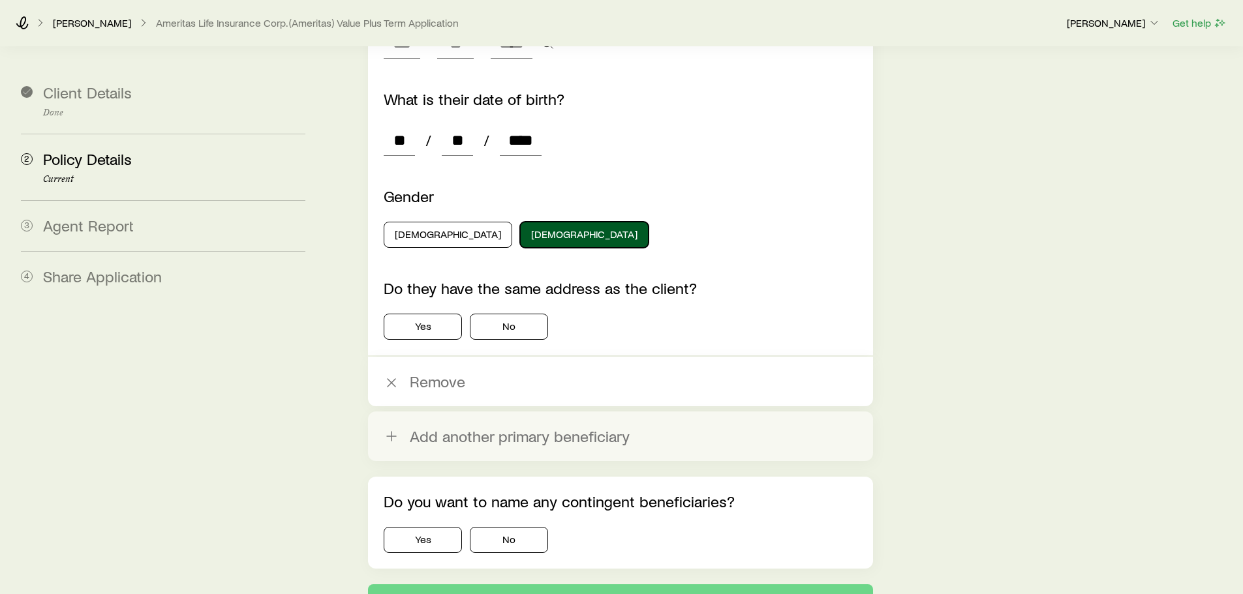
scroll to position [3257, 0]
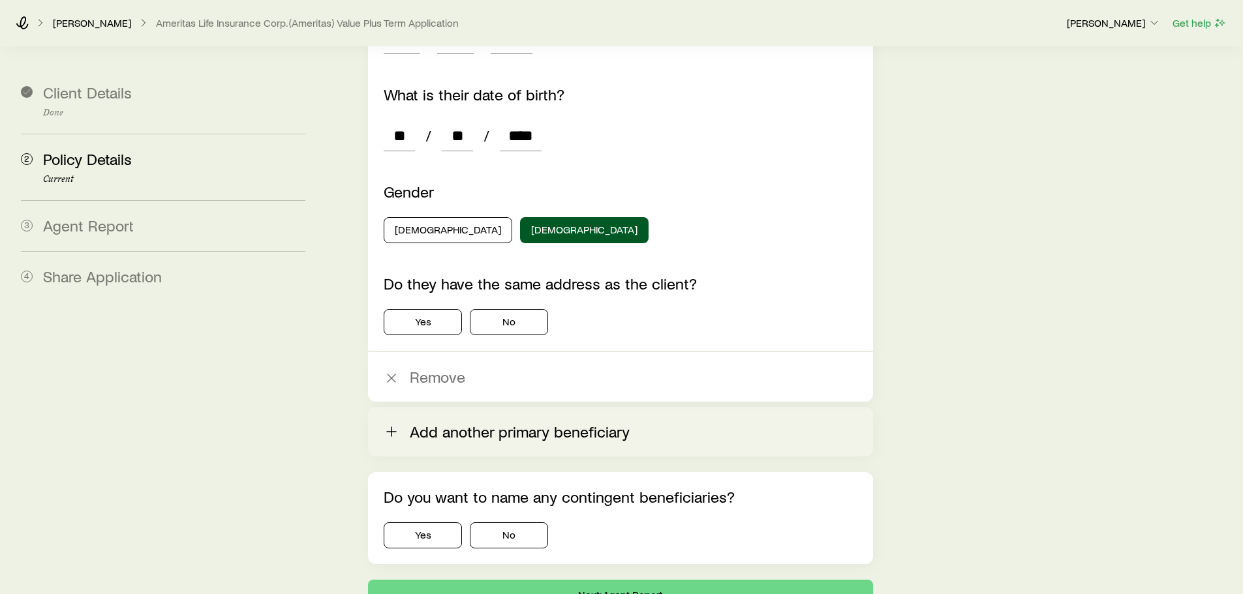
click at [438, 420] on button "Add another primary beneficiary" at bounding box center [620, 432] width 504 height 50
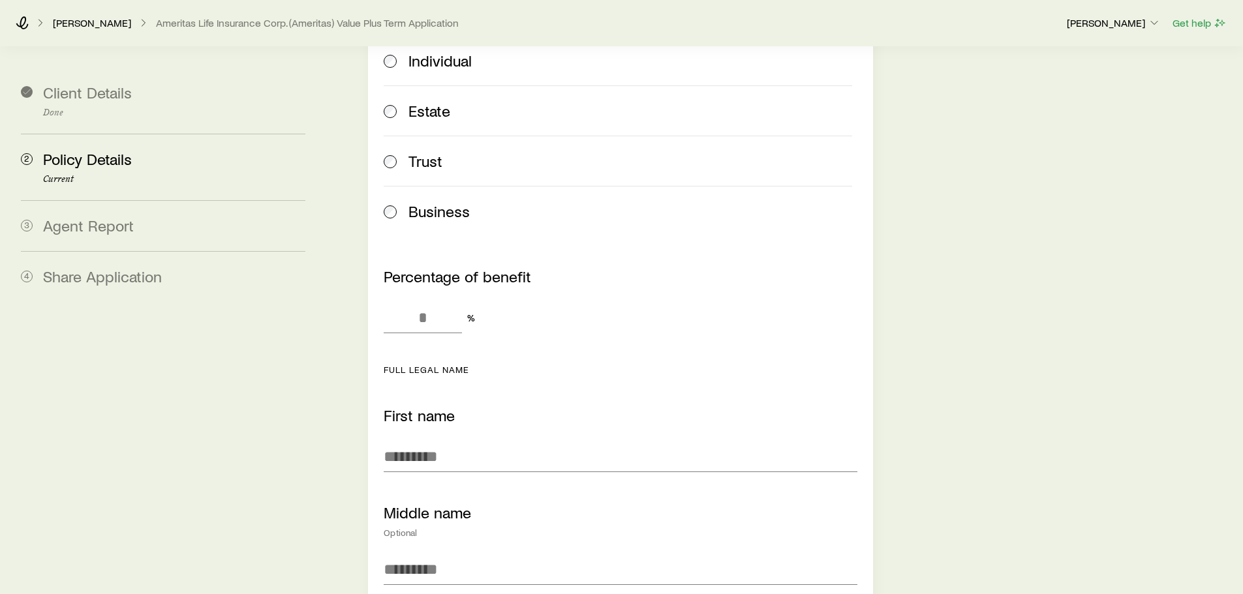
scroll to position [3679, 0]
click at [432, 307] on input "Percentage of benefit" at bounding box center [423, 316] width 78 height 31
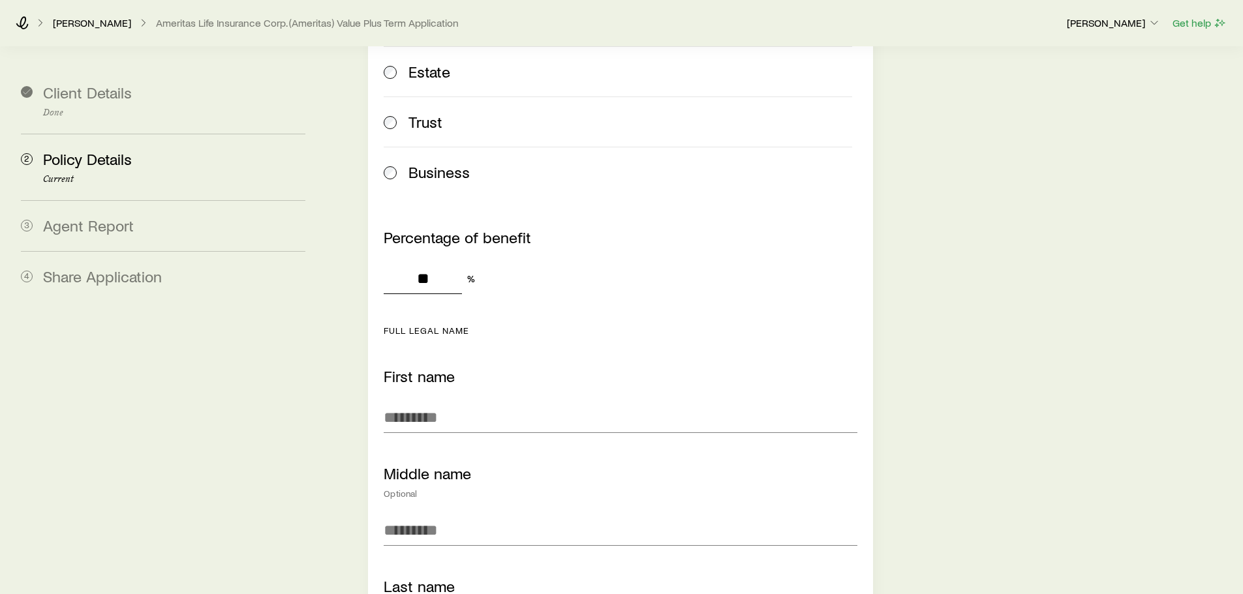
scroll to position [3718, 0]
type input "**"
click at [433, 401] on input "First name" at bounding box center [620, 416] width 473 height 31
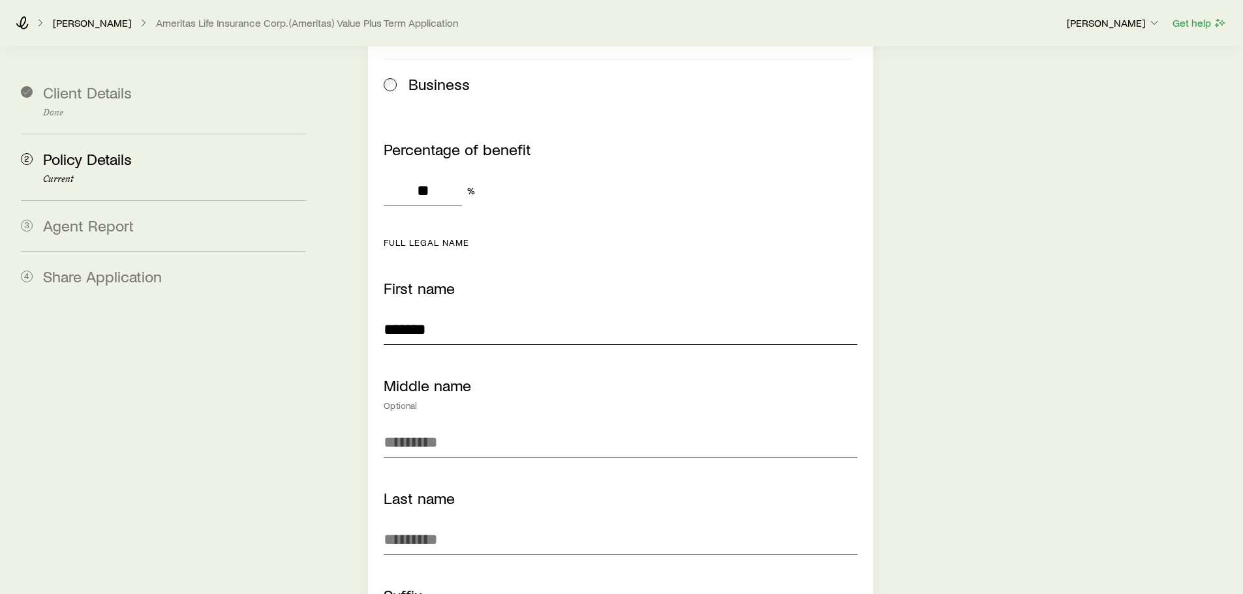
scroll to position [3806, 0]
type input "*******"
click at [419, 523] on input "Last name" at bounding box center [620, 538] width 473 height 31
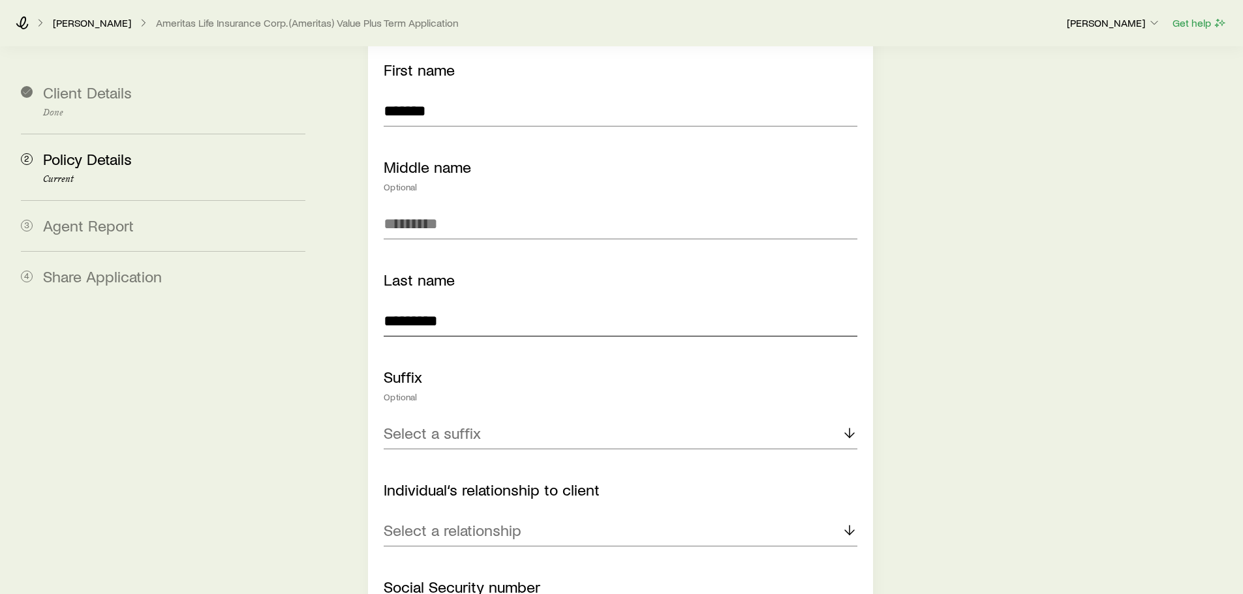
scroll to position [4025, 0]
type input "*********"
click at [462, 521] on p "Select a relationship" at bounding box center [453, 530] width 138 height 18
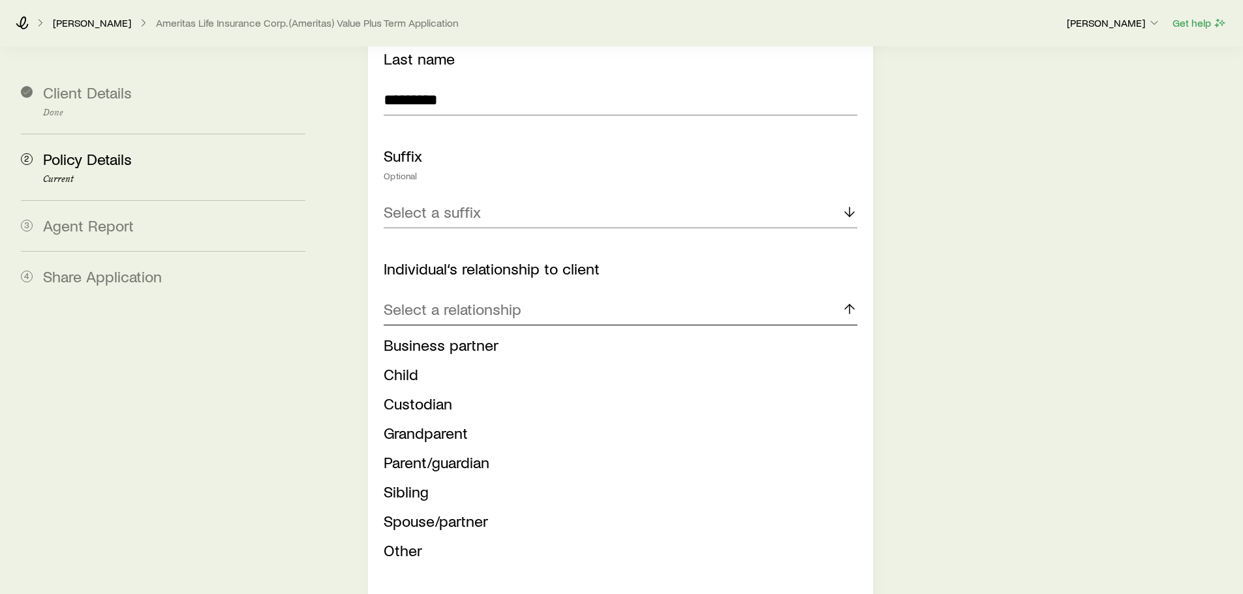
scroll to position [4249, 0]
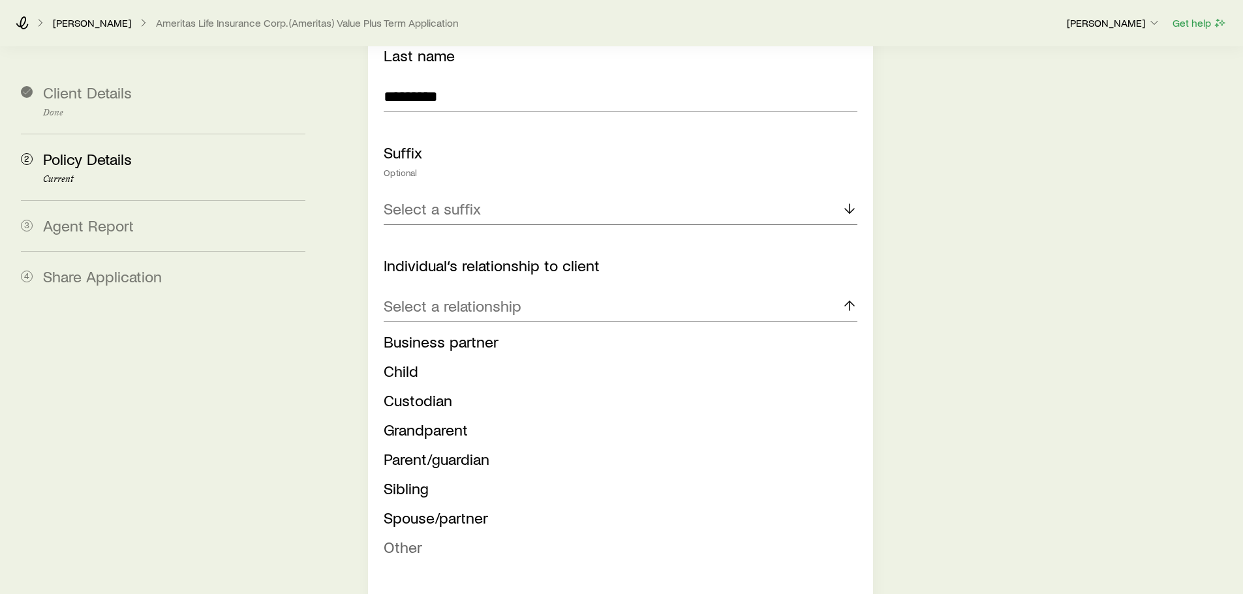
click at [401, 538] on span "Other" at bounding box center [403, 547] width 38 height 19
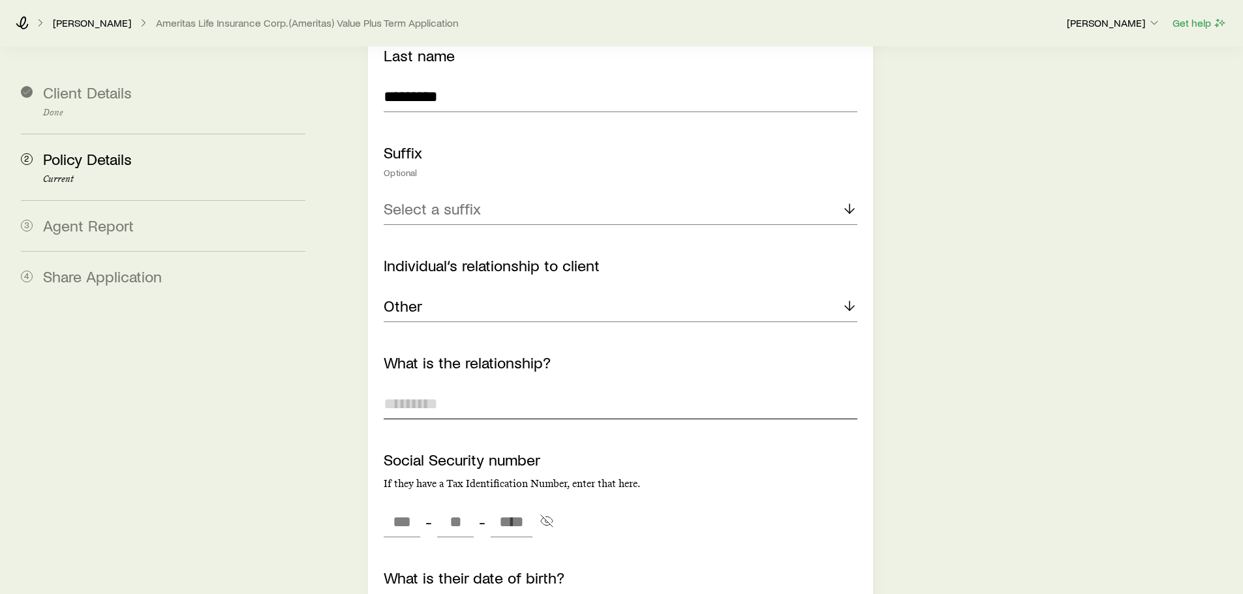
click at [430, 389] on input "What is the relationship?" at bounding box center [620, 403] width 473 height 31
type input "*"
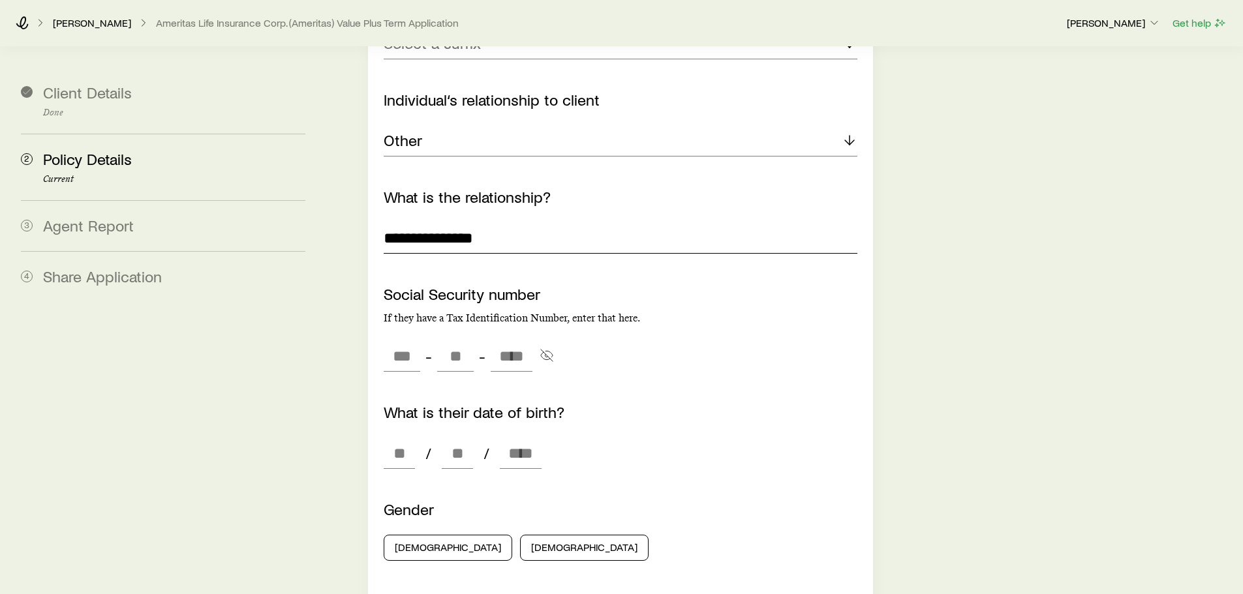
scroll to position [4415, 0]
type input "**********"
click at [392, 438] on input at bounding box center [399, 452] width 31 height 31
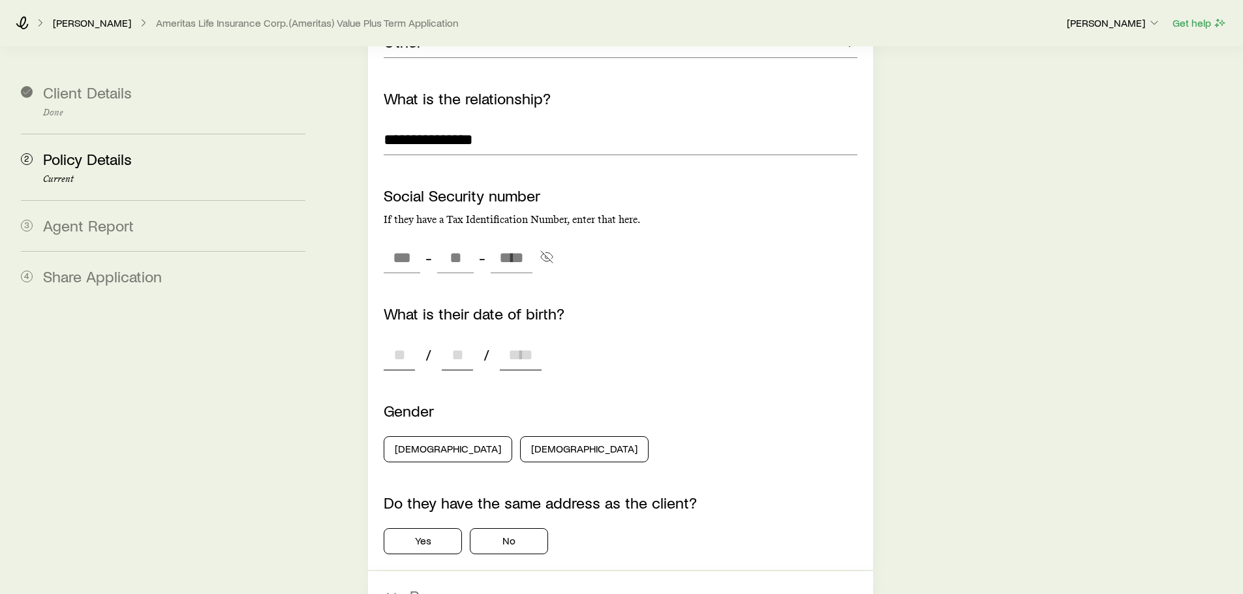
scroll to position [4514, 0]
click at [520, 437] on button "[DEMOGRAPHIC_DATA]" at bounding box center [584, 449] width 129 height 26
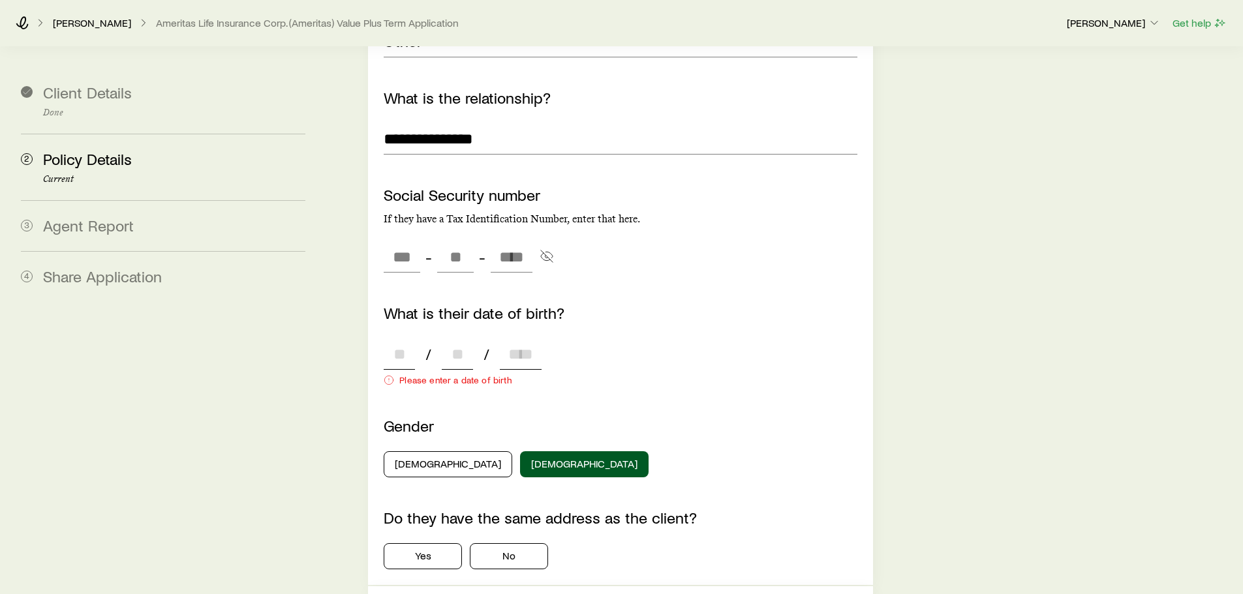
click at [404, 339] on input at bounding box center [399, 354] width 31 height 31
type input "**"
click at [463, 343] on input "**" at bounding box center [457, 354] width 31 height 31
type input "**"
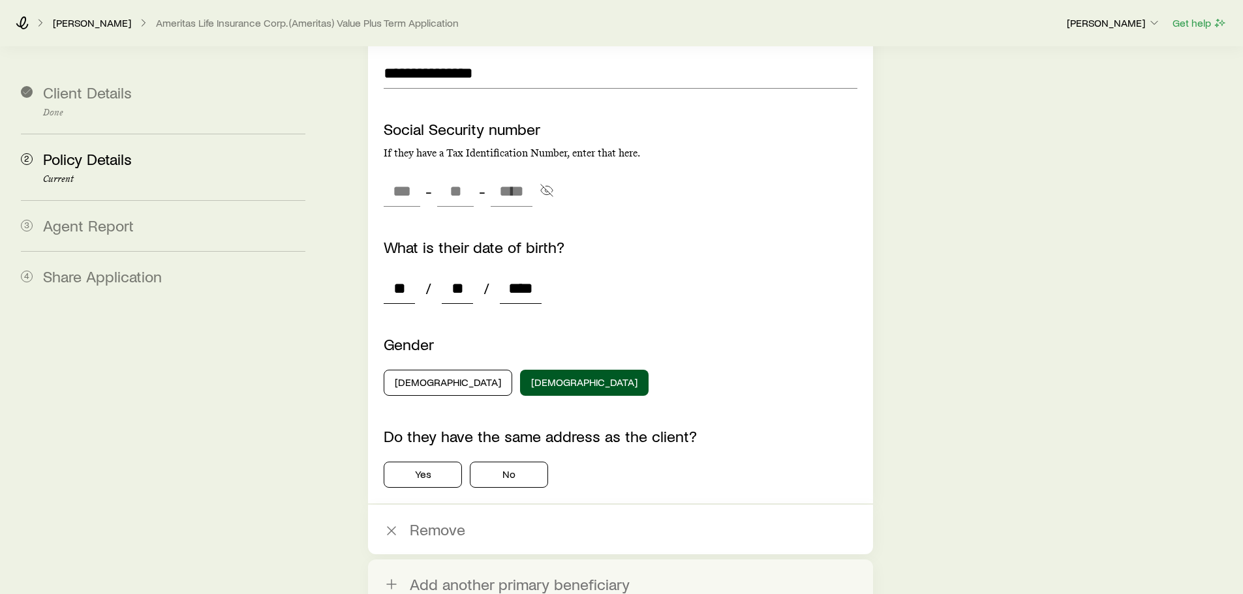
scroll to position [4636, 0]
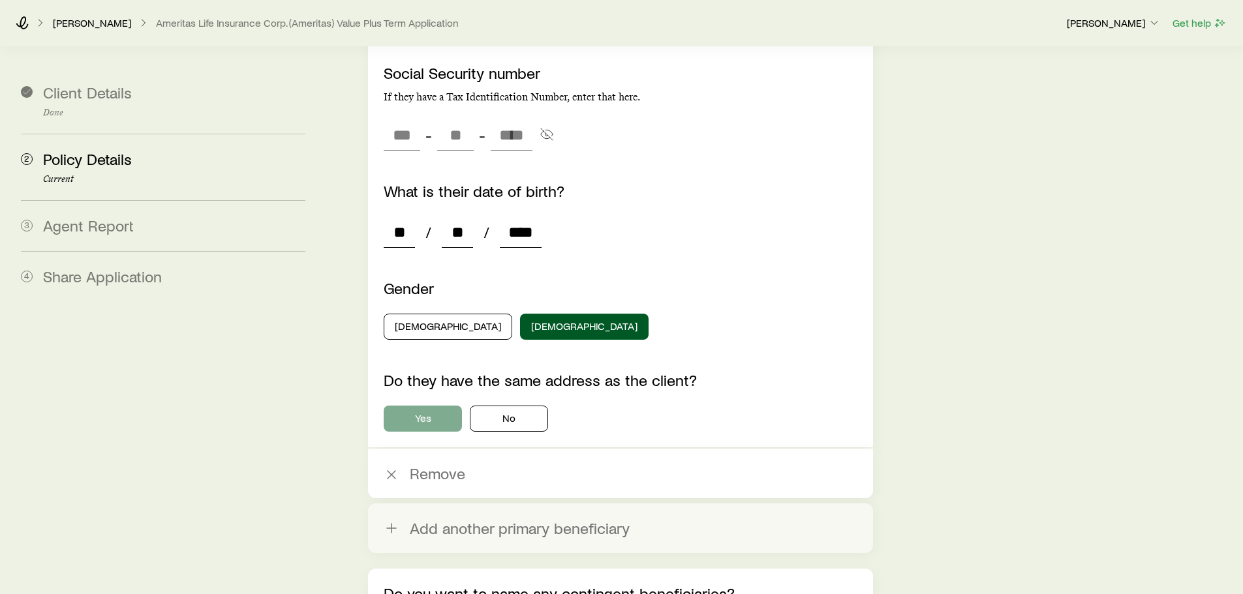
type input "****"
click at [435, 406] on button "Yes" at bounding box center [423, 419] width 78 height 26
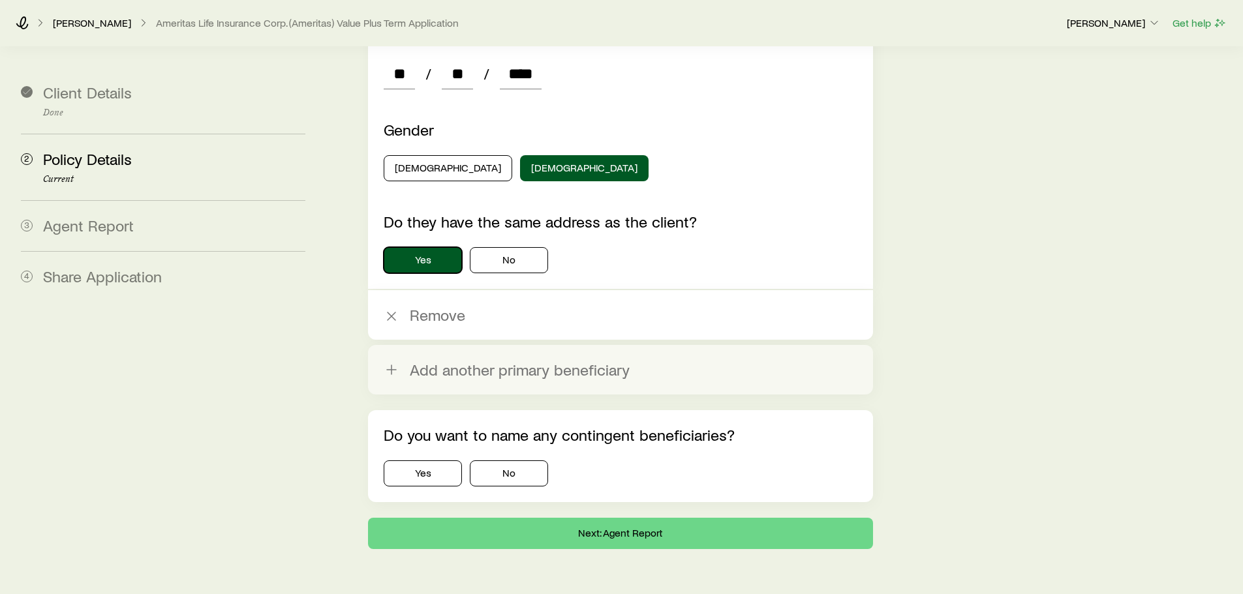
scroll to position [4795, 0]
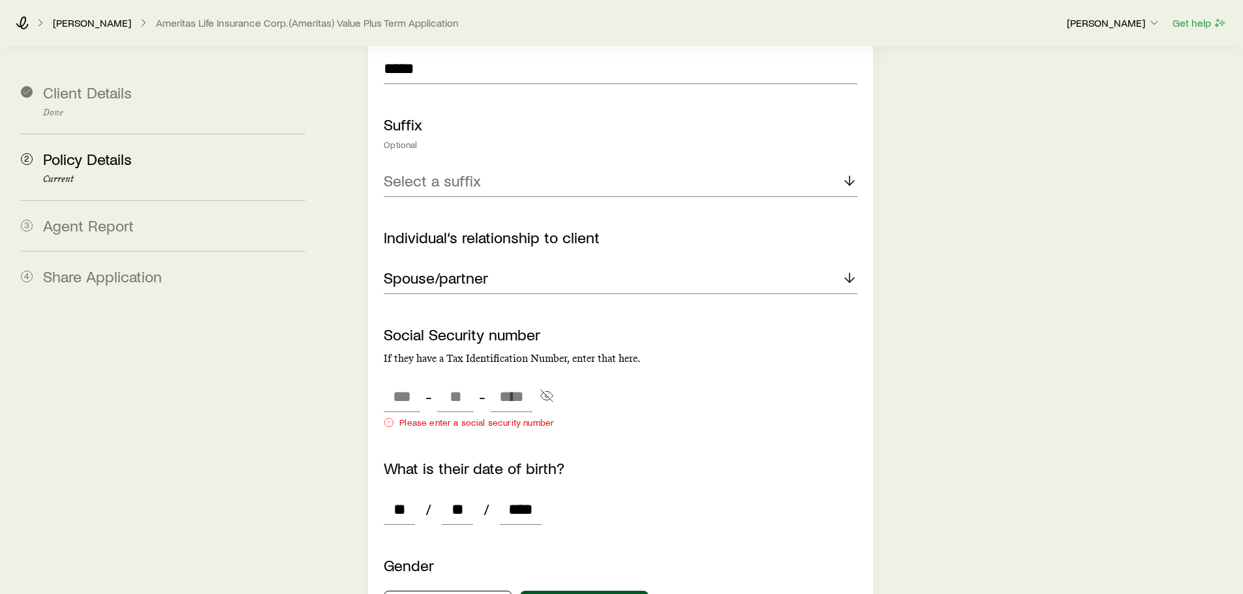
scroll to position [2978, 0]
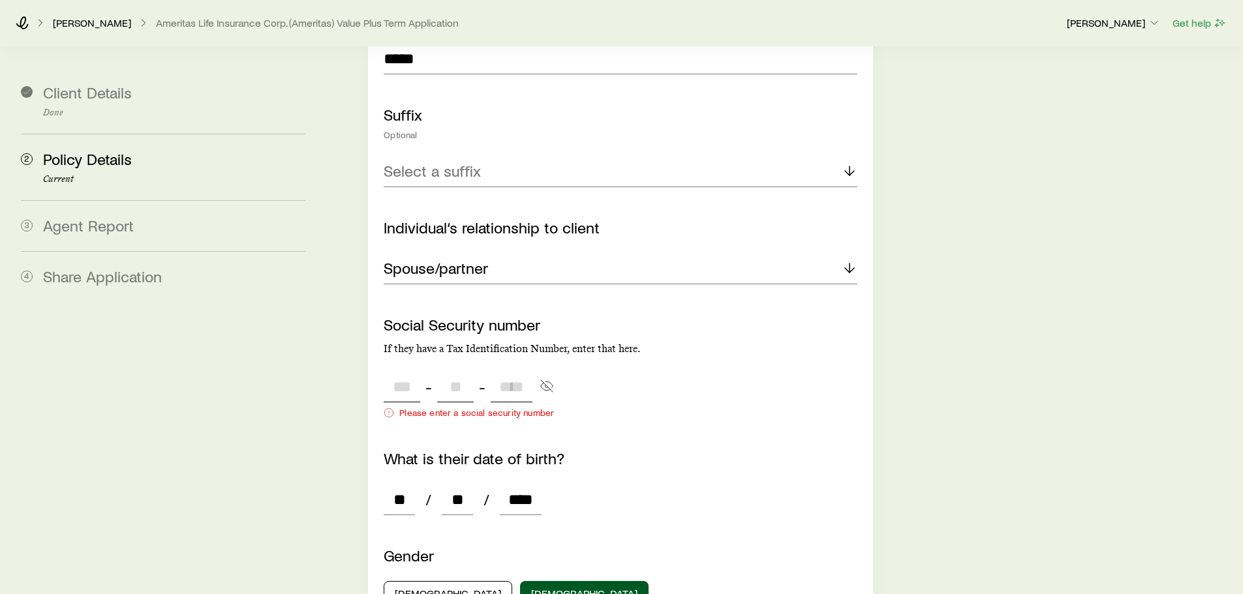
click at [420, 371] on input "tel" at bounding box center [402, 386] width 37 height 31
type input "***"
type input "**"
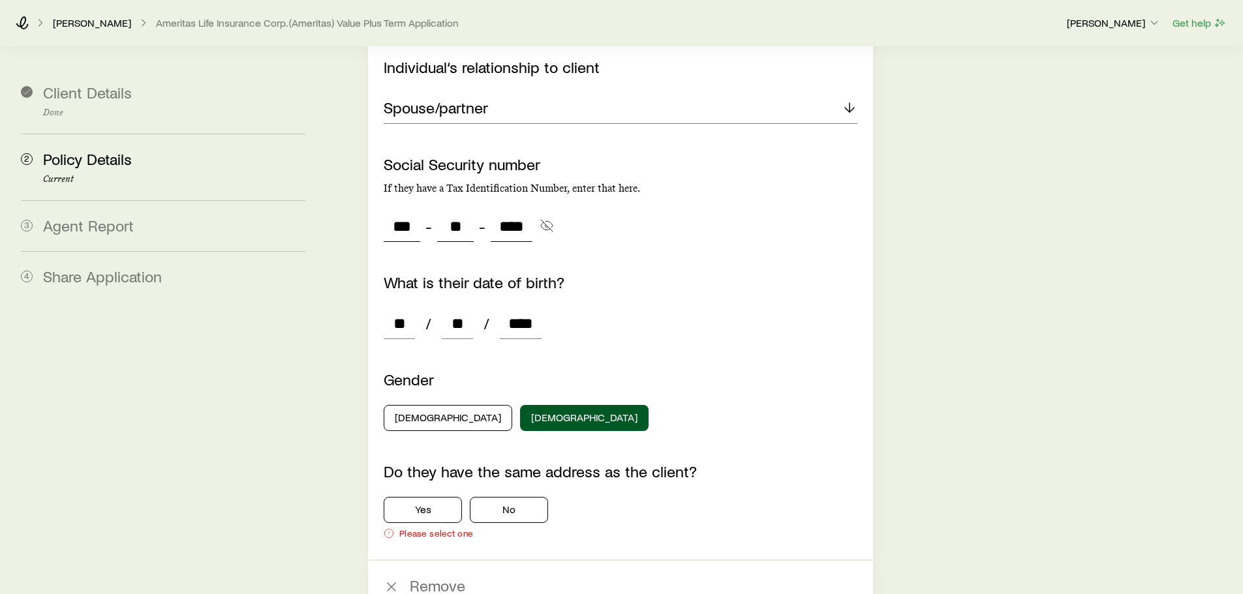
scroll to position [3139, 0]
type input "****"
click at [460, 307] on input "**" at bounding box center [457, 322] width 31 height 31
type input "***"
type input "**"
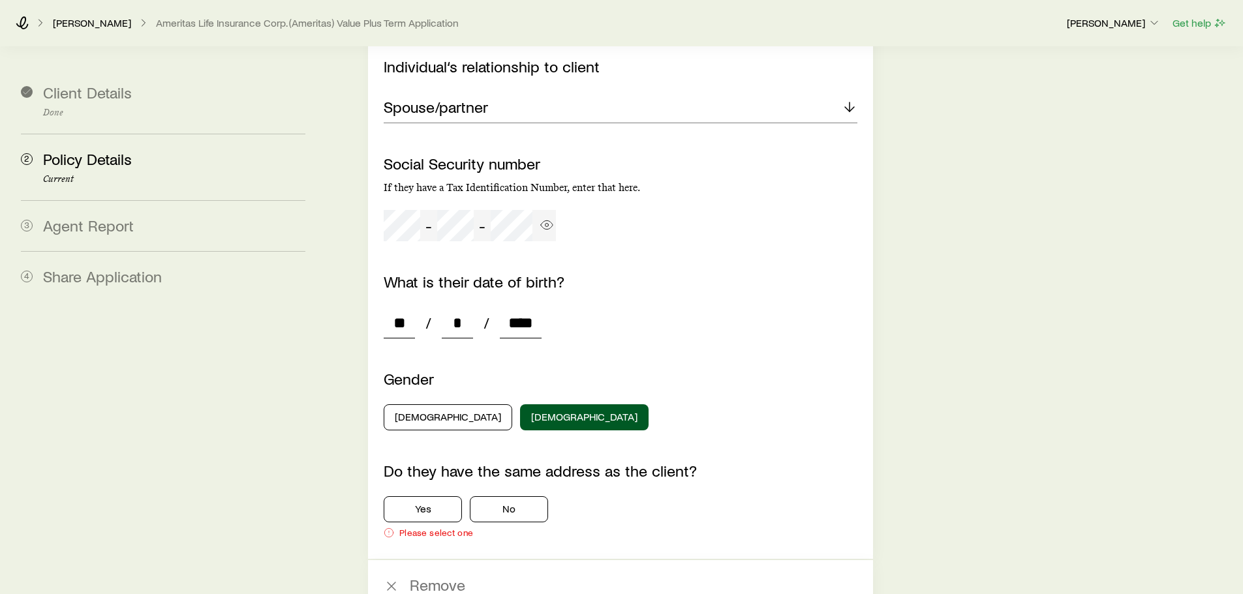
type input "**"
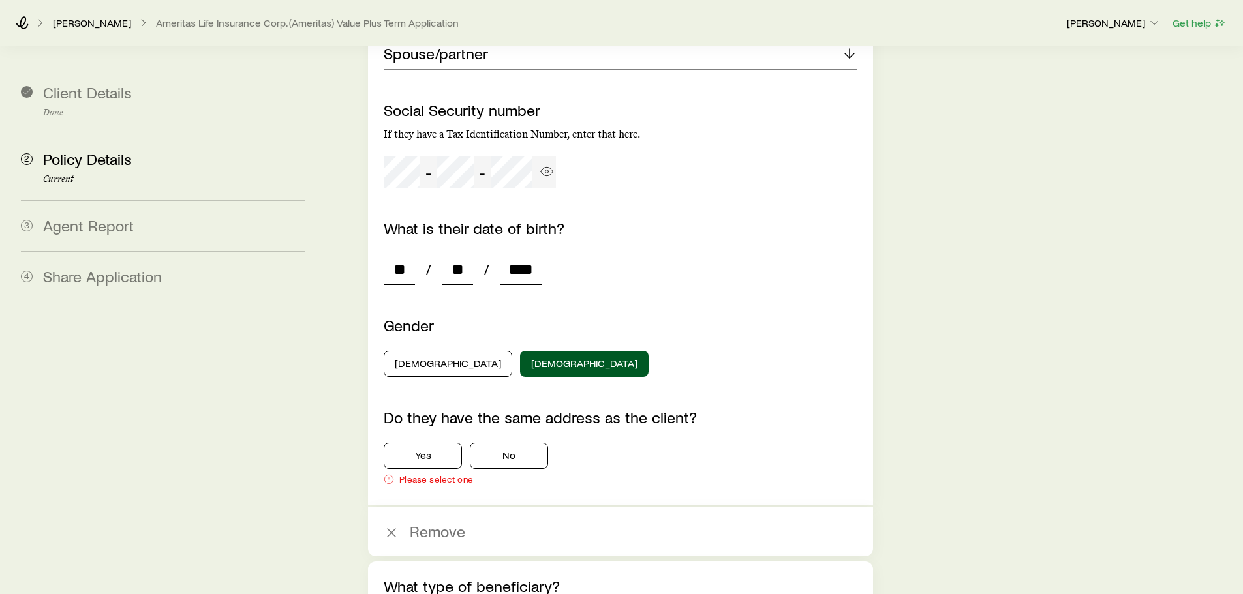
scroll to position [3192, 0]
click at [508, 444] on button "No" at bounding box center [509, 457] width 78 height 26
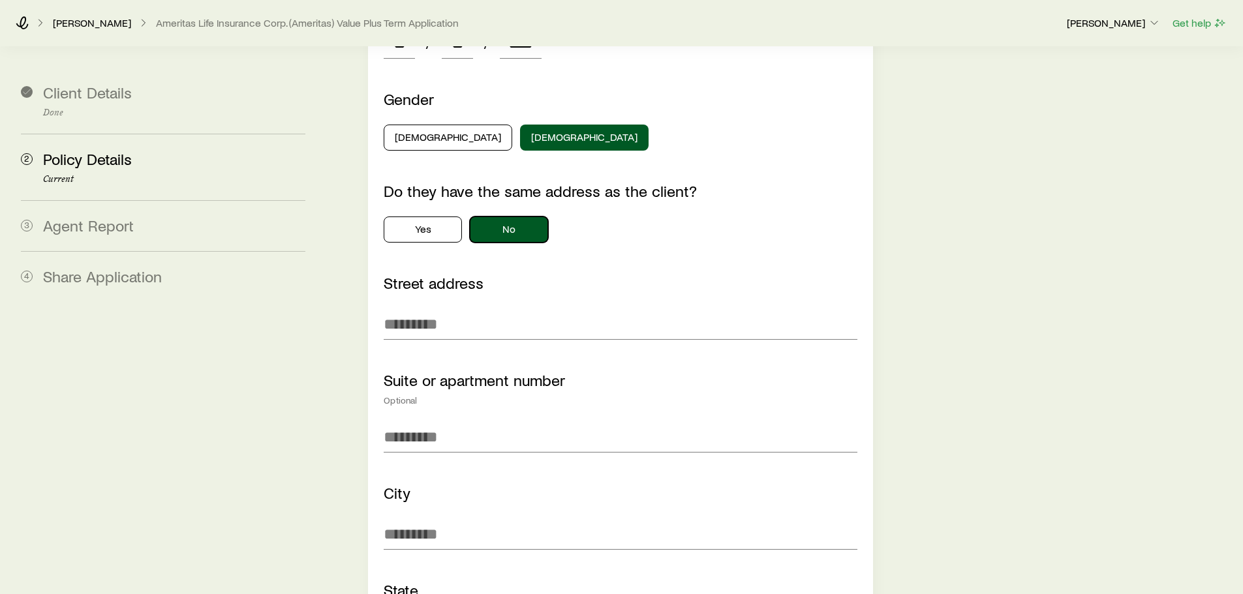
scroll to position [3437, 0]
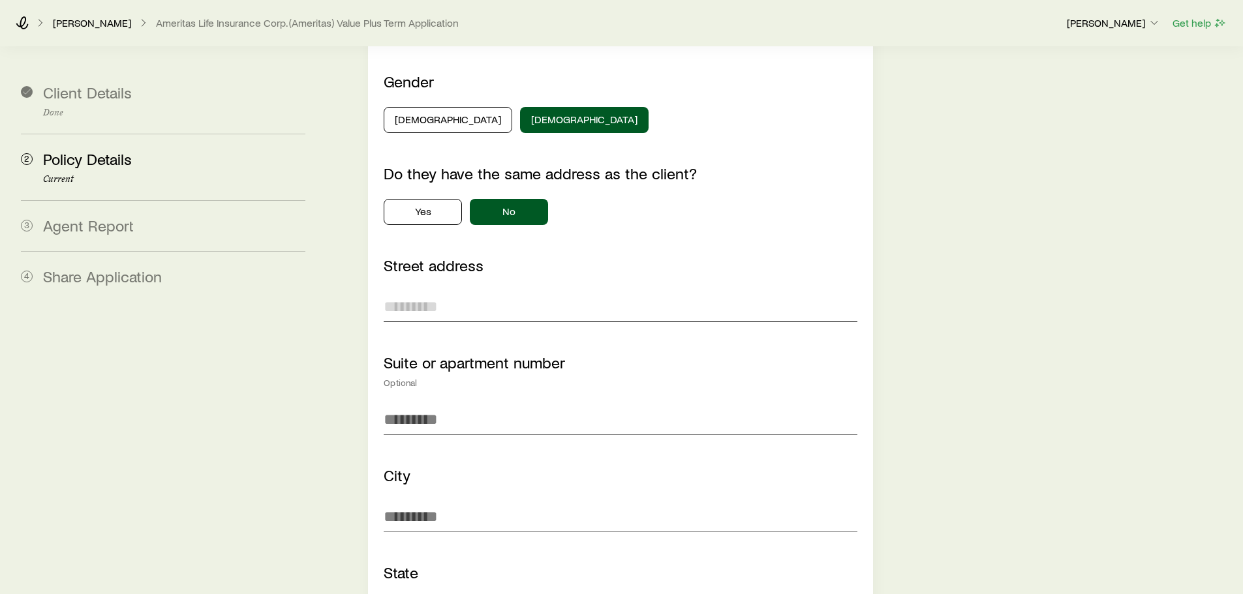
click at [404, 298] on input "Street address" at bounding box center [620, 306] width 473 height 31
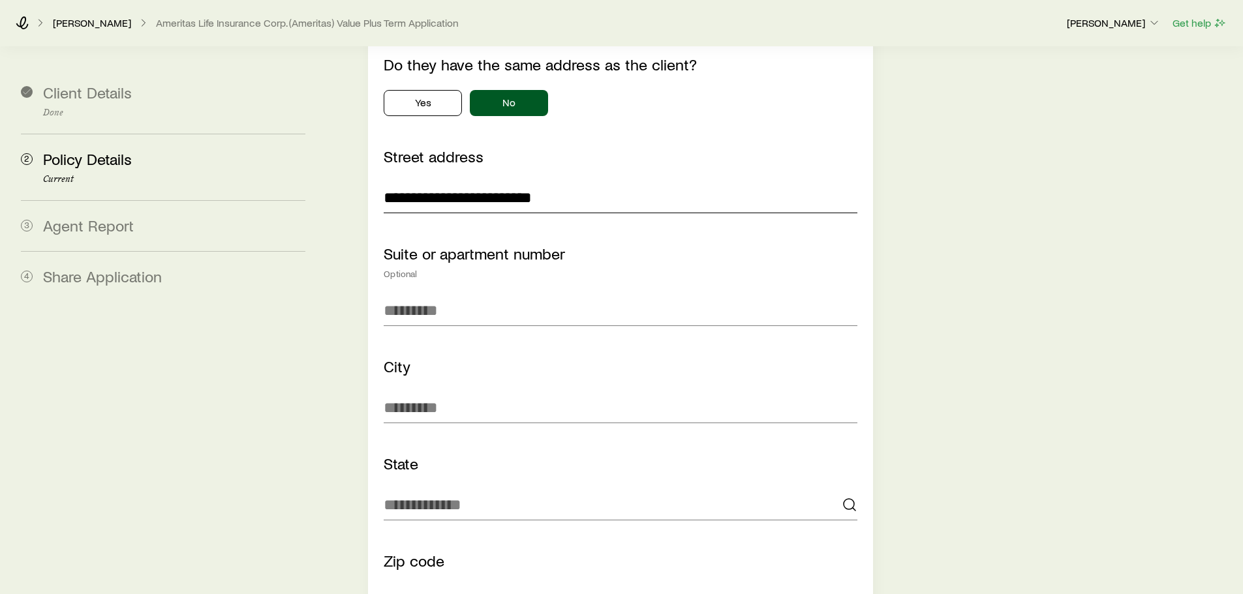
scroll to position [3546, 0]
type input "**********"
click at [416, 391] on input "City" at bounding box center [620, 406] width 473 height 31
type input "*******"
click at [414, 489] on input at bounding box center [620, 504] width 473 height 31
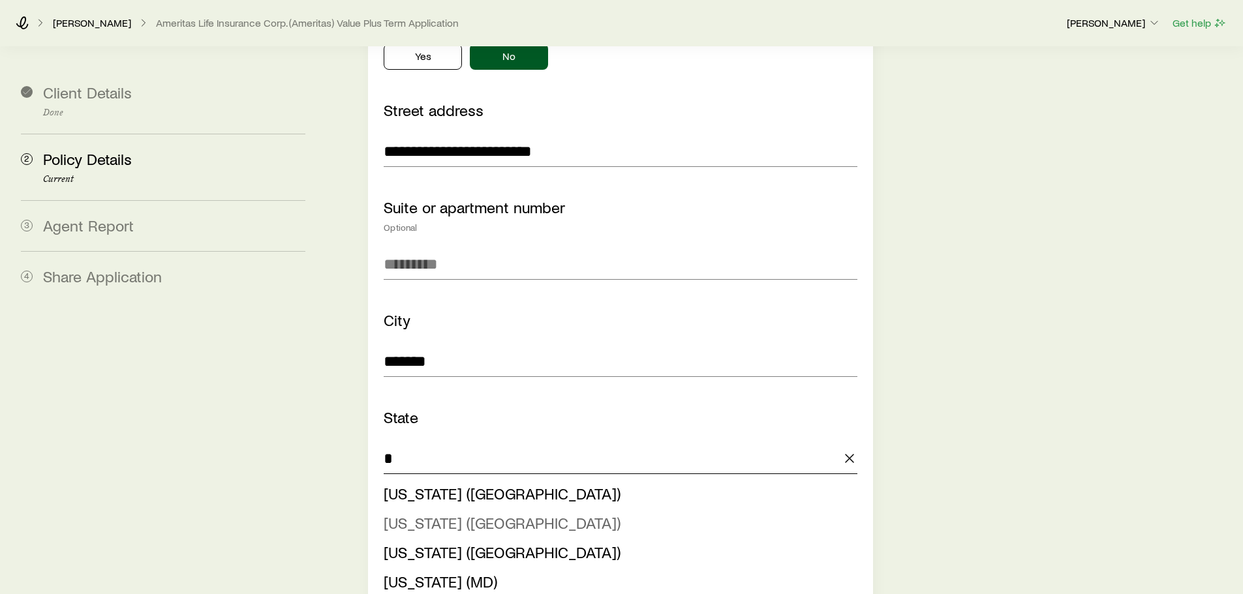
scroll to position [3592, 0]
click at [433, 572] on span "[US_STATE] (MD)" at bounding box center [441, 581] width 114 height 19
type input "**********"
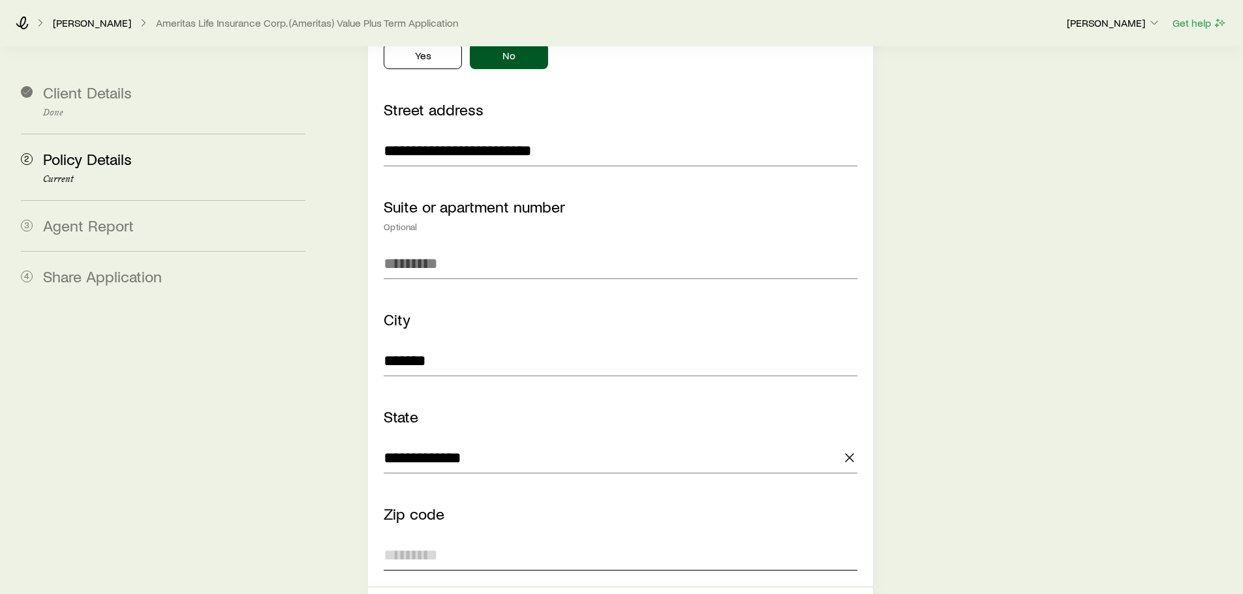
click at [427, 540] on input "Zip code" at bounding box center [620, 555] width 473 height 31
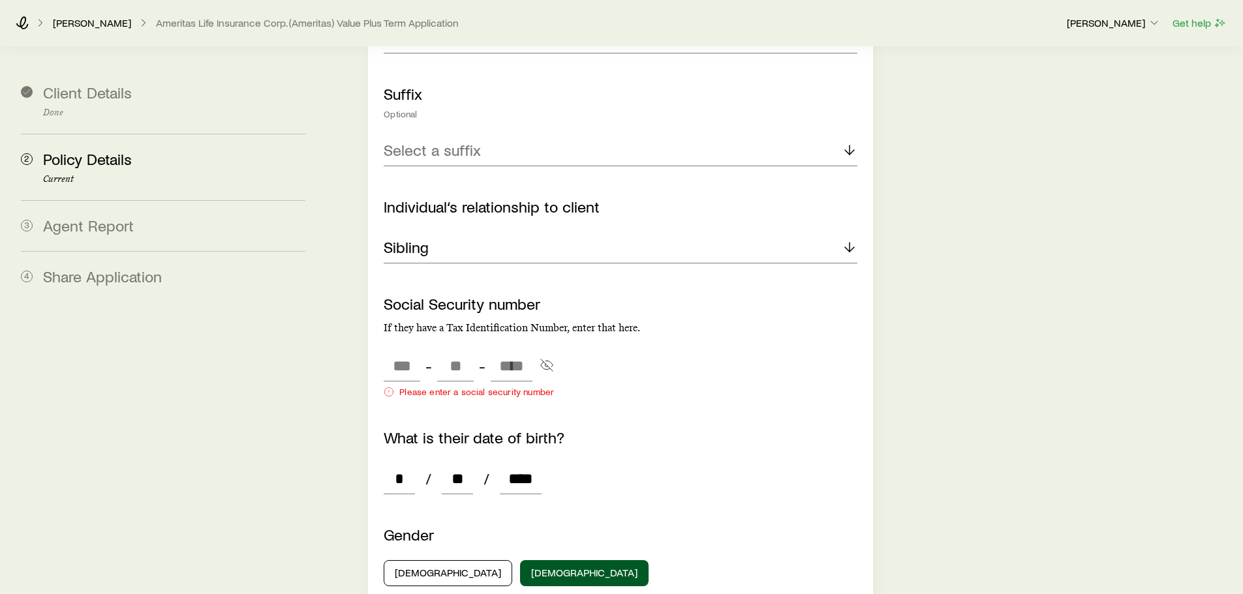
scroll to position [1604, 0]
type input "*****"
click at [401, 351] on input "tel" at bounding box center [402, 366] width 37 height 31
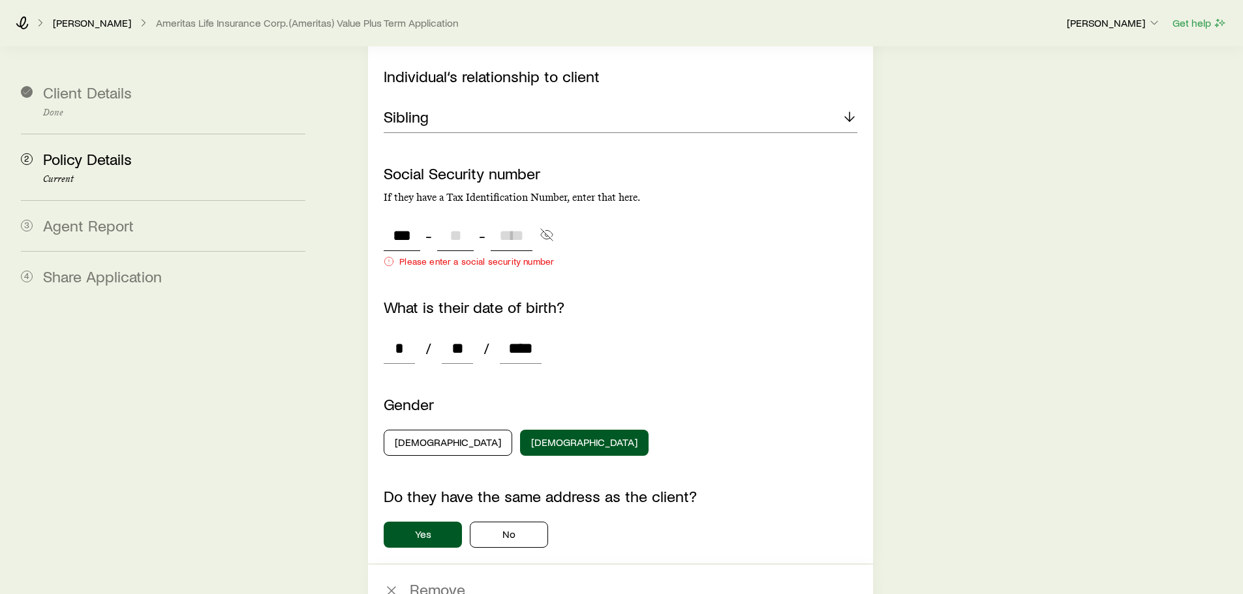
scroll to position [1736, 0]
click at [539, 332] on input "****" at bounding box center [521, 347] width 42 height 31
click at [460, 221] on input "tel" at bounding box center [455, 234] width 37 height 31
click at [410, 219] on input "***" at bounding box center [402, 234] width 37 height 31
type input "***"
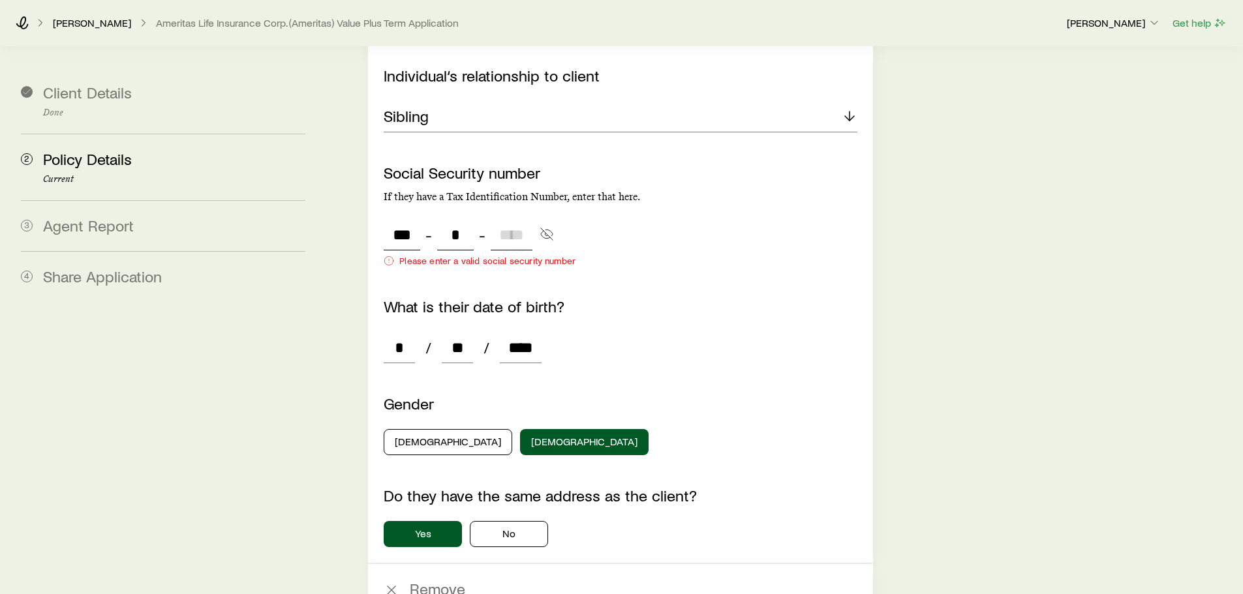
type input "**"
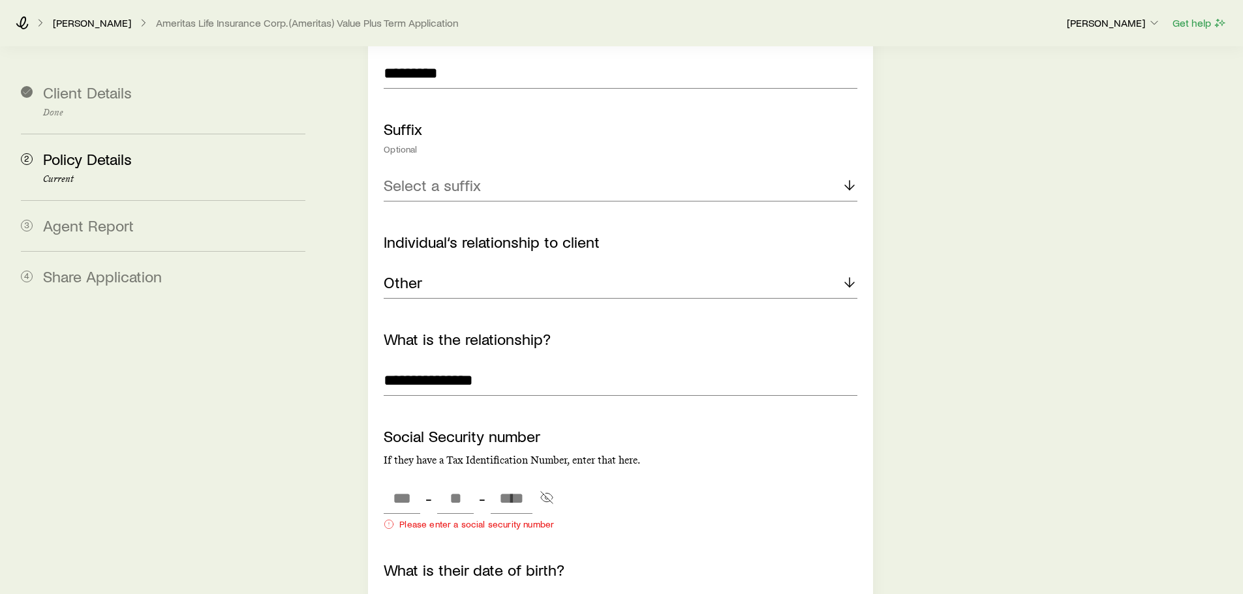
scroll to position [4828, 0]
type input "****"
click at [386, 482] on div at bounding box center [402, 497] width 37 height 31
type input "***"
type input "**"
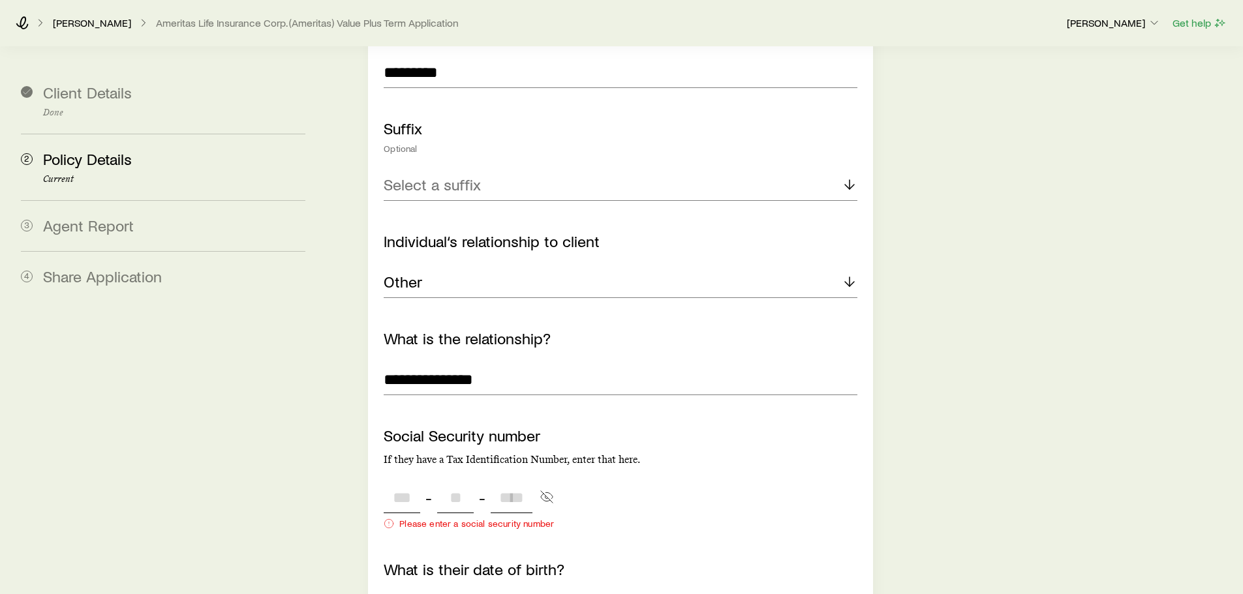
click at [390, 482] on input "tel" at bounding box center [402, 497] width 37 height 31
type input "***"
type input "**"
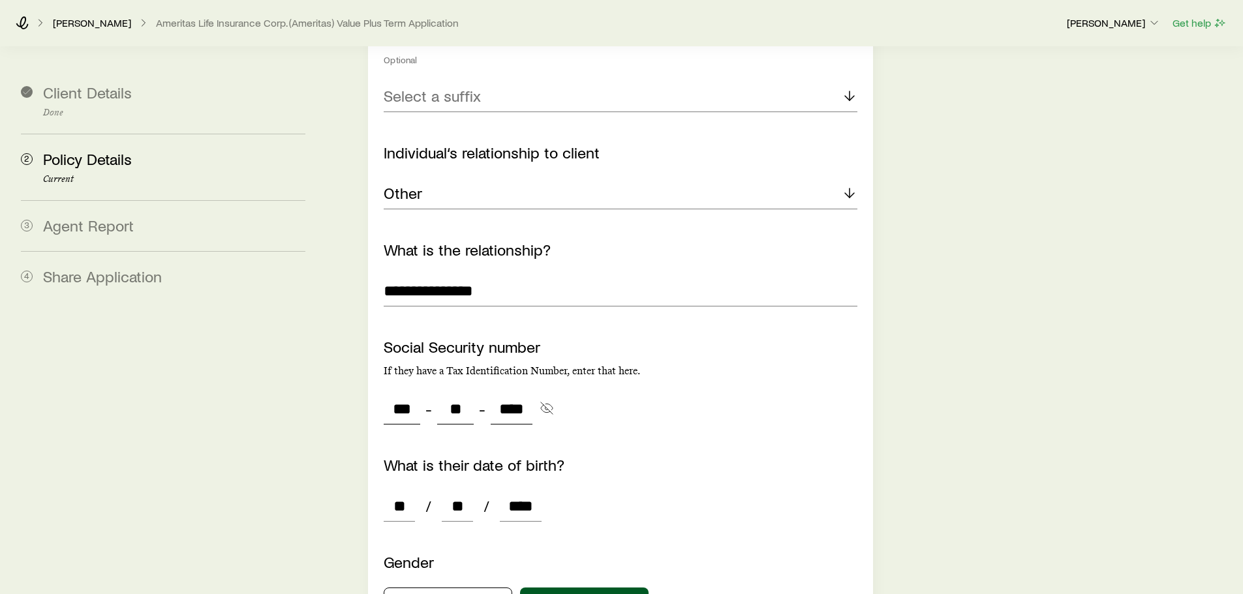
scroll to position [4918, 0]
type input "****"
click at [464, 490] on input "**" at bounding box center [457, 505] width 31 height 31
type input "***"
type input "**"
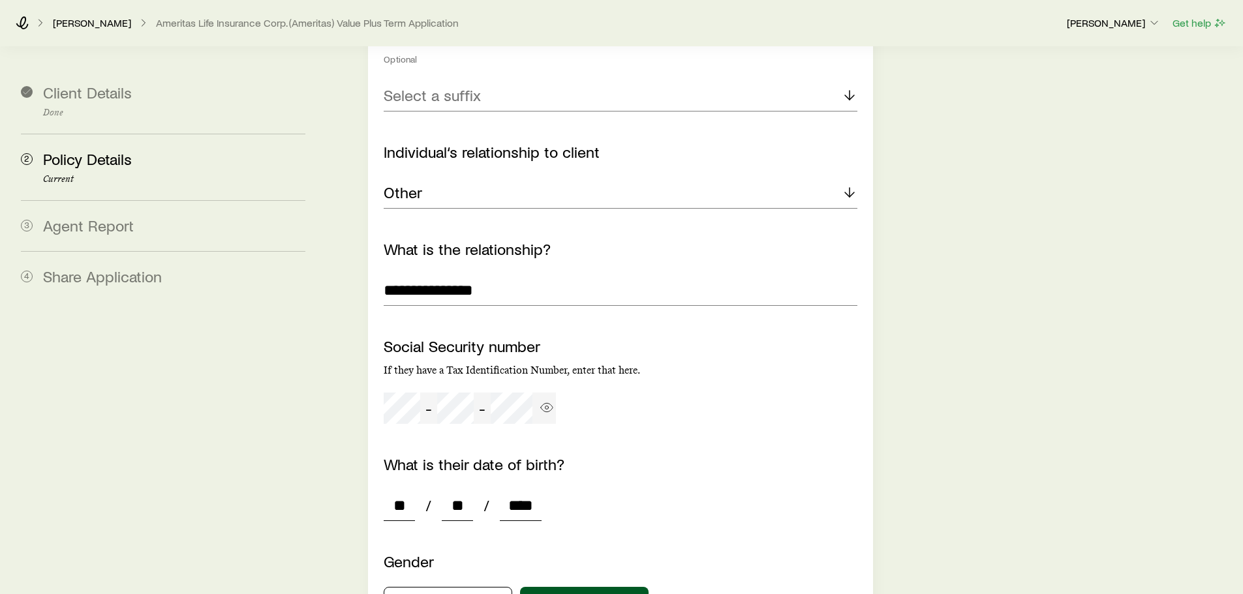
type input "*"
click at [536, 491] on input "****" at bounding box center [521, 505] width 42 height 31
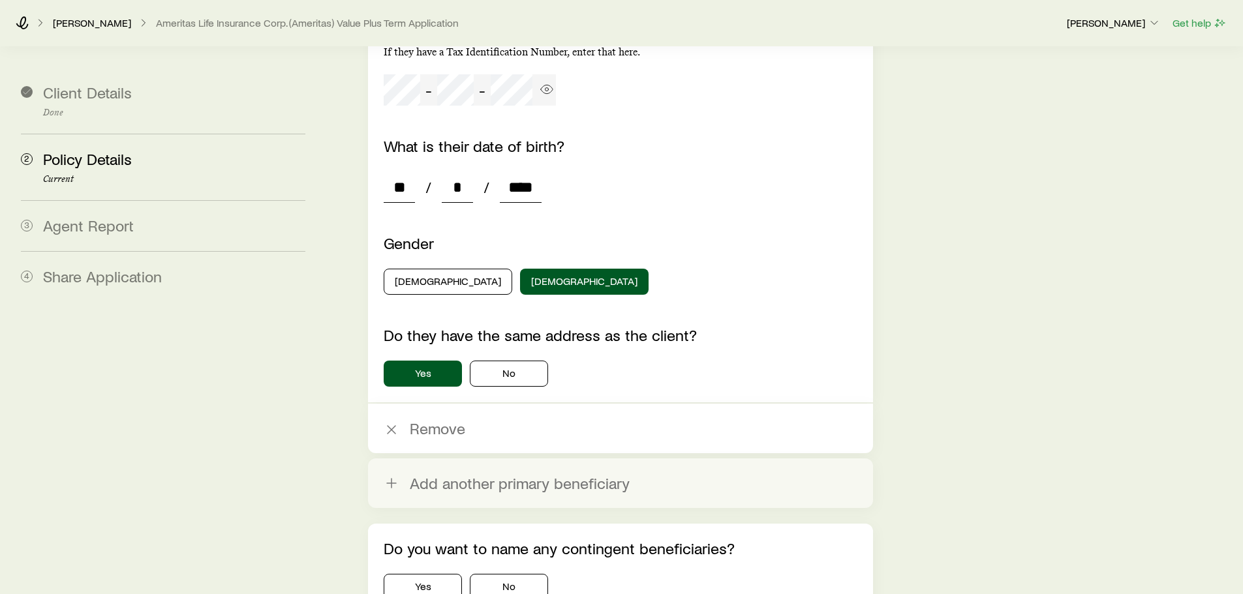
scroll to position [5396, 0]
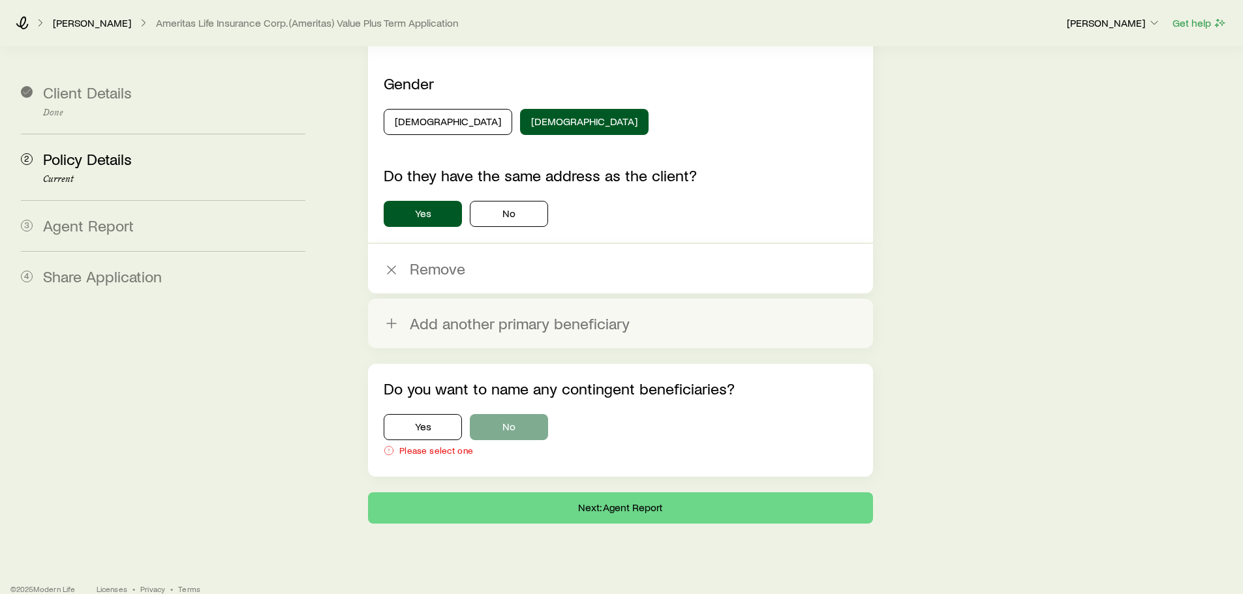
type input "****"
click at [495, 416] on button "No" at bounding box center [509, 427] width 78 height 26
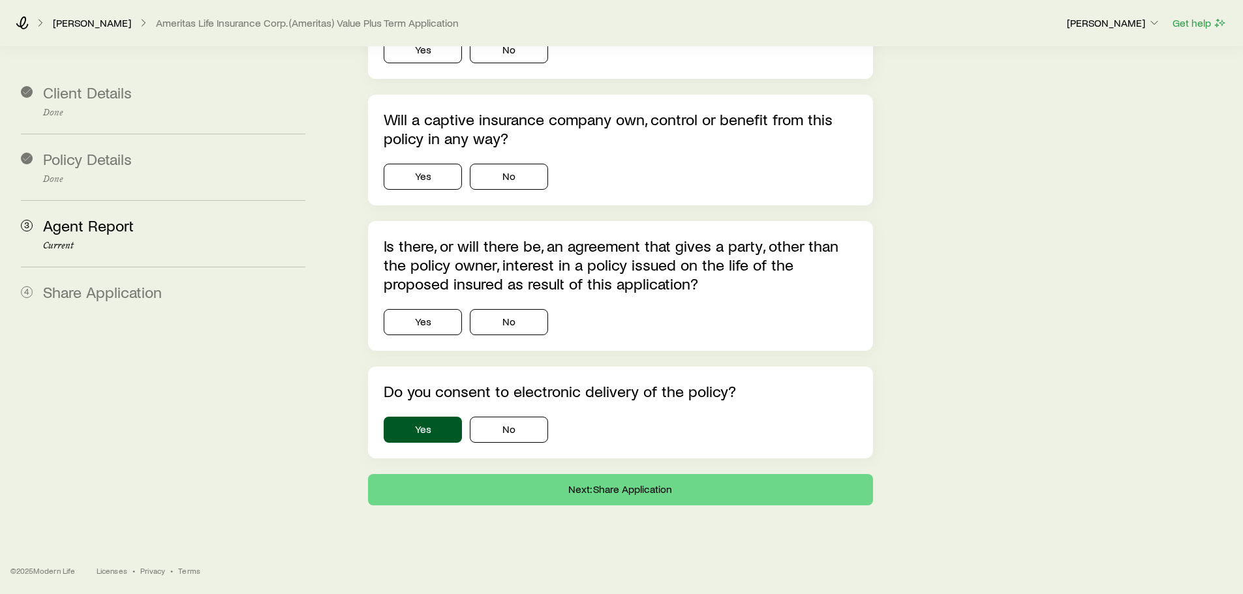
scroll to position [0, 0]
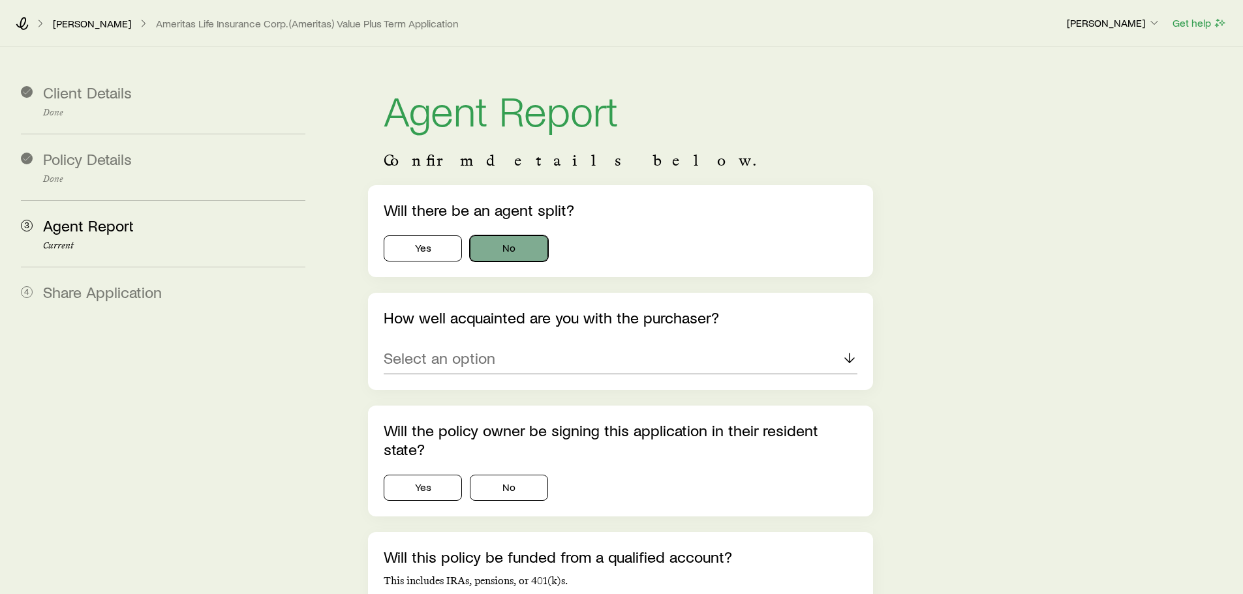
click at [536, 250] on button "No" at bounding box center [509, 249] width 78 height 26
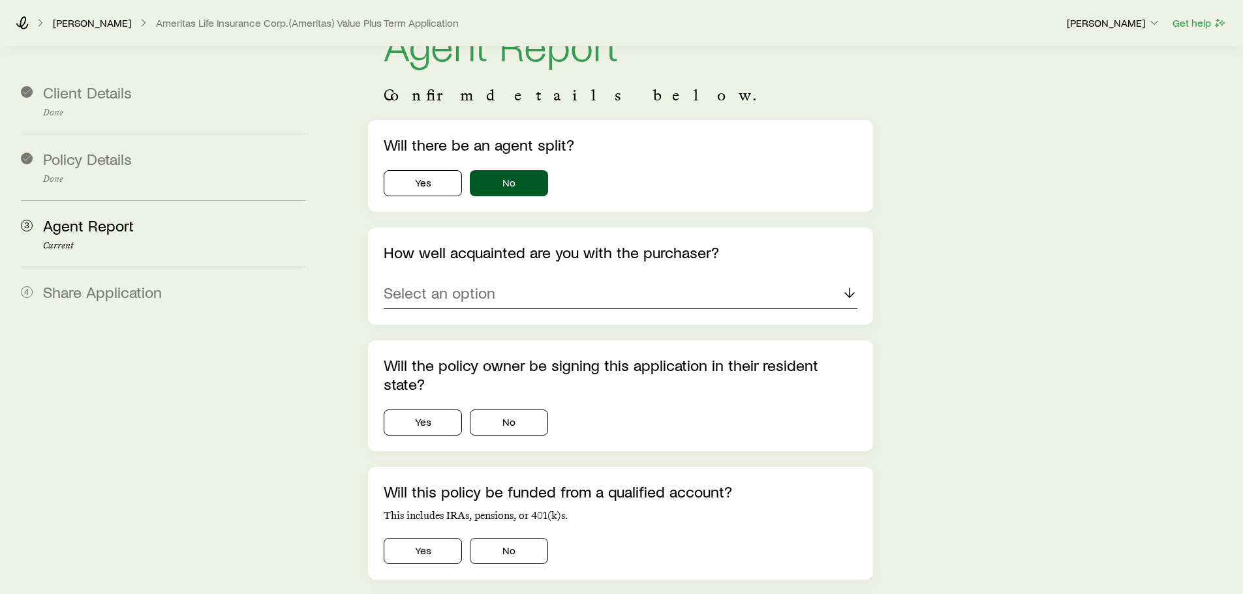
click at [497, 292] on div "Select an option" at bounding box center [620, 293] width 473 height 31
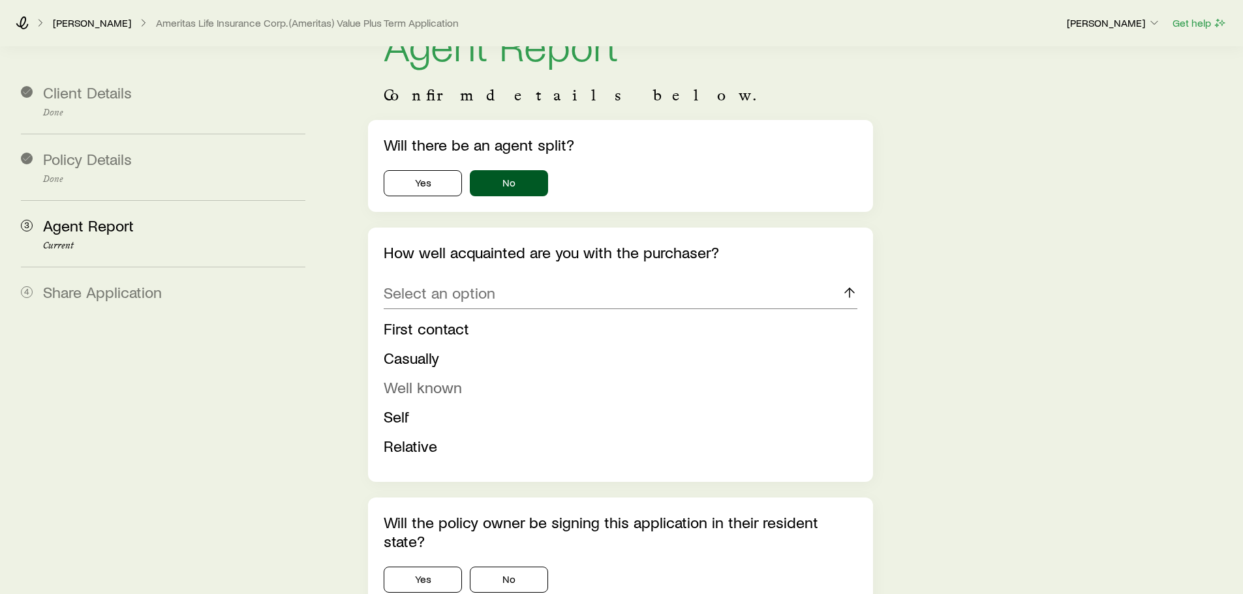
click at [435, 386] on span "Well known" at bounding box center [423, 387] width 78 height 19
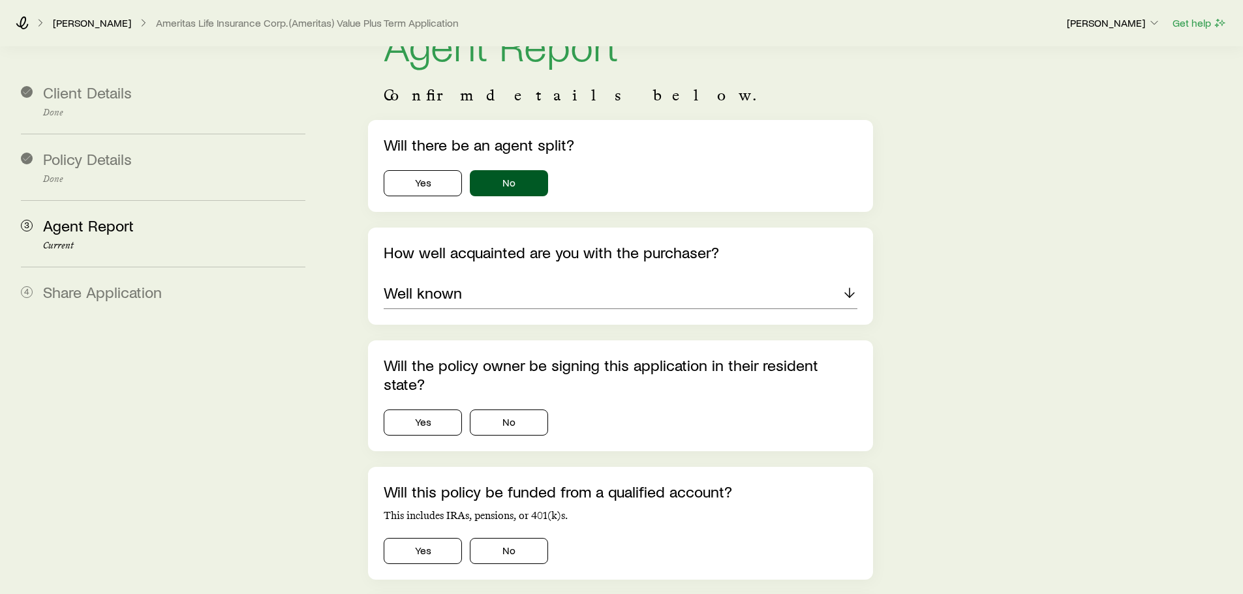
scroll to position [130, 0]
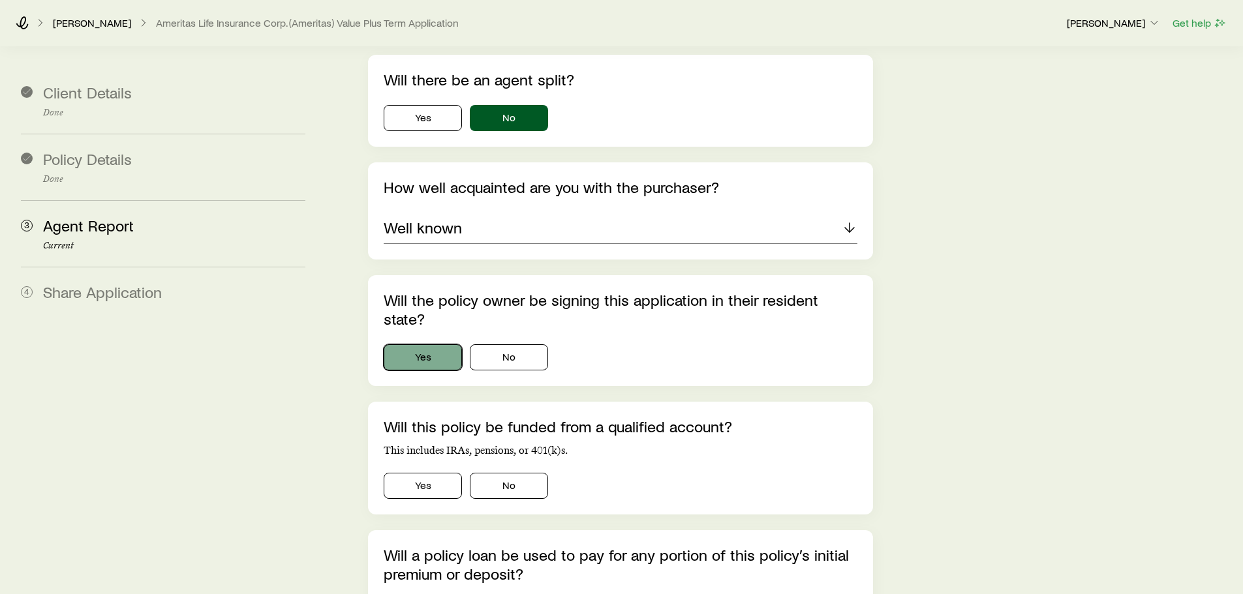
click at [415, 345] on button "Yes" at bounding box center [423, 358] width 78 height 26
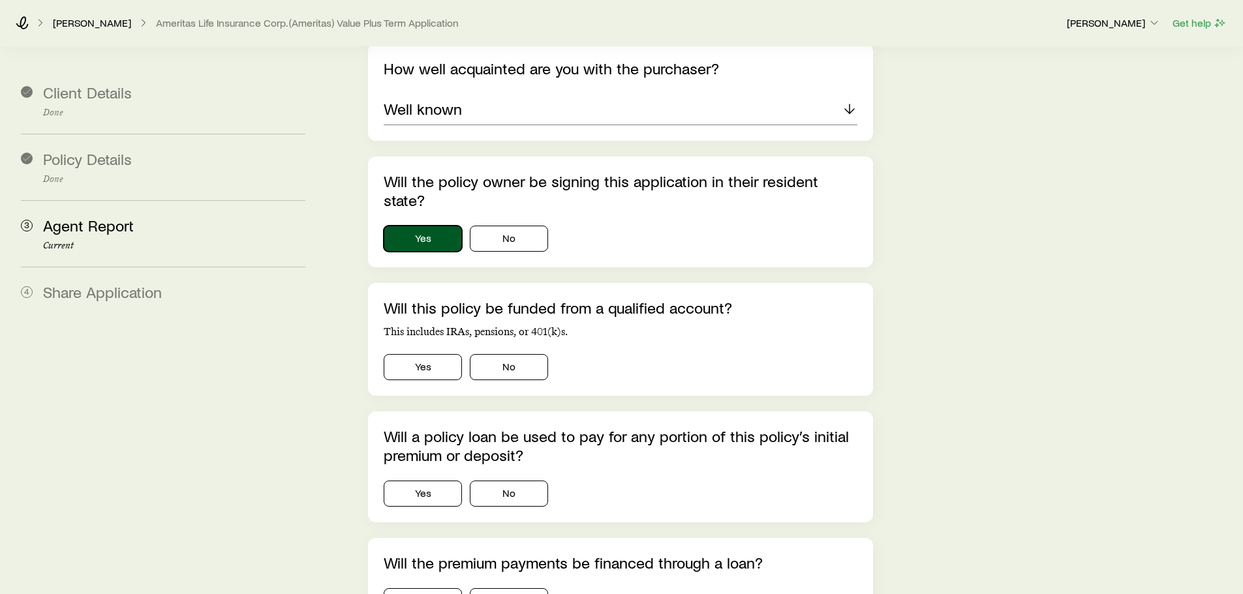
scroll to position [261, 0]
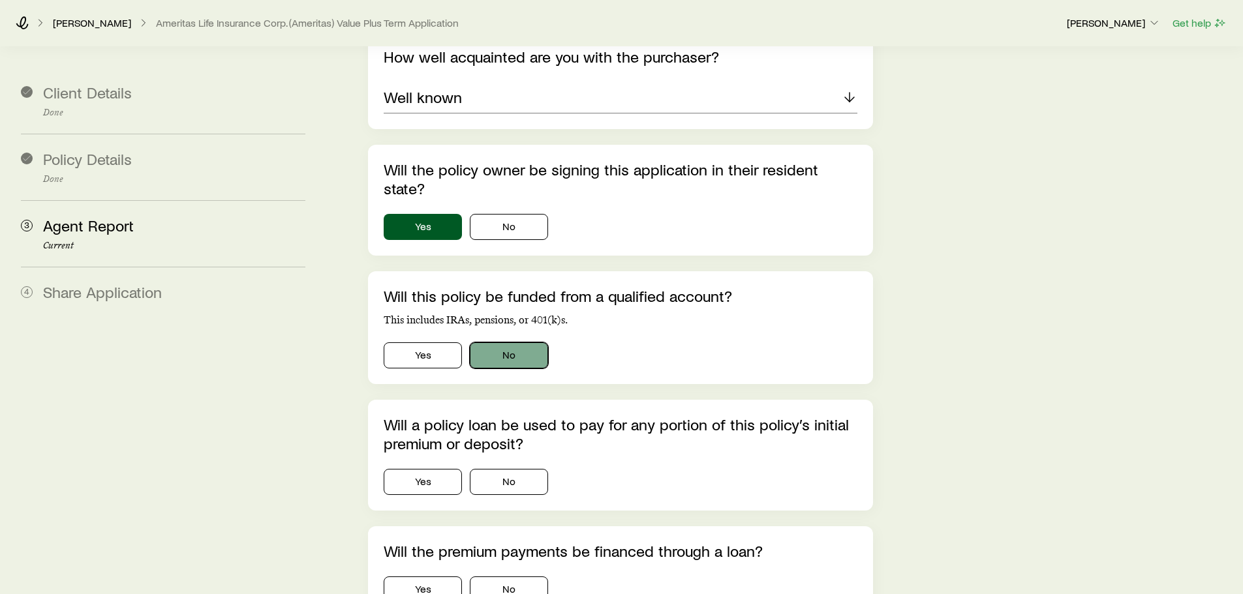
click at [527, 343] on button "No" at bounding box center [509, 356] width 78 height 26
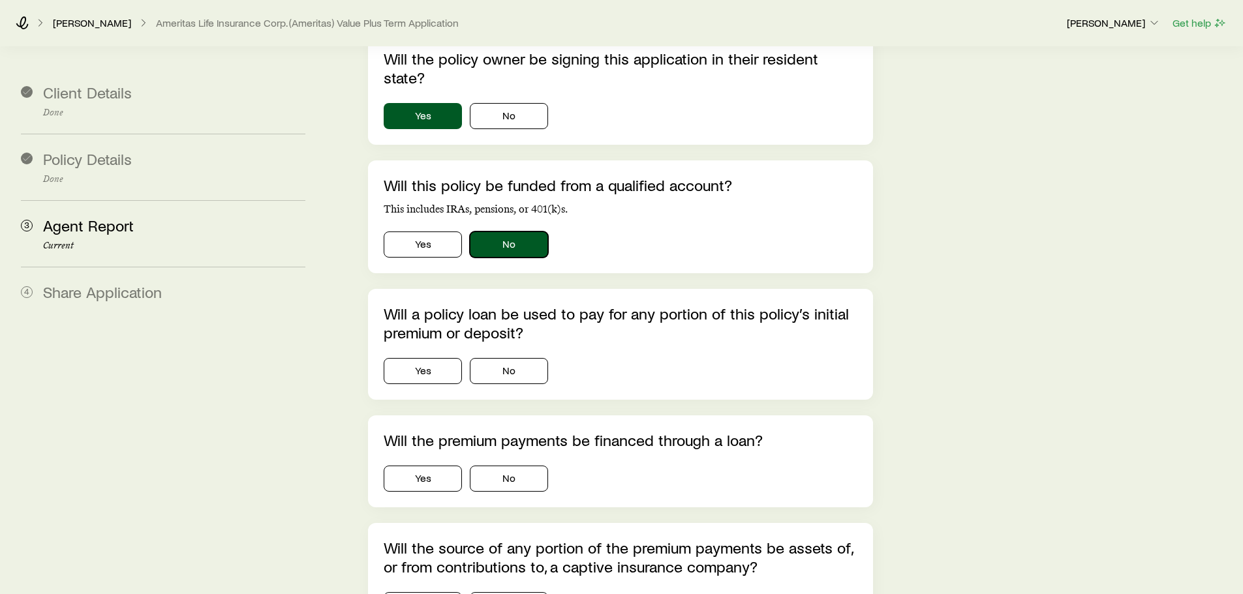
scroll to position [391, 0]
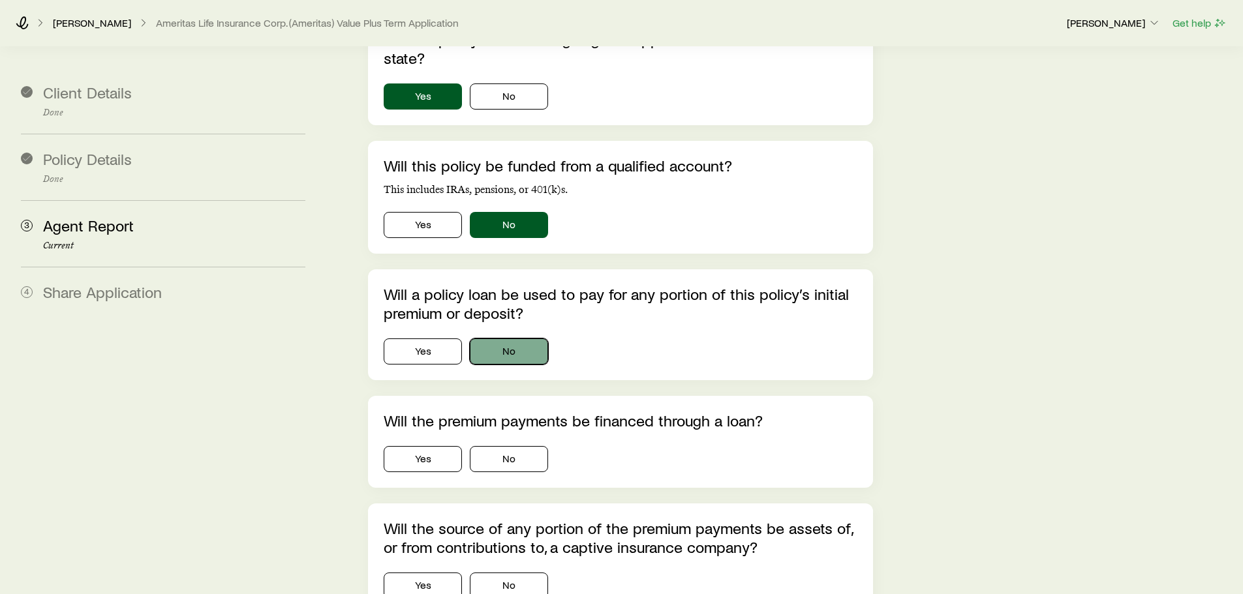
click at [516, 339] on button "No" at bounding box center [509, 352] width 78 height 26
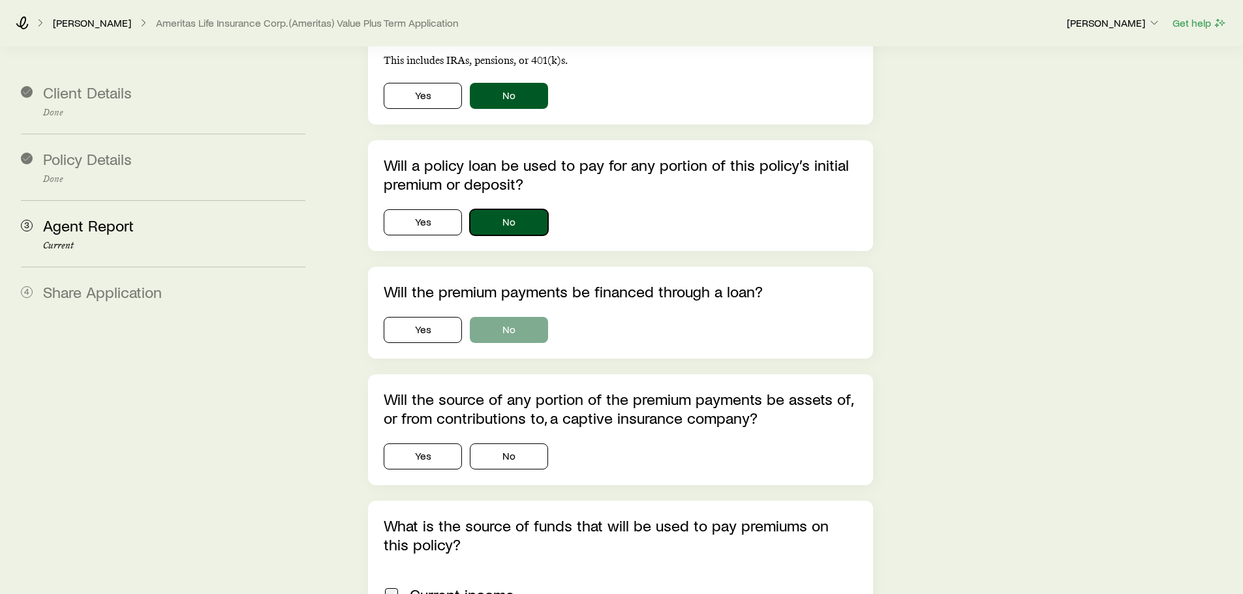
scroll to position [522, 0]
click at [517, 316] on button "No" at bounding box center [509, 329] width 78 height 26
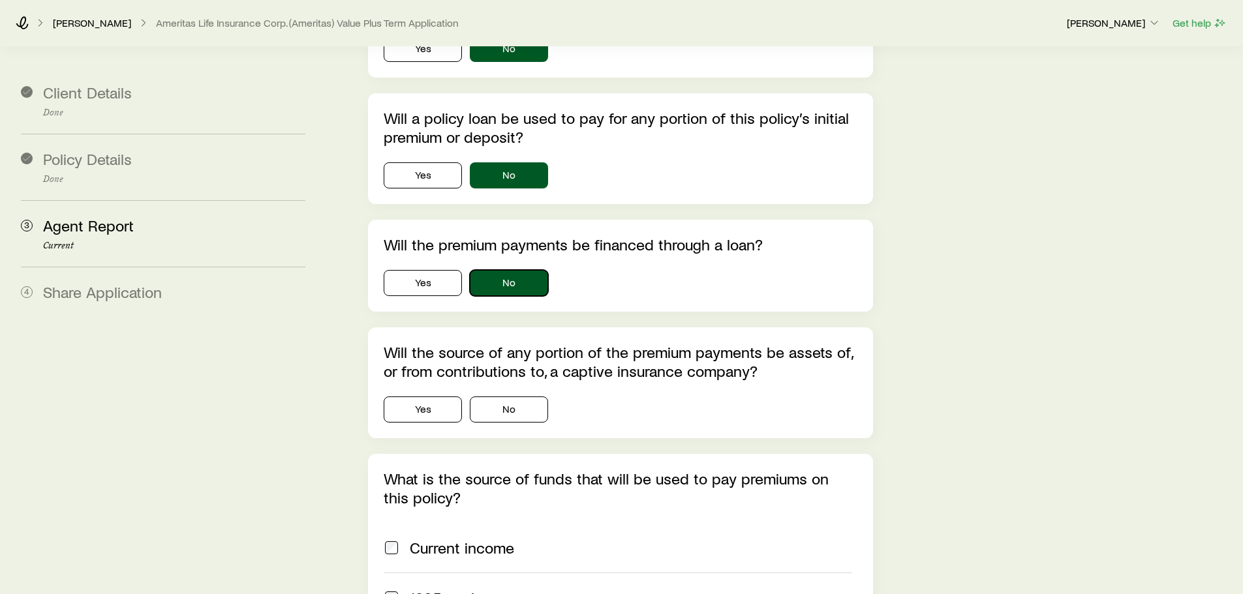
scroll to position [587, 0]
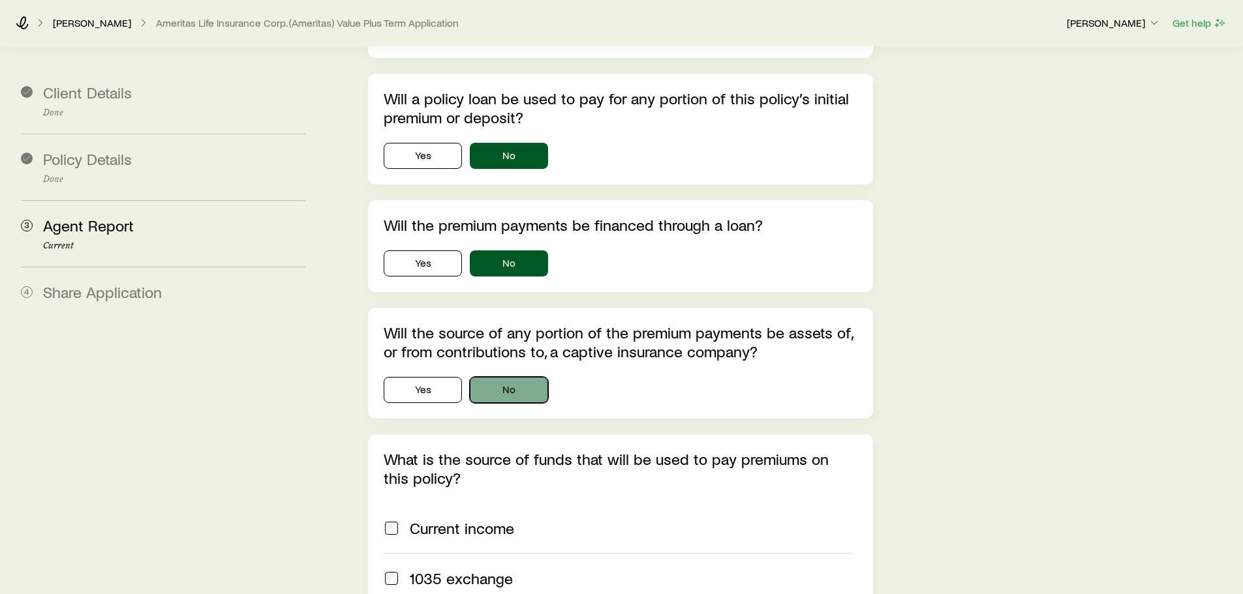
click at [514, 377] on button "No" at bounding box center [509, 390] width 78 height 26
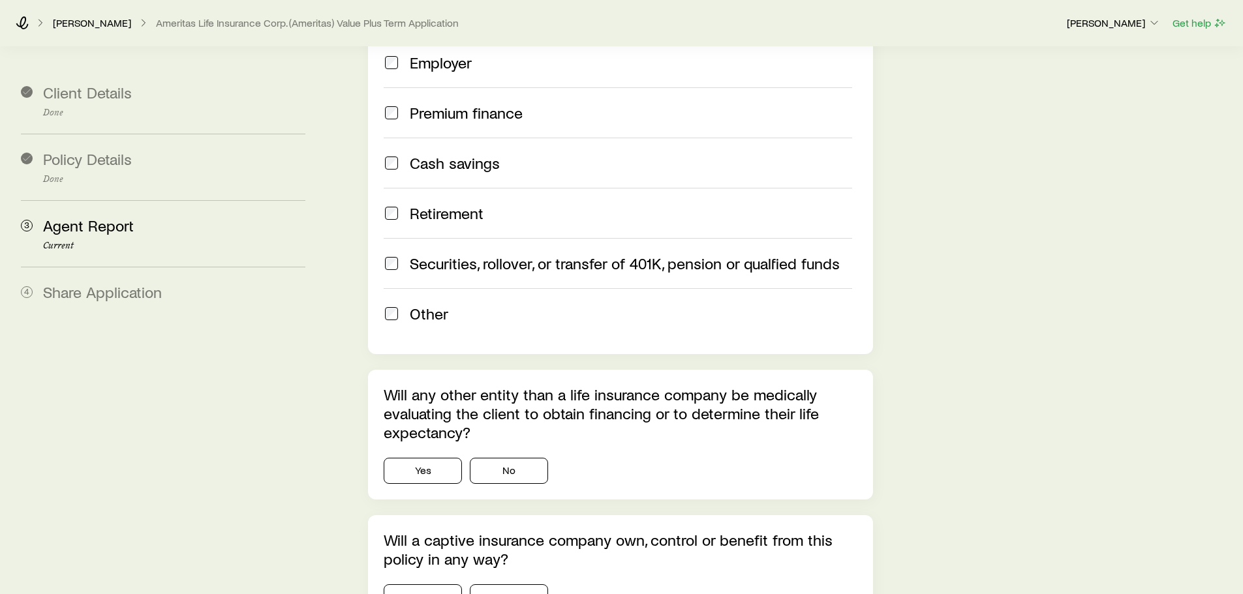
scroll to position [1566, 0]
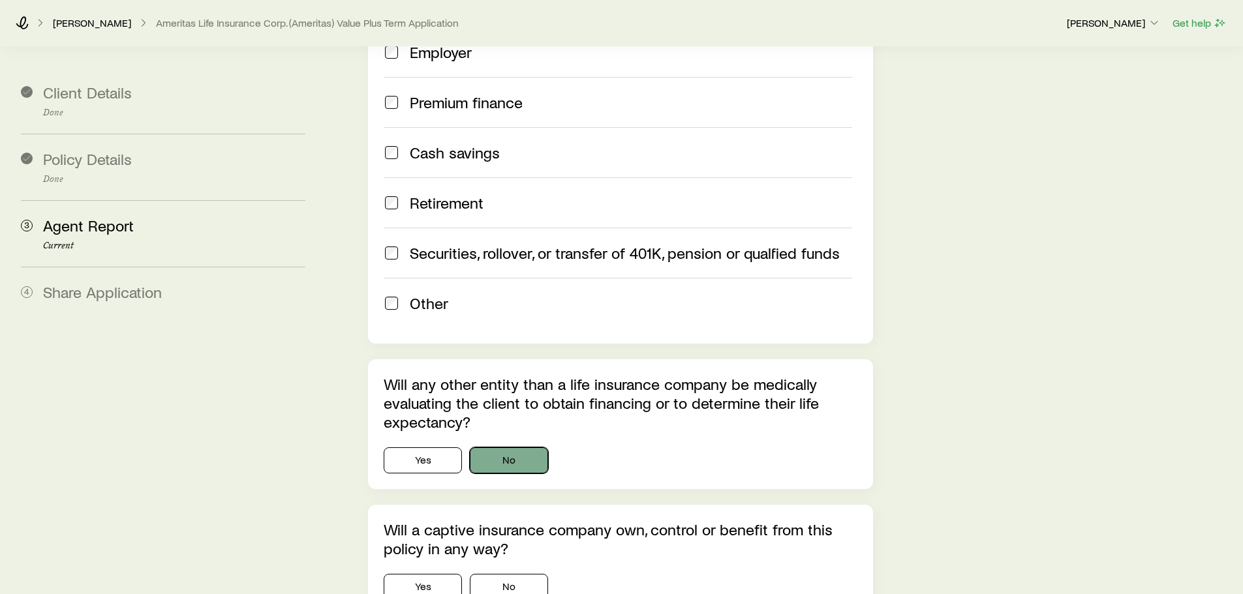
click at [533, 448] on button "No" at bounding box center [509, 461] width 78 height 26
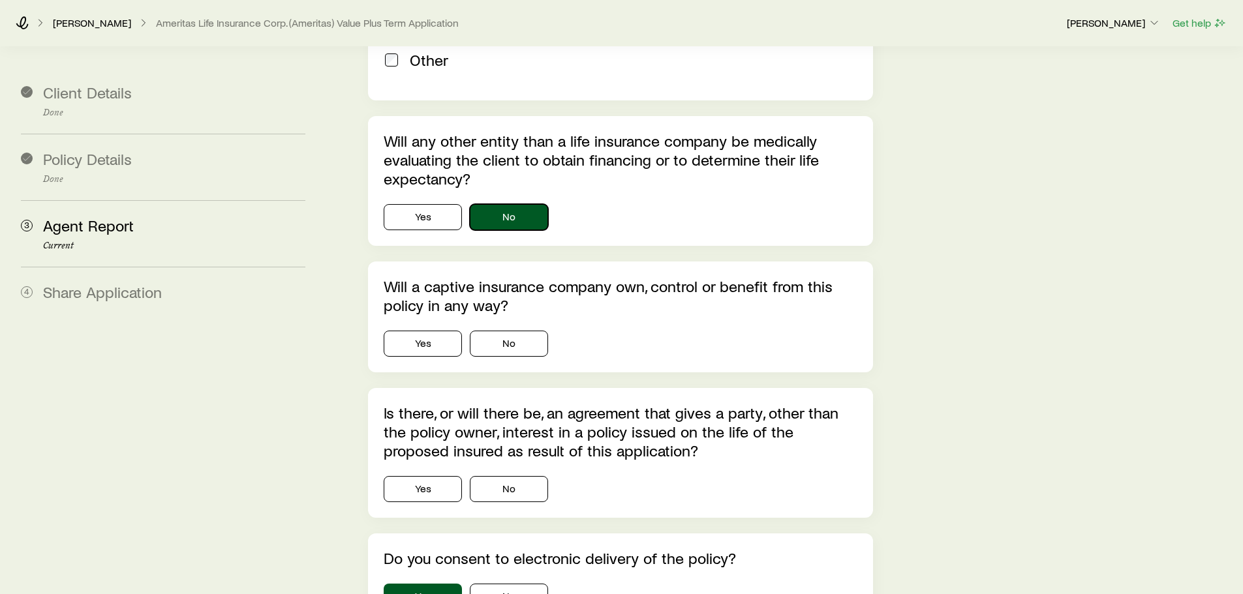
scroll to position [1827, 0]
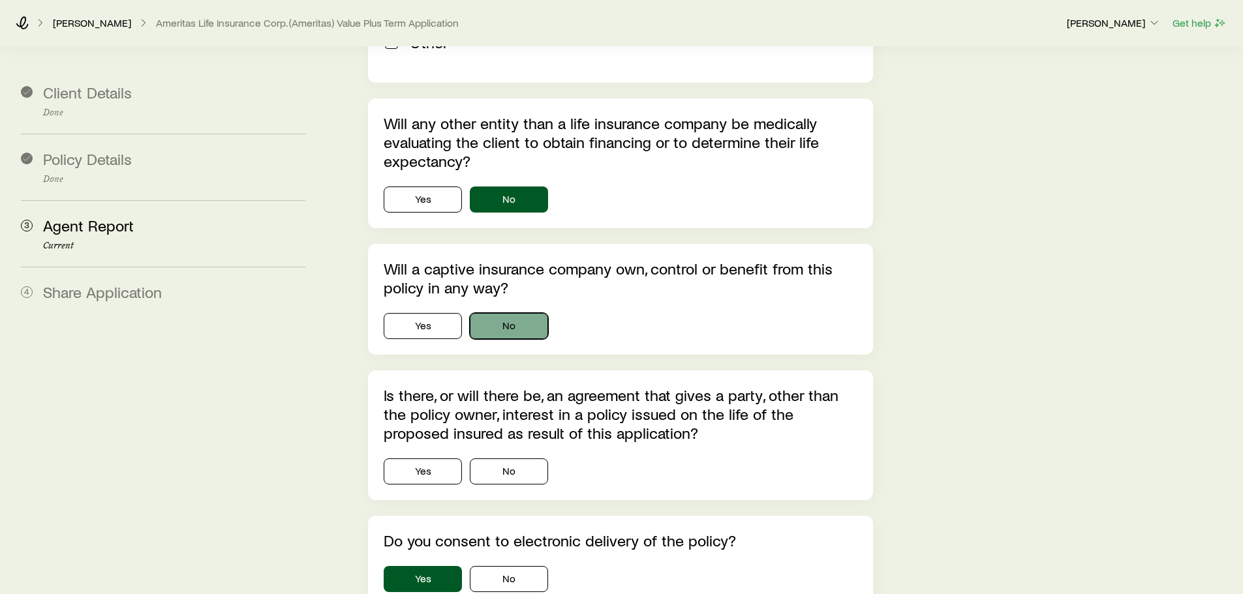
click at [521, 313] on button "No" at bounding box center [509, 326] width 78 height 26
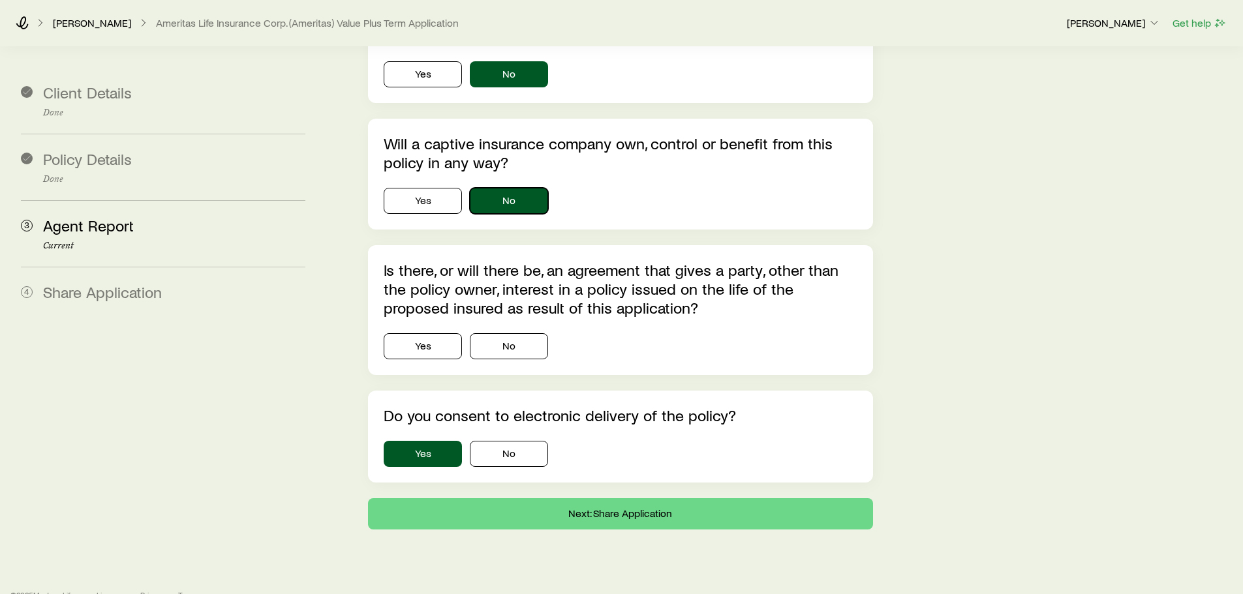
scroll to position [1957, 0]
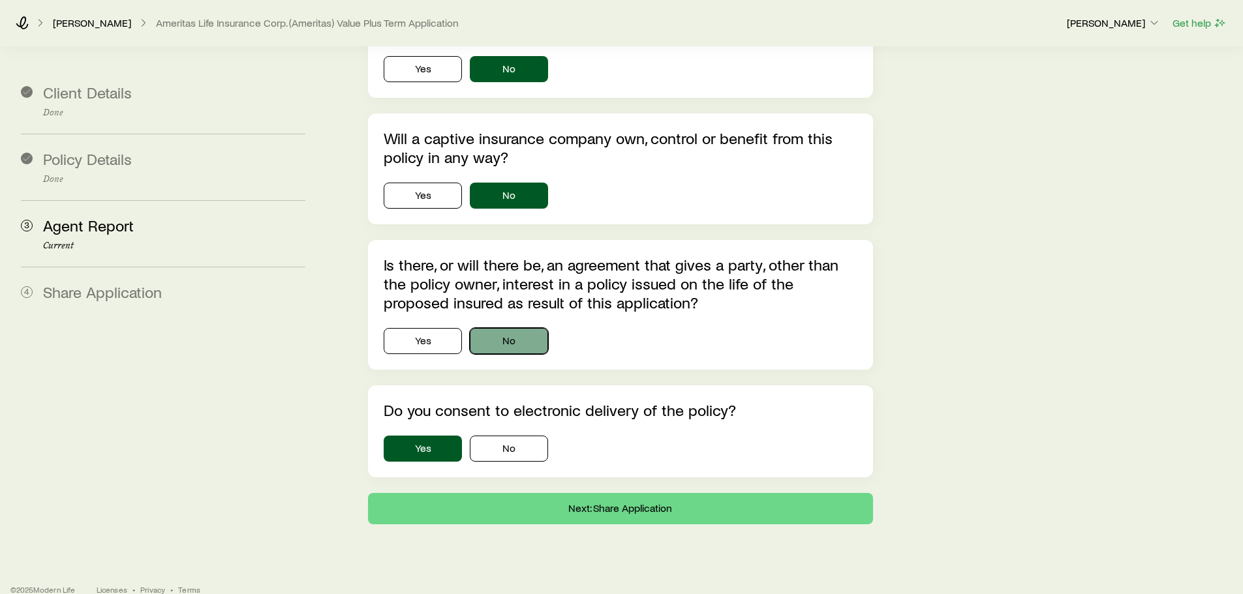
click at [514, 328] on button "No" at bounding box center [509, 341] width 78 height 26
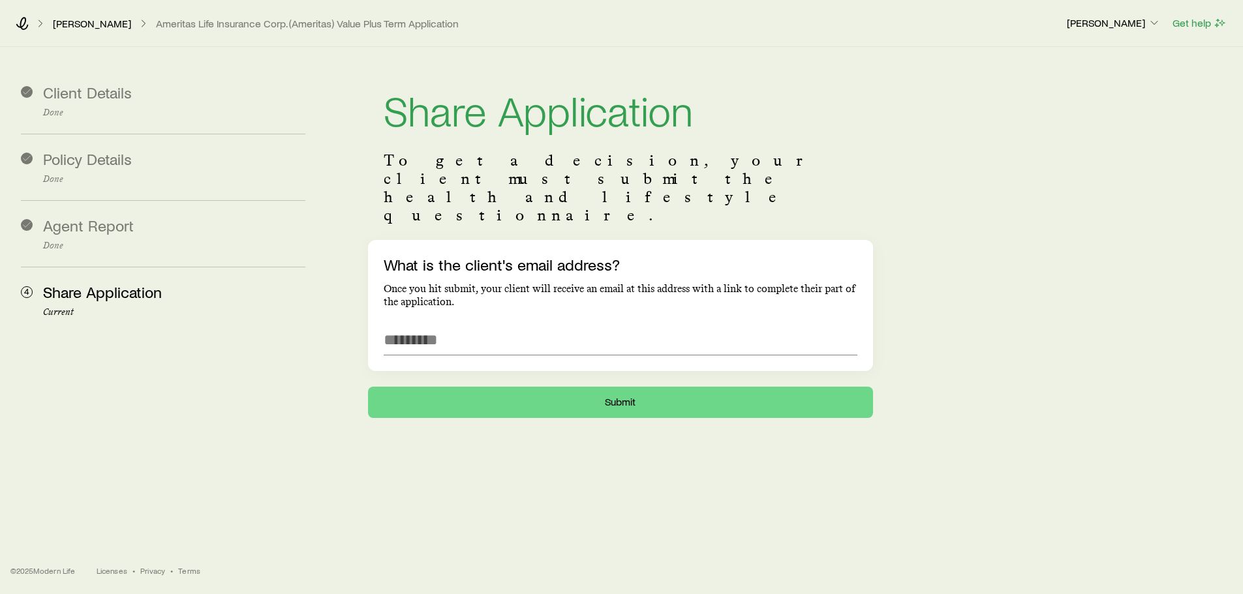
scroll to position [0, 0]
click at [462, 324] on input "What is the client's email address?" at bounding box center [625, 339] width 478 height 31
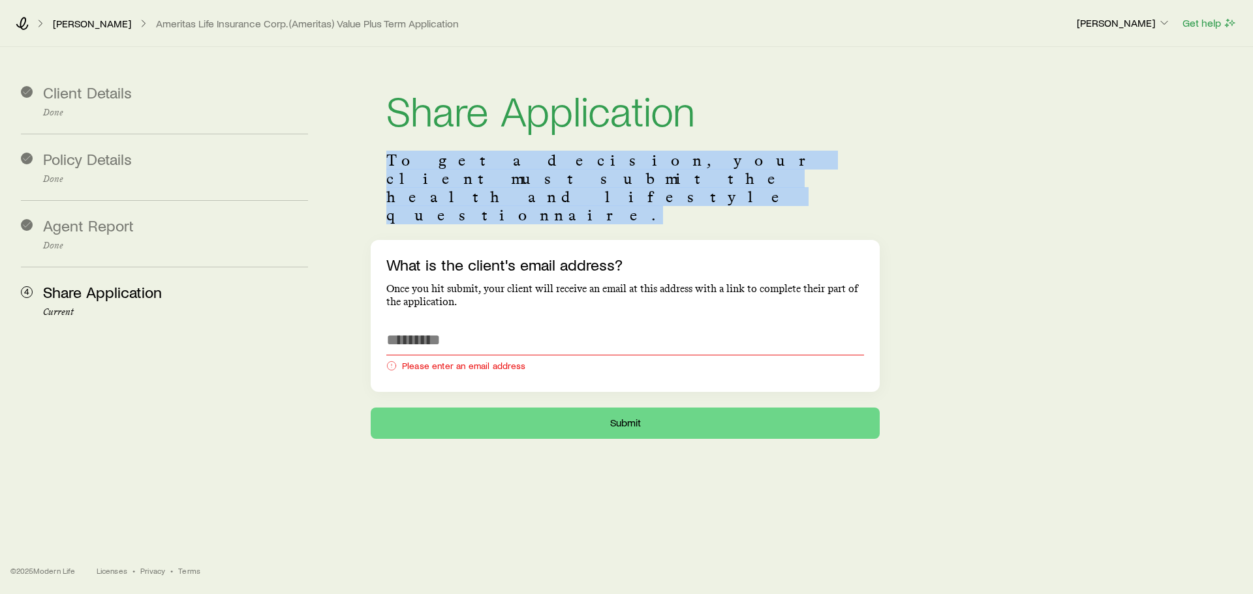
drag, startPoint x: 384, startPoint y: 162, endPoint x: 536, endPoint y: 177, distance: 152.8
click at [536, 177] on header "Share Application To get a decision, your client must submit the health and lif…" at bounding box center [625, 156] width 509 height 167
click at [528, 177] on p "To get a decision, your client must submit the health and lifestyle questionnai…" at bounding box center [625, 187] width 478 height 73
drag, startPoint x: 490, startPoint y: 181, endPoint x: 405, endPoint y: 152, distance: 89.5
click at [405, 152] on p "To get a decision, your client must submit the health and lifestyle questionnai…" at bounding box center [625, 187] width 478 height 73
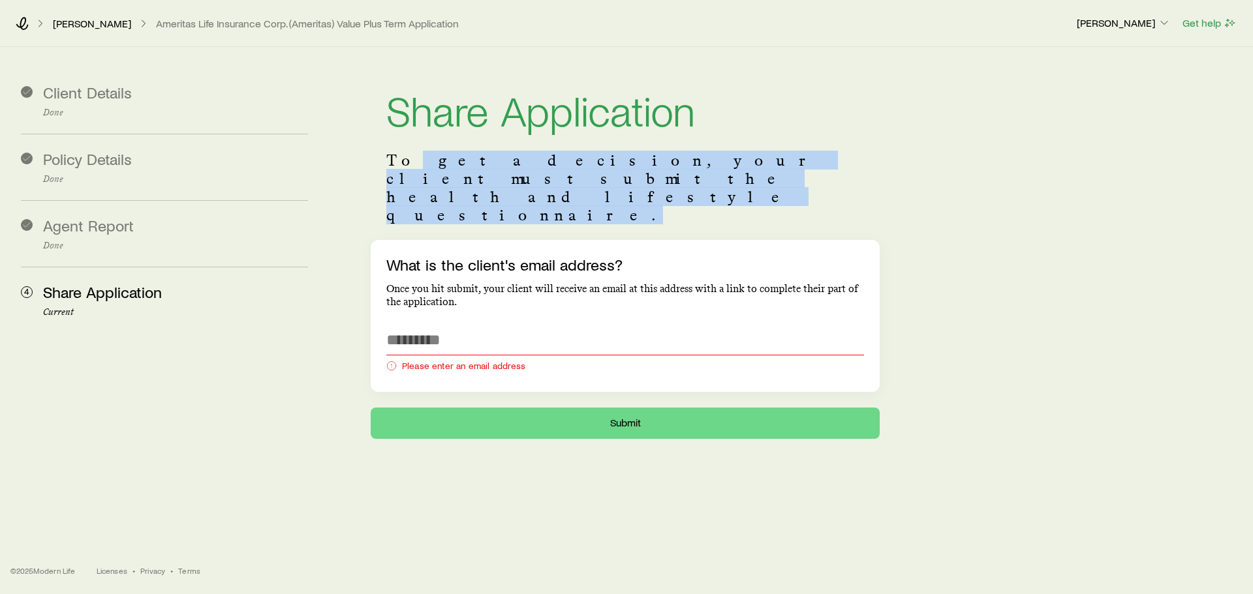
click at [539, 163] on p "To get a decision, your client must submit the health and lifestyle questionnai…" at bounding box center [625, 187] width 478 height 73
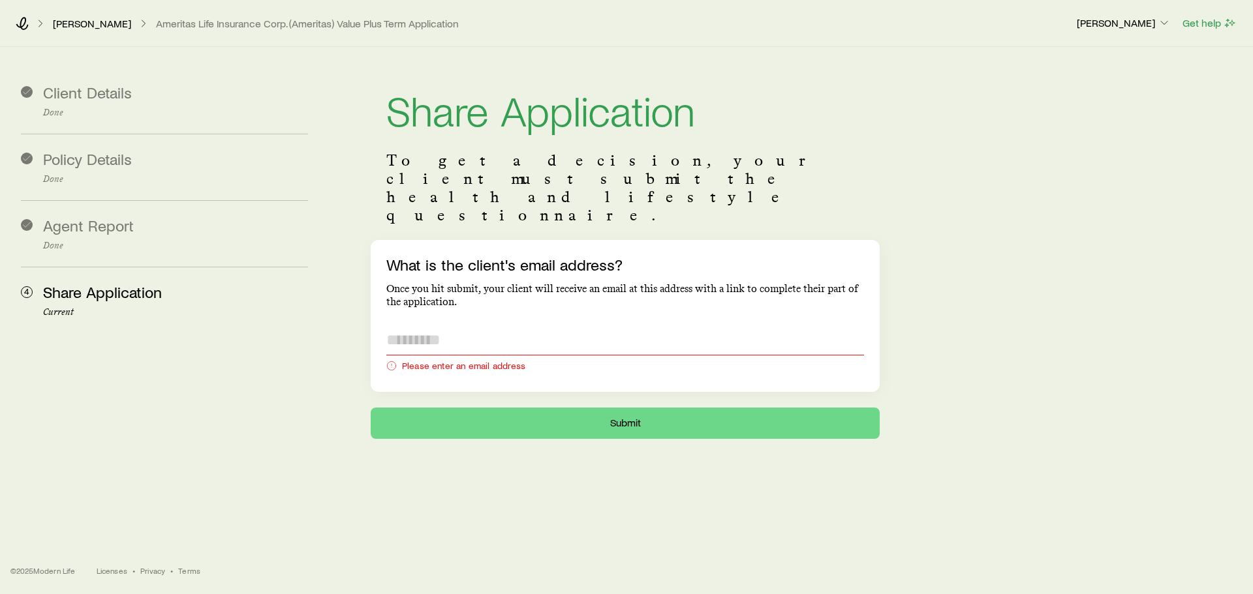
click at [511, 324] on input "What is the client's email address?" at bounding box center [625, 339] width 478 height 31
type input "*"
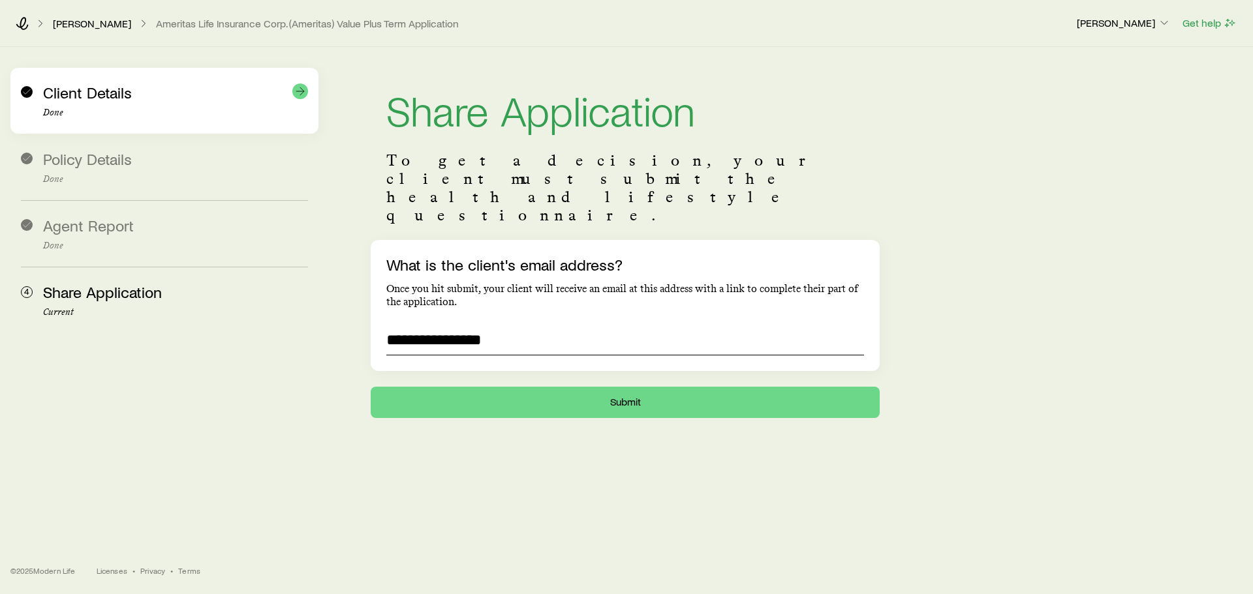
type input "**********"
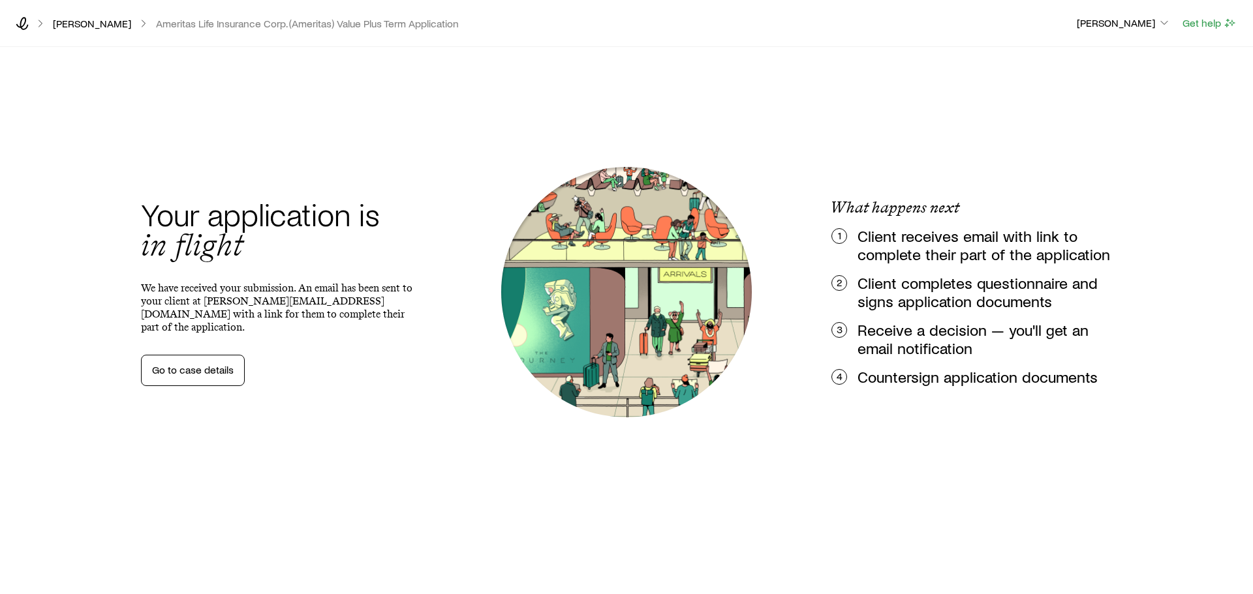
click at [880, 117] on div "Your application is in flight We have received your submission. An email has be…" at bounding box center [627, 292] width 1034 height 584
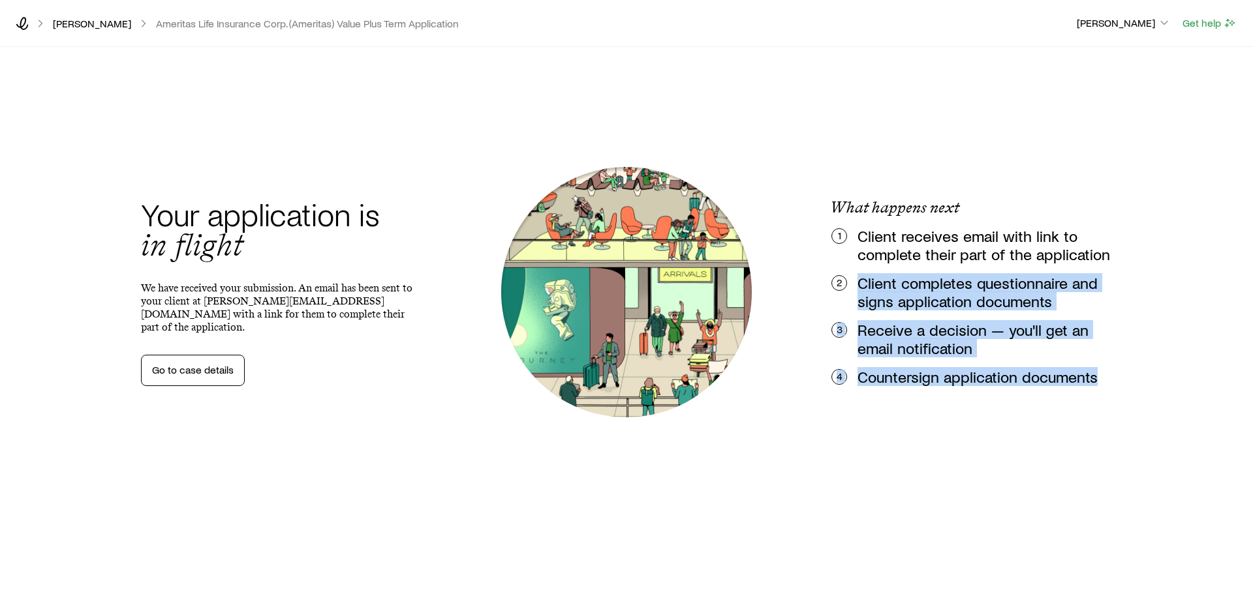
drag, startPoint x: 859, startPoint y: 283, endPoint x: 1101, endPoint y: 384, distance: 262.9
click at [1101, 384] on ol "1 Client receives email with link to complete their part of the application 2 C…" at bounding box center [973, 306] width 308 height 159
click at [1056, 412] on div "Your application is in flight We have received your submission. An email has be…" at bounding box center [627, 292] width 1034 height 584
click at [1010, 291] on p "Client completes questionnaire and signs application documents" at bounding box center [992, 292] width 270 height 37
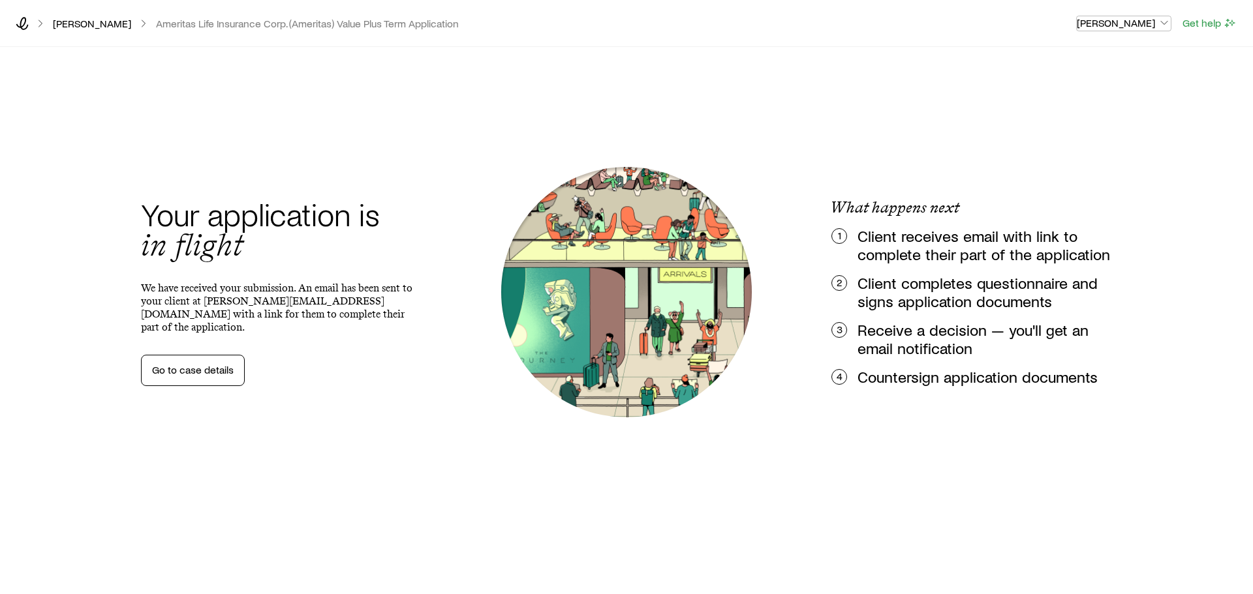
click at [1149, 25] on p "[PERSON_NAME]" at bounding box center [1124, 22] width 94 height 13
click at [1209, 181] on div "Your application is in flight We have received your submission. An email has be…" at bounding box center [626, 297] width 1253 height 594
click at [25, 23] on icon at bounding box center [22, 23] width 13 height 13
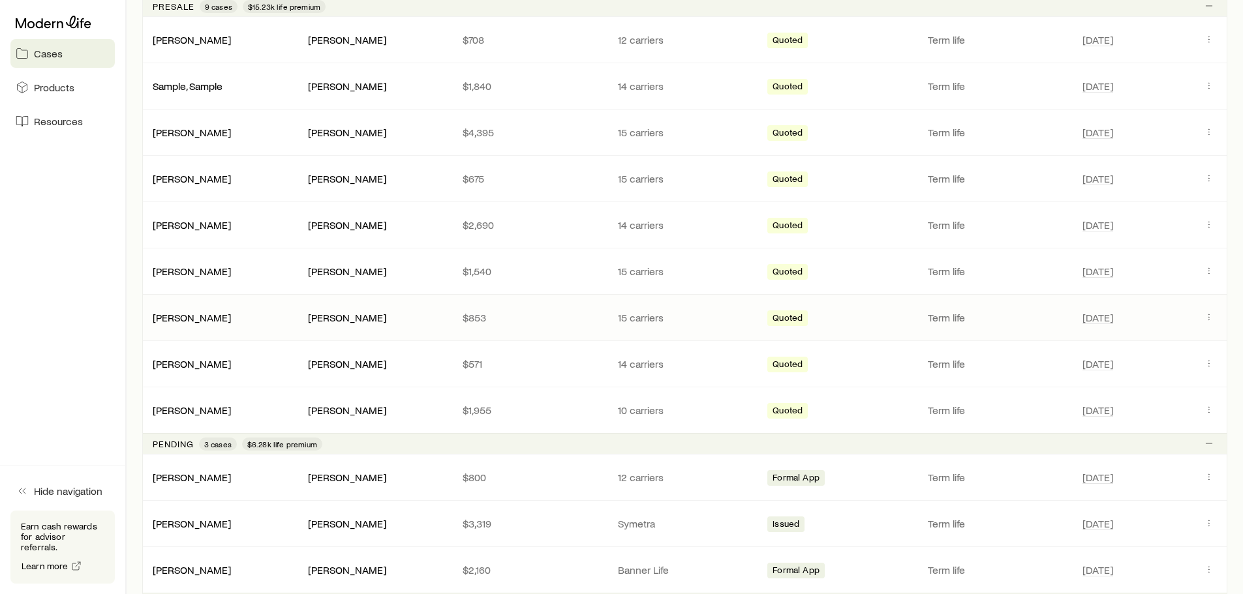
scroll to position [326, 0]
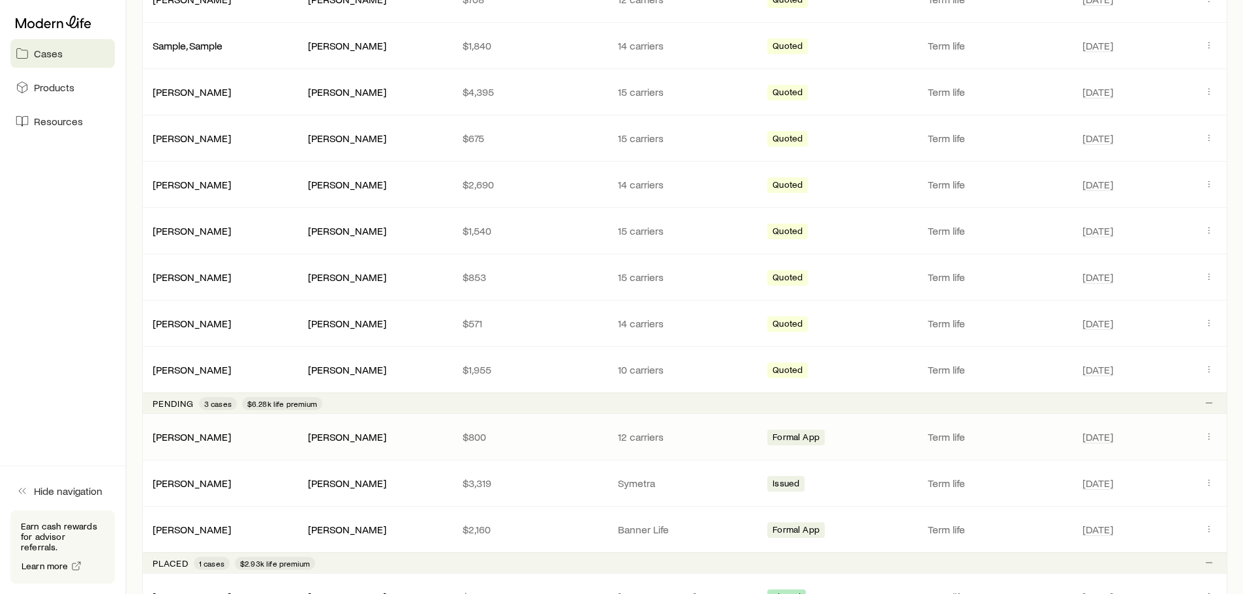
click at [630, 438] on p "12 carriers" at bounding box center [685, 437] width 134 height 13
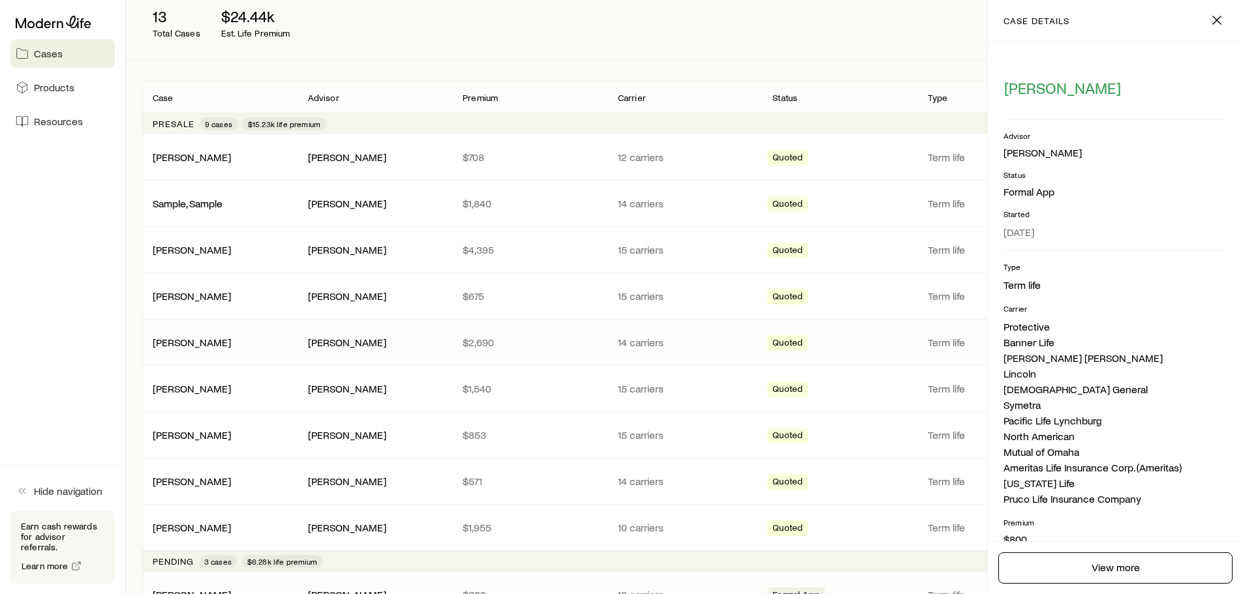
scroll to position [130, 0]
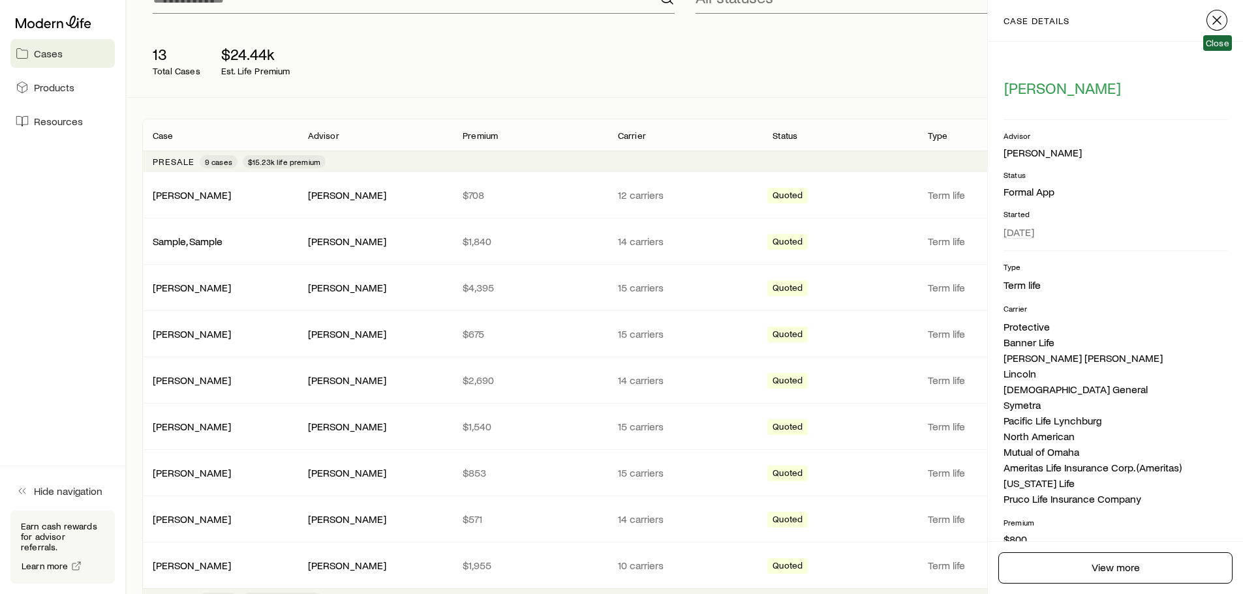
click at [1223, 23] on icon "button" at bounding box center [1217, 20] width 16 height 16
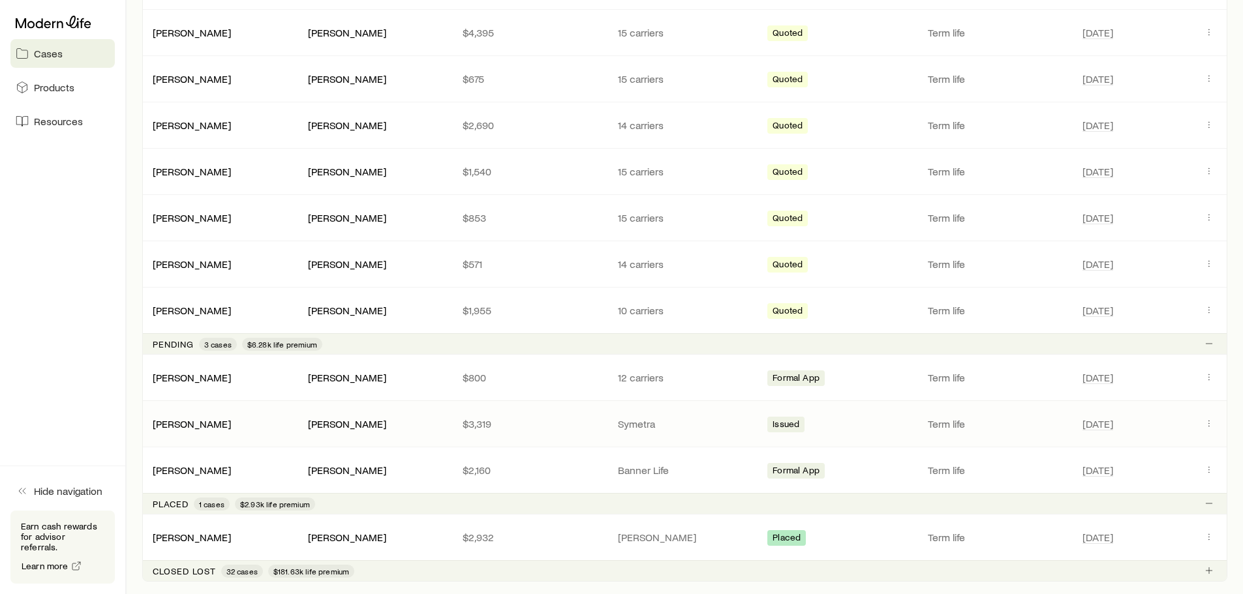
scroll to position [391, 0]
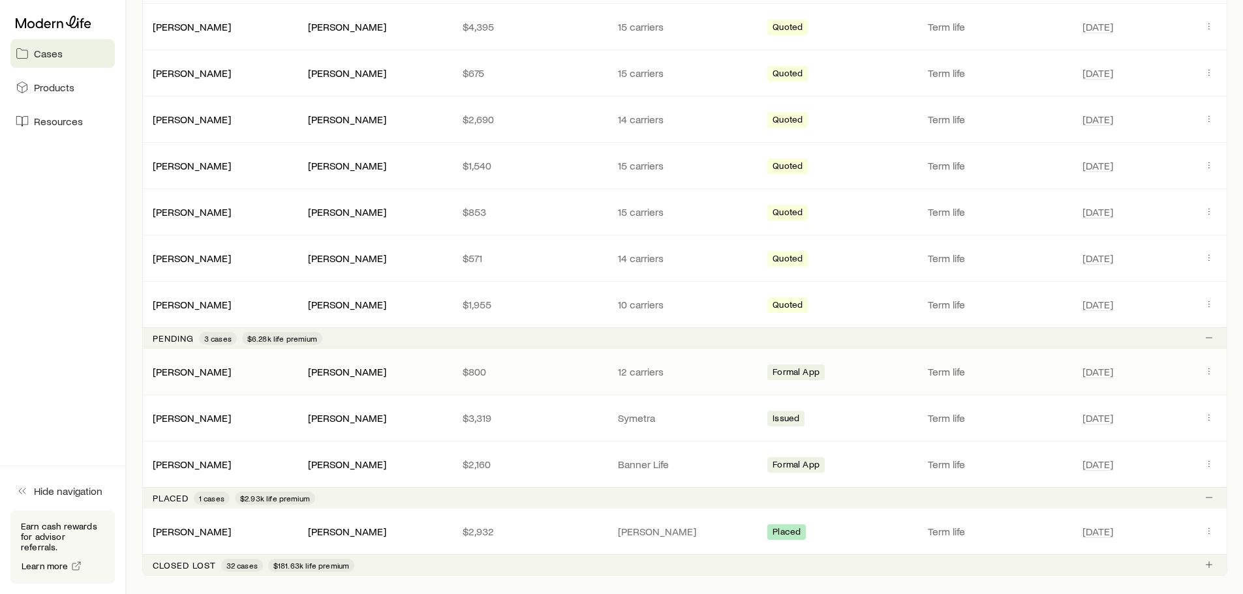
click at [437, 374] on div "[PERSON_NAME]" at bounding box center [375, 372] width 134 height 14
click at [184, 367] on link "[PERSON_NAME]" at bounding box center [192, 371] width 78 height 12
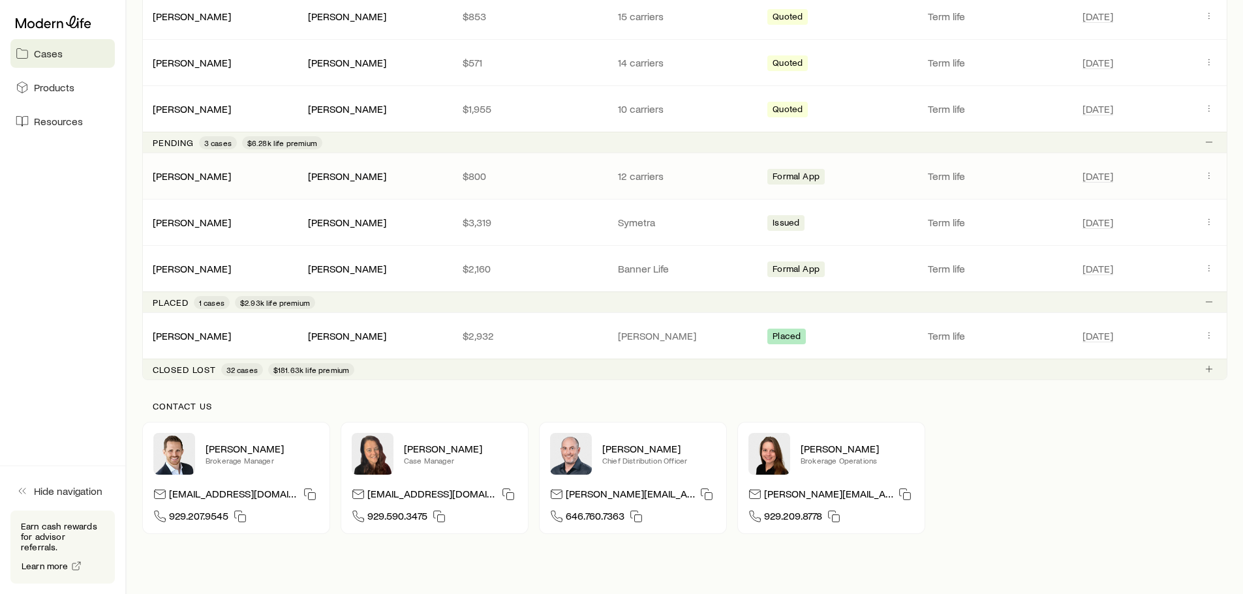
scroll to position [522, 0]
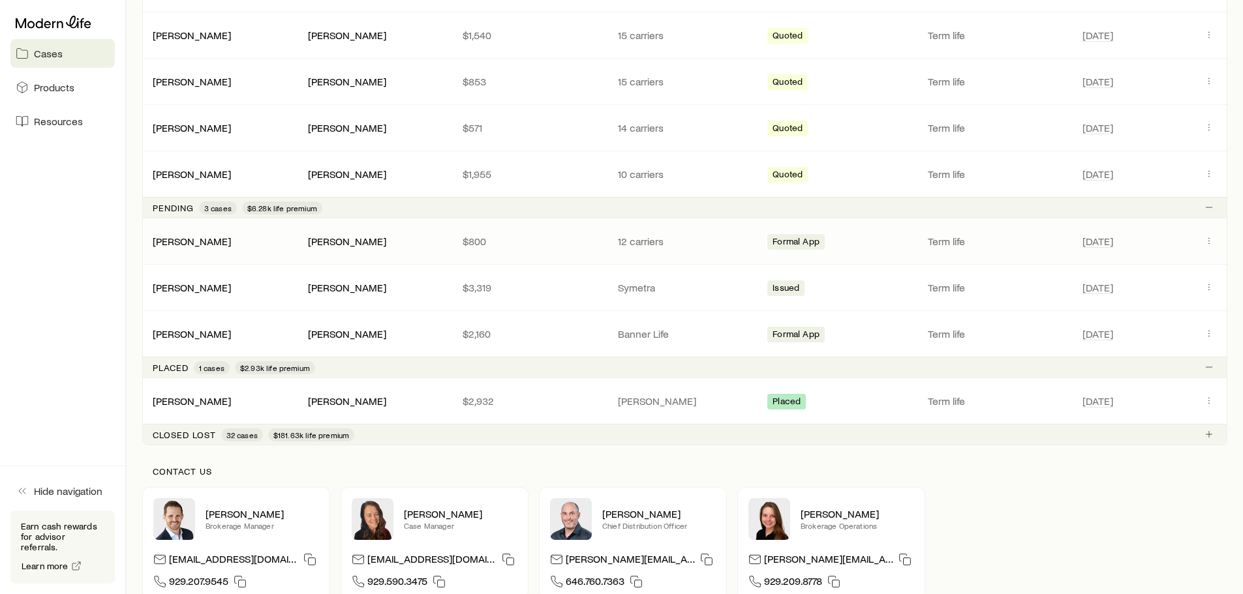
click at [628, 238] on p "12 carriers" at bounding box center [685, 241] width 134 height 13
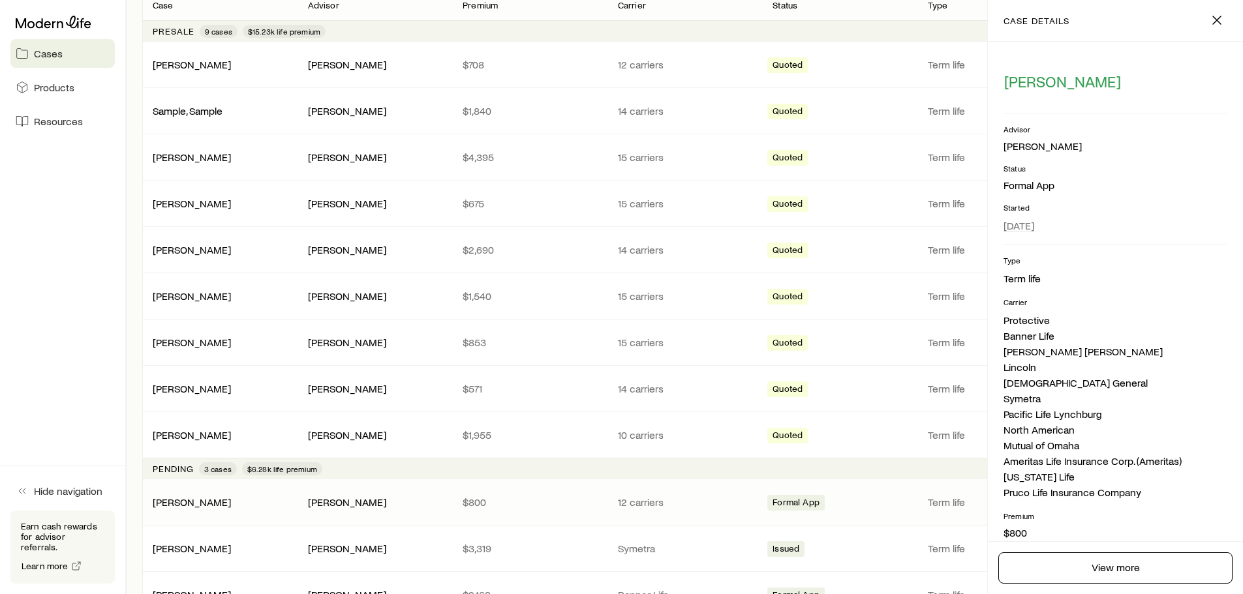
scroll to position [0, 0]
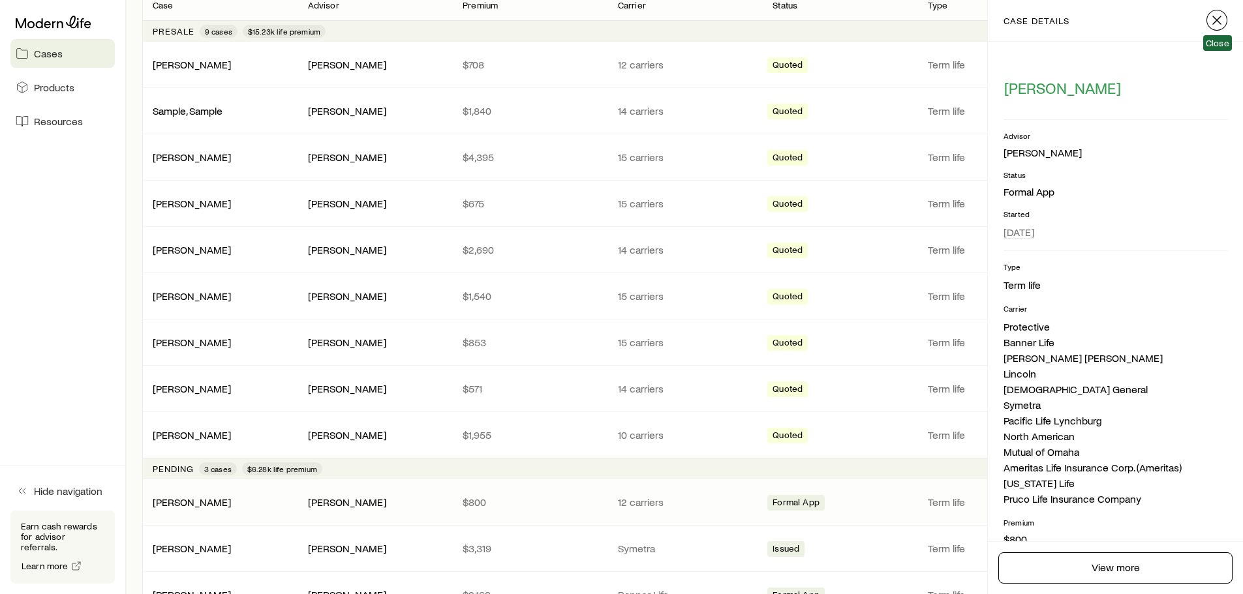
click at [1222, 23] on icon "button" at bounding box center [1217, 20] width 16 height 16
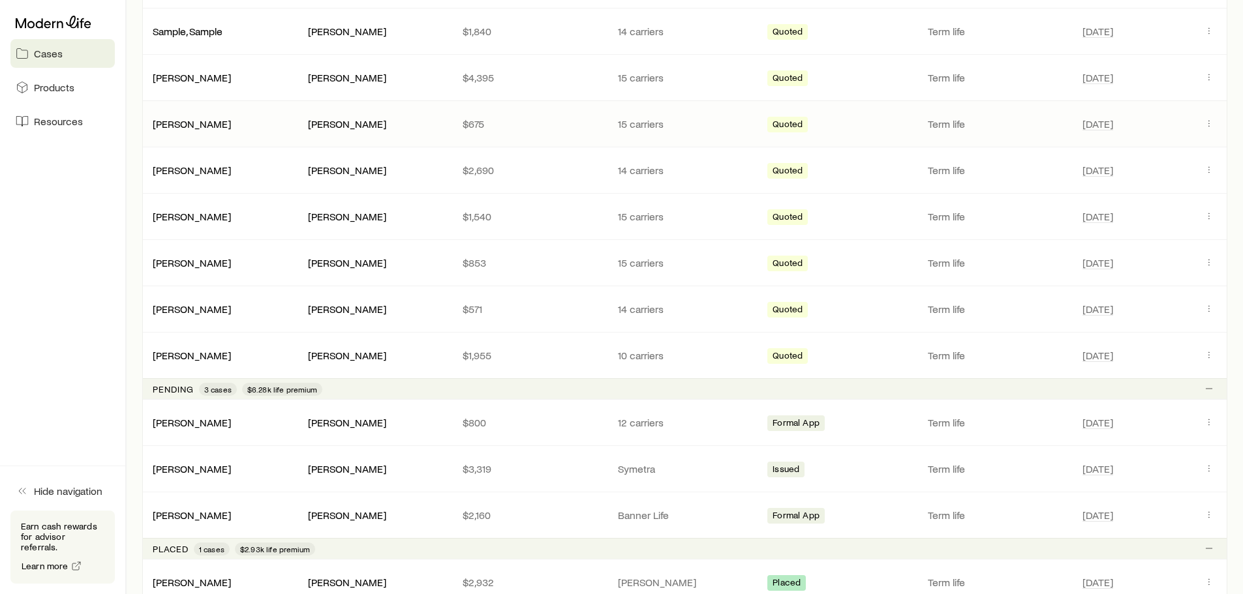
scroll to position [326, 0]
